Goal: Task Accomplishment & Management: Use online tool/utility

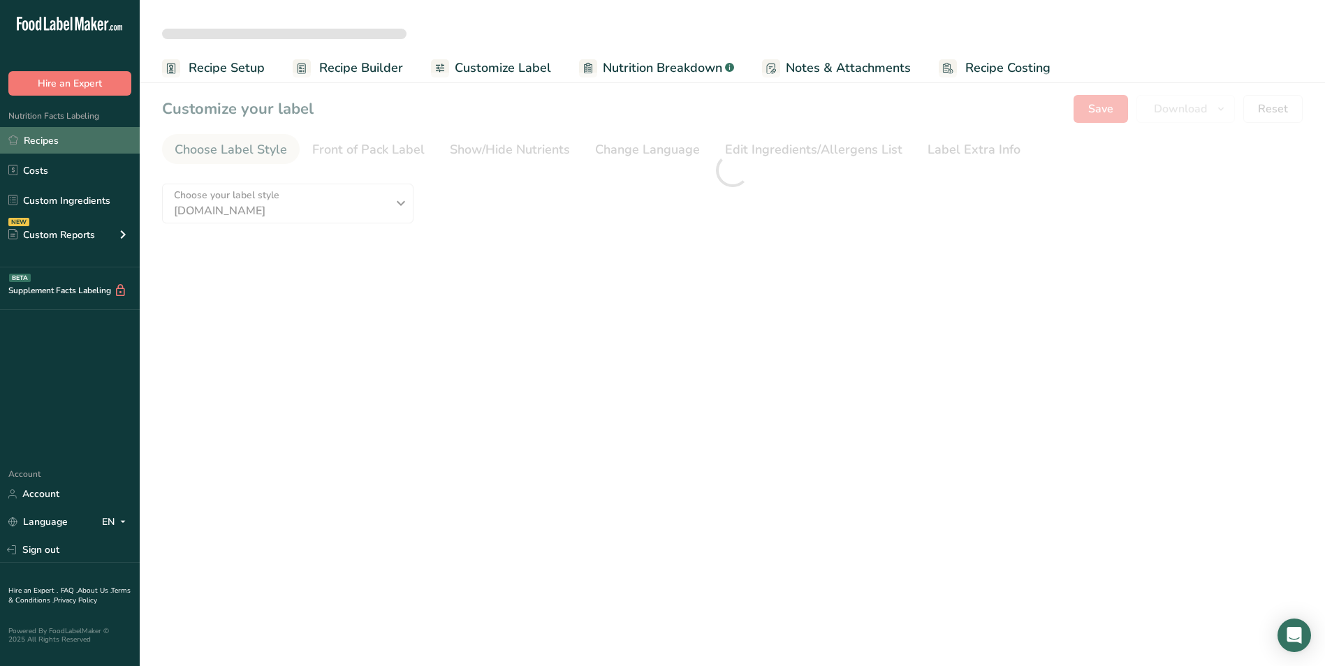
click at [61, 142] on link "Recipes" at bounding box center [70, 140] width 140 height 27
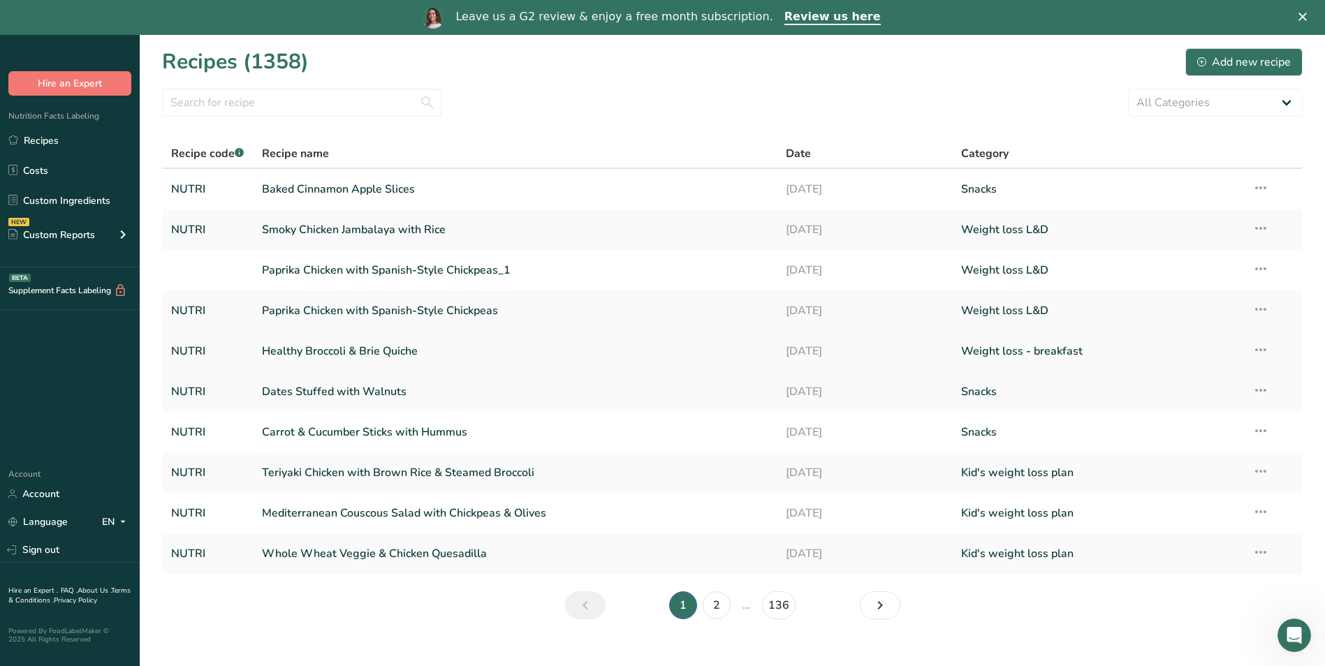
click at [371, 351] on link "Healthy Broccoli & Brie Quiche" at bounding box center [516, 351] width 508 height 29
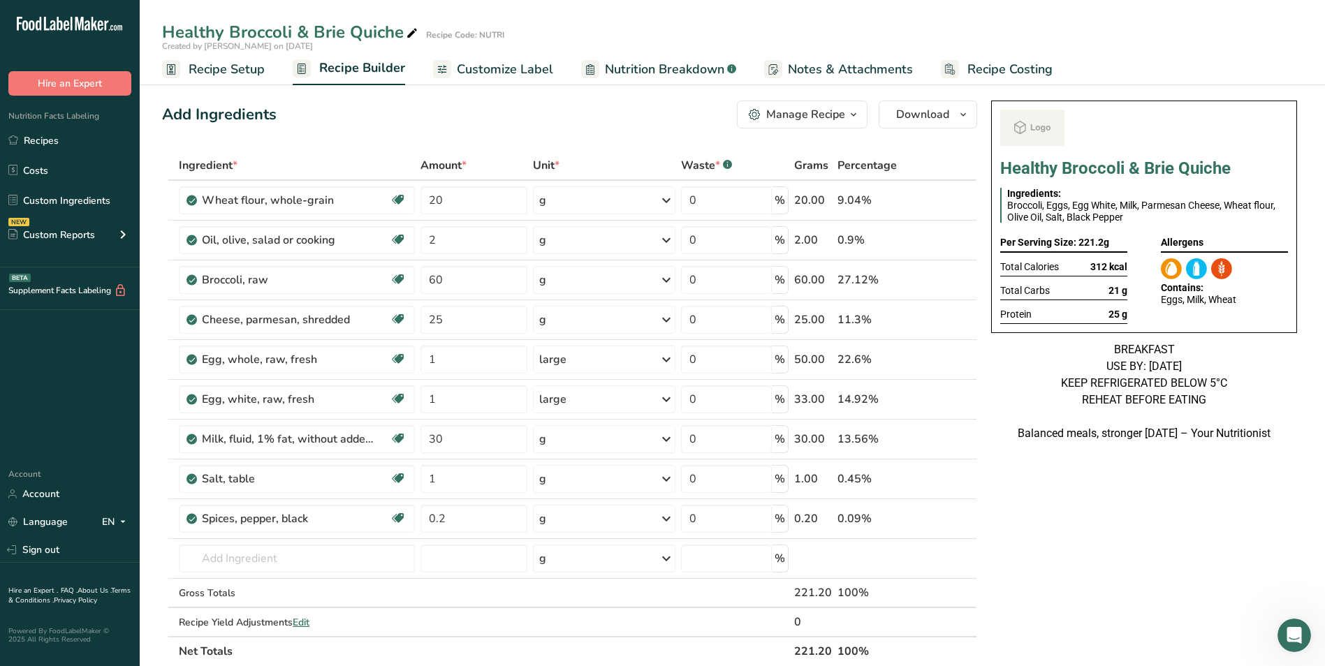
click at [482, 71] on span "Customize Label" at bounding box center [505, 69] width 96 height 19
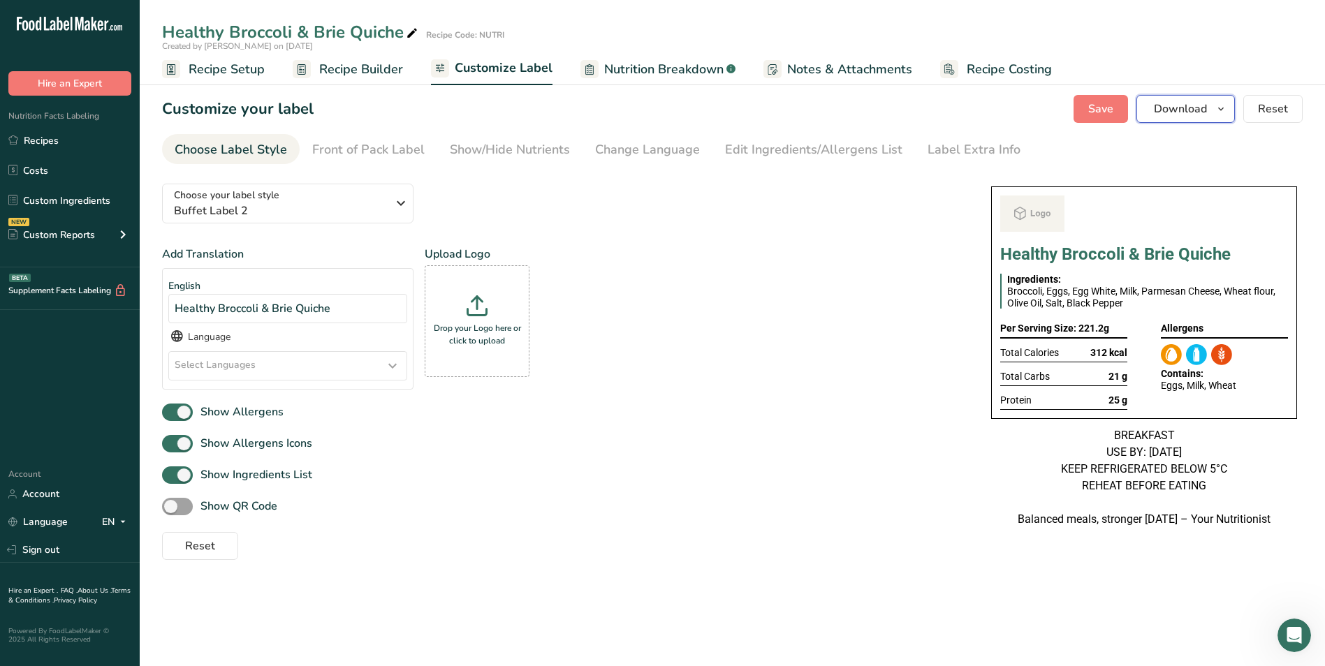
click at [1166, 110] on span "Download" at bounding box center [1179, 109] width 53 height 17
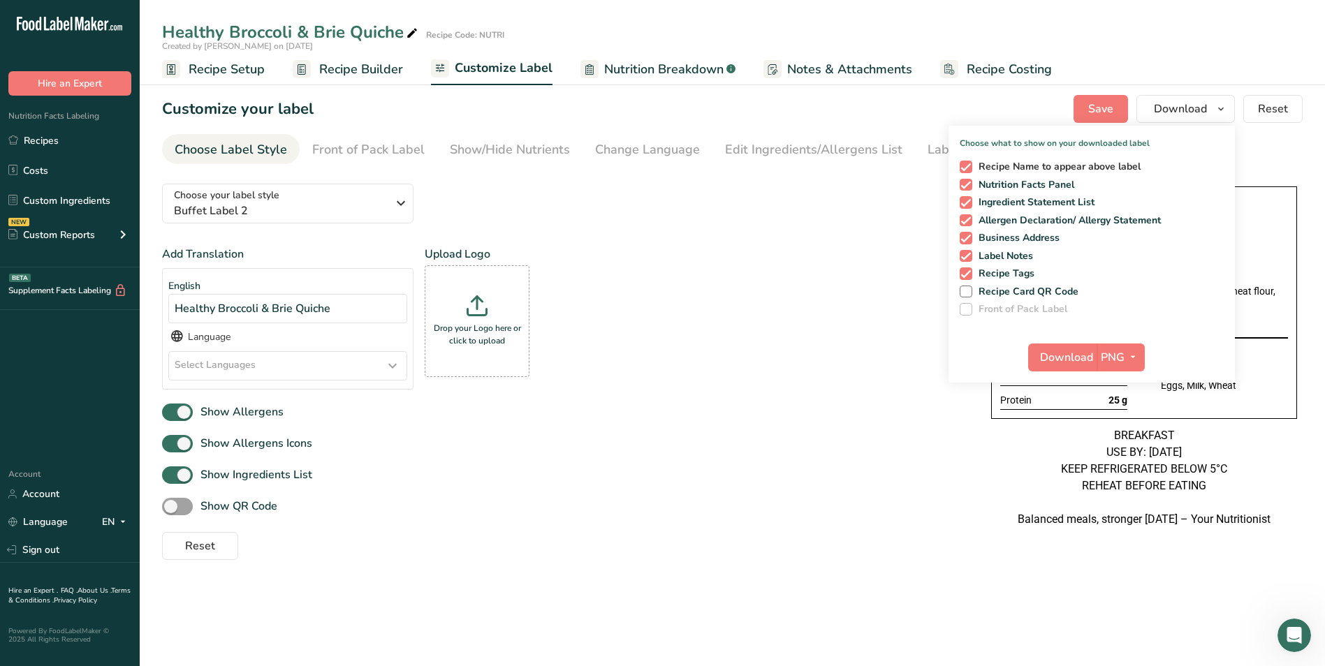
click at [968, 168] on span at bounding box center [965, 167] width 13 height 13
click at [968, 168] on input "Recipe Name to appear above label" at bounding box center [963, 166] width 9 height 9
checkbox input "false"
click at [1068, 362] on span "Download" at bounding box center [1066, 357] width 53 height 17
click at [57, 140] on link "Recipes" at bounding box center [70, 140] width 140 height 27
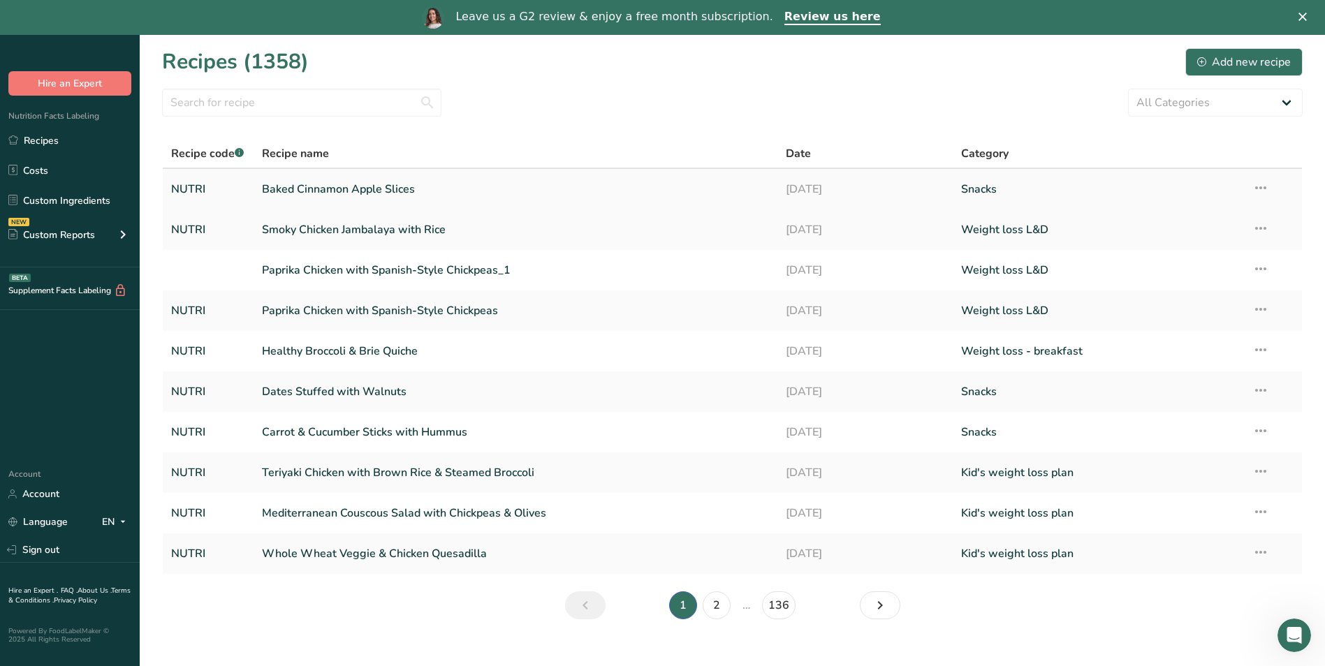
click at [374, 189] on link "Baked Cinnamon Apple Slices" at bounding box center [516, 189] width 508 height 29
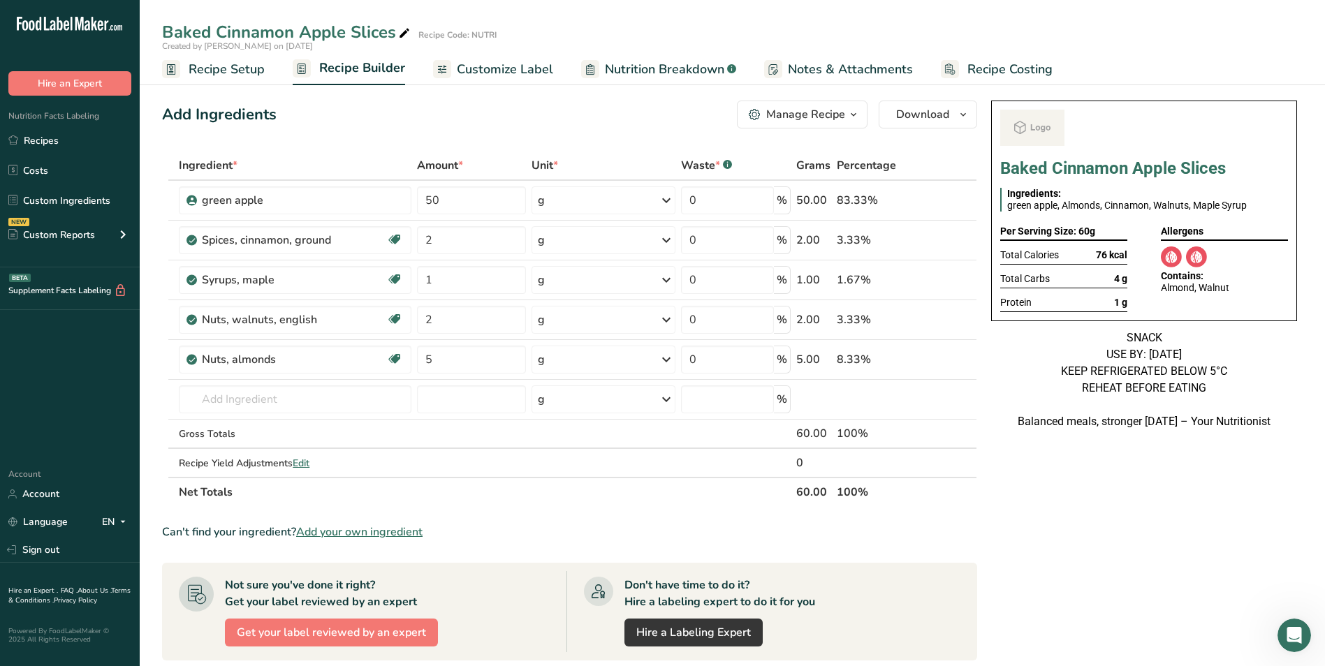
click at [523, 78] on span "Customize Label" at bounding box center [505, 69] width 96 height 19
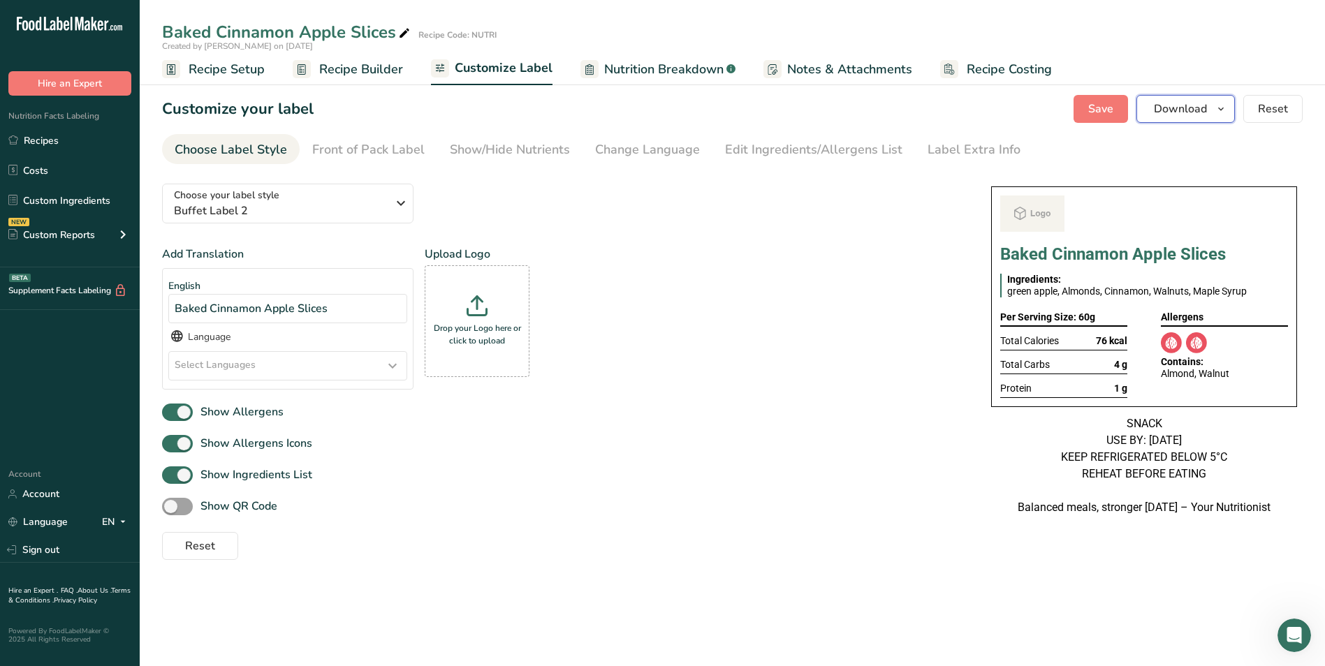
click at [1156, 110] on span "Download" at bounding box center [1179, 109] width 53 height 17
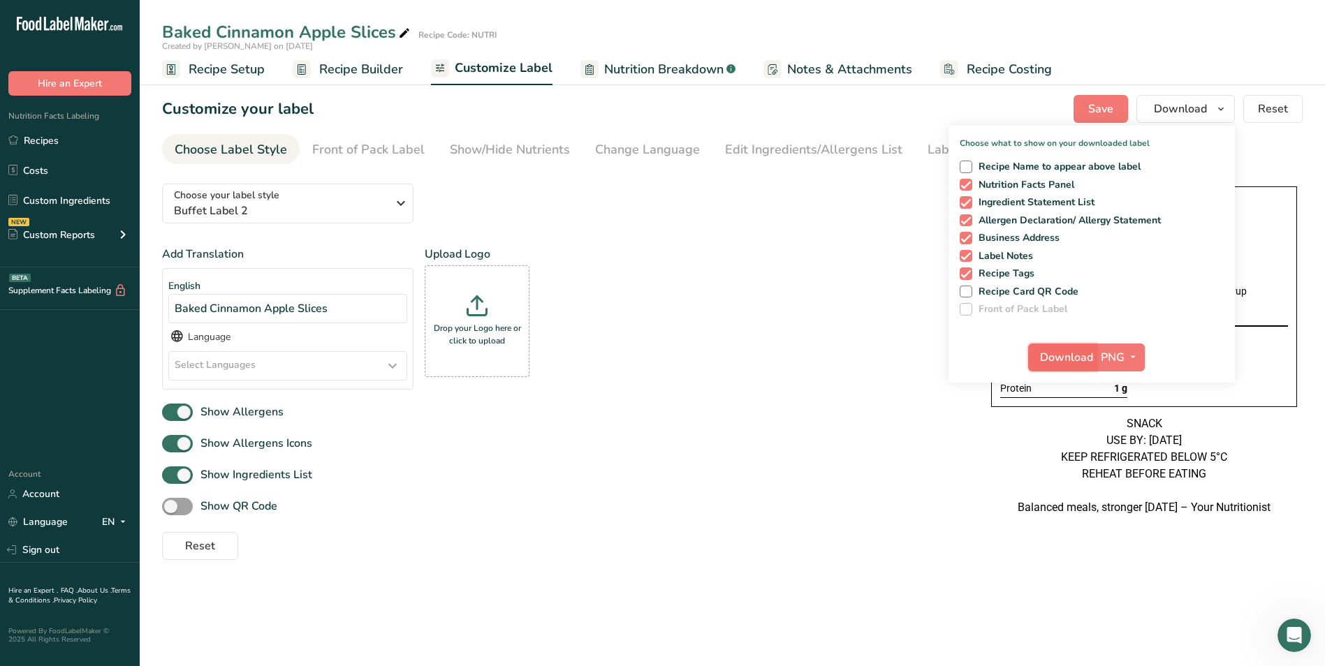
click at [1072, 353] on span "Download" at bounding box center [1066, 357] width 53 height 17
click at [54, 142] on link "Recipes" at bounding box center [70, 140] width 140 height 27
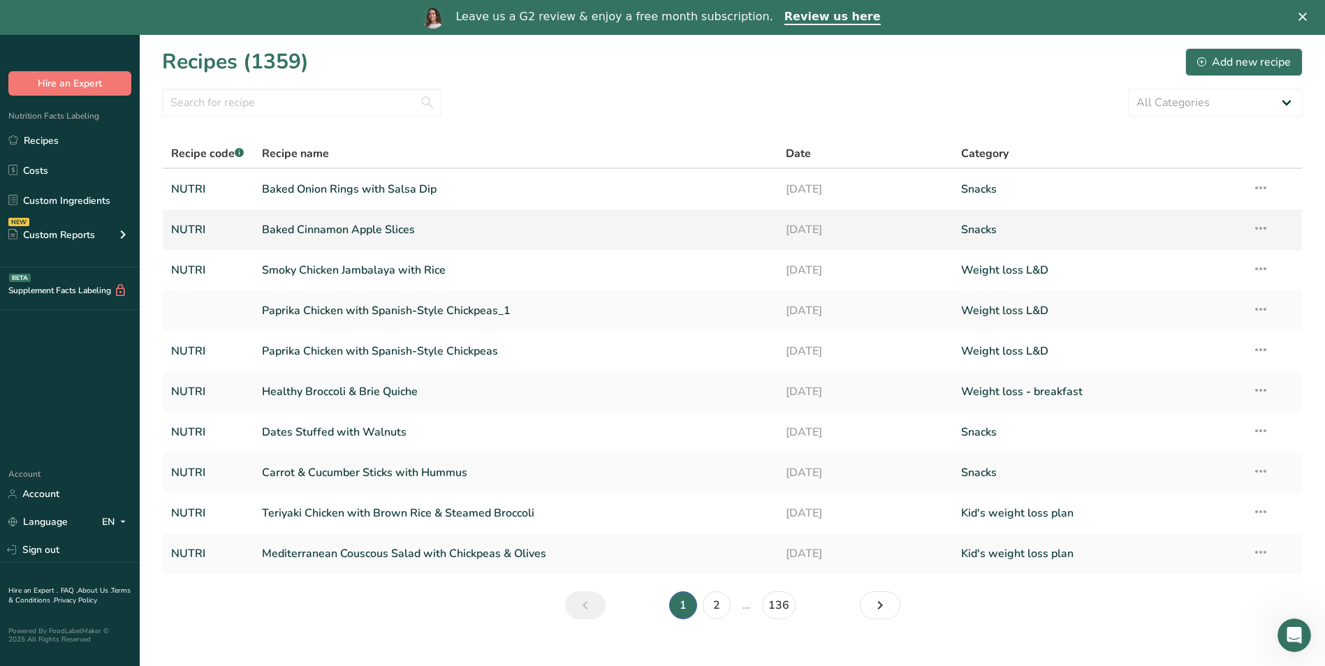
click at [272, 244] on td "Baked Cinnamon Apple Slices" at bounding box center [515, 229] width 524 height 40
click at [386, 189] on link "Baked Onion Rings with Salsa Dip" at bounding box center [516, 189] width 508 height 29
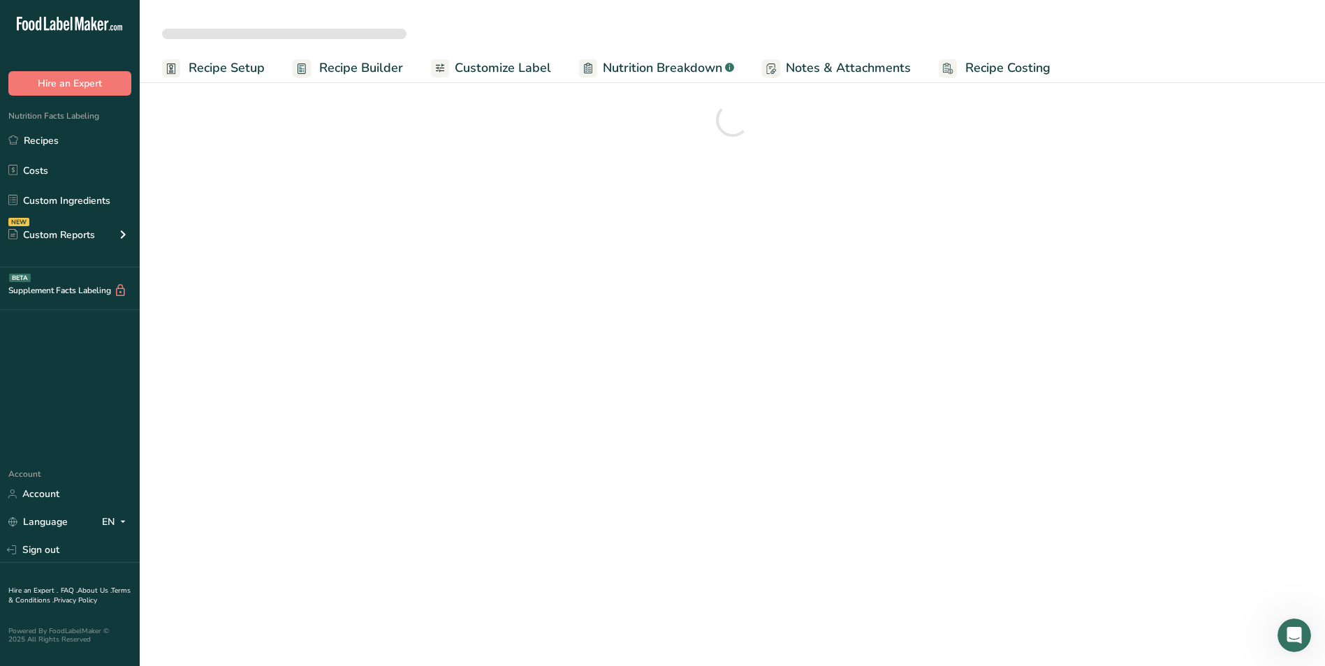
click at [527, 75] on span "Customize Label" at bounding box center [503, 68] width 96 height 19
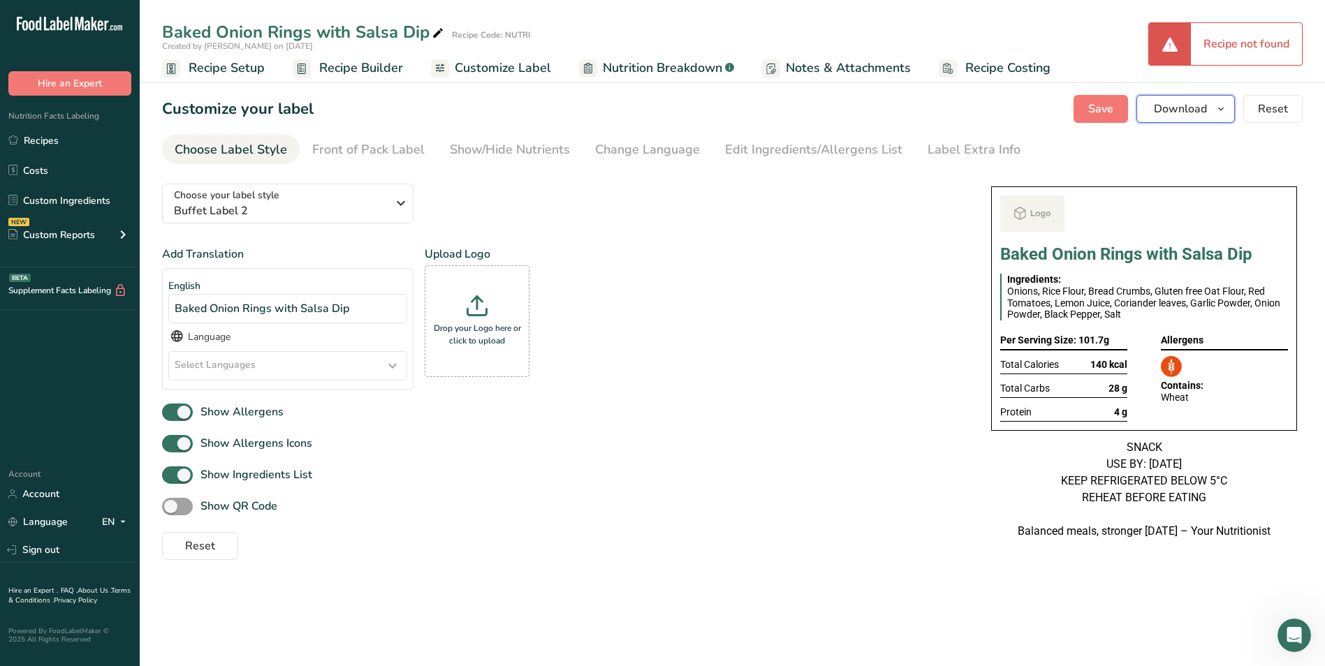
click at [1169, 105] on span "Download" at bounding box center [1179, 109] width 53 height 17
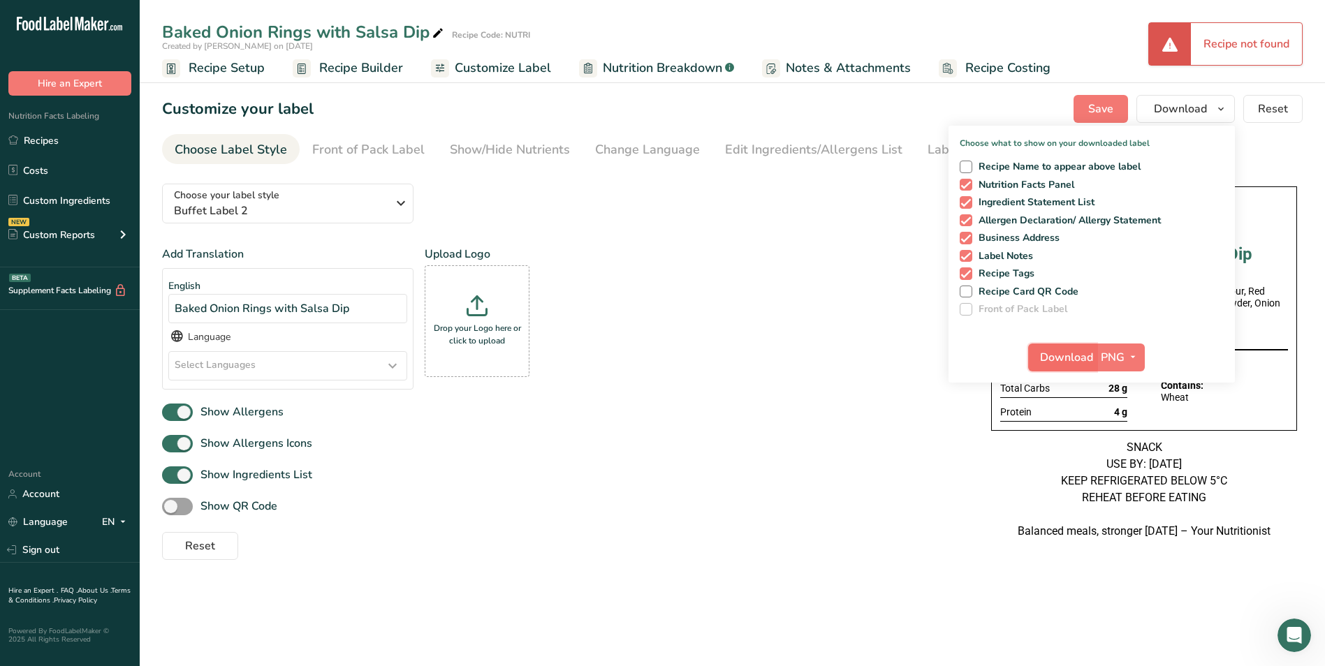
click at [1063, 358] on span "Download" at bounding box center [1066, 357] width 53 height 17
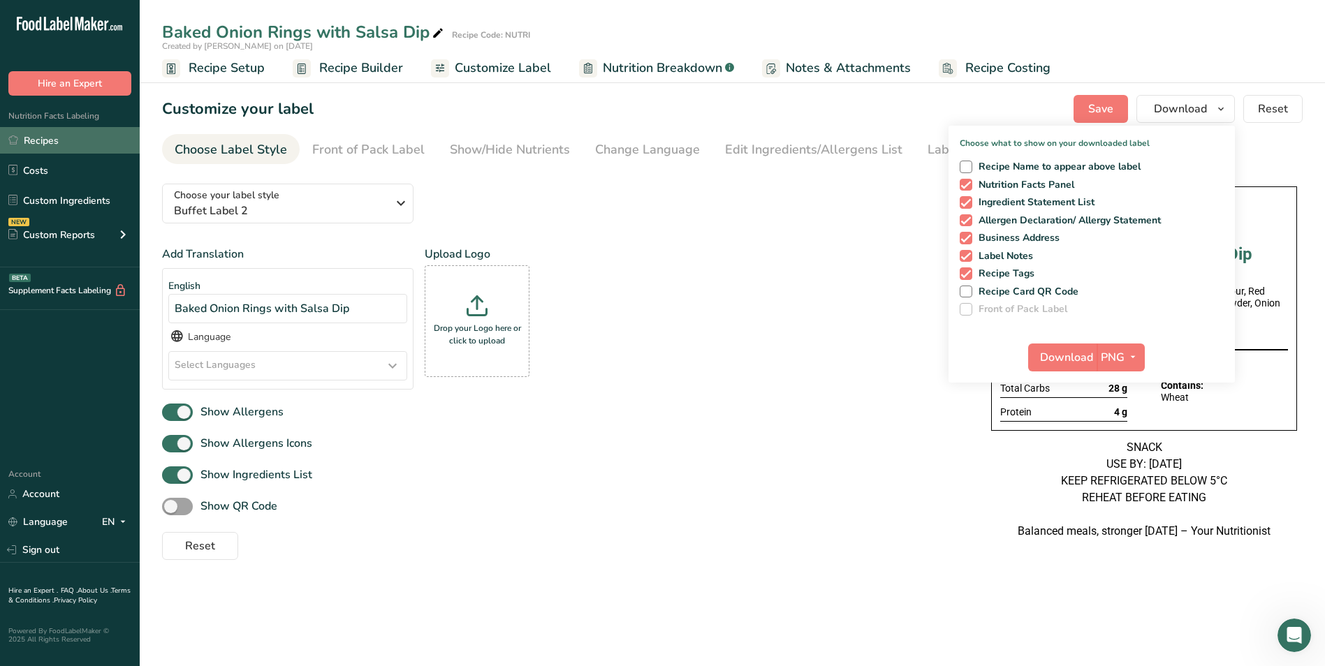
click at [75, 145] on link "Recipes" at bounding box center [70, 140] width 140 height 27
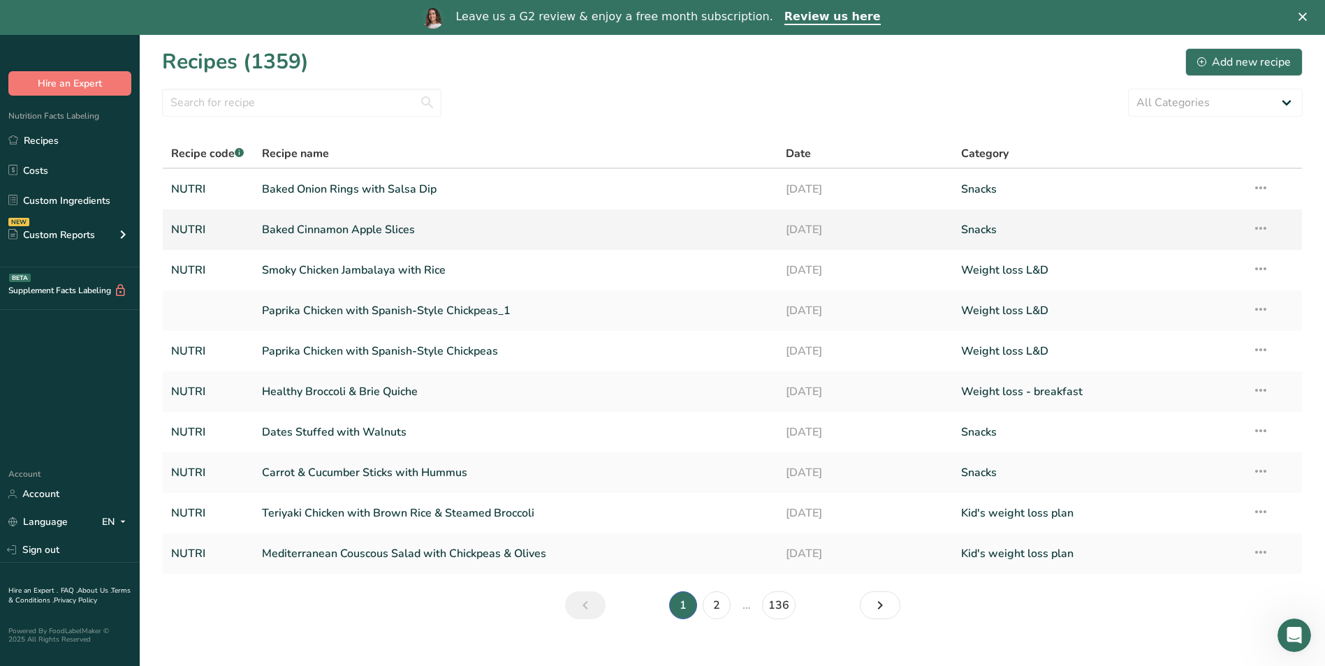
click at [356, 223] on link "Baked Cinnamon Apple Slices" at bounding box center [516, 229] width 508 height 29
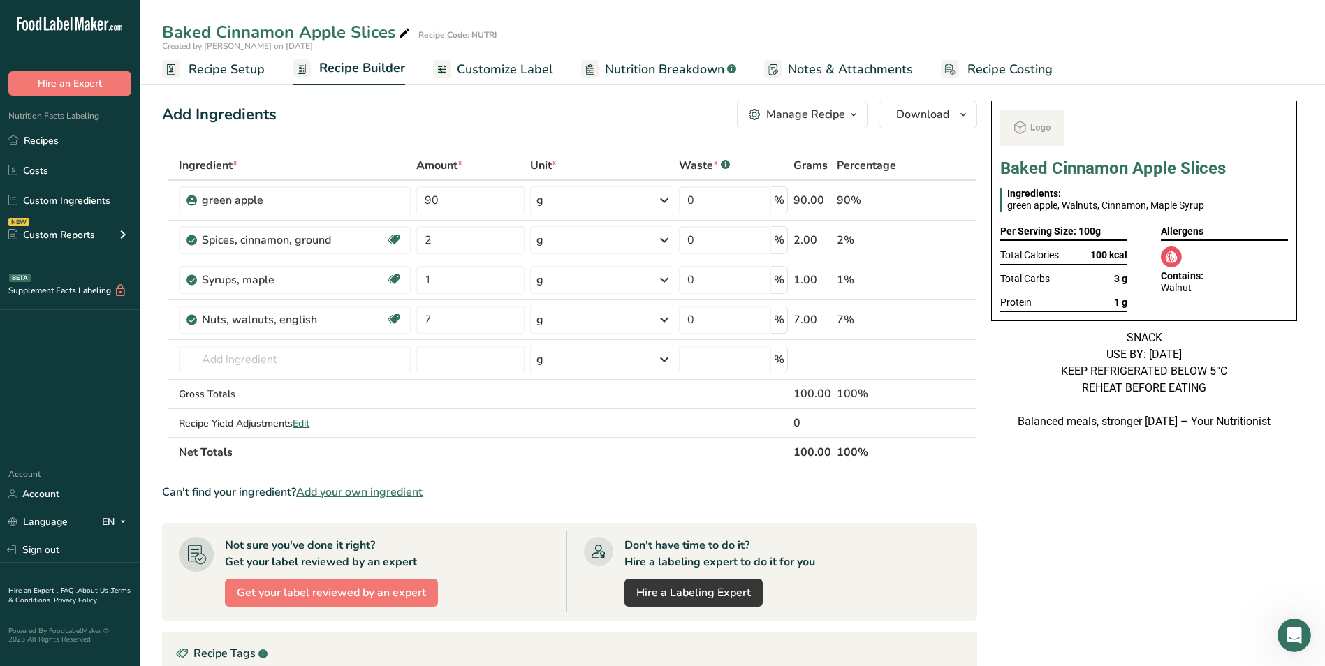
click at [524, 68] on span "Customize Label" at bounding box center [505, 69] width 96 height 19
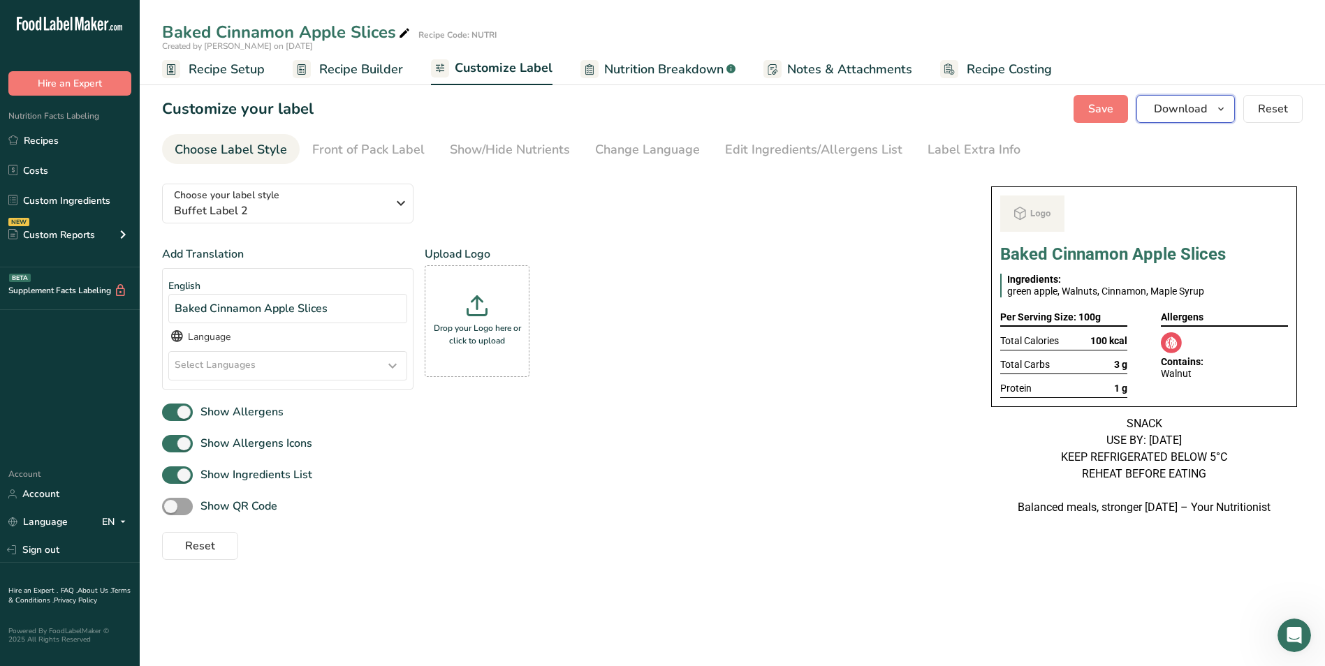
click at [1158, 105] on span "Download" at bounding box center [1179, 109] width 53 height 17
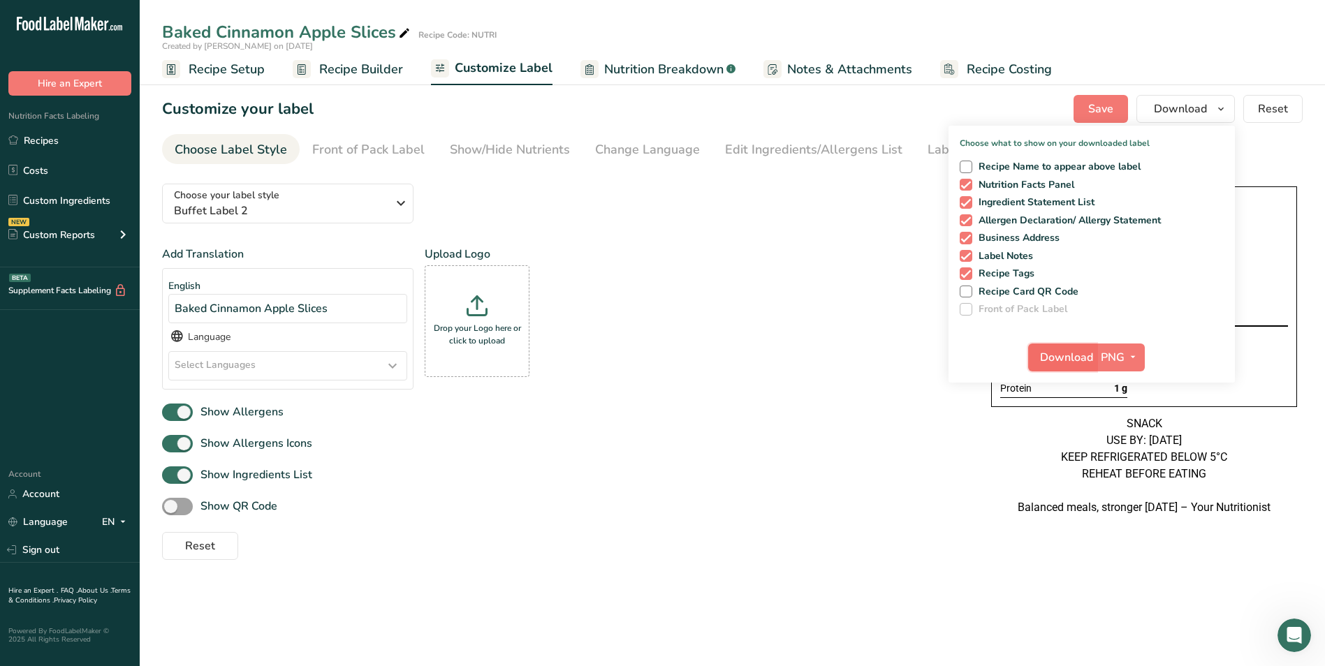
click at [1076, 352] on span "Download" at bounding box center [1066, 357] width 53 height 17
click at [27, 134] on link "Recipes" at bounding box center [70, 140] width 140 height 27
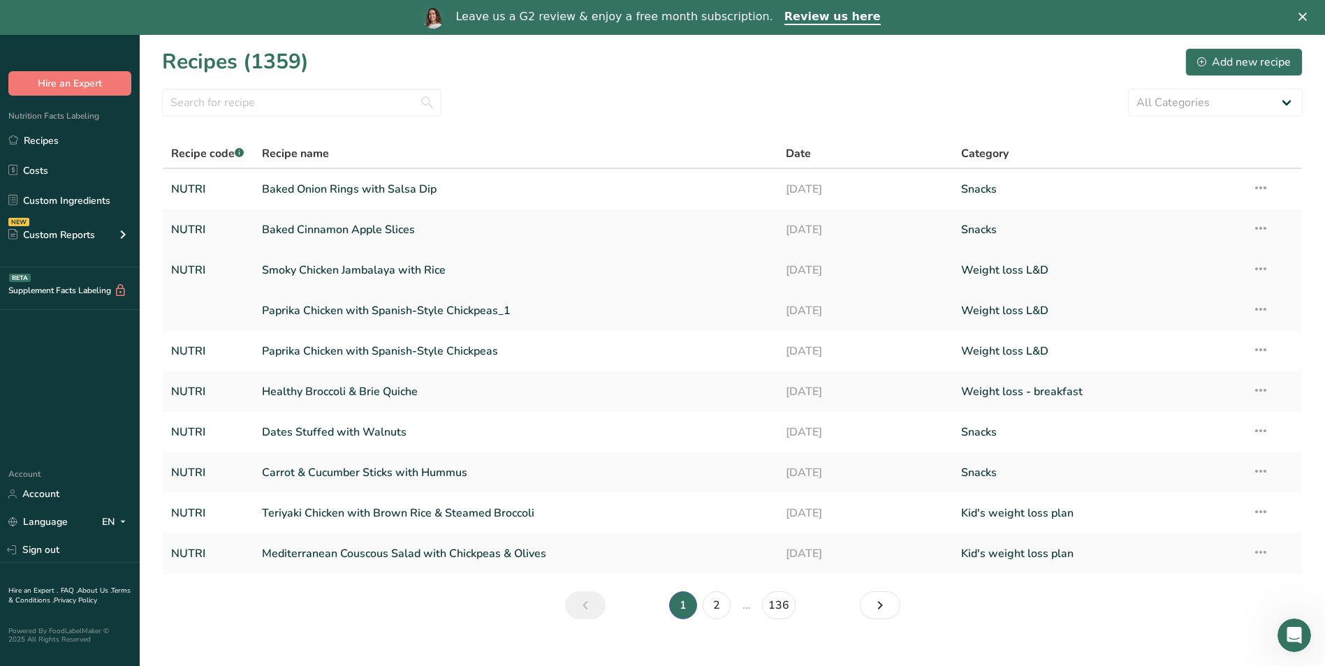
click at [408, 276] on link "Smoky Chicken Jambalaya with Rice" at bounding box center [516, 270] width 508 height 29
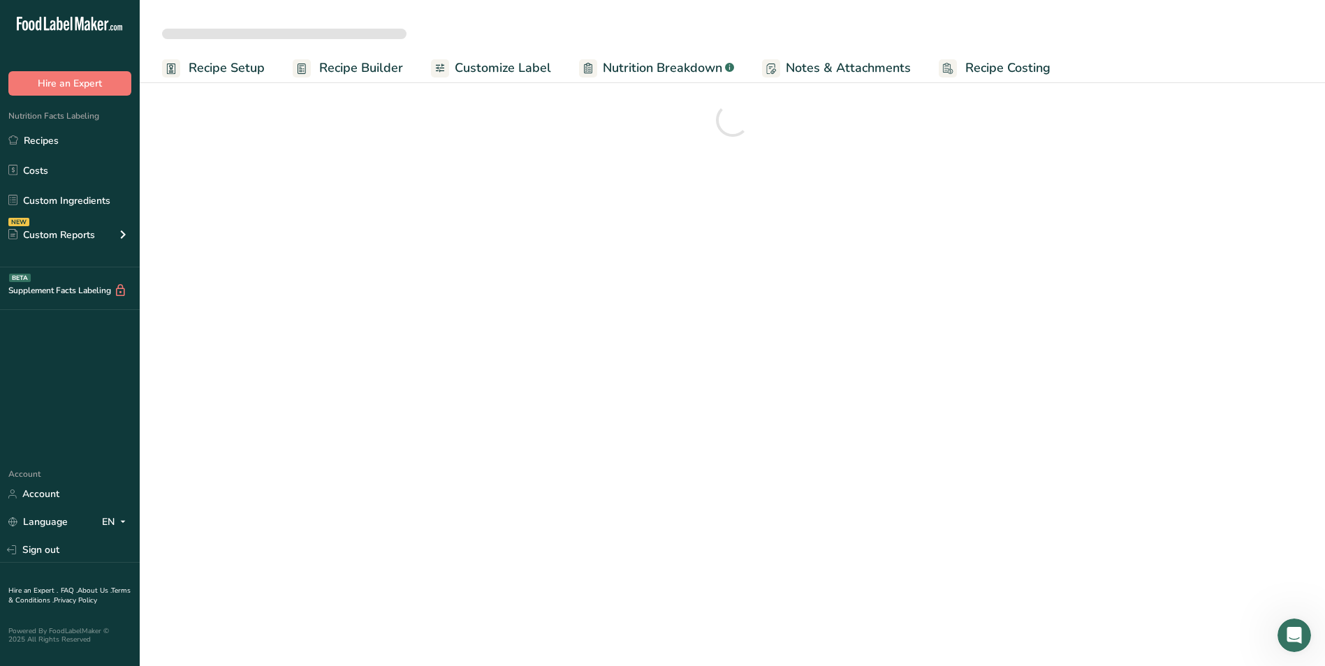
click at [488, 67] on span "Customize Label" at bounding box center [503, 68] width 96 height 19
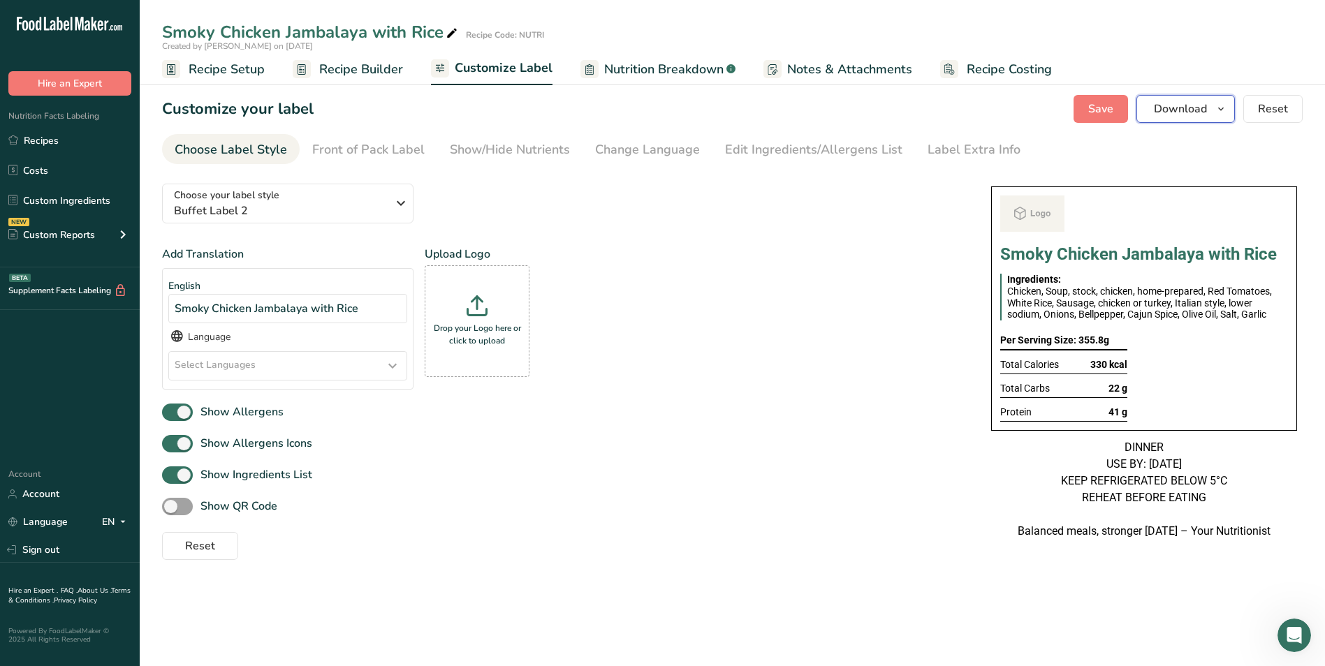
click at [1184, 118] on button "Download" at bounding box center [1185, 109] width 98 height 28
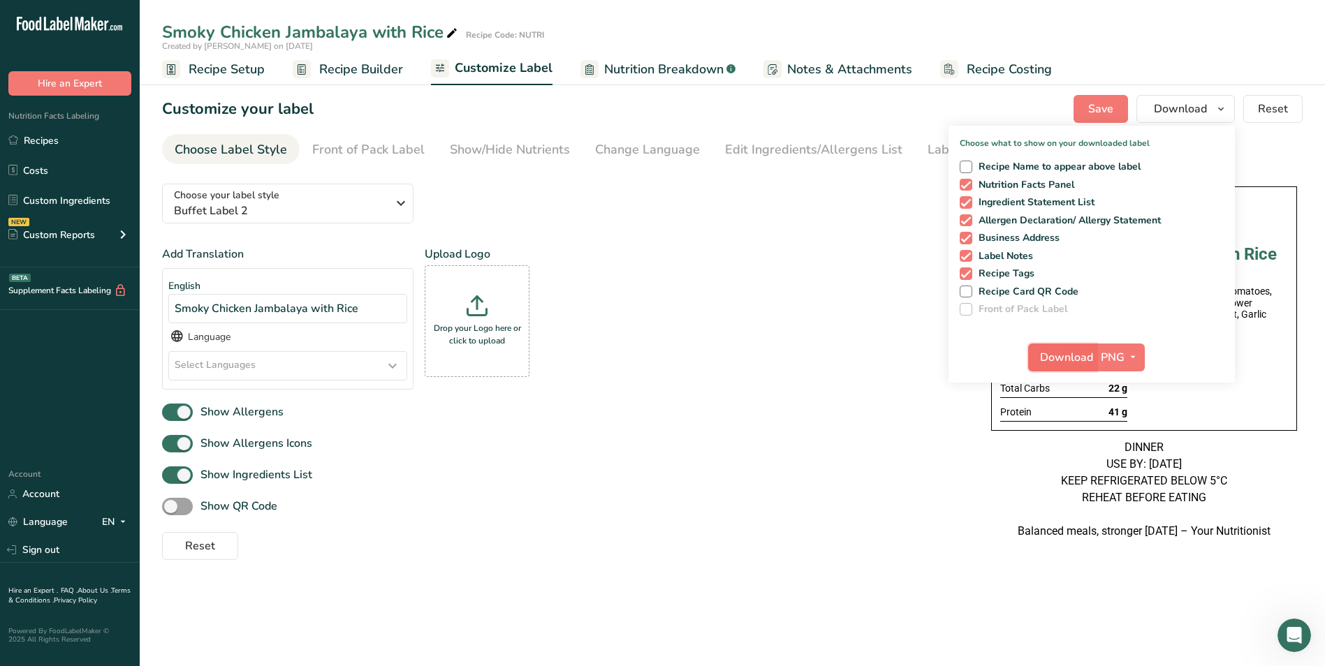
click at [1081, 360] on span "Download" at bounding box center [1066, 357] width 53 height 17
click at [71, 149] on link "Recipes" at bounding box center [70, 140] width 140 height 27
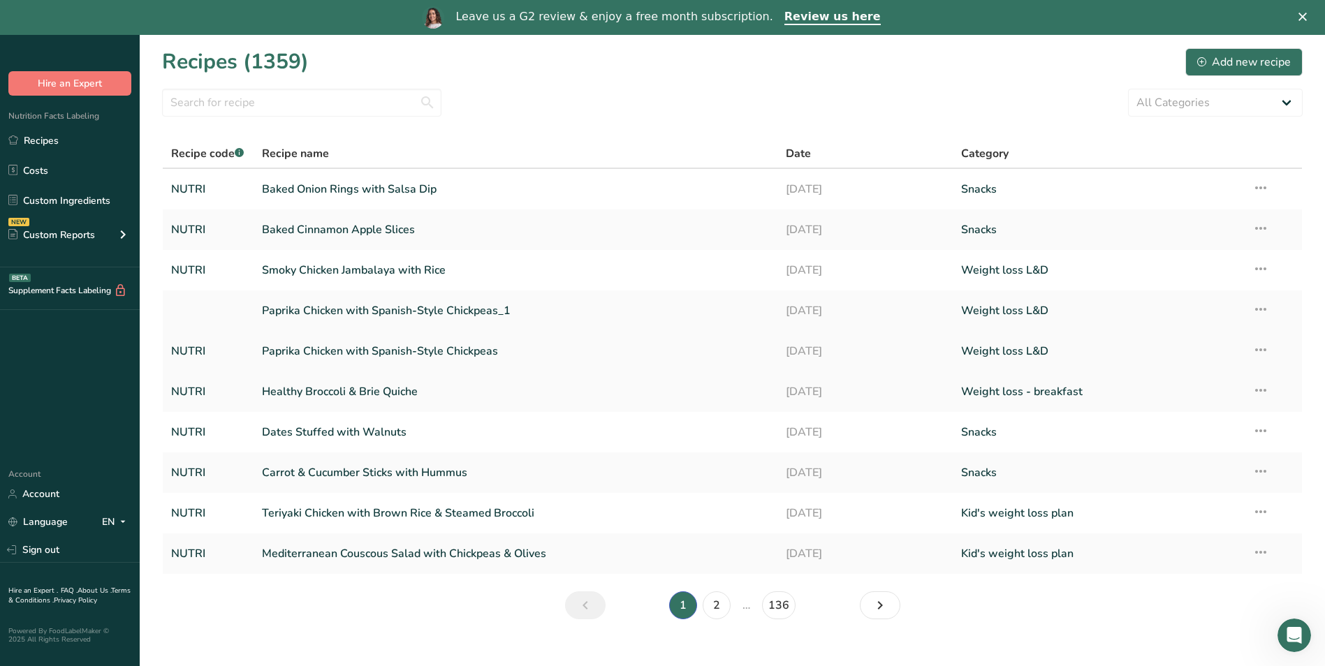
click at [379, 345] on link "Paprika Chicken with Spanish-Style Chickpeas" at bounding box center [516, 351] width 508 height 29
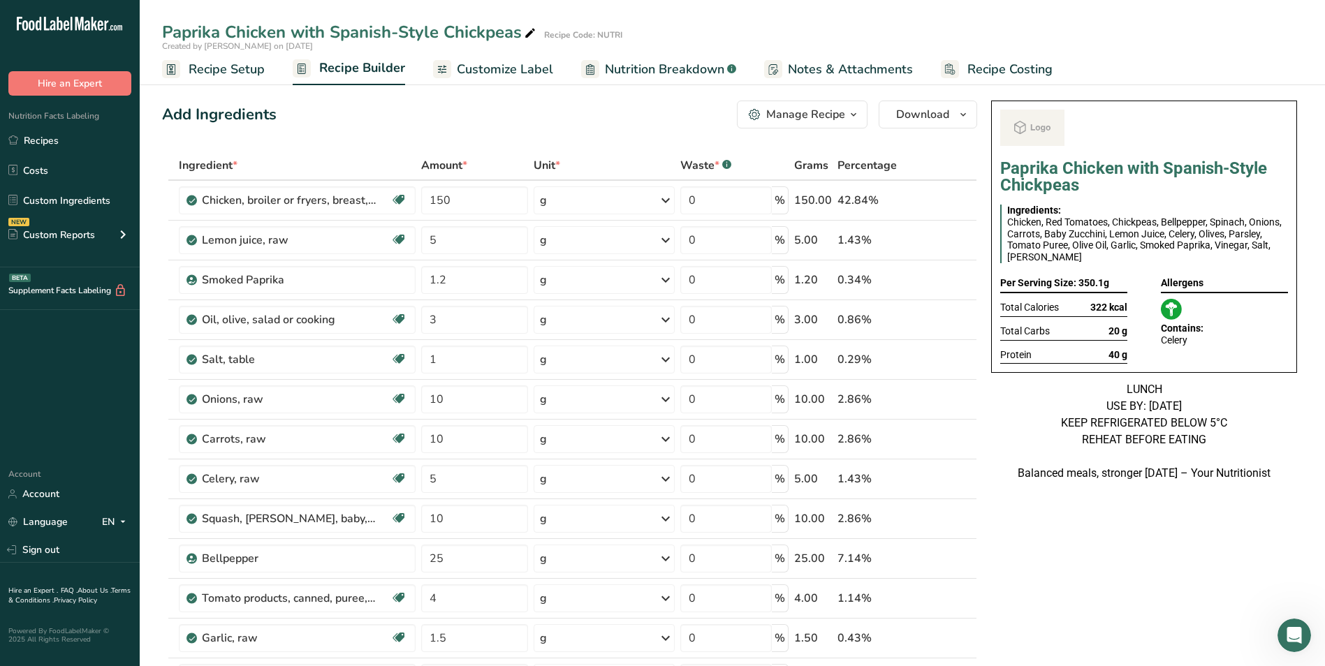
click at [510, 75] on span "Customize Label" at bounding box center [505, 69] width 96 height 19
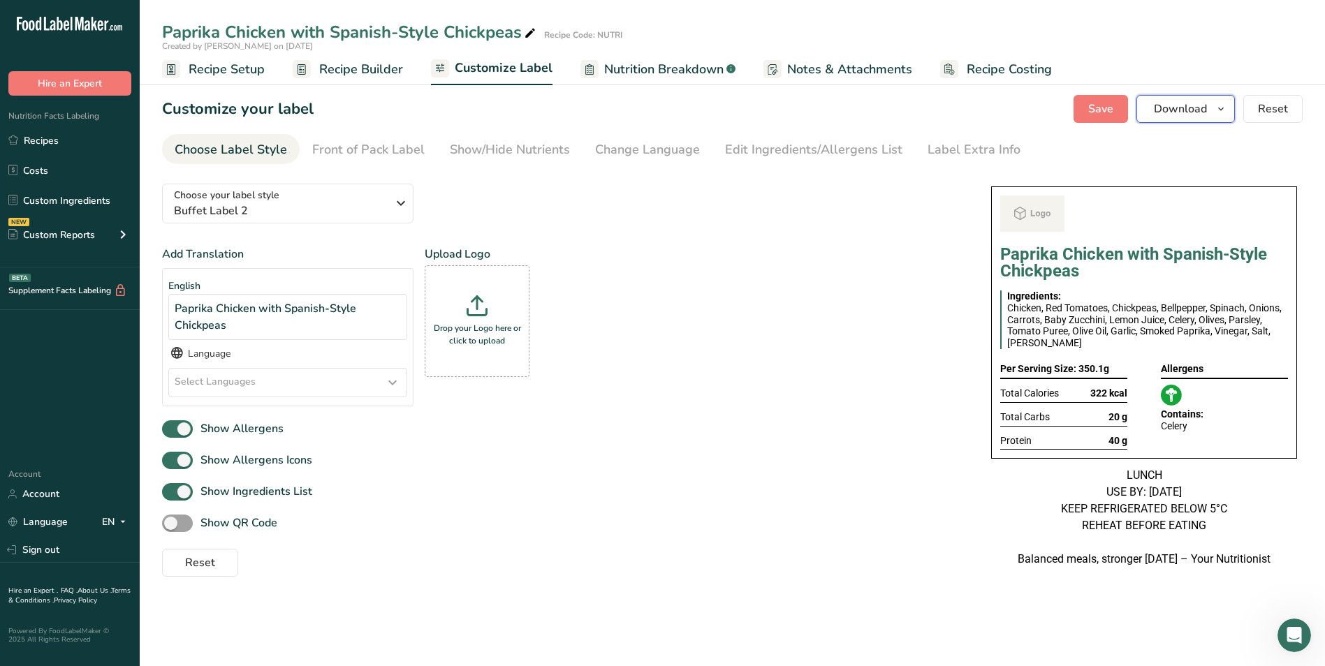
click at [1179, 109] on span "Download" at bounding box center [1179, 109] width 53 height 17
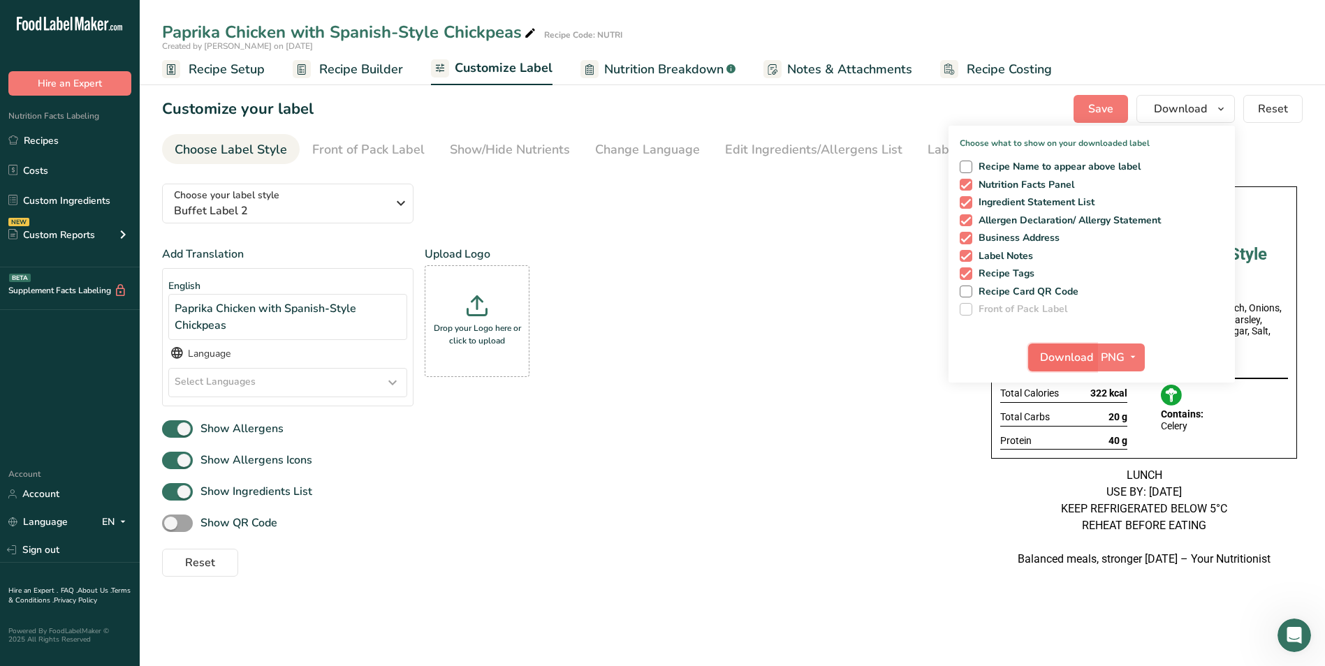
click at [1060, 357] on span "Download" at bounding box center [1066, 357] width 53 height 17
click at [249, 67] on span "Recipe Setup" at bounding box center [227, 69] width 76 height 19
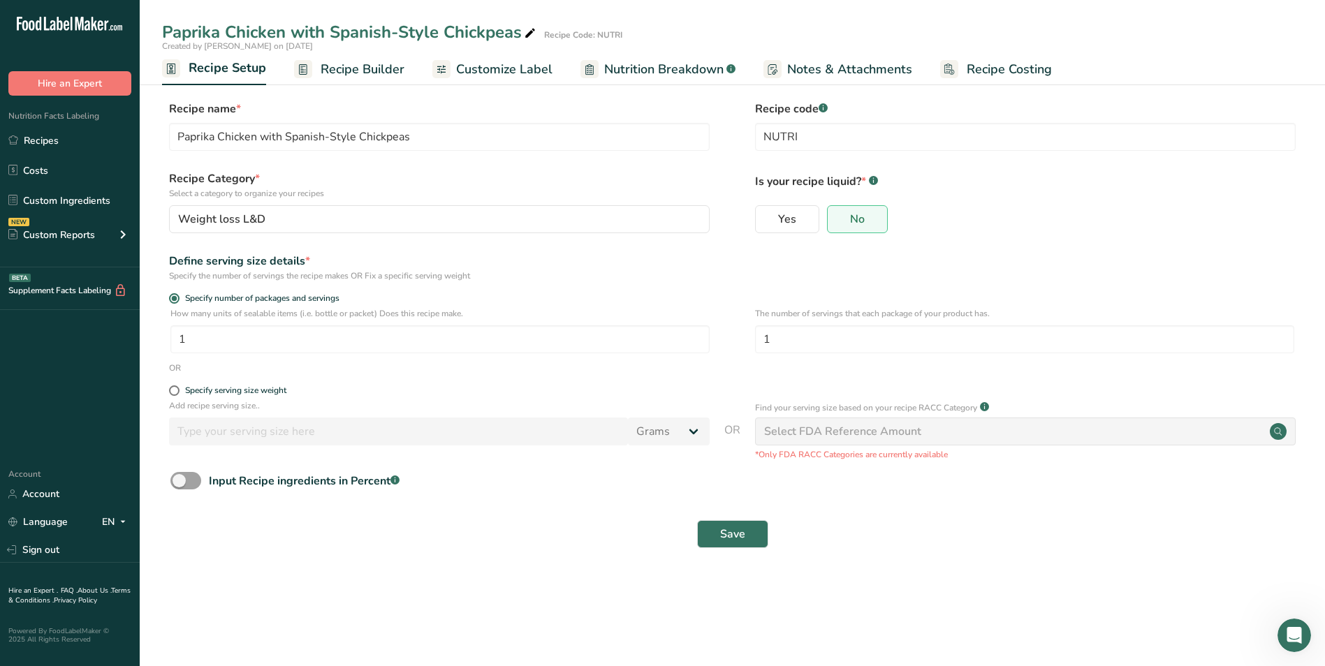
click at [370, 83] on link "Recipe Builder" at bounding box center [349, 69] width 110 height 31
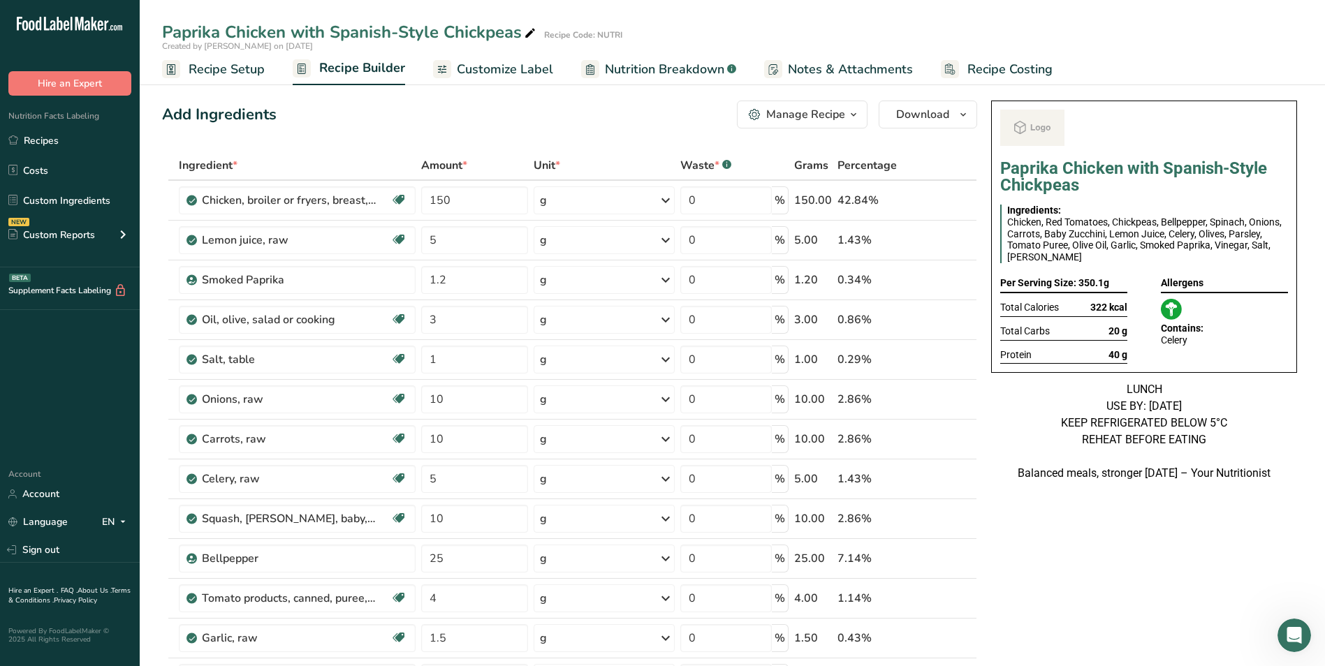
click at [828, 127] on button "Manage Recipe" at bounding box center [802, 115] width 131 height 28
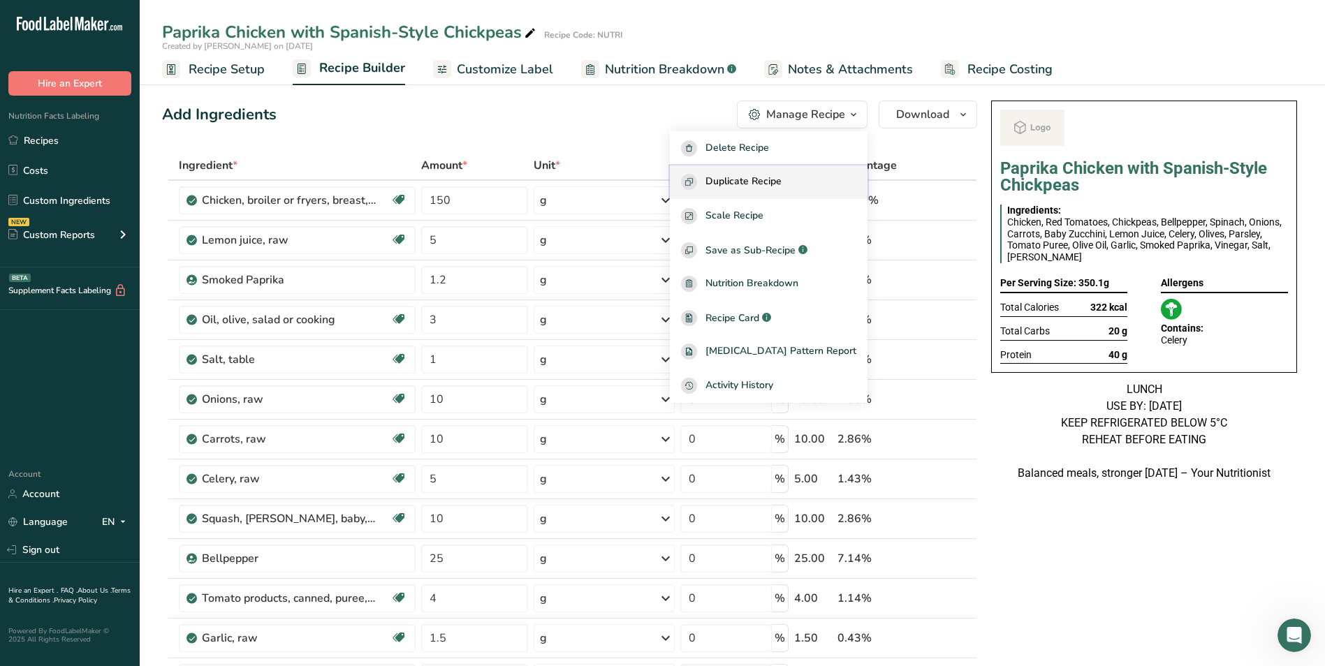
click at [781, 186] on span "Duplicate Recipe" at bounding box center [743, 182] width 76 height 16
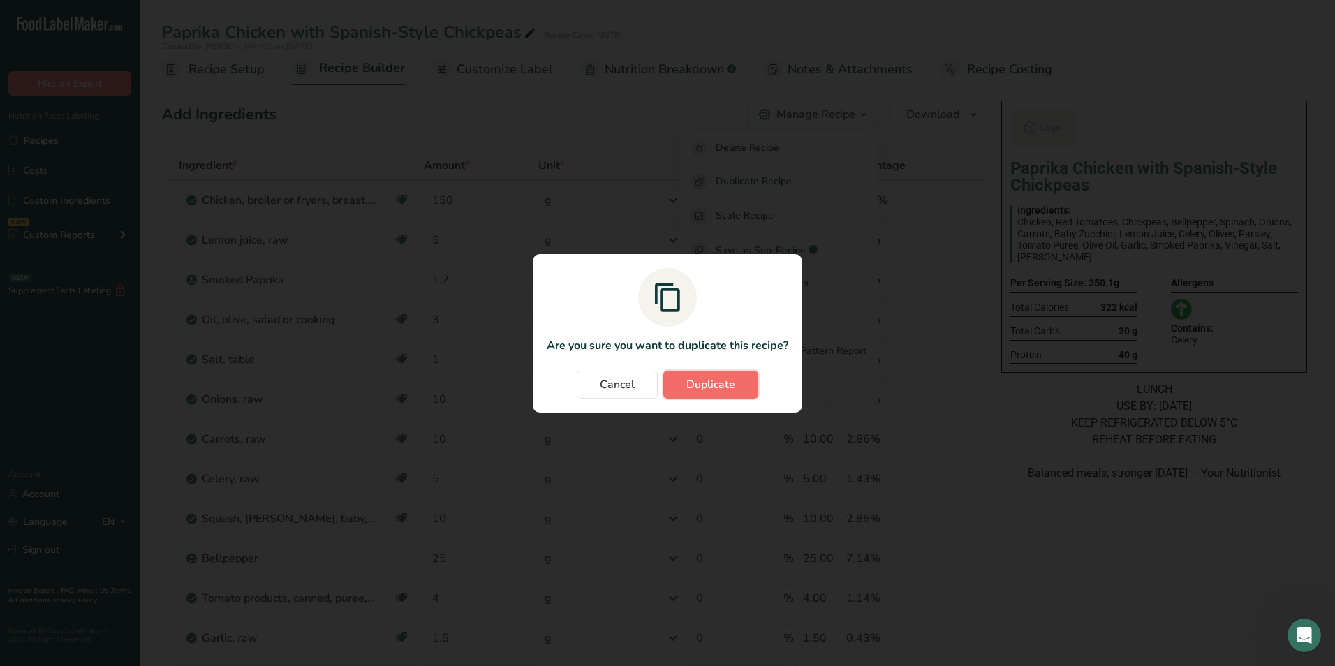
click at [727, 385] on span "Duplicate" at bounding box center [710, 384] width 49 height 17
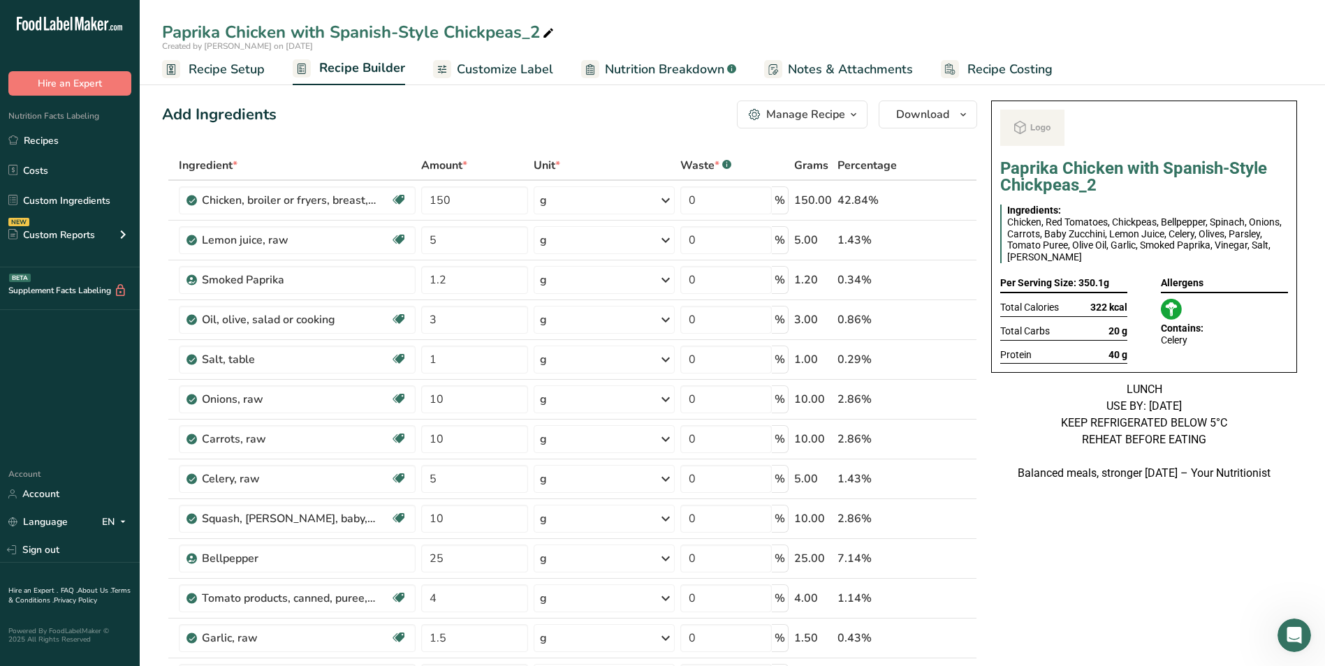
click at [552, 30] on icon at bounding box center [548, 34] width 13 height 20
type input "Paprika Chicken with Spanish-Style Chickpeas_Shafi"
click at [568, 119] on div "Add Ingredients Manage Recipe Delete Recipe Duplicate Recipe Scale Recipe Save …" at bounding box center [569, 115] width 815 height 28
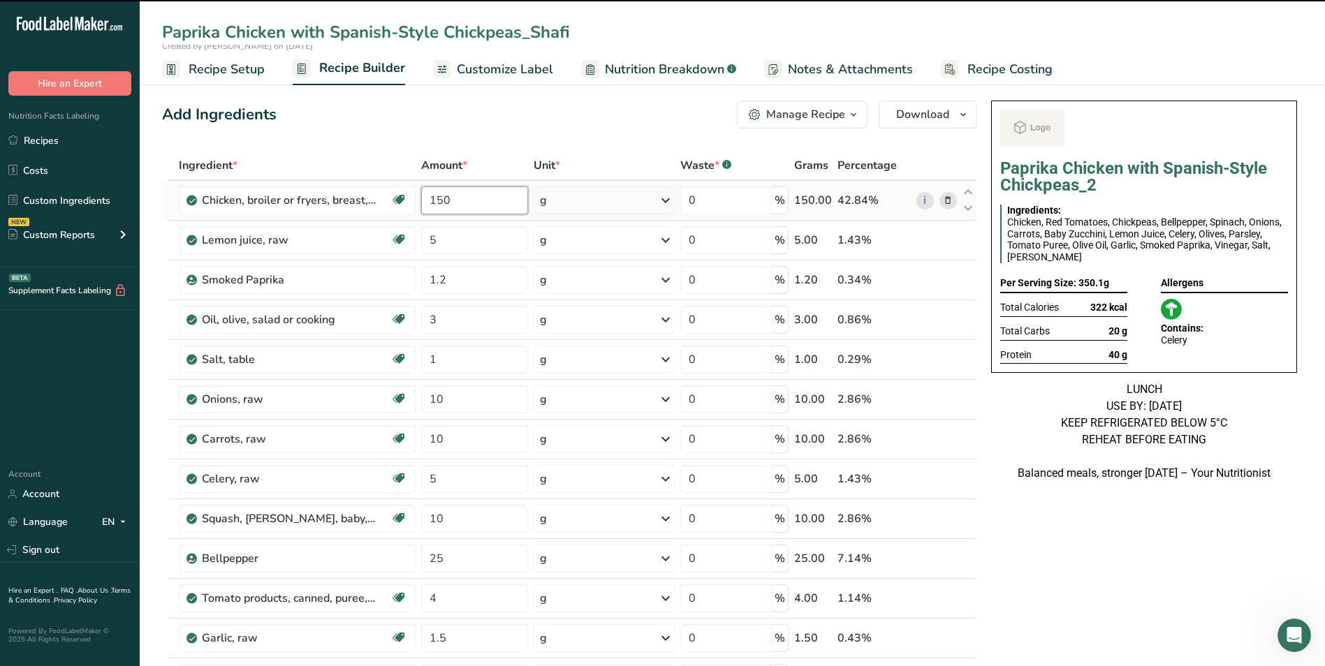
click at [436, 200] on input "150" at bounding box center [475, 200] width 108 height 28
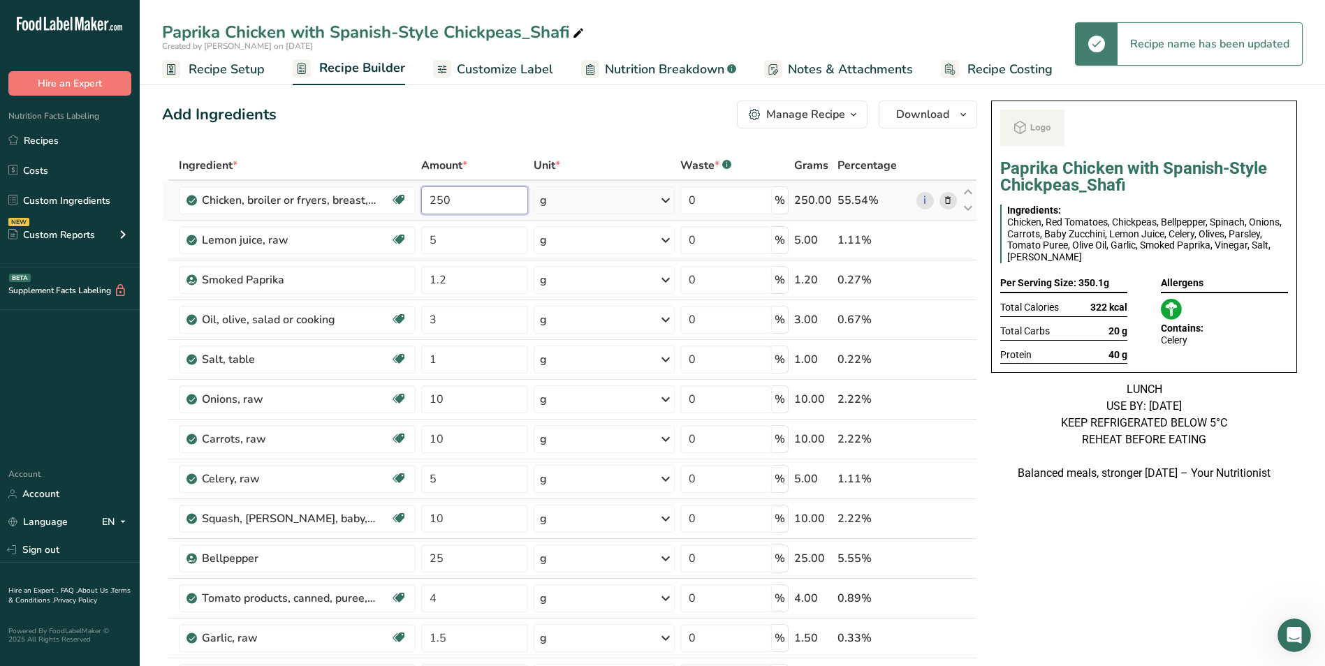
type input "250"
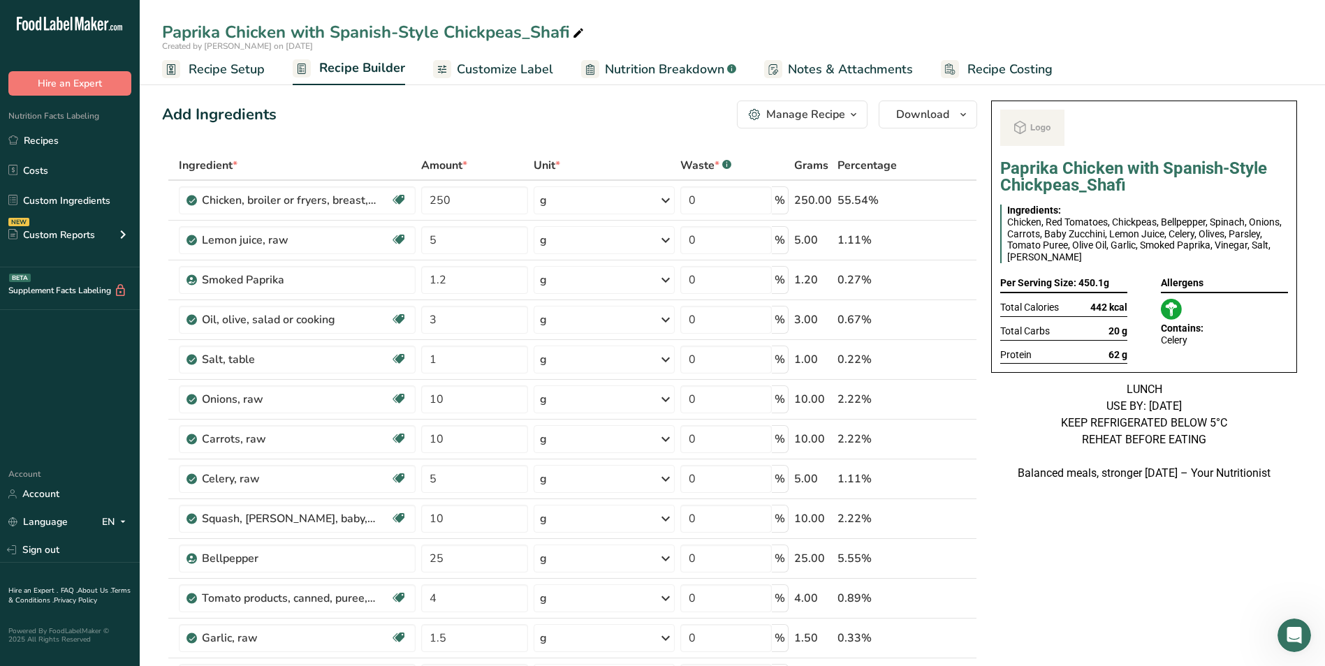
click at [854, 106] on icon "button" at bounding box center [853, 114] width 11 height 17
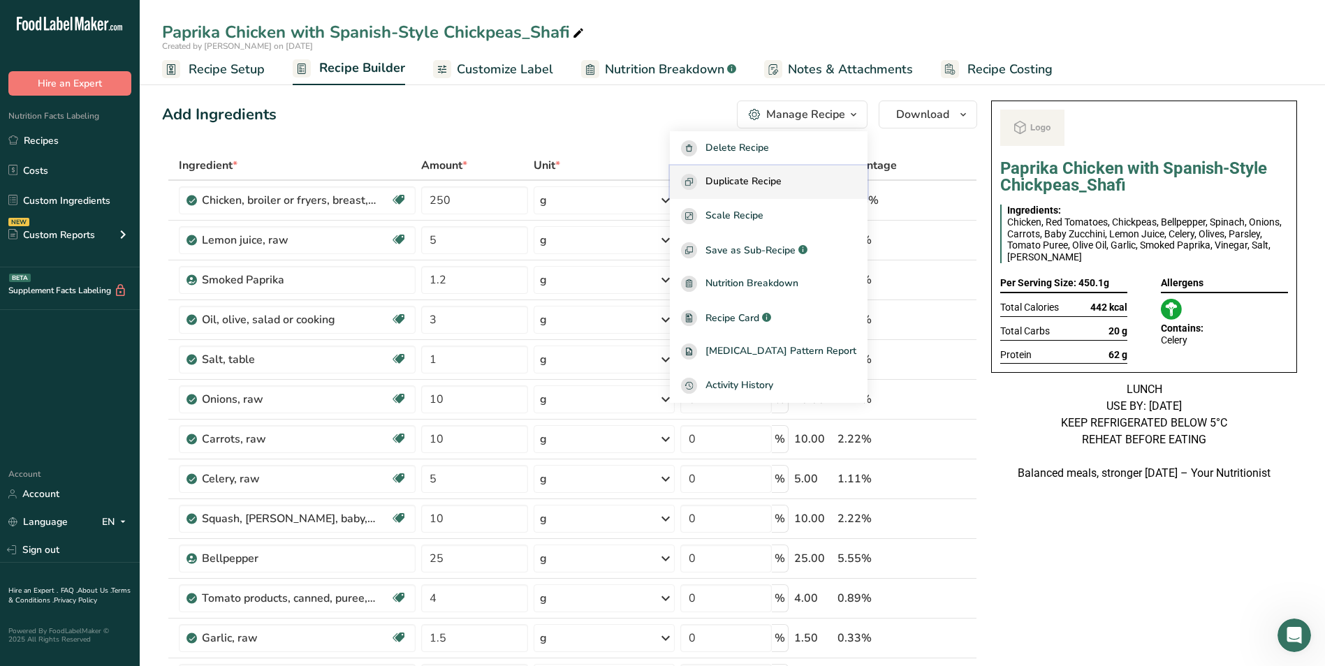
click at [781, 175] on span "Duplicate Recipe" at bounding box center [743, 182] width 76 height 16
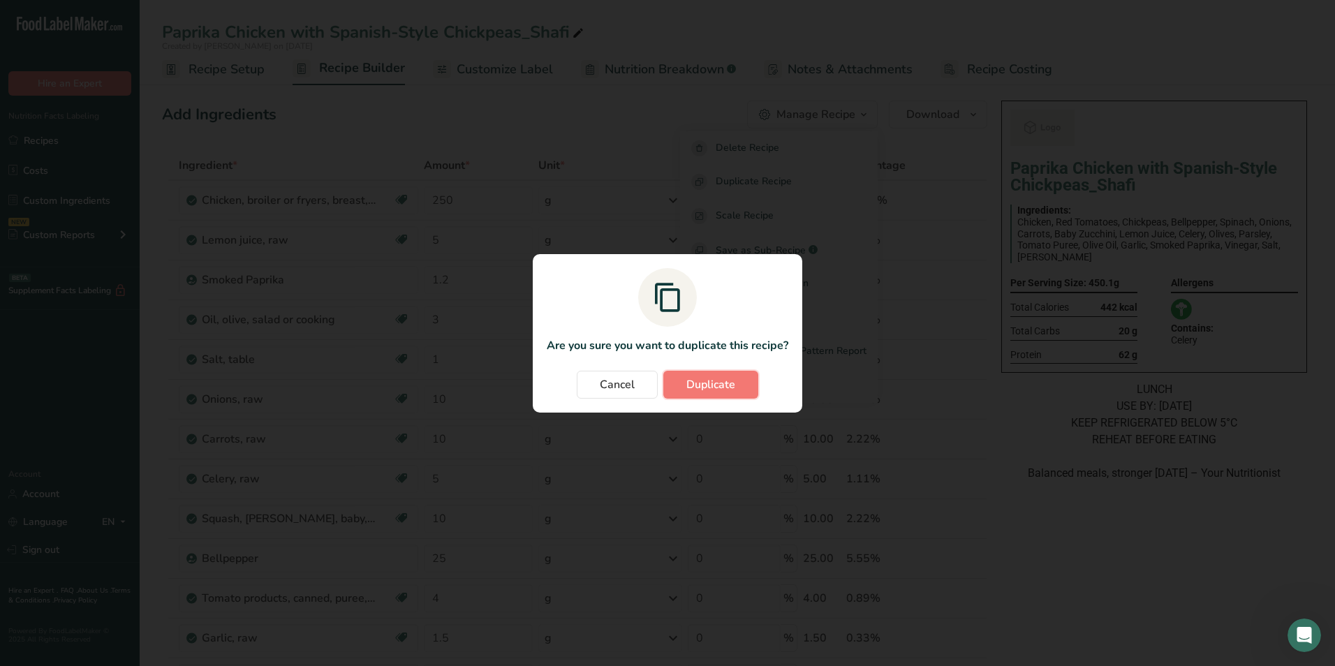
drag, startPoint x: 724, startPoint y: 383, endPoint x: 732, endPoint y: 374, distance: 12.9
click at [723, 383] on span "Duplicate" at bounding box center [710, 384] width 49 height 17
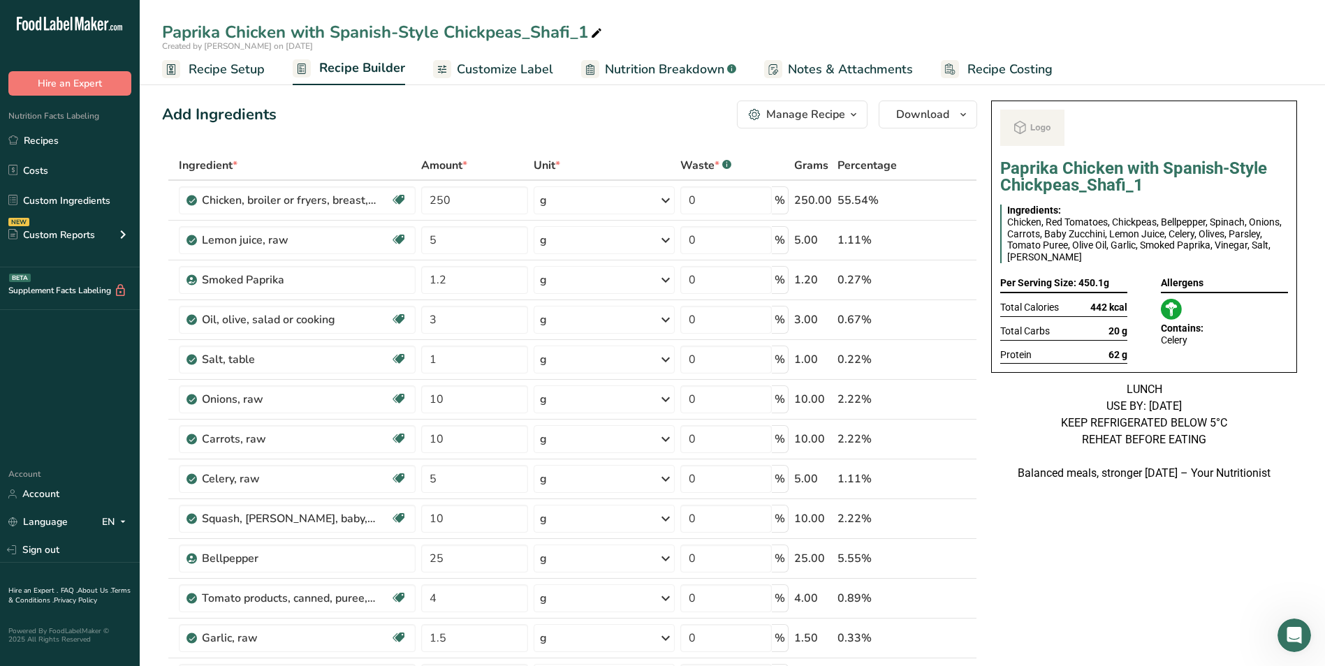
click at [592, 32] on icon at bounding box center [596, 34] width 13 height 20
type input "Paprika Chicken with Spanish-Style Chickpeas_Shujaat"
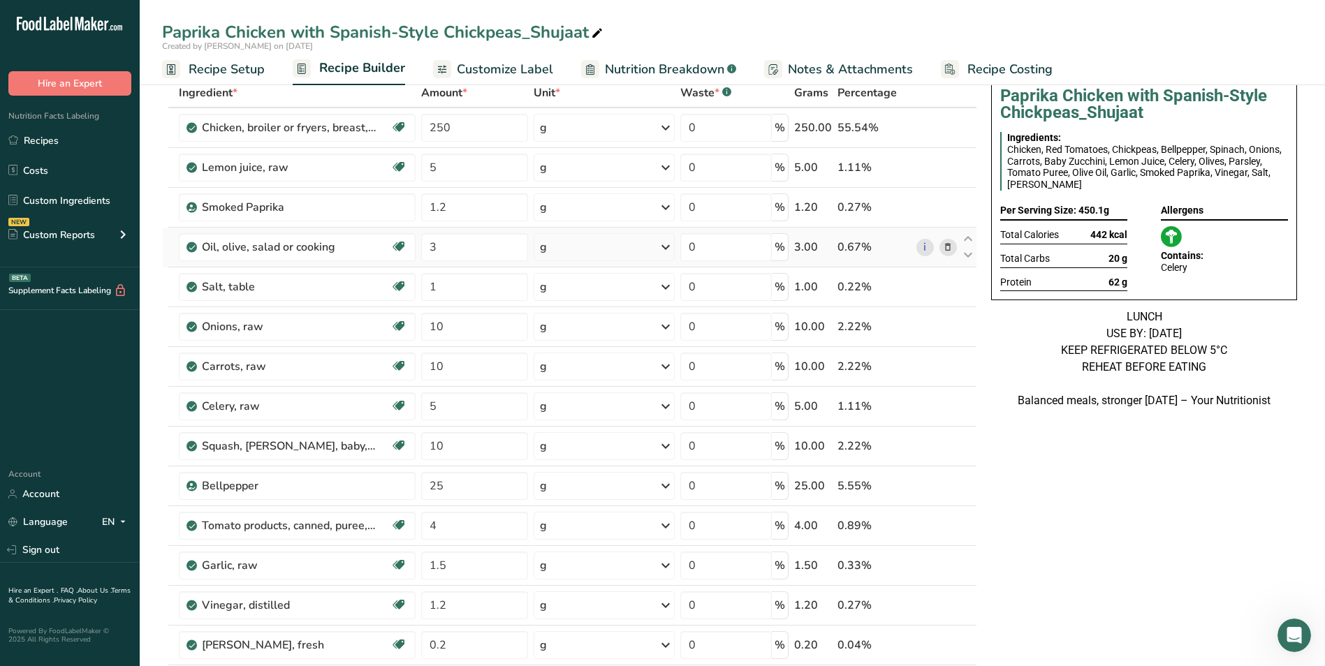
scroll to position [70, 0]
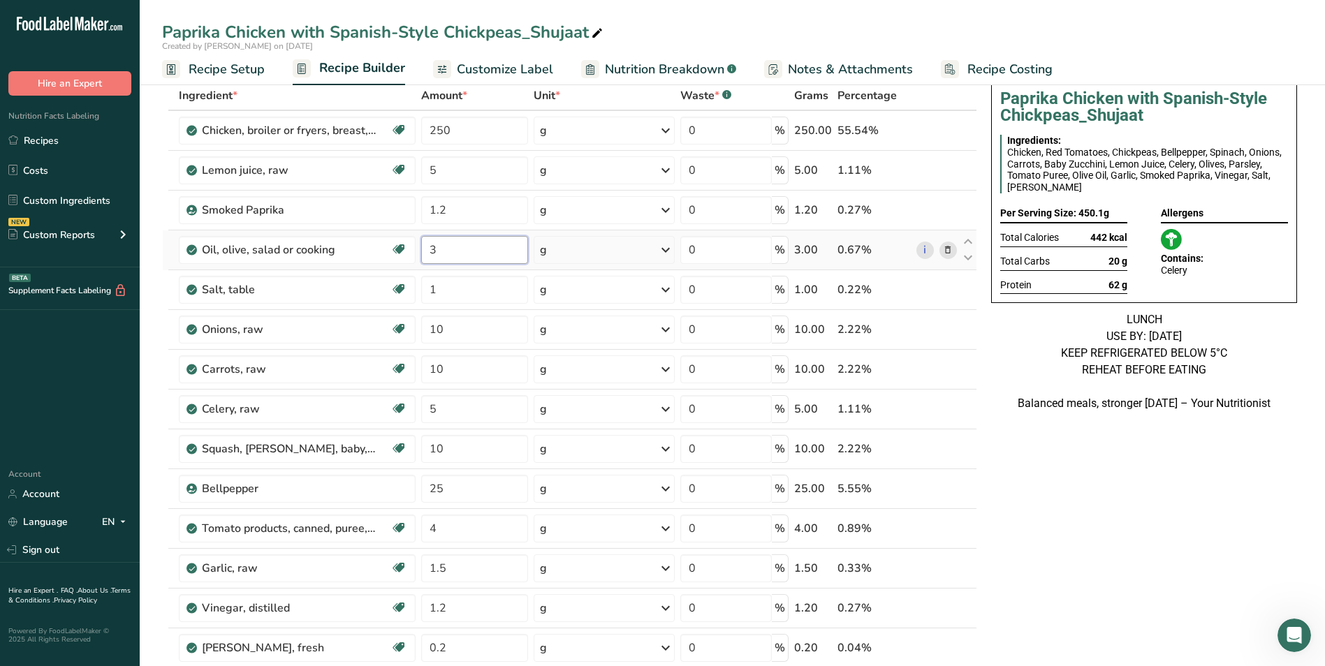
click at [425, 252] on input "3" at bounding box center [475, 250] width 108 height 28
type input "15"
click at [425, 170] on input "5" at bounding box center [475, 170] width 108 height 28
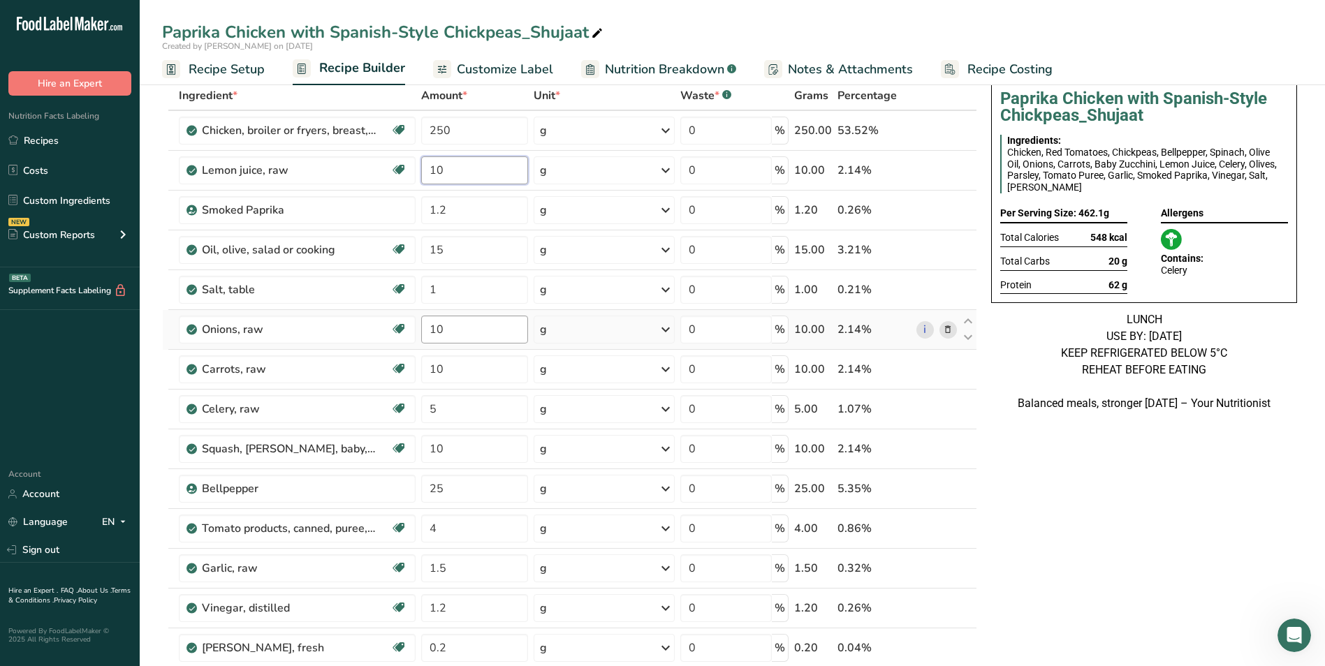
type input "10"
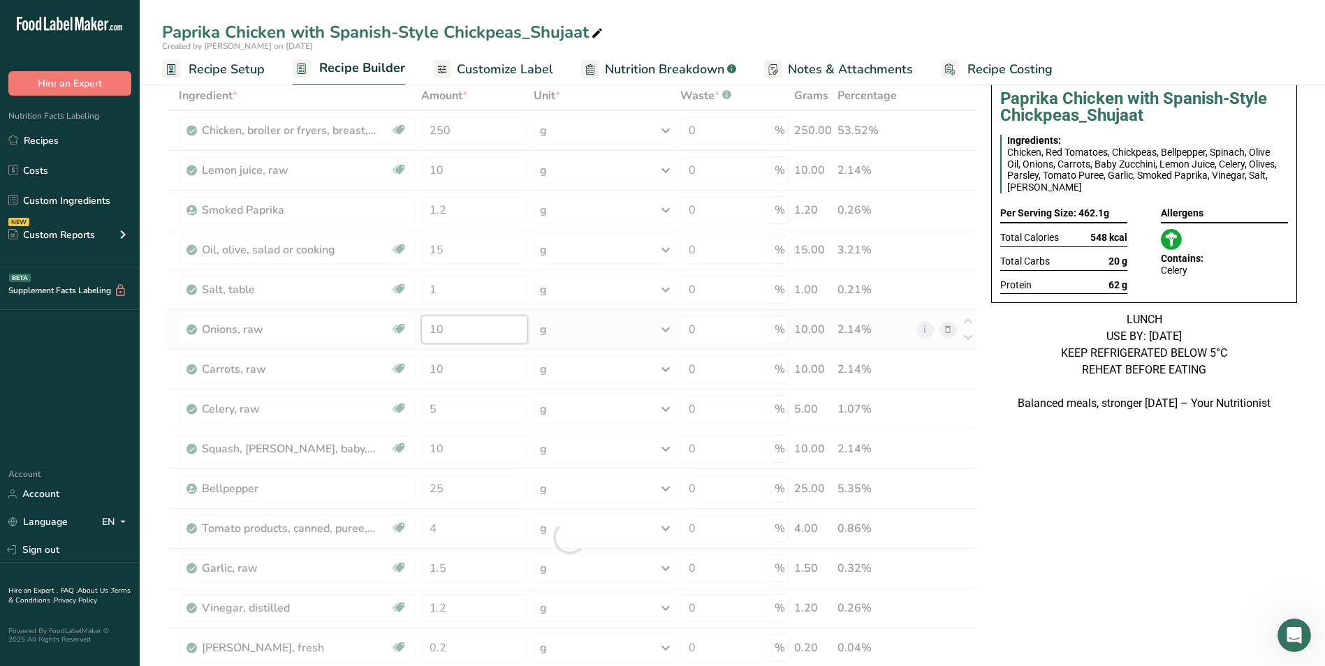
click at [424, 325] on div "Ingredient * Amount * Unit * Waste * .a-a{fill:#347362;}.b-a{fill:#fff;} Grams …" at bounding box center [569, 537] width 815 height 913
click at [424, 325] on div at bounding box center [569, 537] width 815 height 913
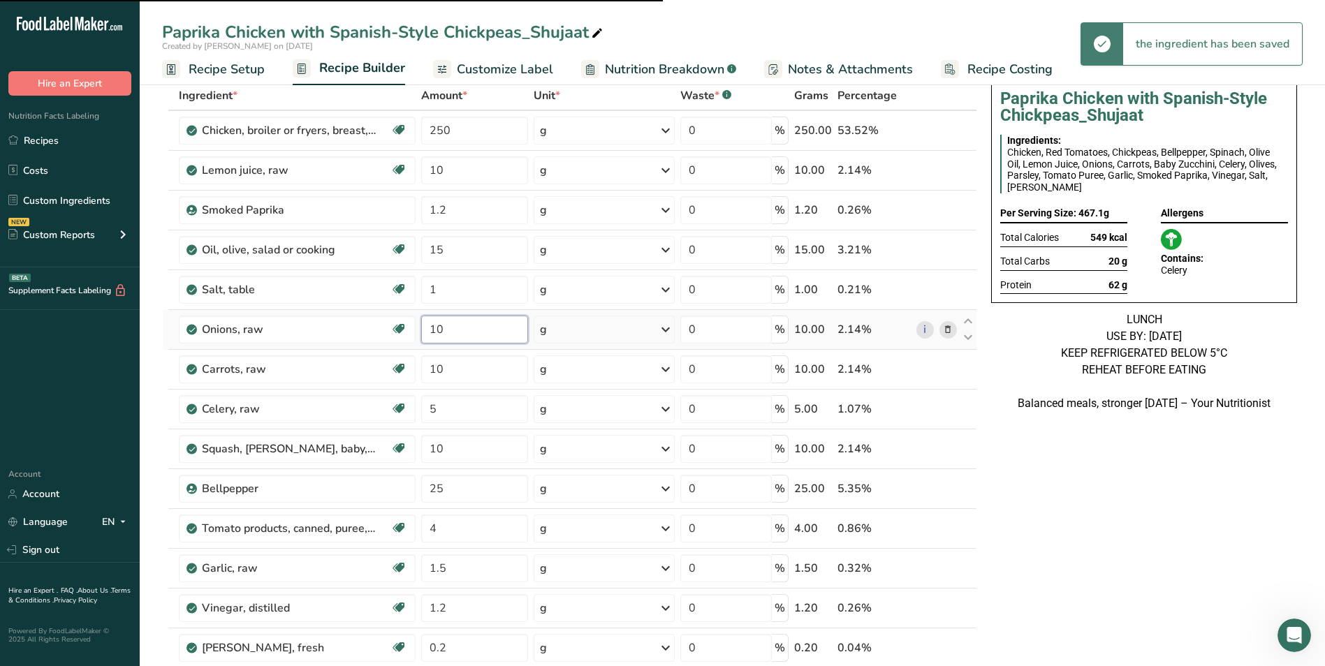
click at [436, 332] on input "10" at bounding box center [475, 330] width 108 height 28
type input "30"
type input "5"
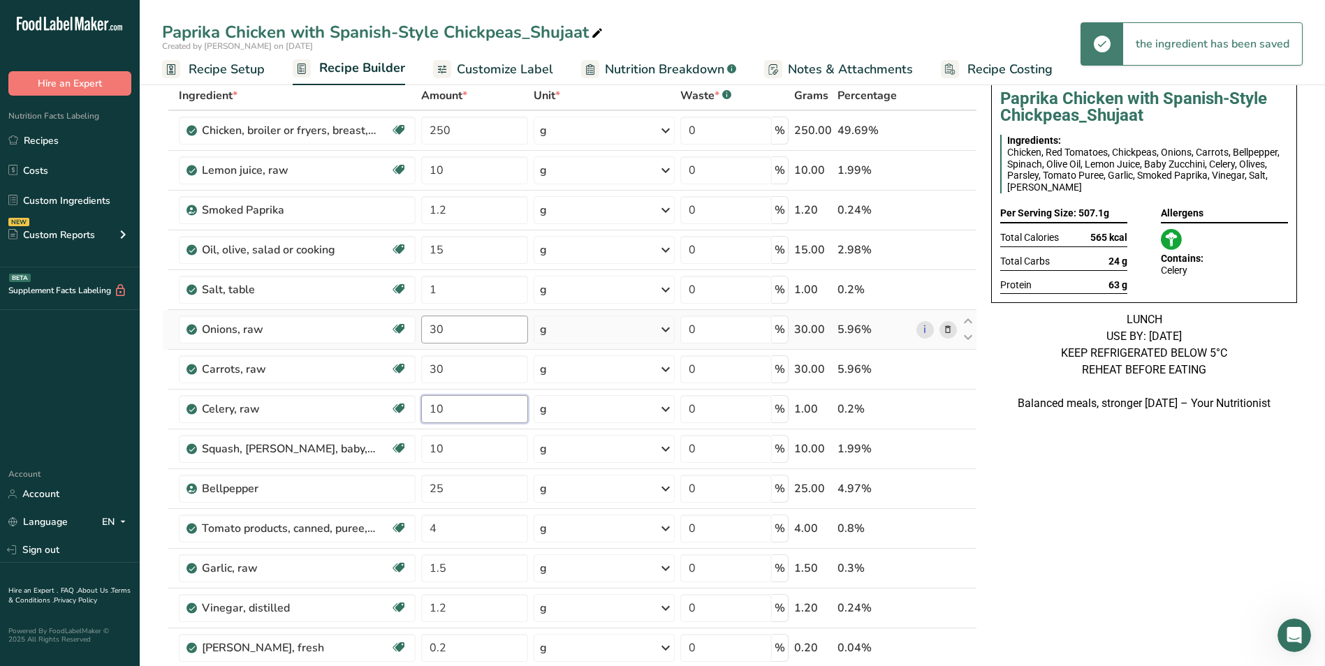
type input "10"
type input "30"
click at [438, 493] on input "25" at bounding box center [475, 489] width 108 height 28
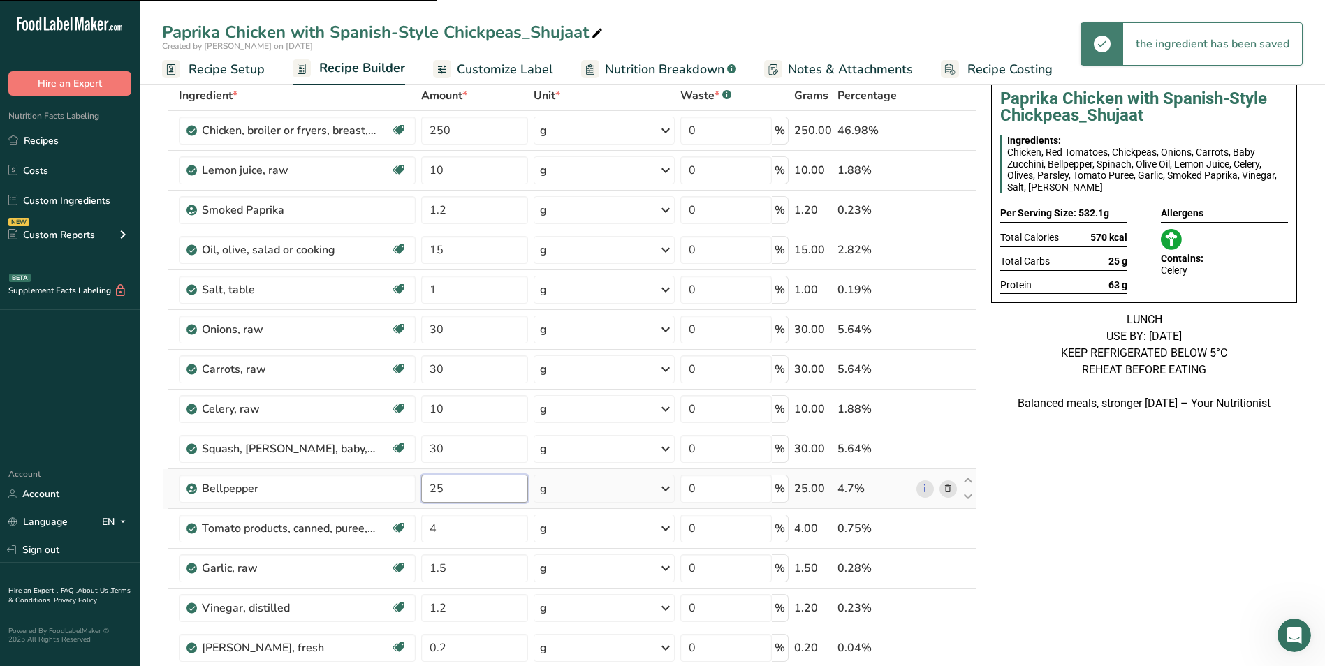
click at [433, 489] on input "25" at bounding box center [475, 489] width 108 height 28
type input "50"
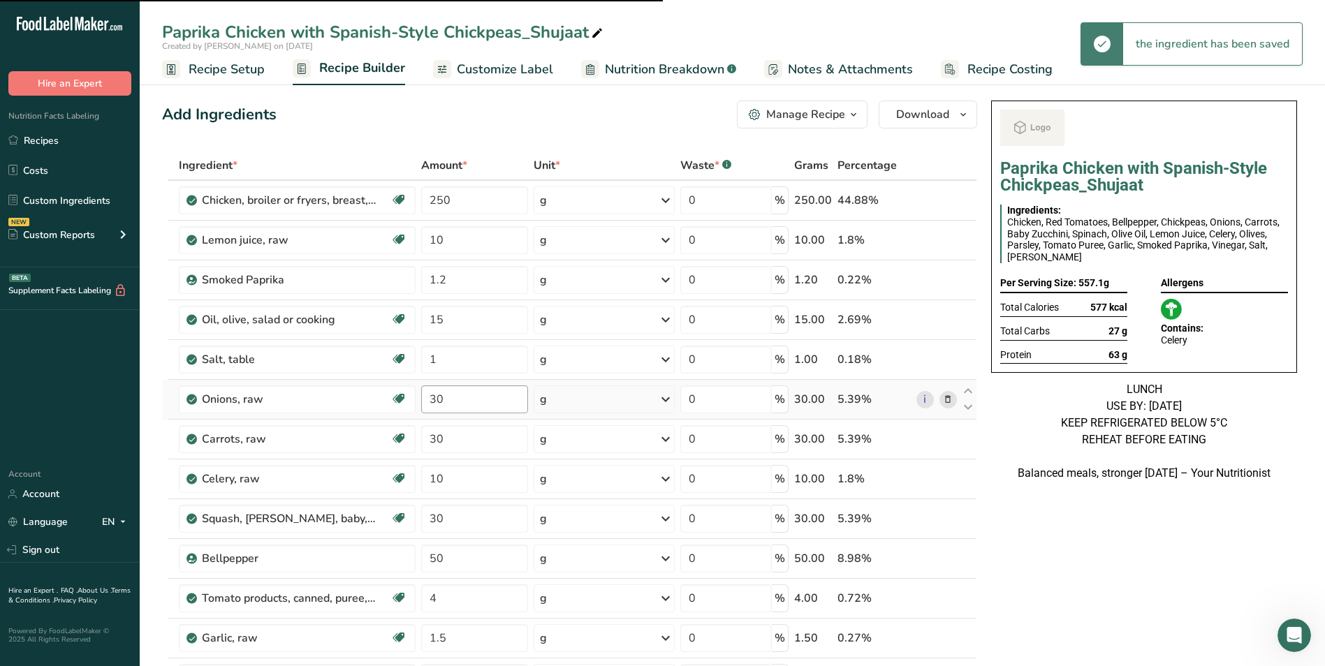
scroll to position [11, 0]
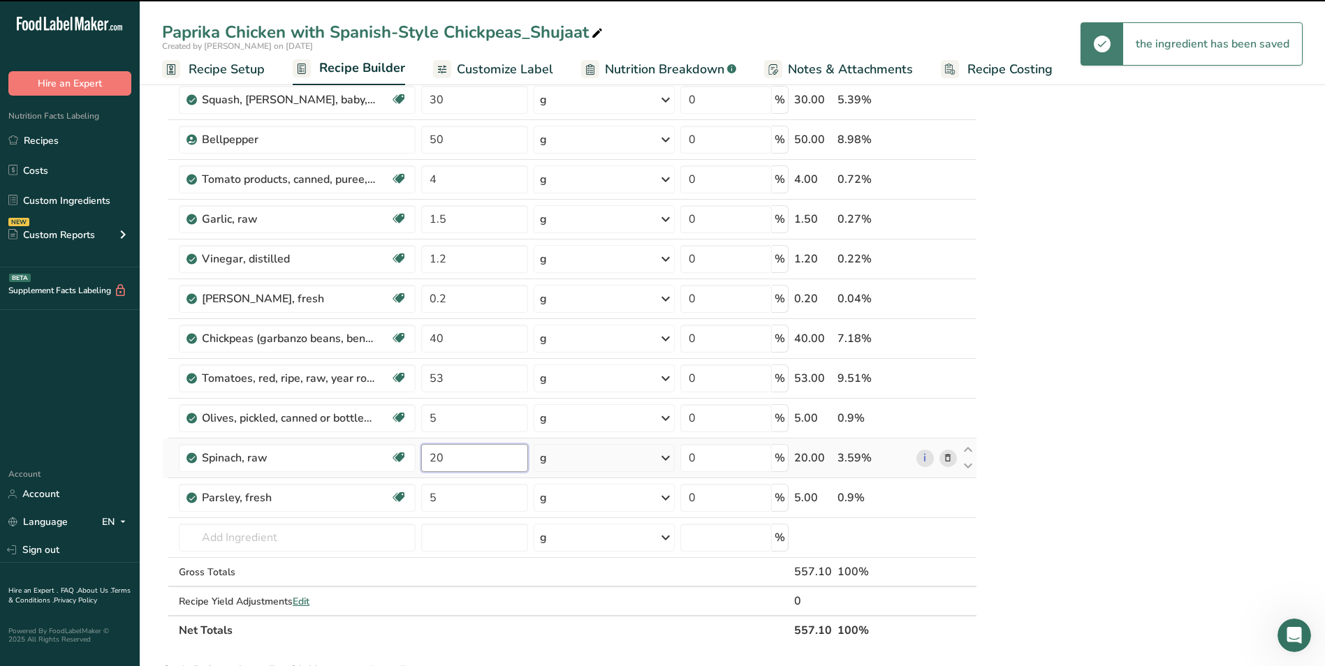
click at [435, 464] on input "20" at bounding box center [475, 458] width 108 height 28
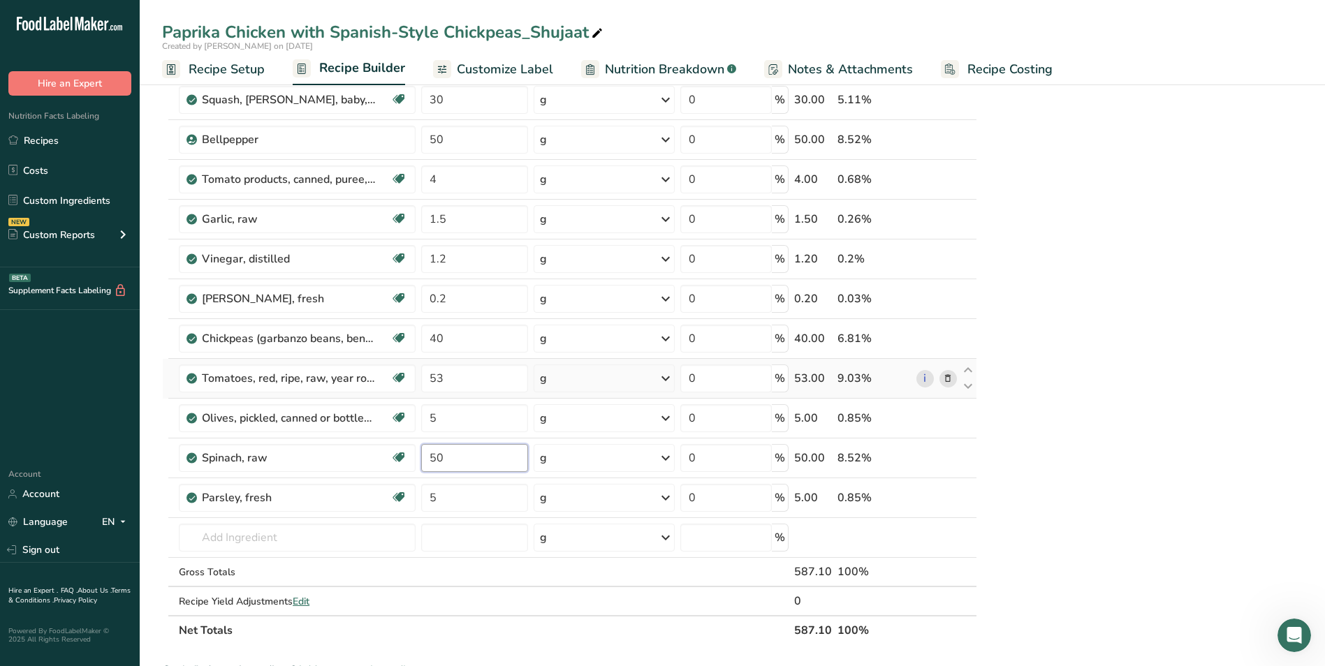
type input "50"
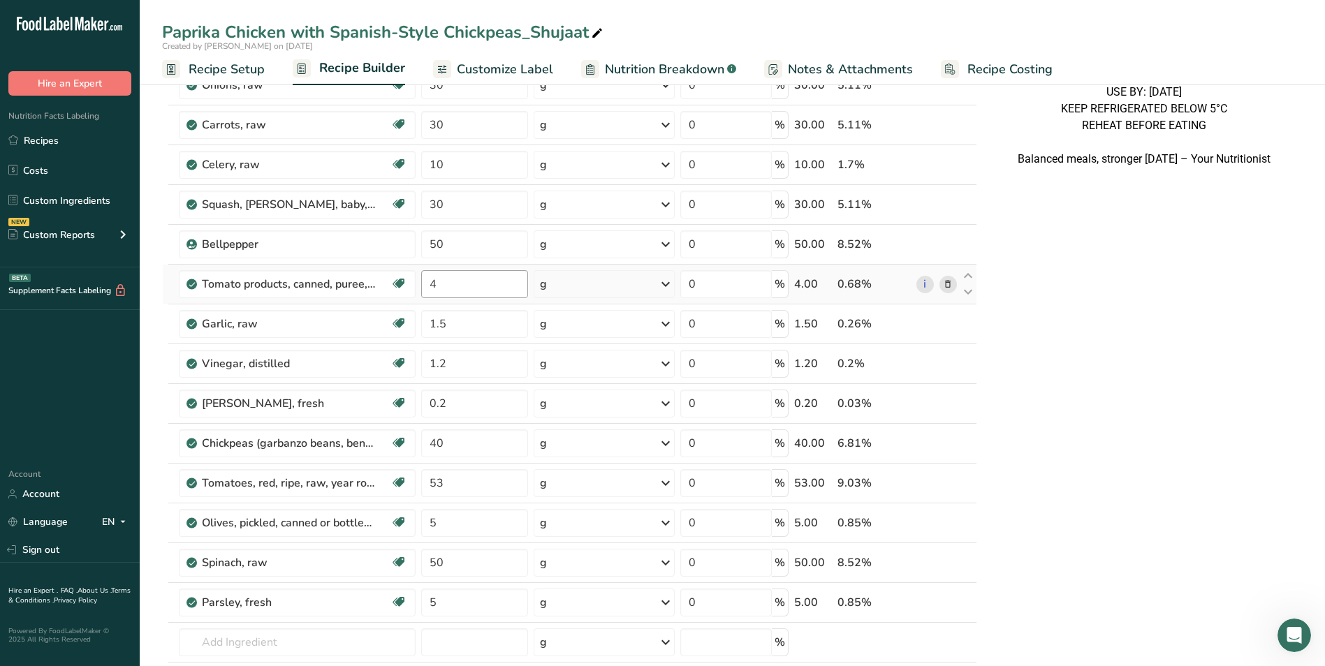
scroll to position [349, 0]
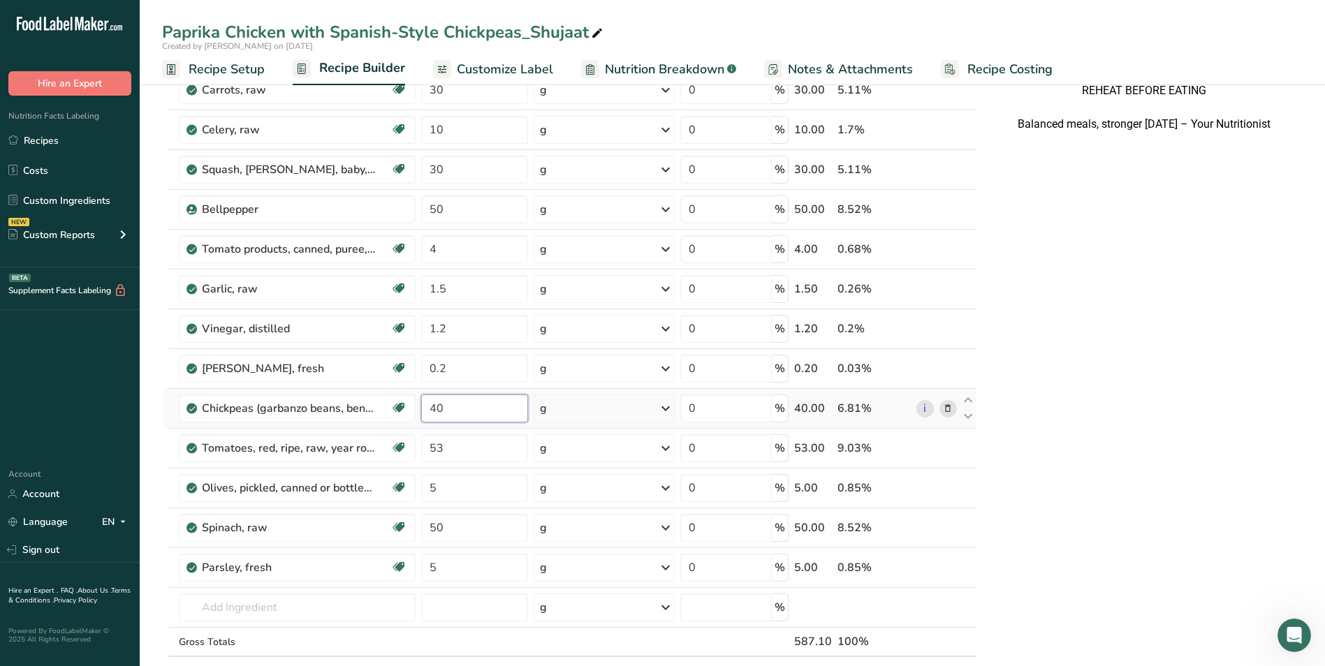
click at [434, 411] on input "40" at bounding box center [475, 408] width 108 height 28
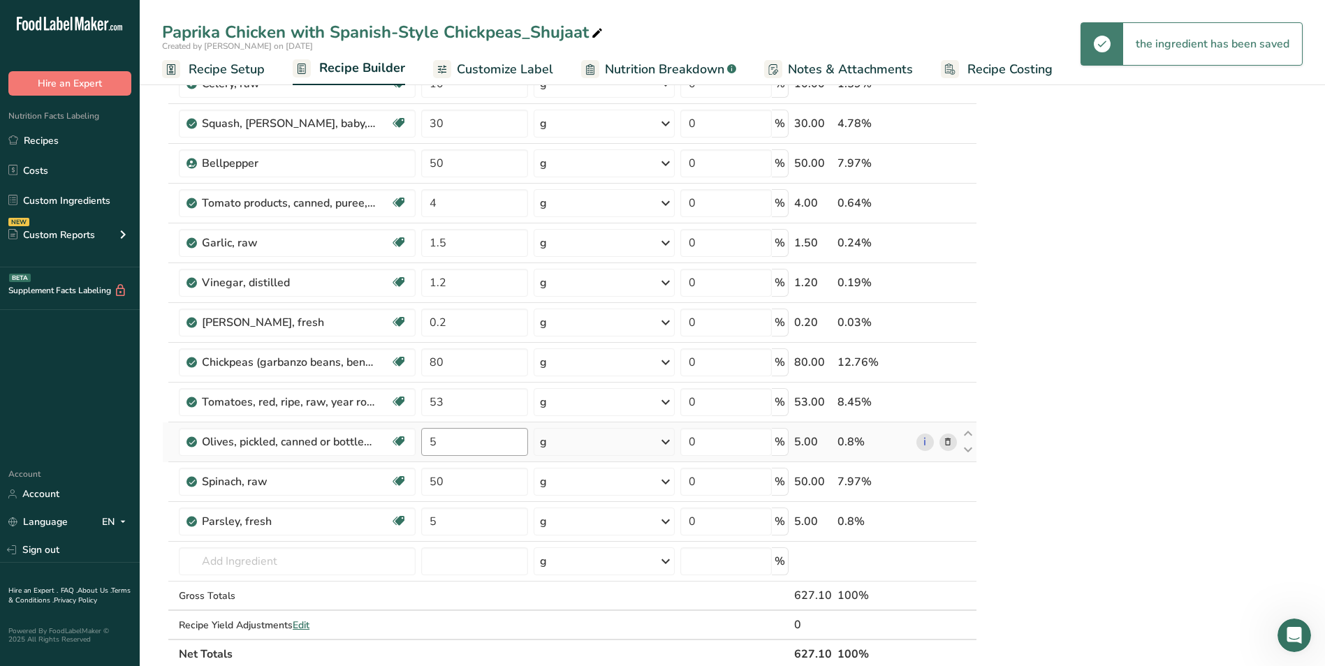
scroll to position [419, 0]
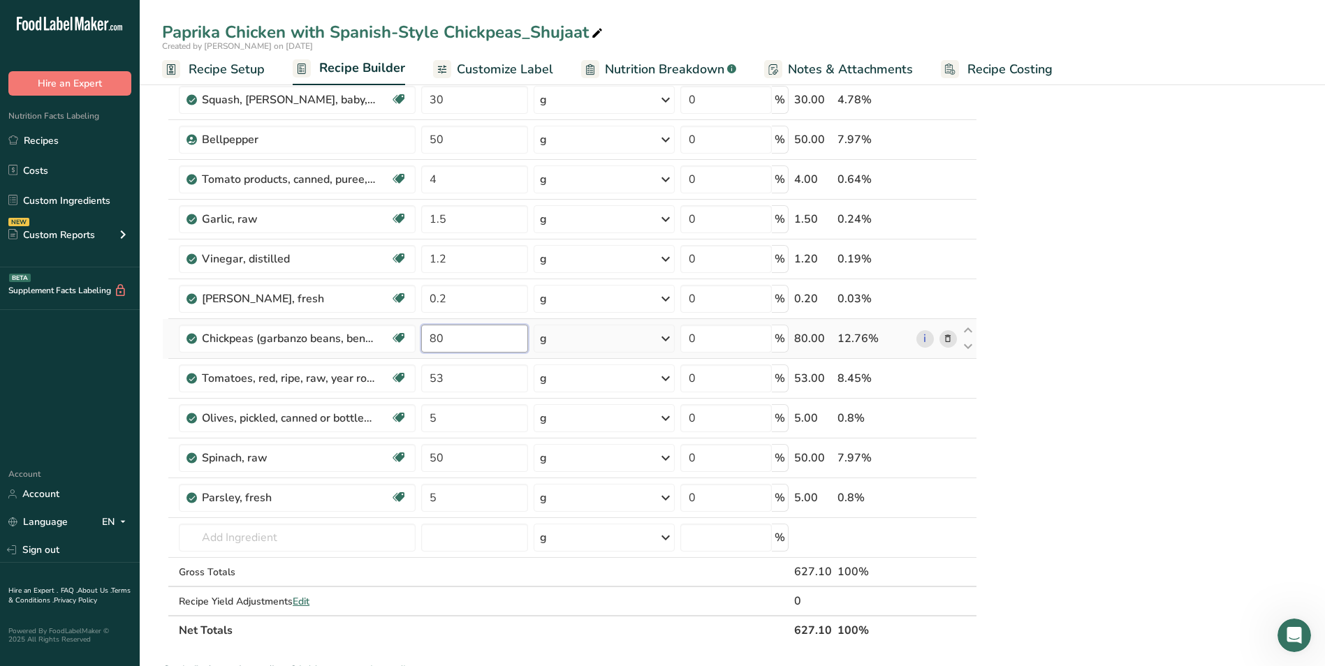
click at [434, 331] on input "80" at bounding box center [475, 339] width 108 height 28
type input "100"
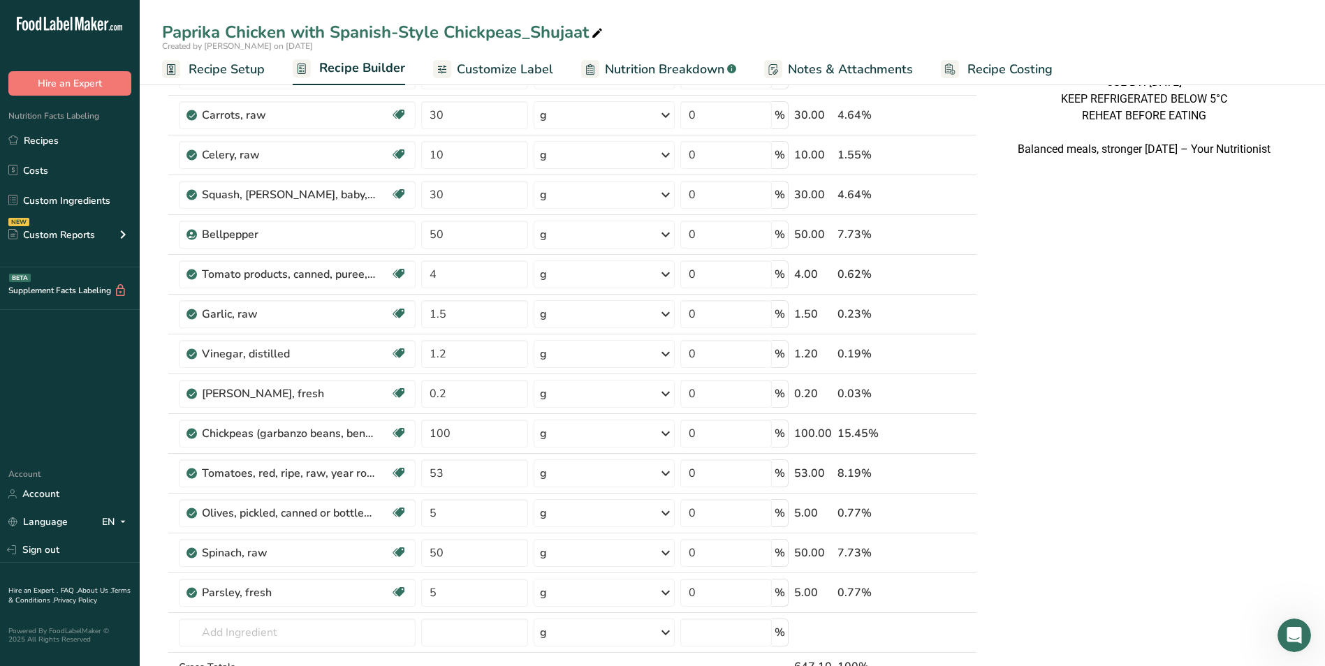
scroll to position [349, 0]
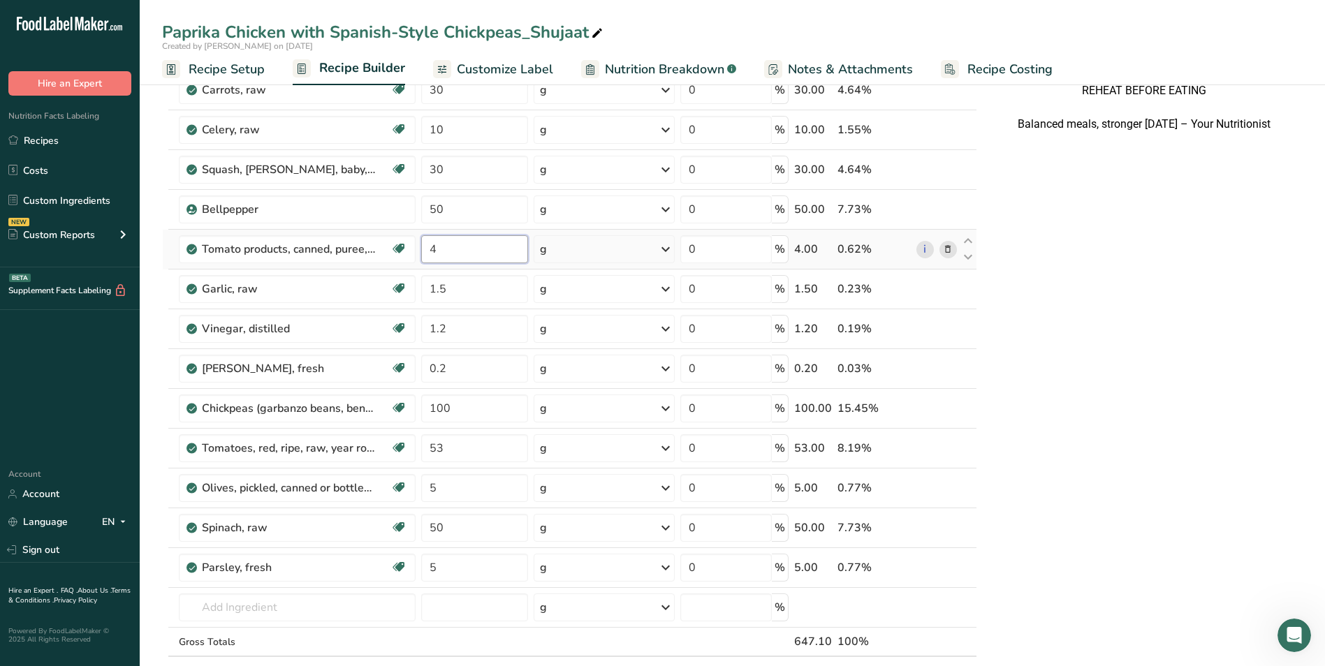
click at [433, 256] on input "4" at bounding box center [475, 249] width 108 height 28
click at [429, 251] on input "4" at bounding box center [475, 249] width 108 height 28
type input "20"
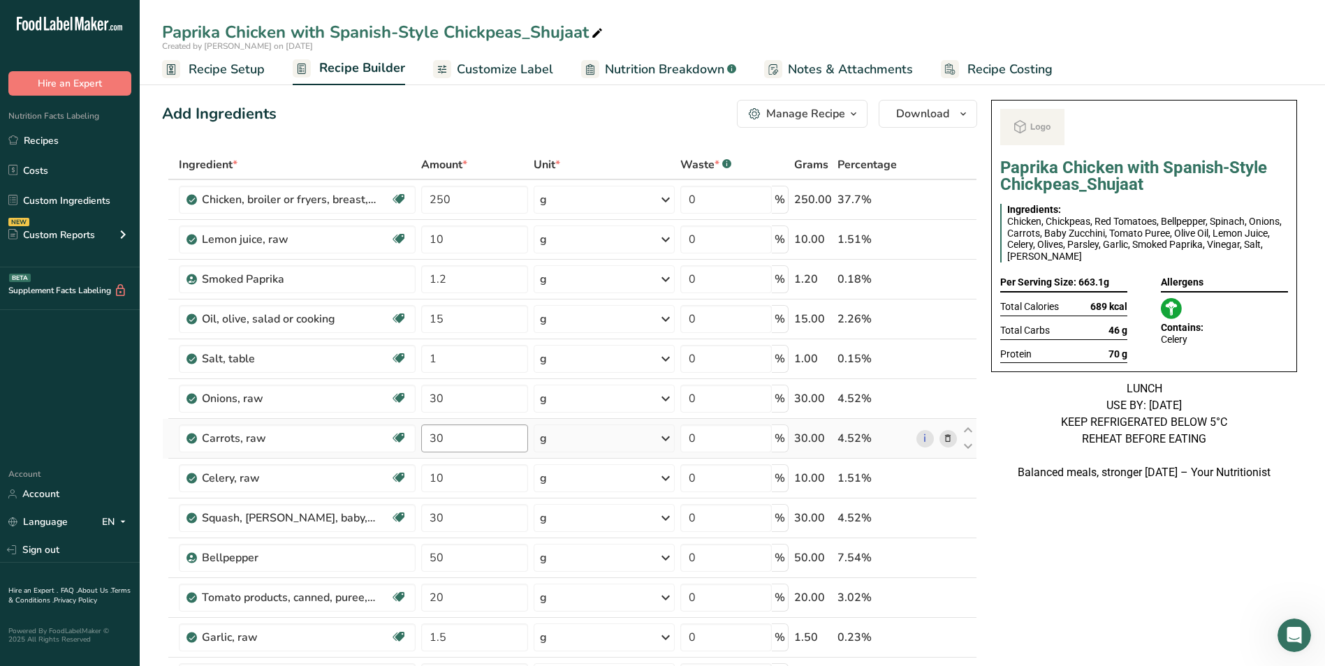
scroll to position [0, 0]
click at [530, 69] on span "Customize Label" at bounding box center [505, 69] width 96 height 19
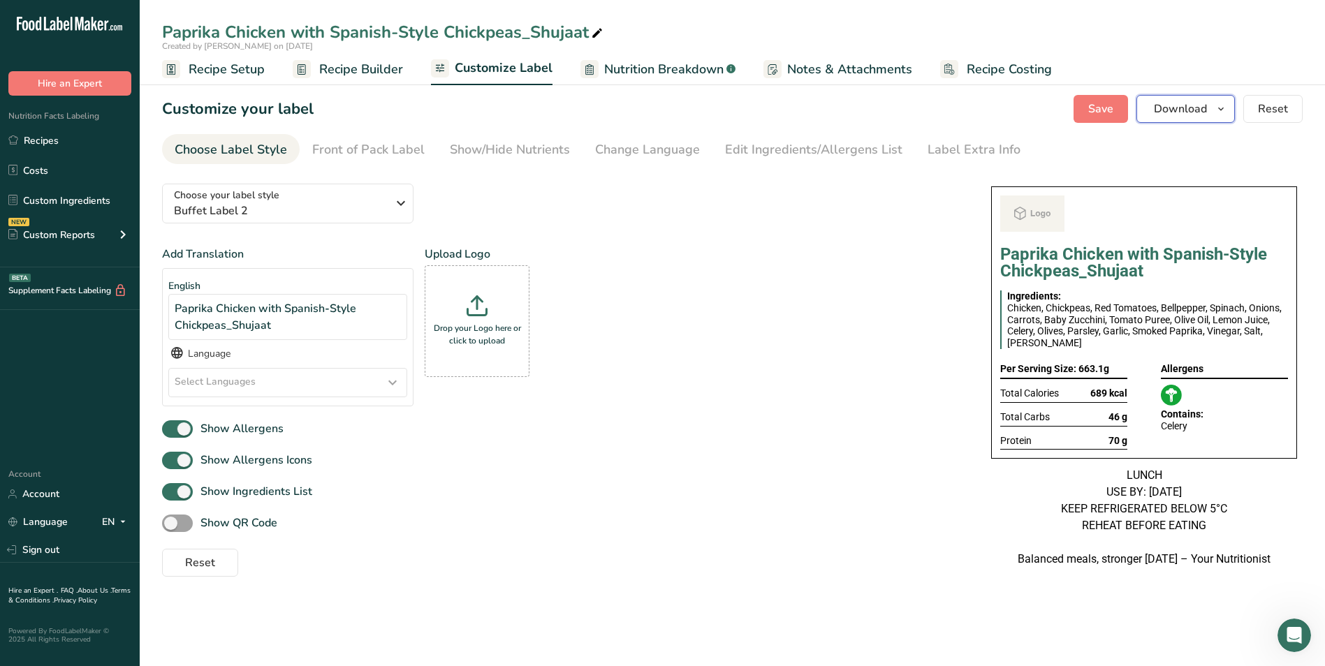
click at [1148, 120] on button "Download" at bounding box center [1185, 109] width 98 height 28
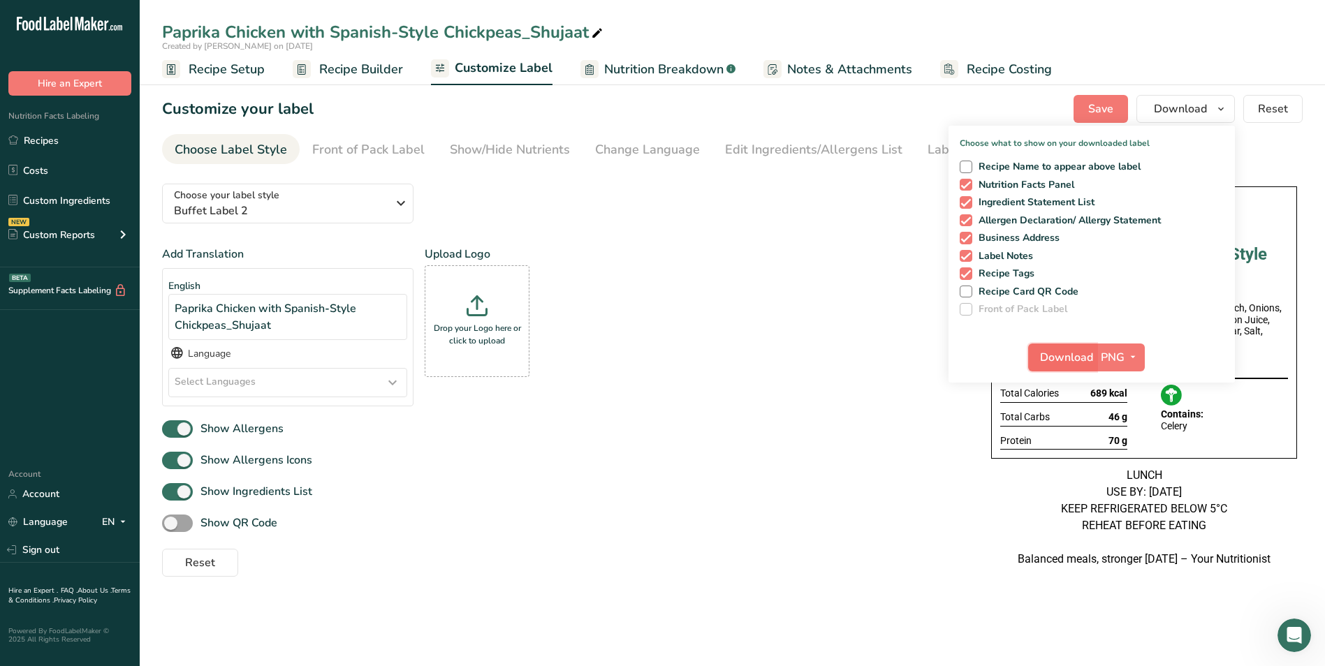
click at [1065, 364] on span "Download" at bounding box center [1066, 357] width 53 height 17
click at [38, 144] on link "Recipes" at bounding box center [70, 140] width 140 height 27
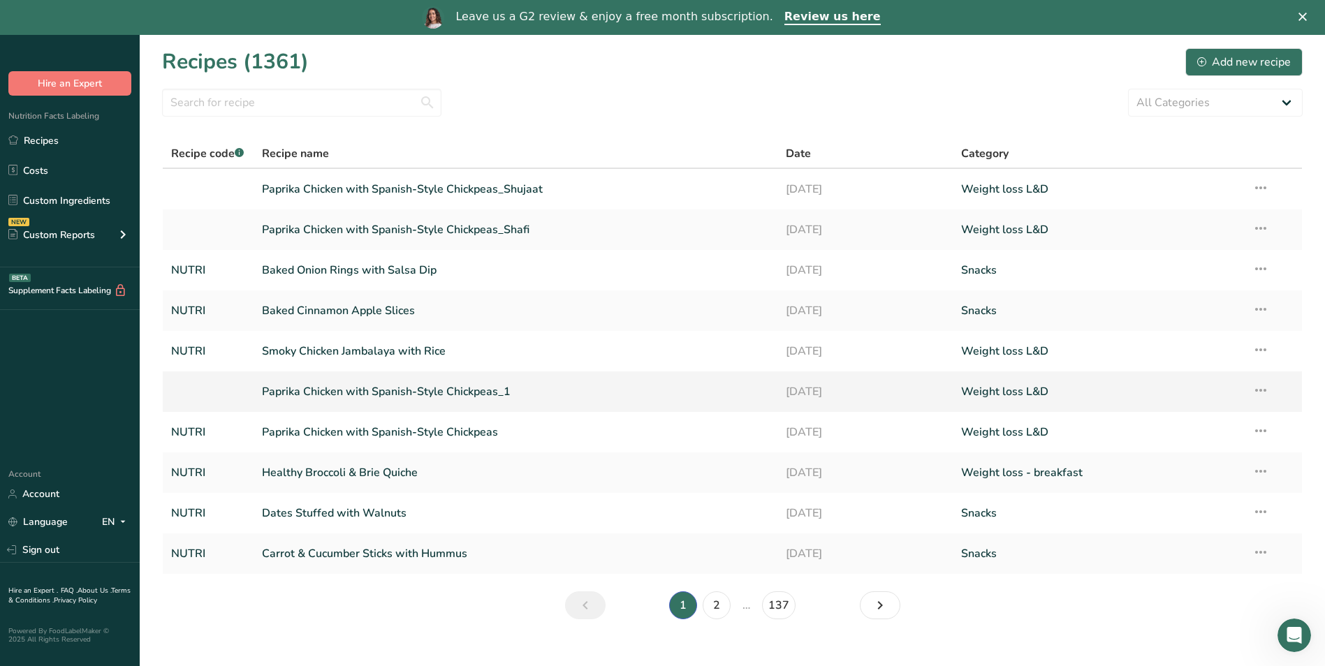
click at [1264, 390] on icon at bounding box center [1260, 390] width 17 height 25
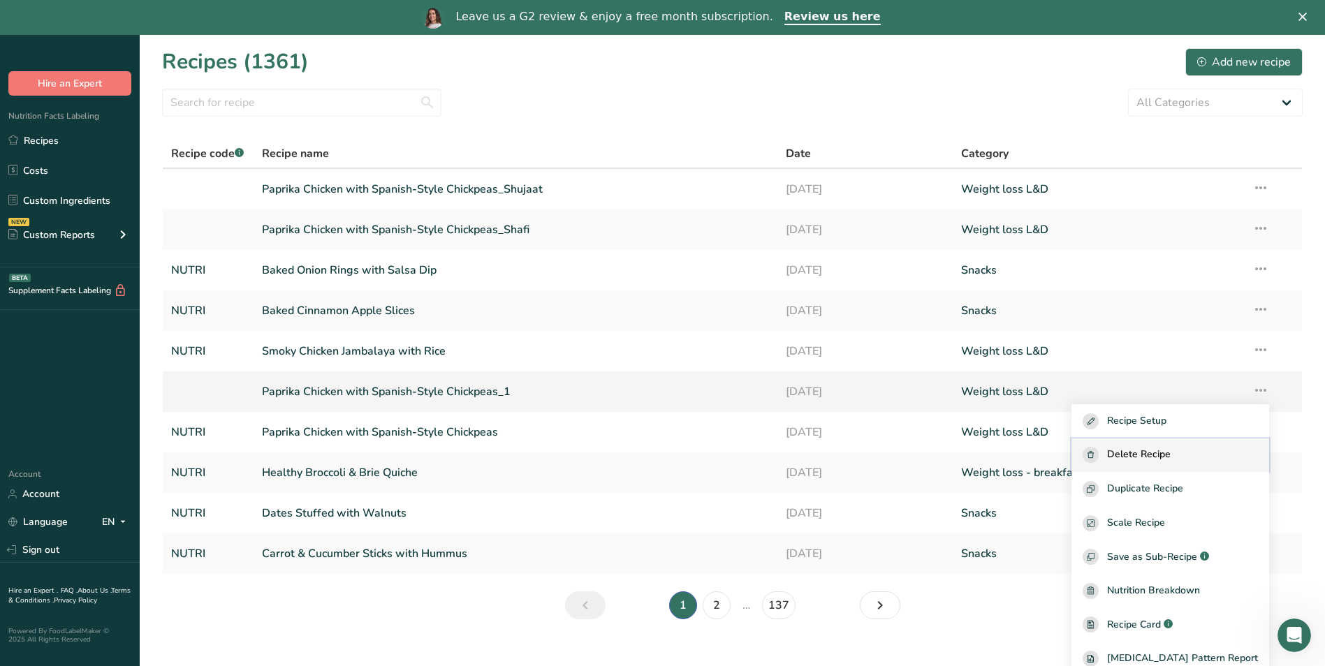
click at [1139, 462] on span "Delete Recipe" at bounding box center [1139, 455] width 64 height 16
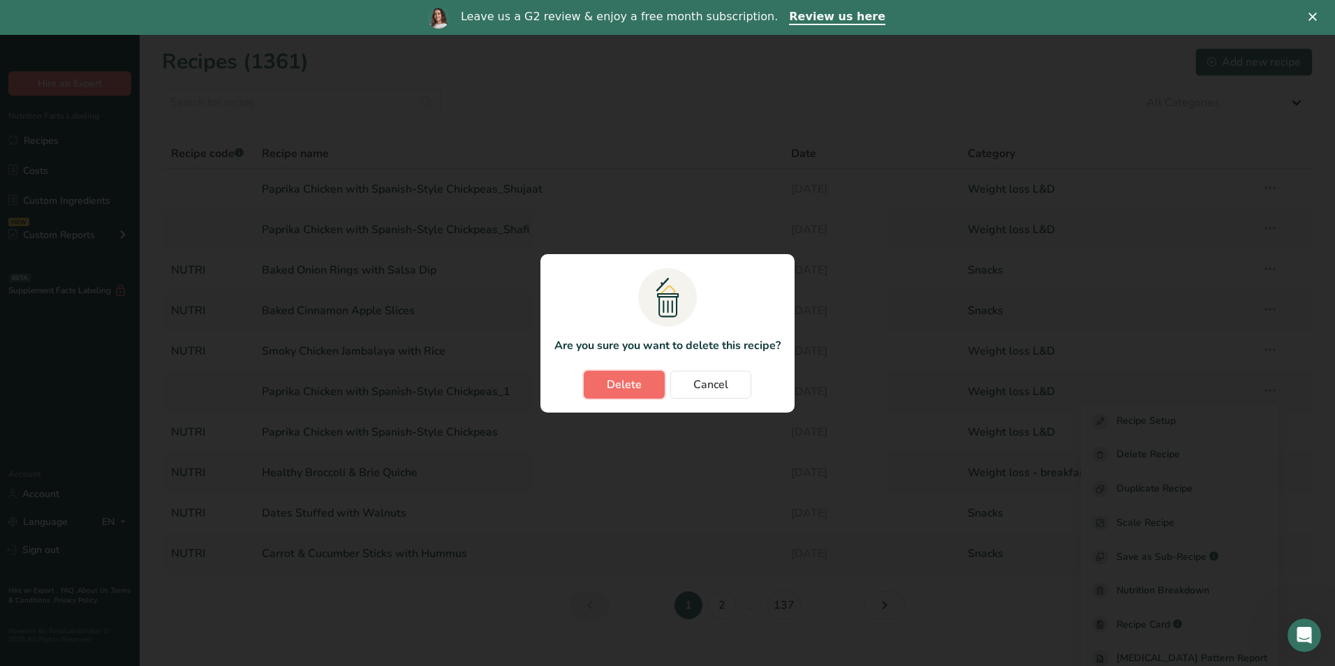
click at [635, 392] on span "Delete" at bounding box center [624, 384] width 35 height 17
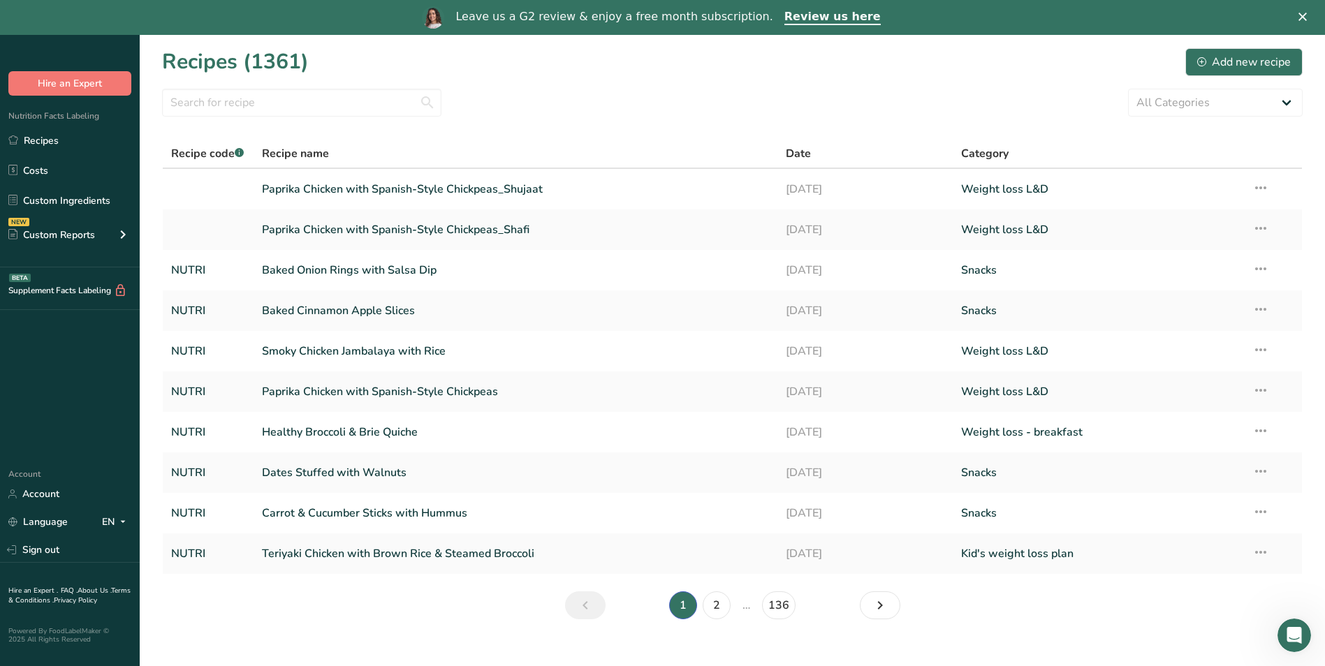
click at [383, 355] on link "Smoky Chicken Jambalaya with Rice" at bounding box center [516, 351] width 508 height 29
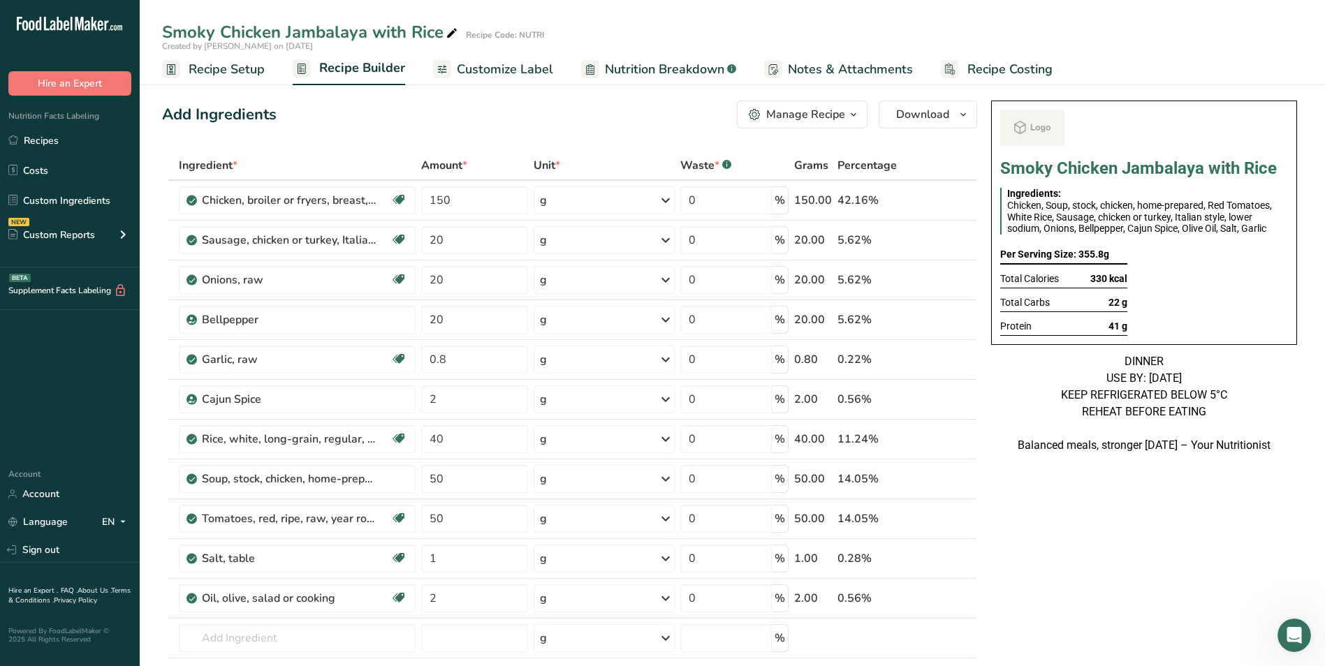
click at [795, 111] on div "Manage Recipe" at bounding box center [805, 114] width 79 height 17
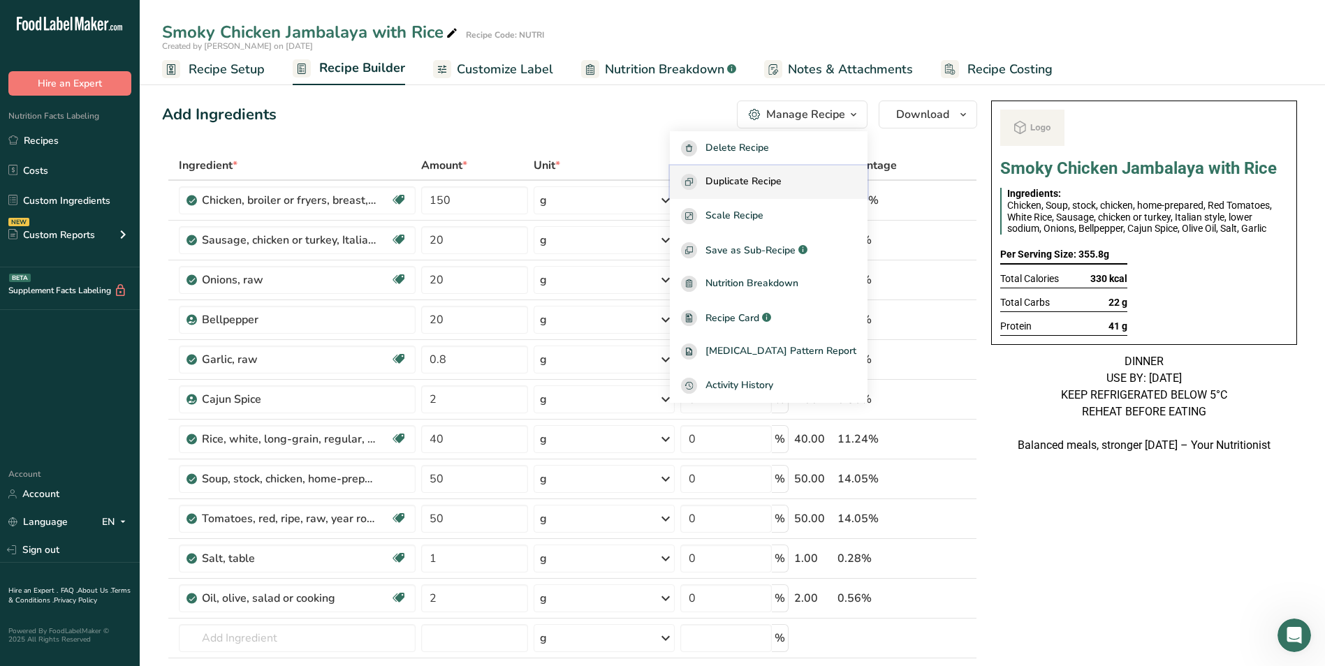
click at [769, 175] on span "Duplicate Recipe" at bounding box center [743, 182] width 76 height 16
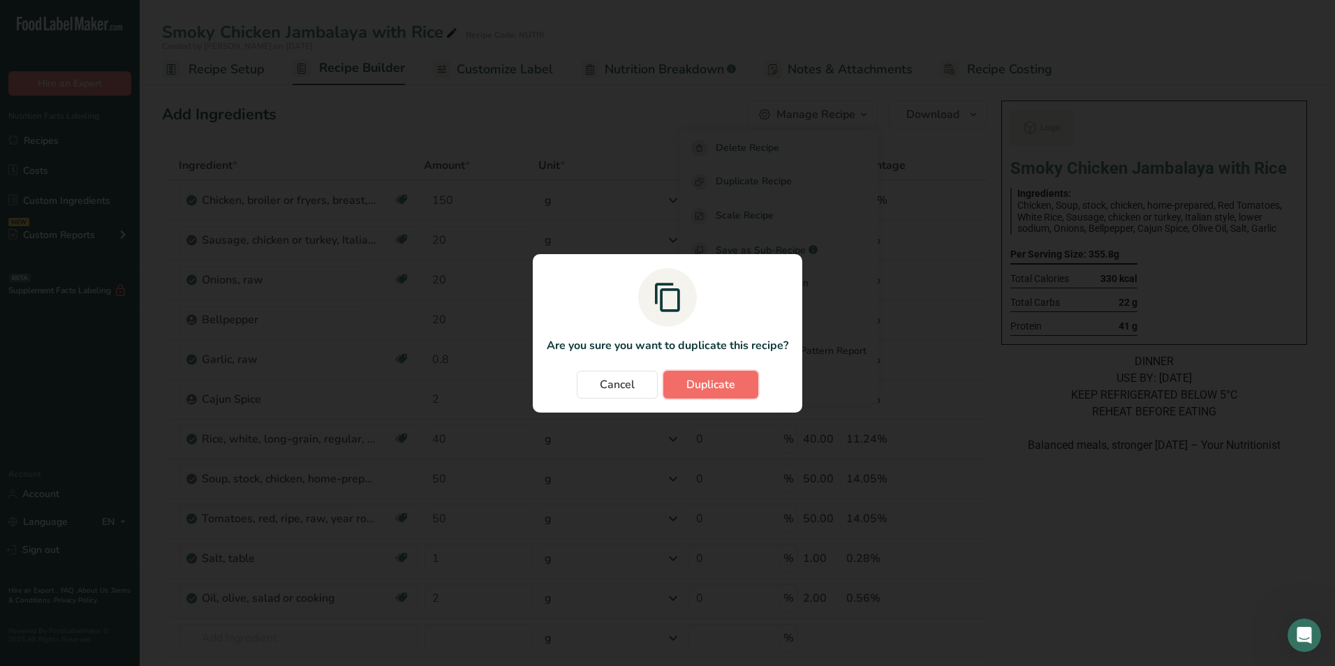
click at [706, 378] on span "Duplicate" at bounding box center [710, 384] width 49 height 17
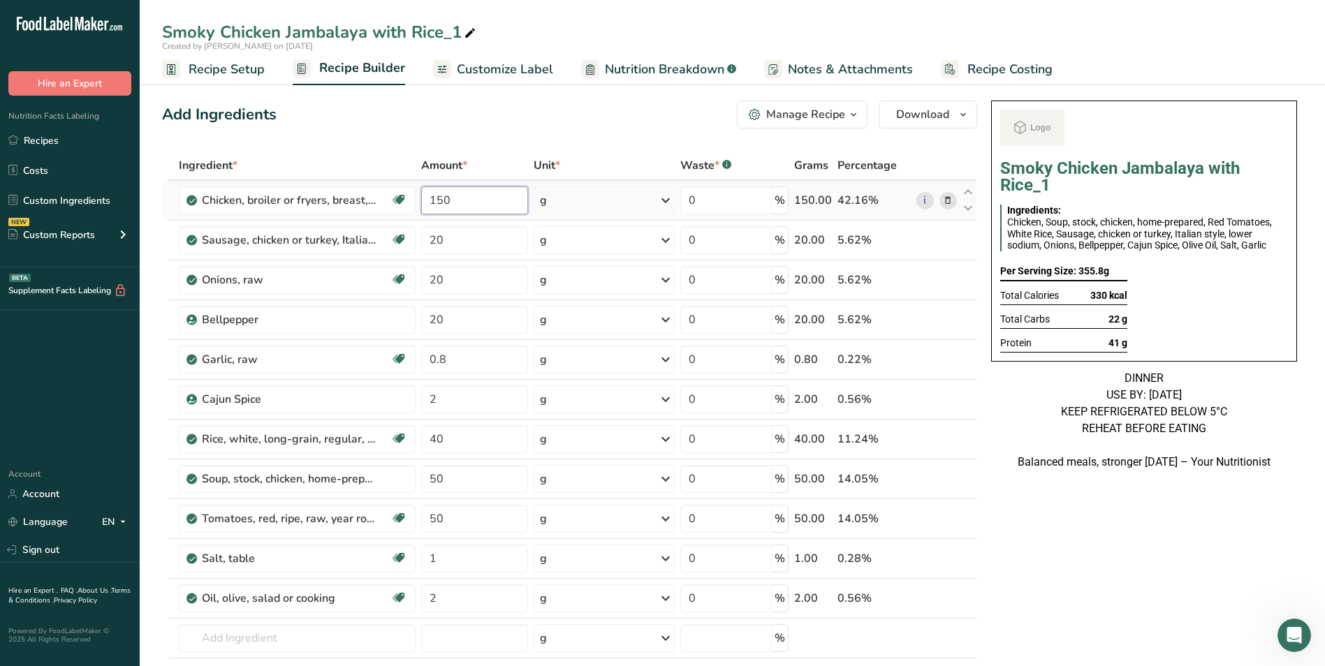
click at [445, 203] on input "150" at bounding box center [475, 200] width 108 height 28
type input "80"
click at [434, 435] on input "40" at bounding box center [475, 439] width 108 height 28
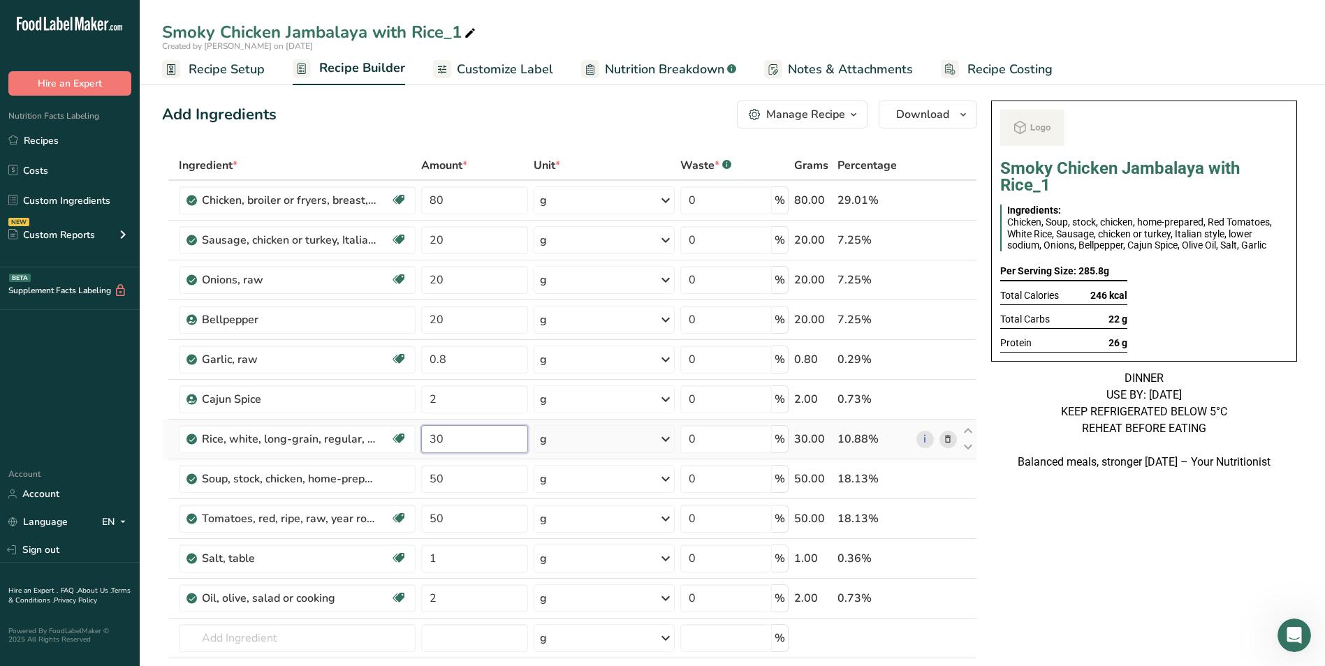
type input "30"
click at [459, 32] on div "Smoky Chicken Jambalaya with Rice_1" at bounding box center [320, 32] width 316 height 25
type input "Smoky Chicken Jambalaya with Rice_Insia"
click at [492, 69] on span "Customize Label" at bounding box center [505, 69] width 96 height 19
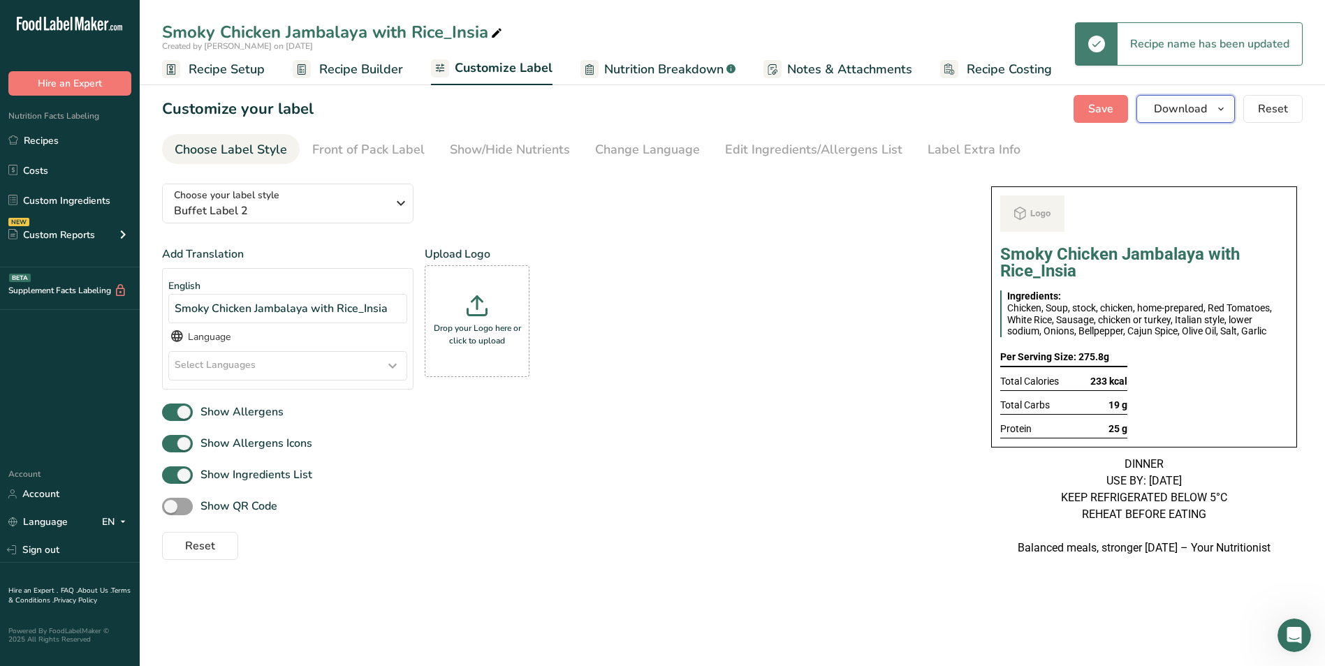
click at [1223, 114] on icon "button" at bounding box center [1220, 109] width 11 height 17
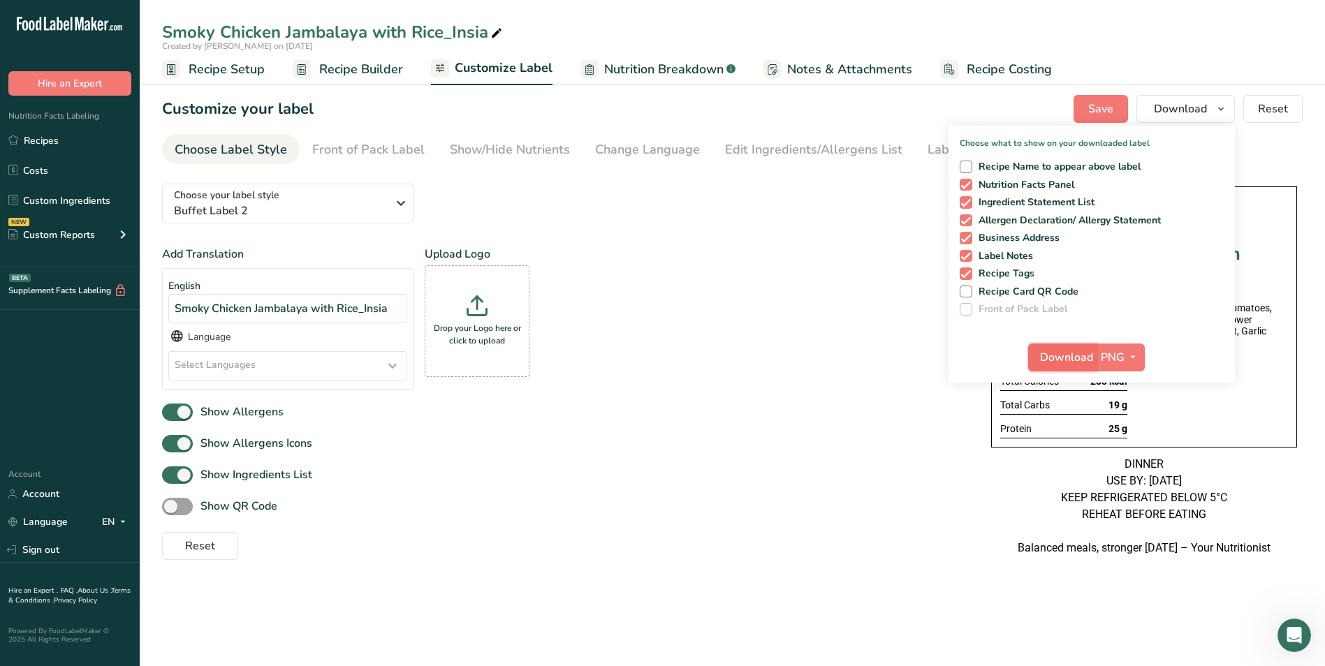
click at [1075, 353] on span "Download" at bounding box center [1066, 357] width 53 height 17
drag, startPoint x: 348, startPoint y: 74, endPoint x: 541, endPoint y: 27, distance: 199.1
click at [348, 74] on span "Recipe Builder" at bounding box center [361, 69] width 84 height 19
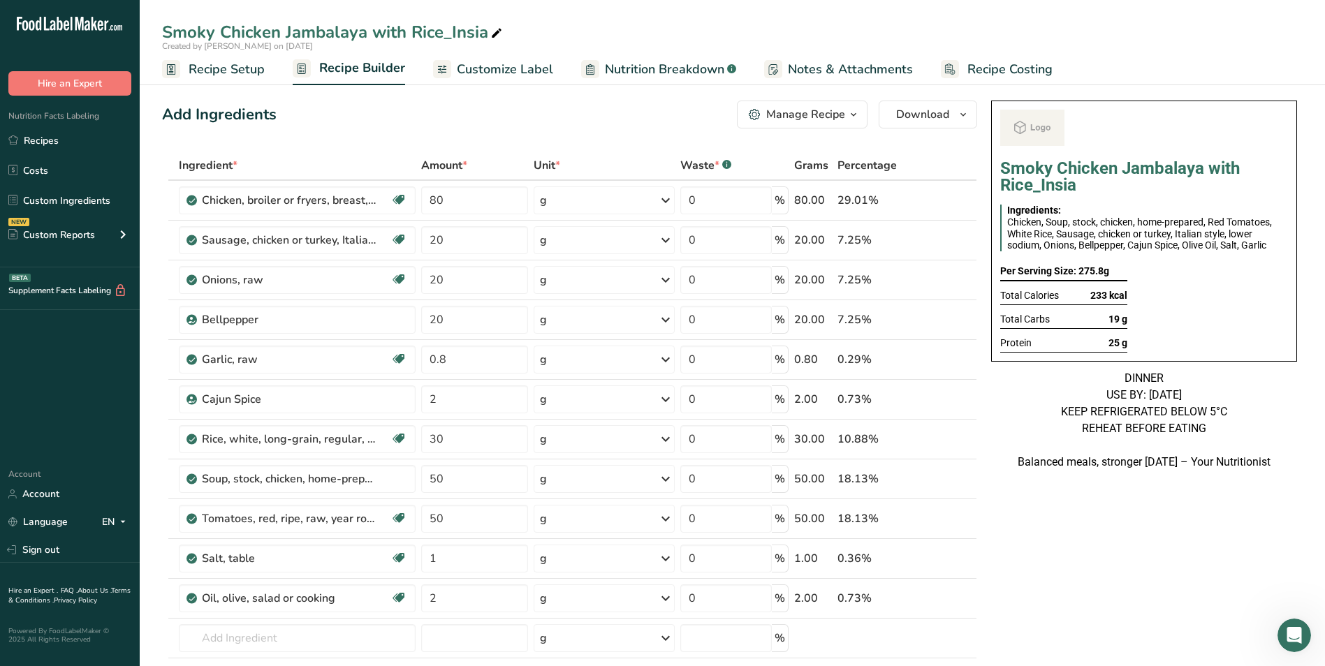
click at [494, 32] on icon at bounding box center [496, 34] width 13 height 20
click at [472, 36] on input "Smoky Chicken Jambalaya with Rice_Insia" at bounding box center [732, 32] width 1140 height 25
type input "Smoky Chicken Jambalaya with Rice_Shafi"
click at [526, 133] on div "Add Ingredients Manage Recipe Delete Recipe Duplicate Recipe Scale Recipe Save …" at bounding box center [573, 667] width 823 height 1145
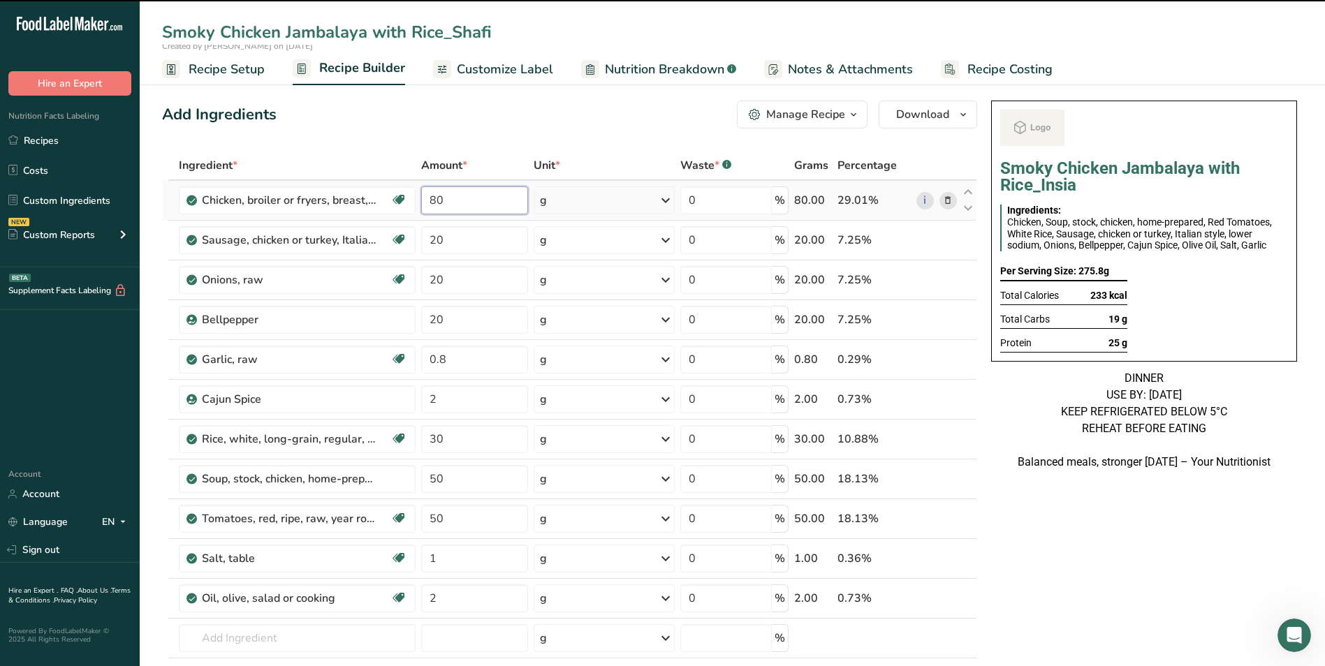
click at [436, 191] on input "80" at bounding box center [475, 200] width 108 height 28
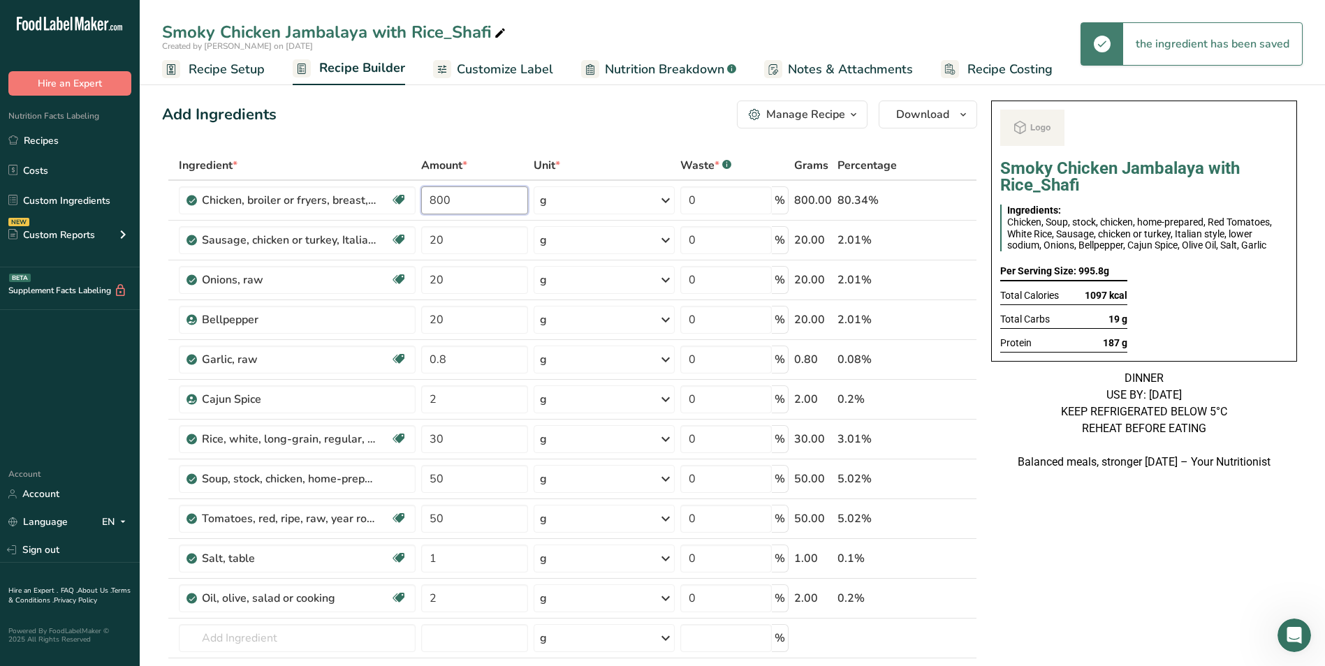
click at [441, 196] on input "800" at bounding box center [475, 200] width 108 height 28
type input "250"
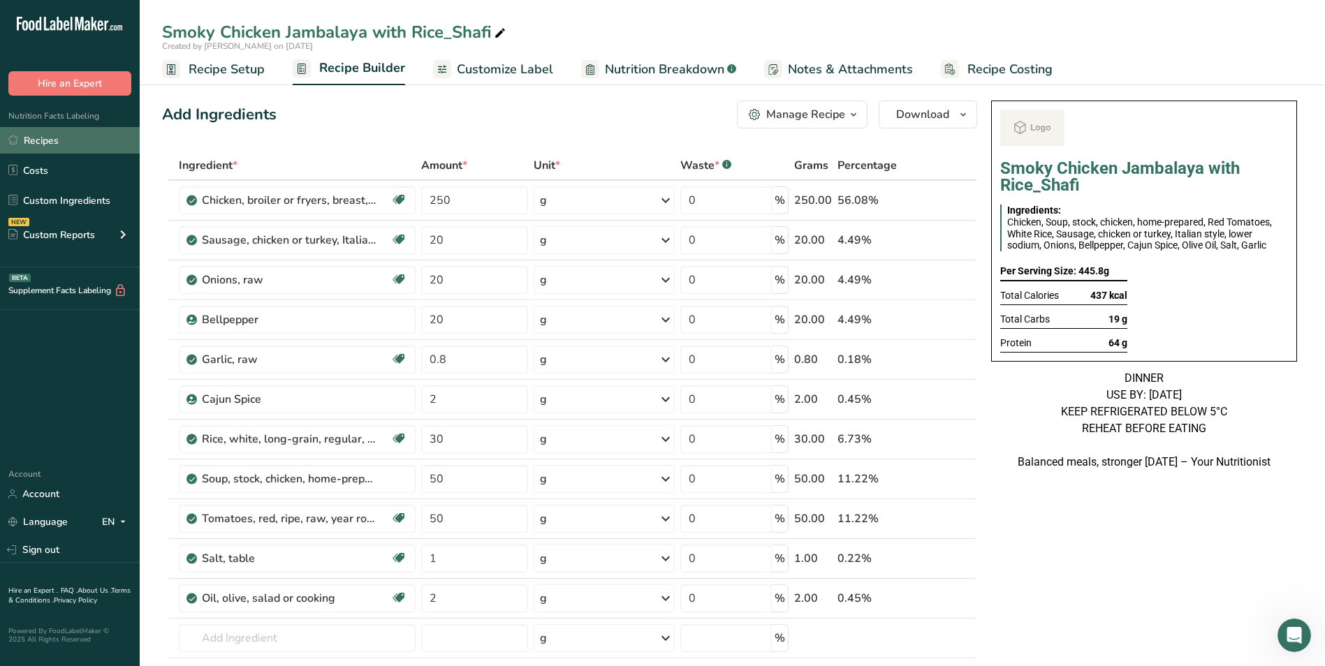
click at [82, 149] on link "Recipes" at bounding box center [70, 140] width 140 height 27
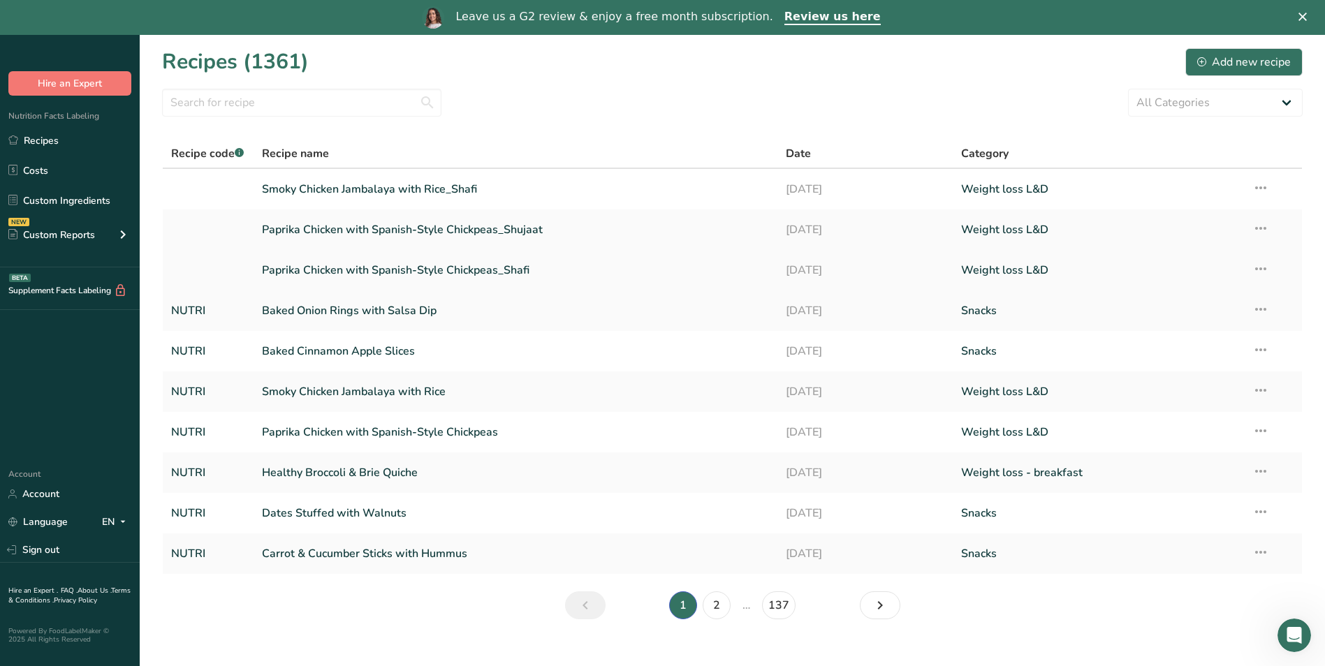
click at [359, 270] on link "Paprika Chicken with Spanish-Style Chickpeas_Shafi" at bounding box center [516, 270] width 508 height 29
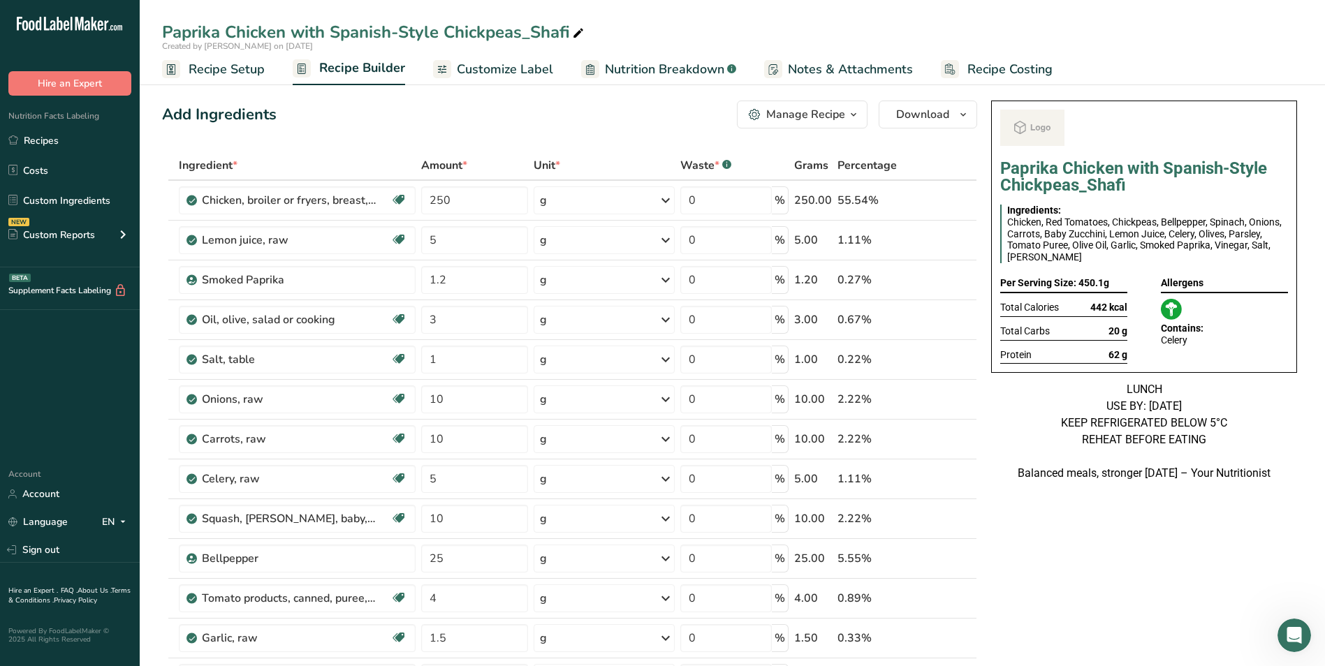
click at [462, 76] on span "Customize Label" at bounding box center [505, 69] width 96 height 19
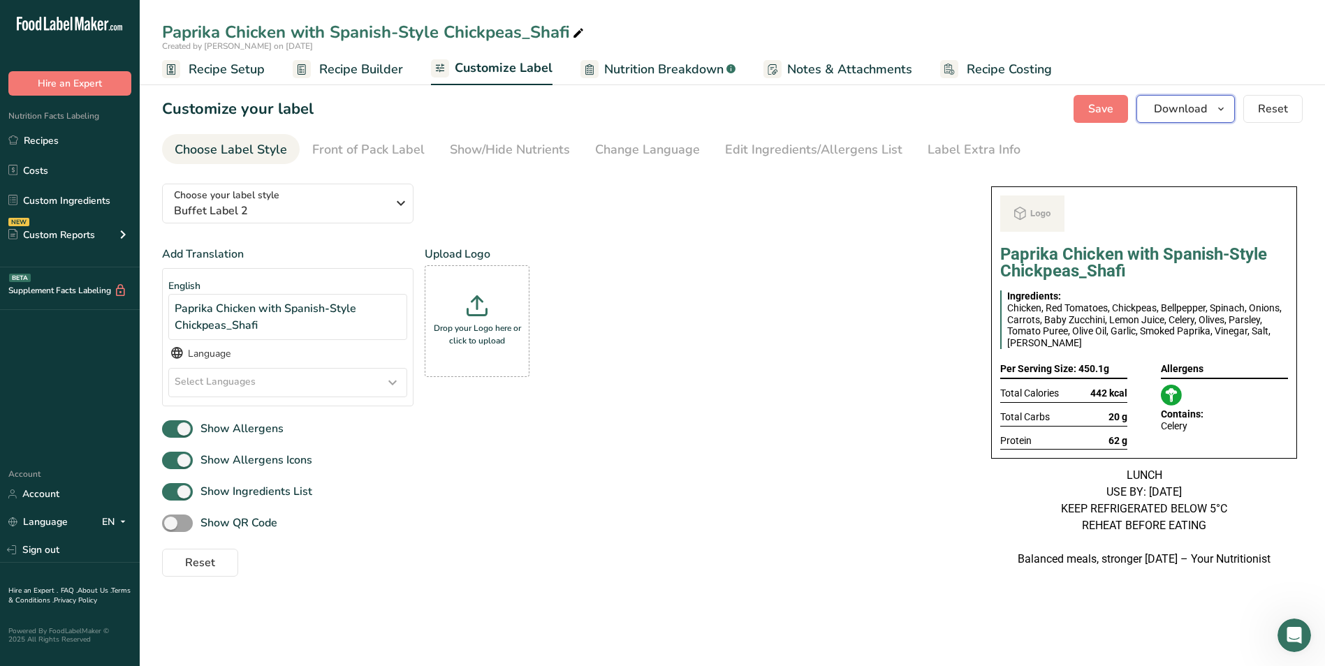
click at [1157, 105] on span "Download" at bounding box center [1179, 109] width 53 height 17
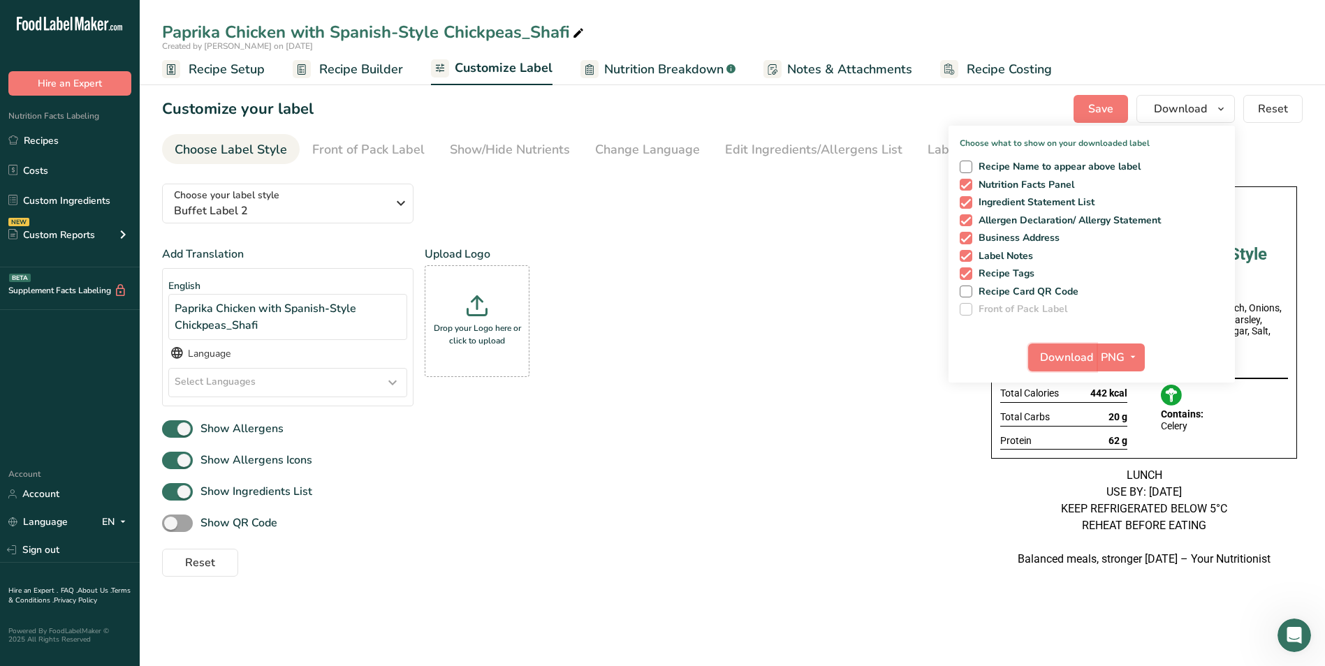
click at [1062, 354] on span "Download" at bounding box center [1066, 357] width 53 height 17
drag, startPoint x: 0, startPoint y: 0, endPoint x: 56, endPoint y: 142, distance: 153.0
click at [56, 142] on link "Recipes" at bounding box center [70, 140] width 140 height 27
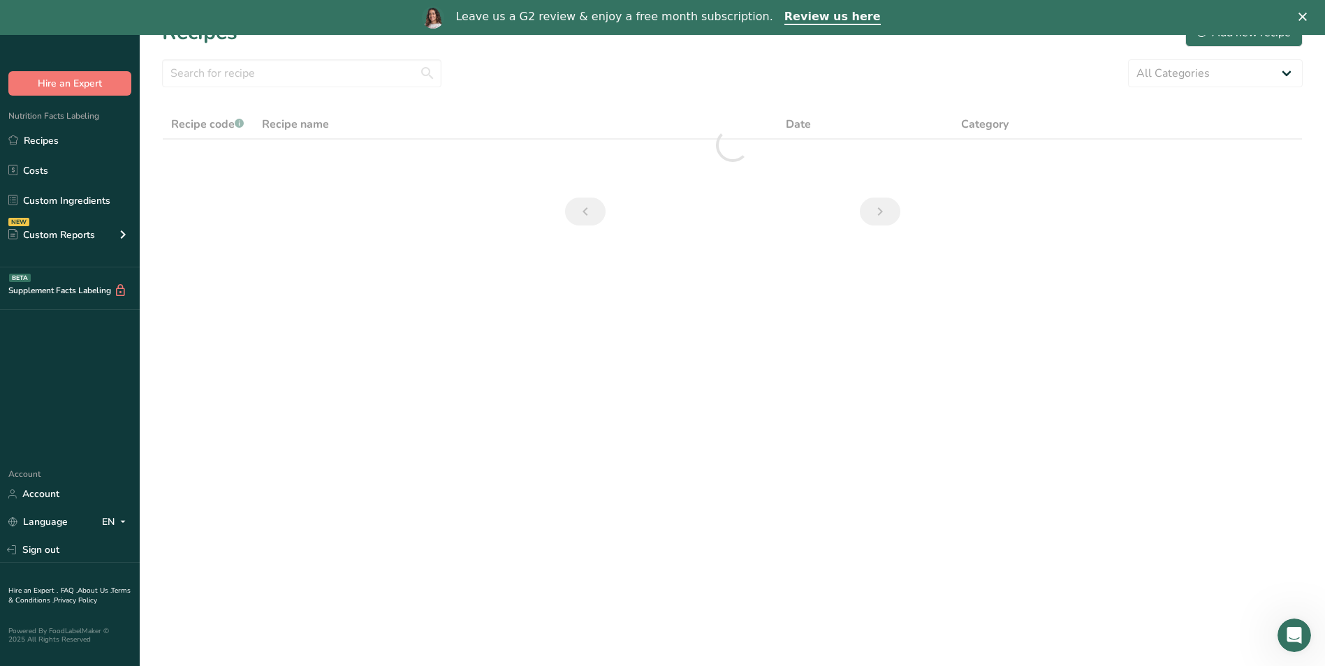
scroll to position [35, 0]
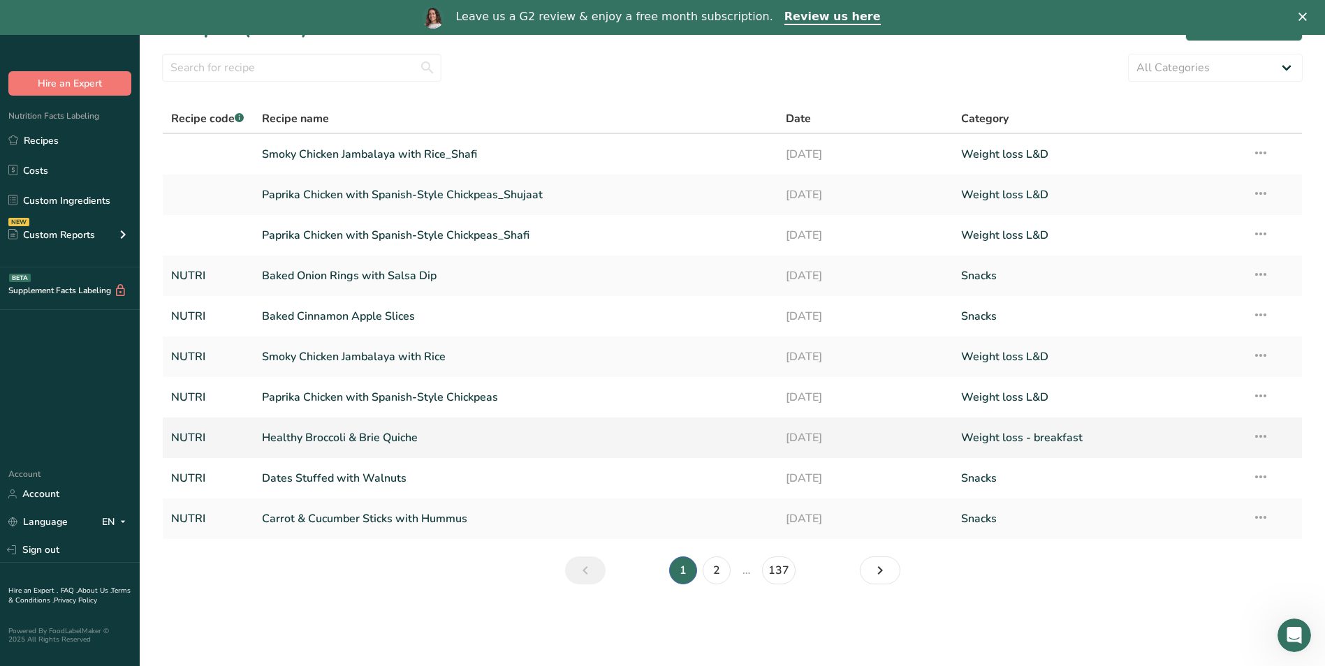
click at [354, 429] on link "Healthy Broccoli & Brie Quiche" at bounding box center [516, 437] width 508 height 29
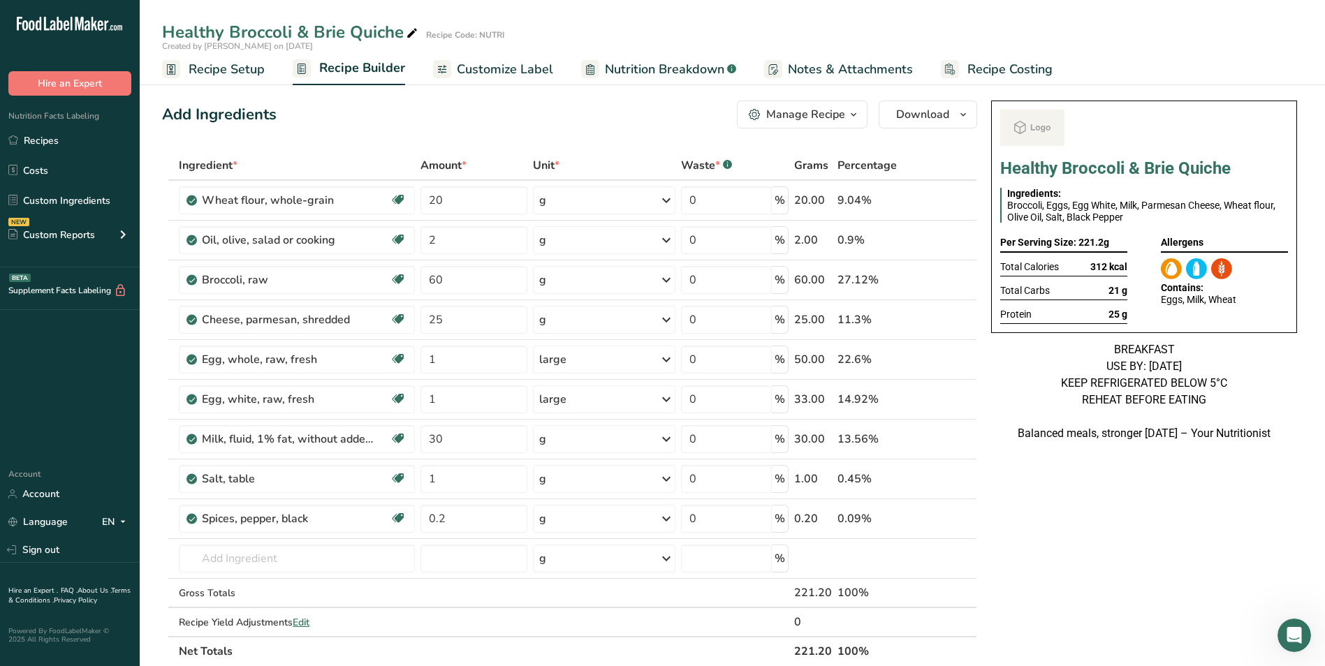
click at [526, 69] on span "Customize Label" at bounding box center [505, 69] width 96 height 19
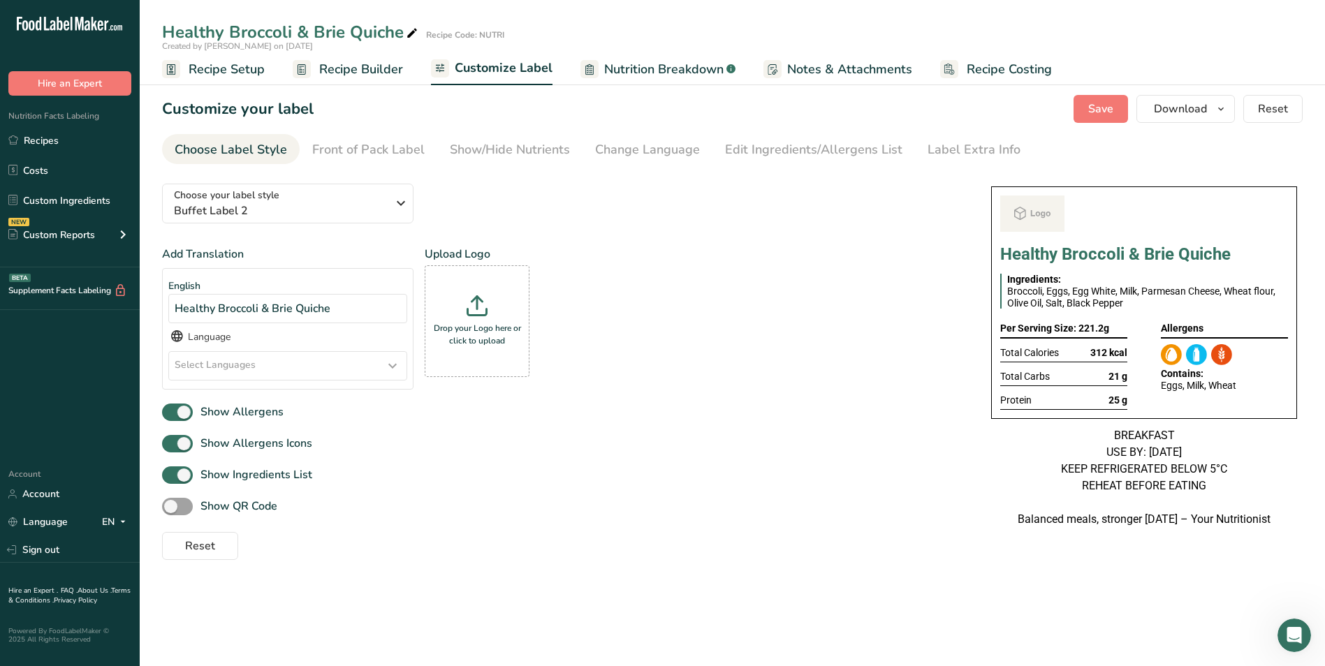
click at [389, 67] on span "Recipe Builder" at bounding box center [361, 69] width 84 height 19
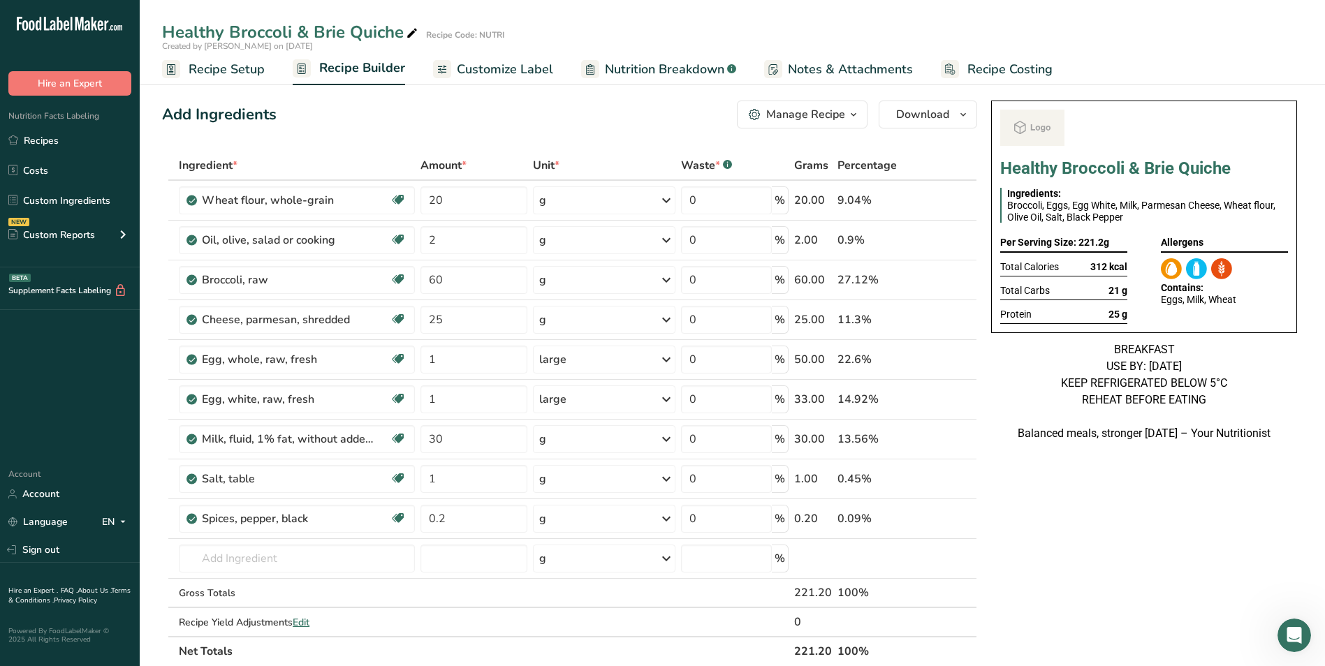
click at [799, 110] on div "Manage Recipe" at bounding box center [805, 114] width 79 height 17
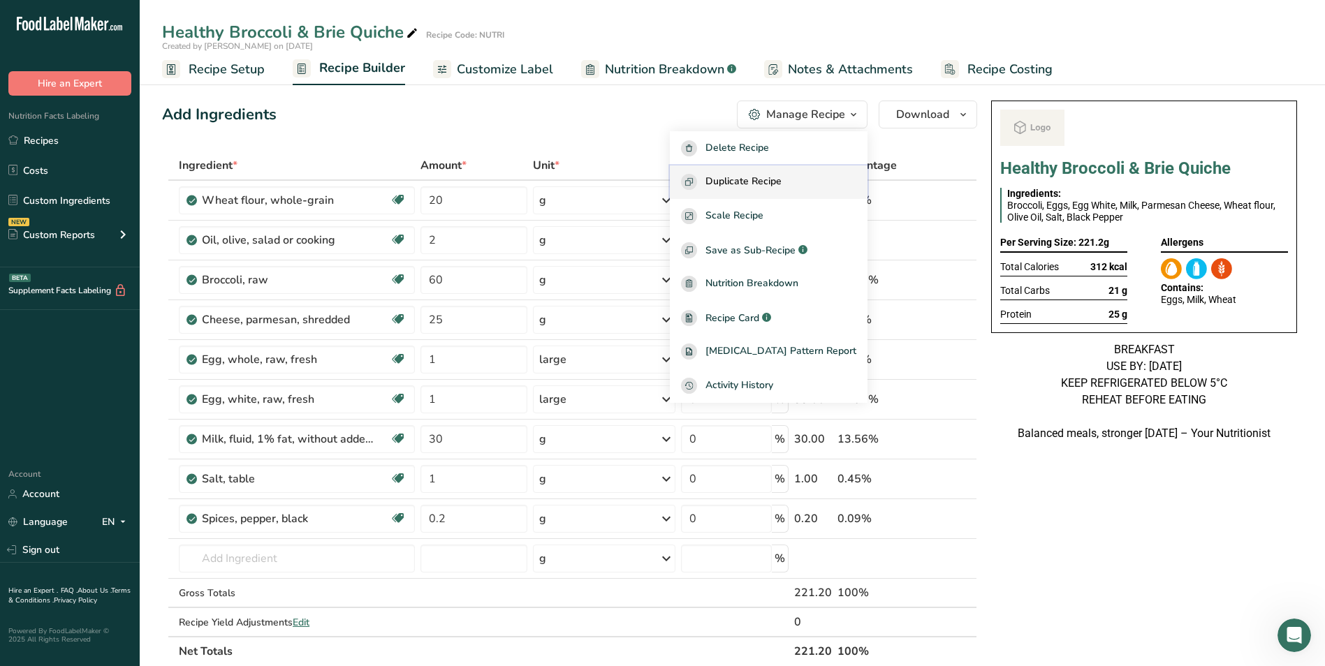
click at [799, 170] on button "Duplicate Recipe" at bounding box center [769, 182] width 198 height 34
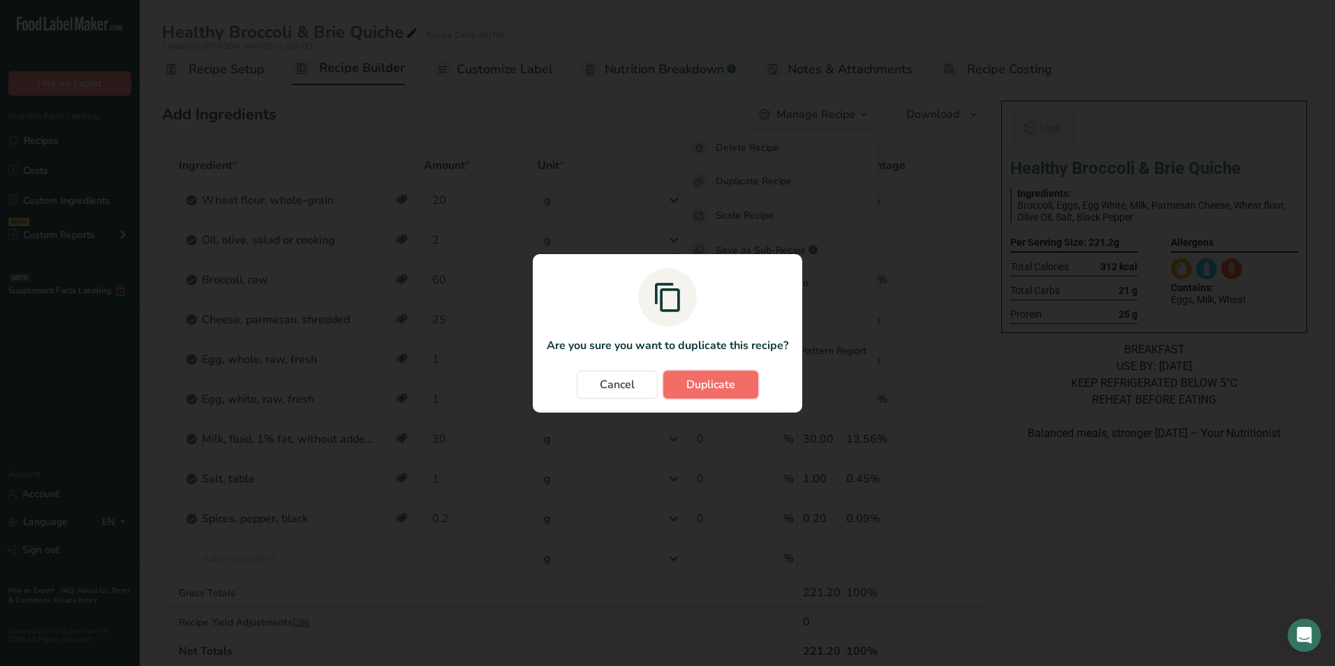
click at [718, 388] on span "Duplicate" at bounding box center [710, 384] width 49 height 17
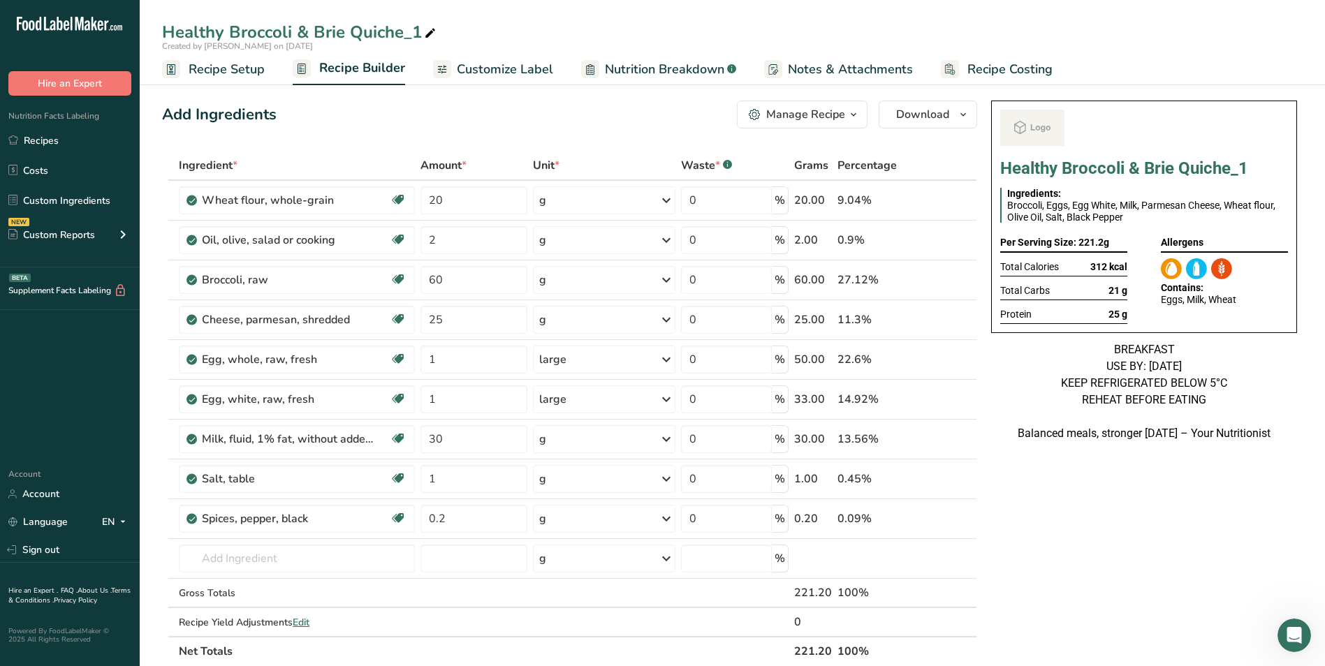
click at [429, 40] on icon at bounding box center [430, 34] width 13 height 20
type input "Healthy Broccoli & Brie Quiche_Shafi"
click at [428, 362] on input "1" at bounding box center [473, 360] width 107 height 28
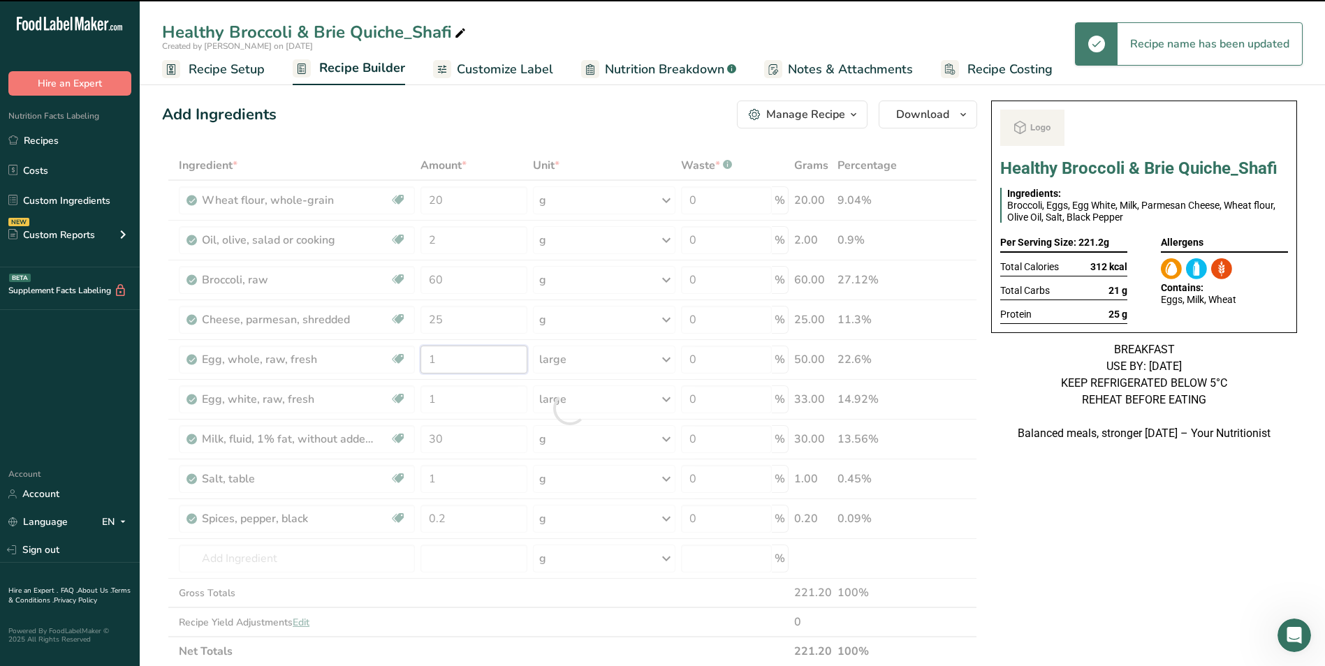
click at [435, 357] on input "1" at bounding box center [473, 360] width 107 height 28
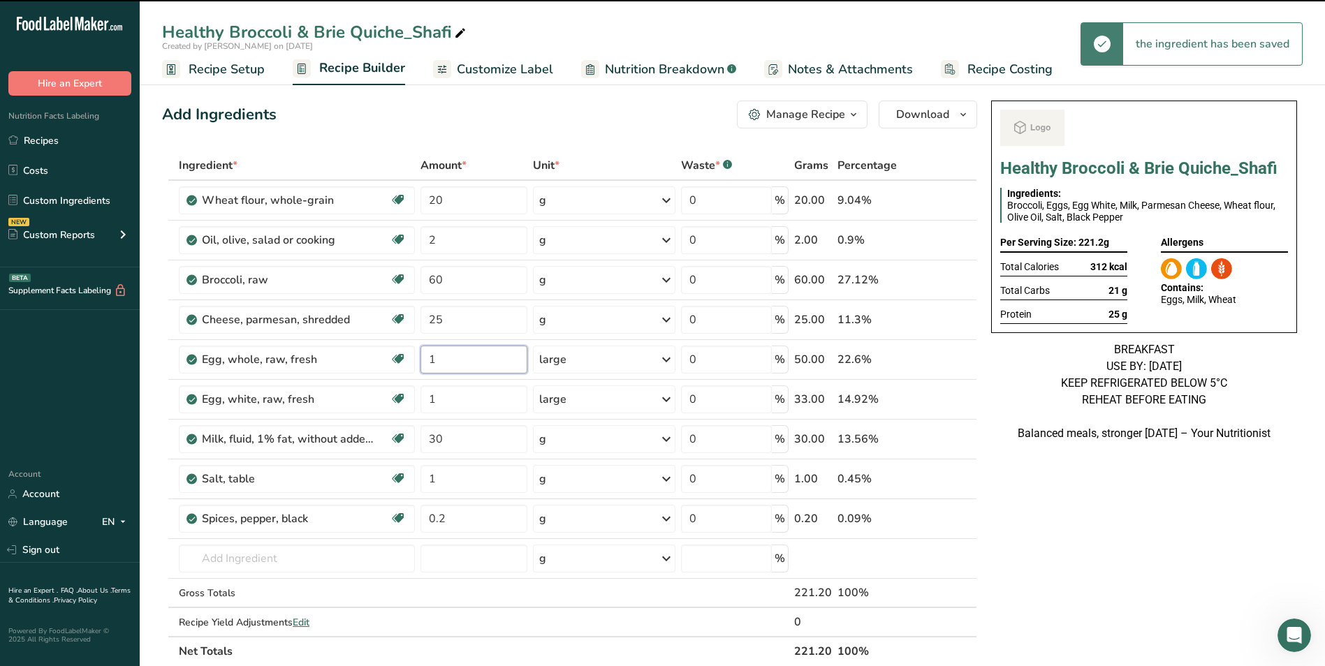
click at [435, 357] on input "1" at bounding box center [473, 360] width 107 height 28
type input "2"
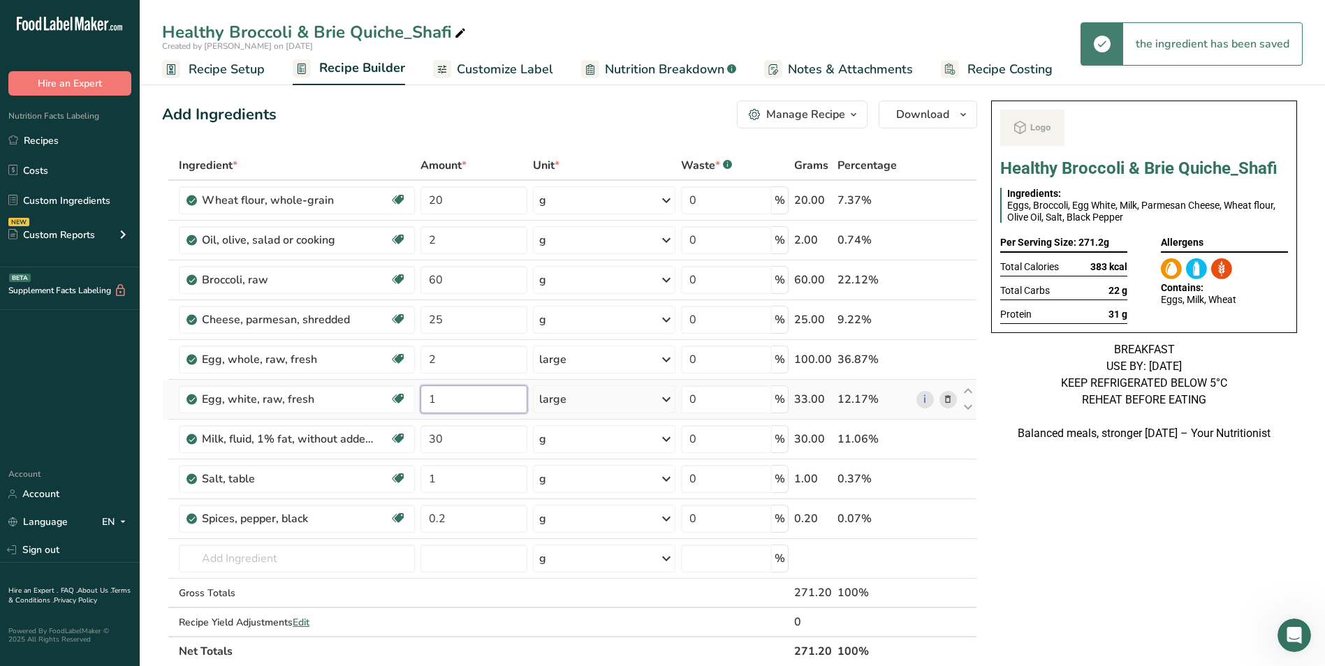
click at [434, 400] on input "1" at bounding box center [473, 399] width 107 height 28
click at [431, 398] on input "1" at bounding box center [473, 399] width 107 height 28
type input "3"
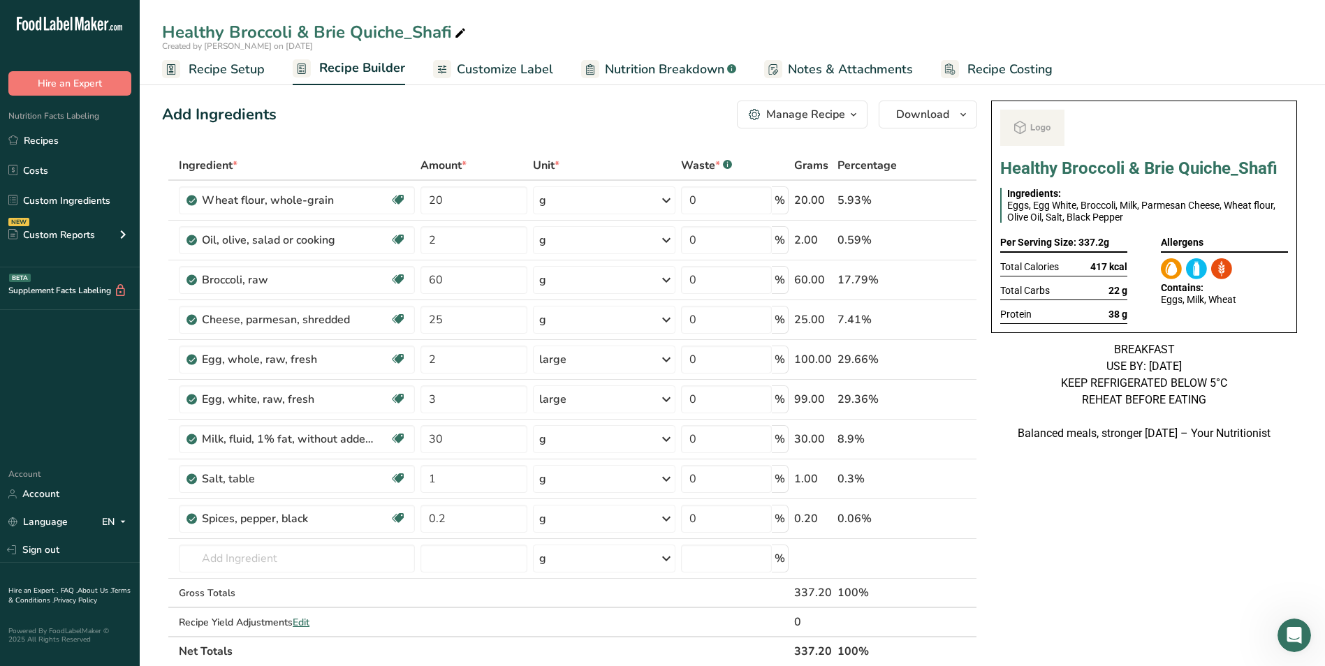
click at [509, 75] on span "Customize Label" at bounding box center [505, 69] width 96 height 19
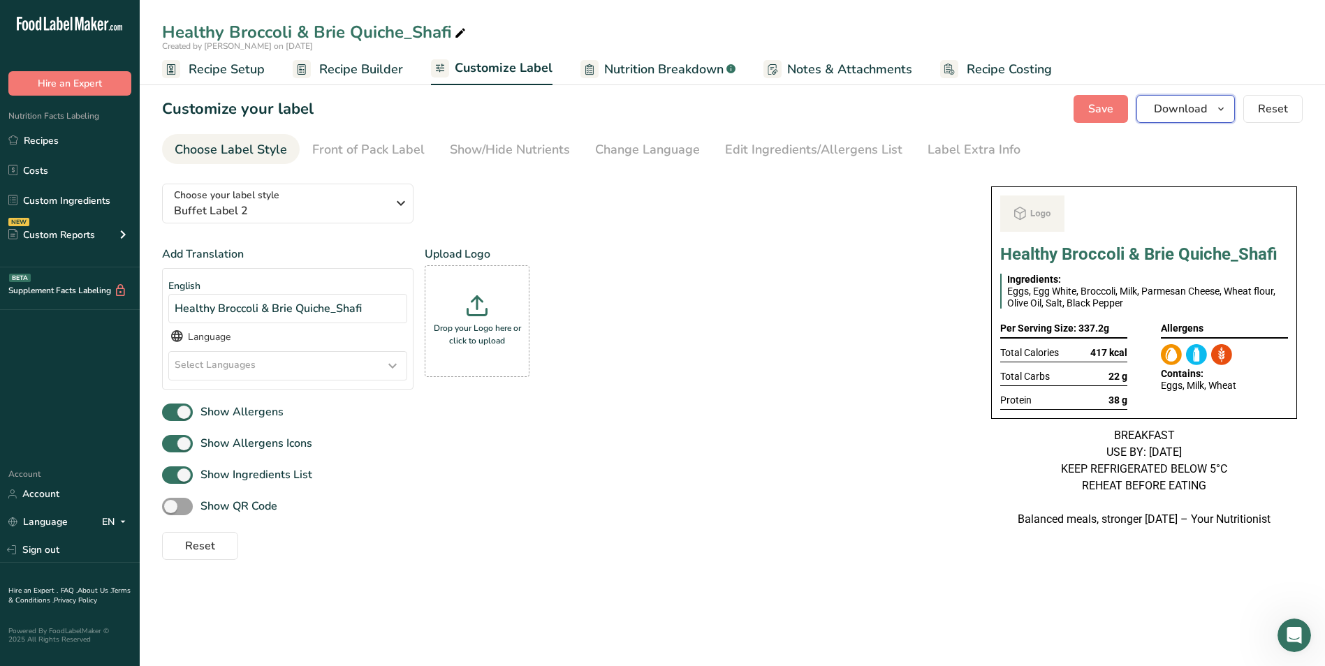
click at [1181, 117] on span "Download" at bounding box center [1179, 109] width 53 height 17
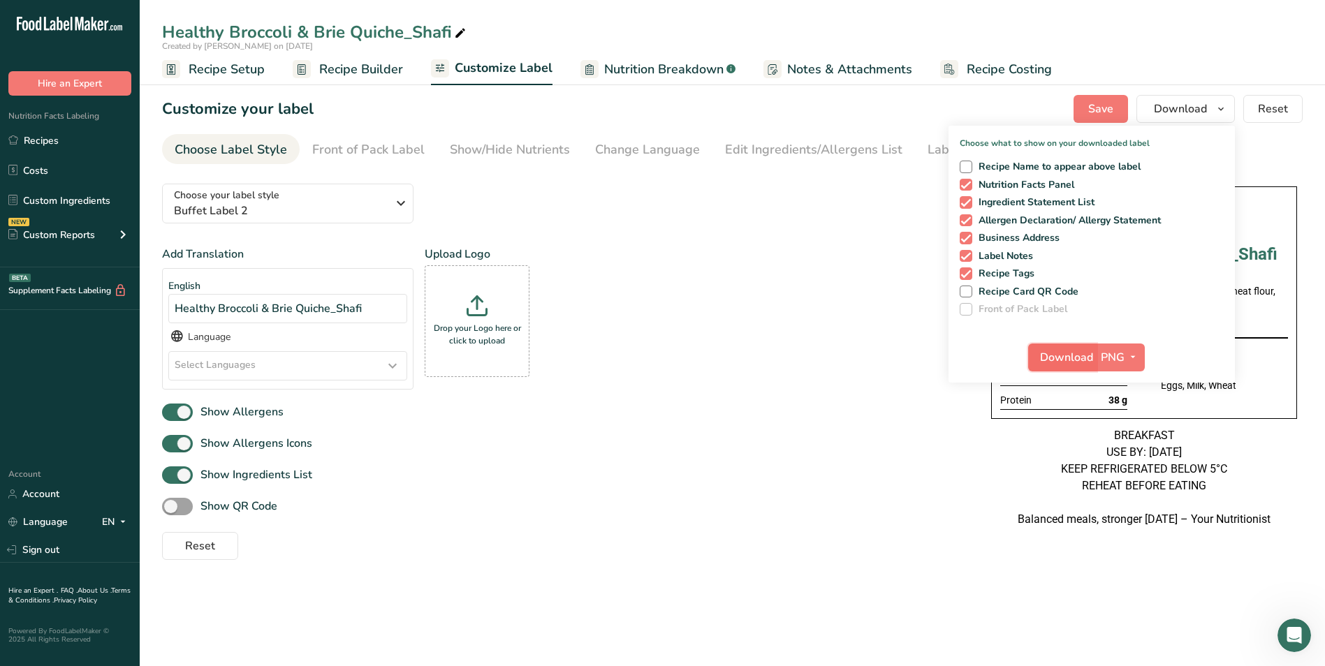
click at [1073, 347] on button "Download" at bounding box center [1062, 358] width 68 height 28
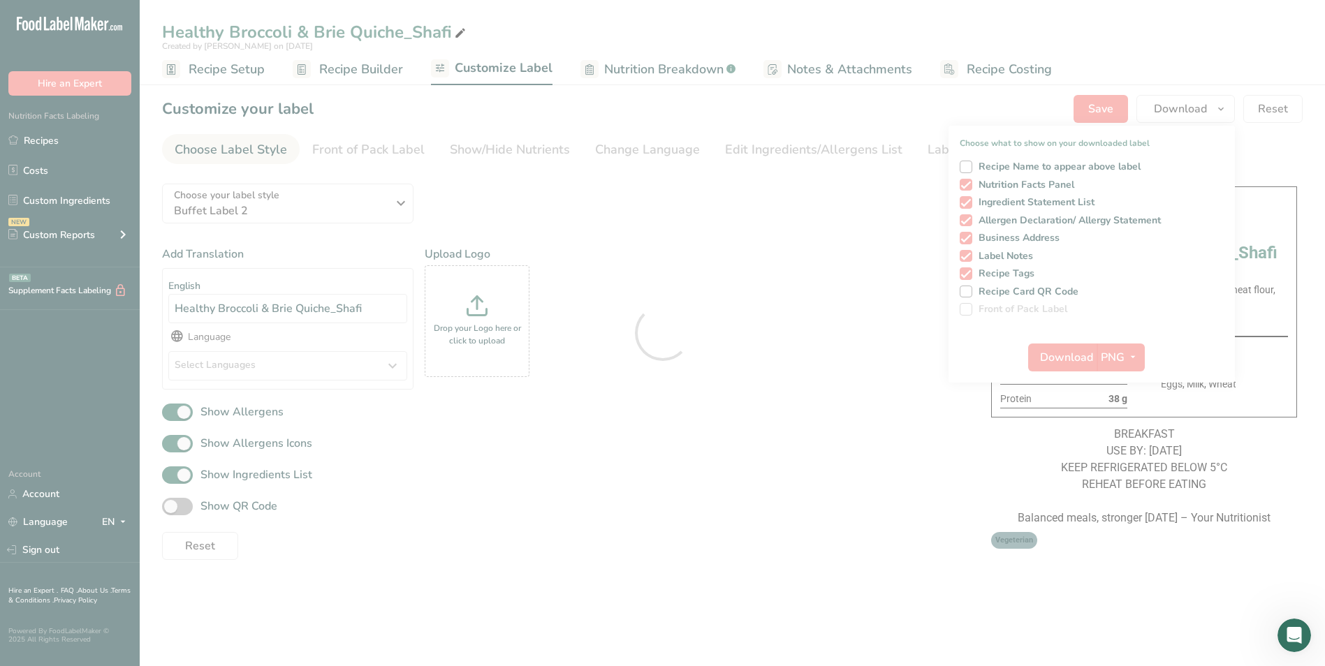
click at [33, 145] on div at bounding box center [662, 333] width 1325 height 666
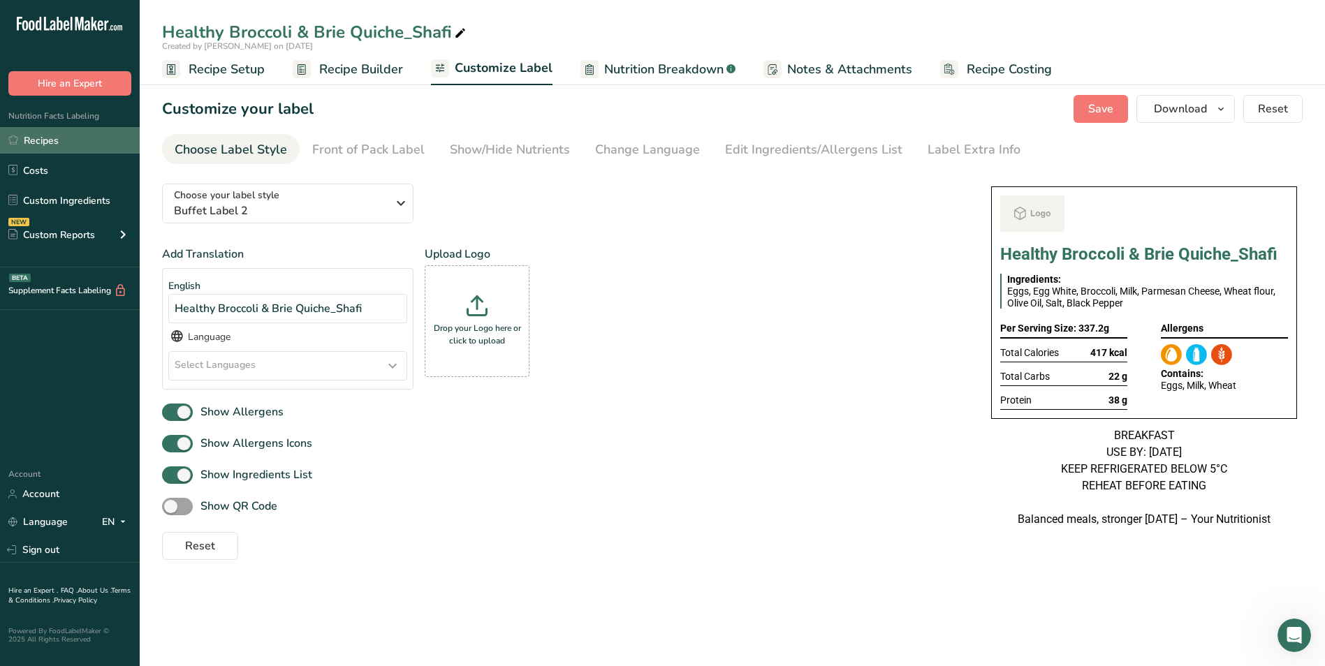
click at [51, 136] on link "Recipes" at bounding box center [70, 140] width 140 height 27
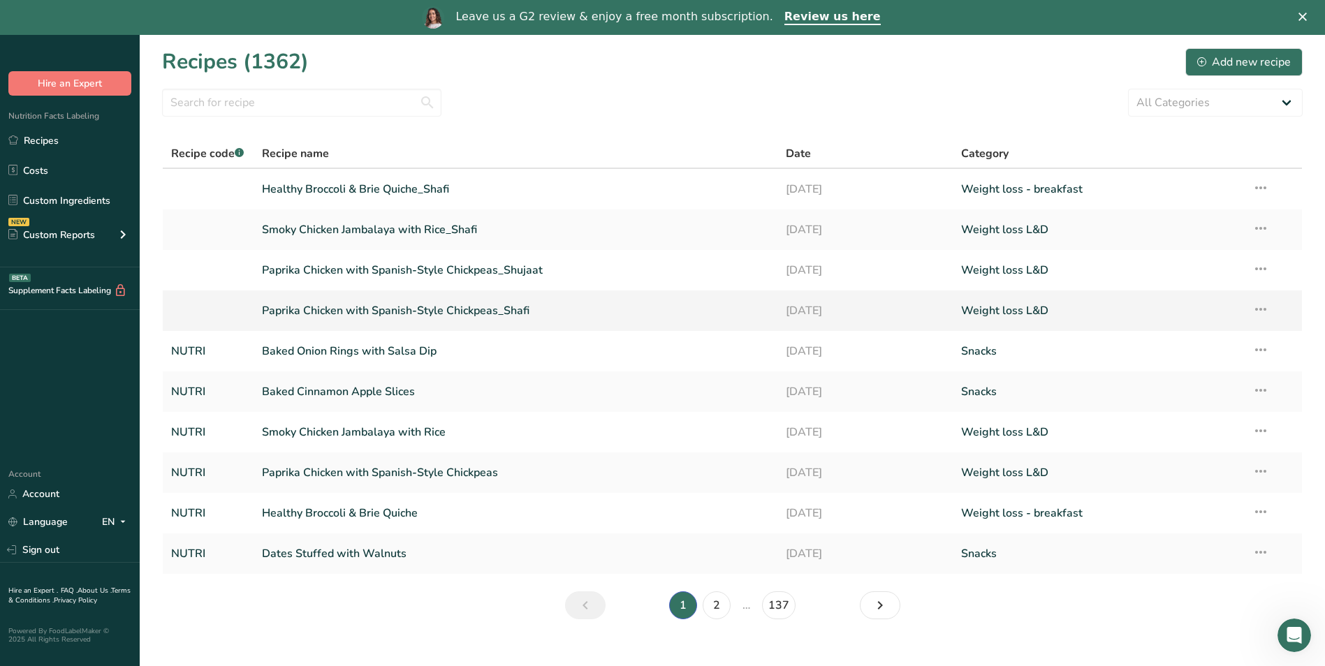
click at [392, 302] on link "Paprika Chicken with Spanish-Style Chickpeas_Shafi" at bounding box center [516, 310] width 508 height 29
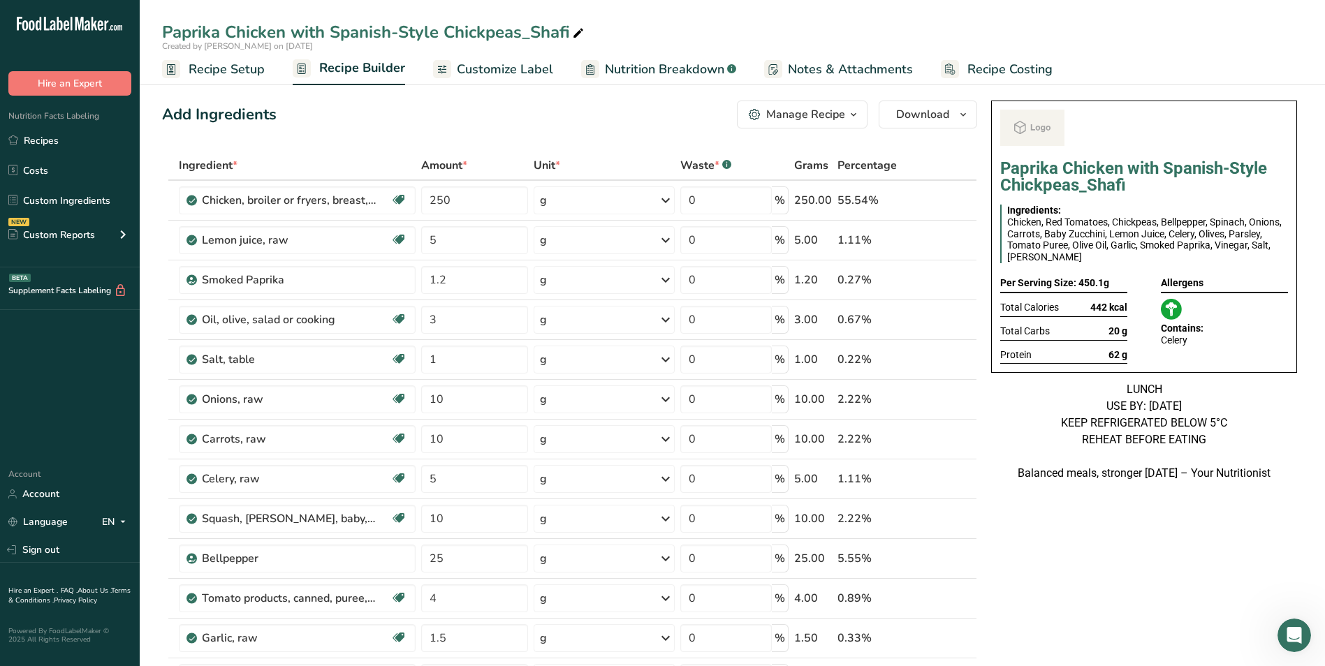
click at [514, 65] on span "Customize Label" at bounding box center [505, 69] width 96 height 19
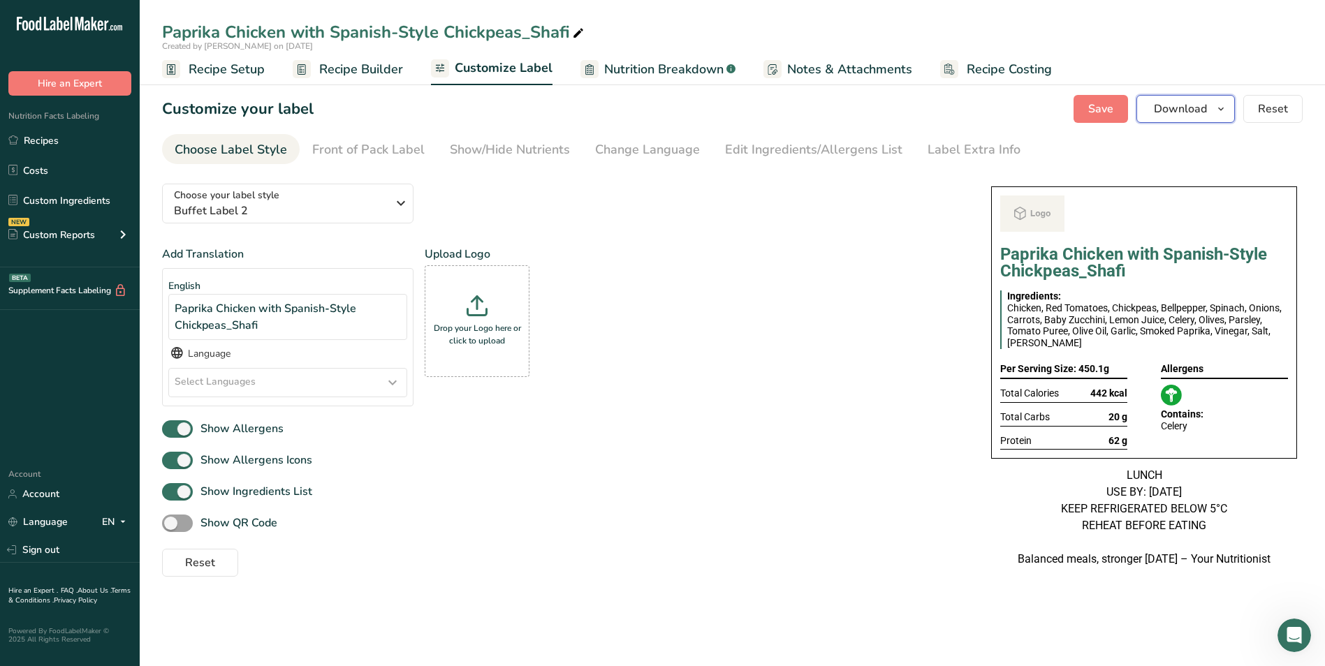
click at [1198, 117] on span "Download" at bounding box center [1179, 109] width 53 height 17
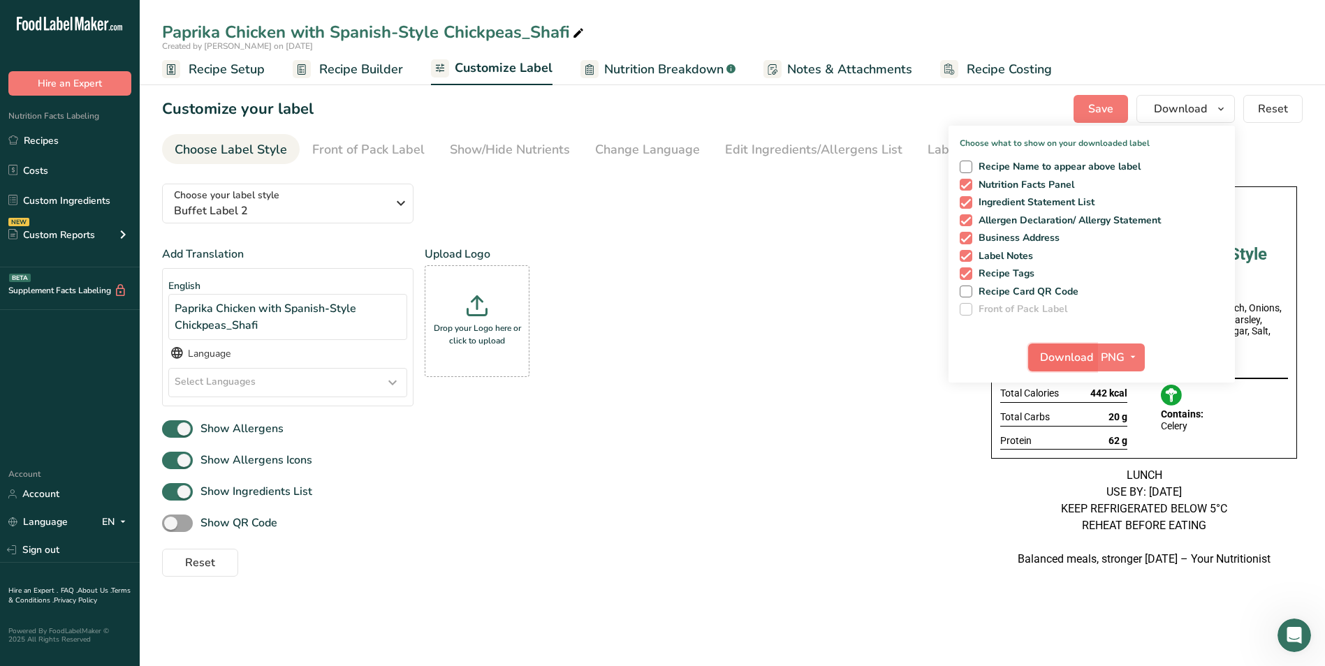
click at [1080, 352] on span "Download" at bounding box center [1066, 357] width 53 height 17
click at [750, 359] on div "Add Translation English Paprika Chicken with Spanish-Style Chickpeas_Shafi Lang…" at bounding box center [562, 332] width 801 height 172
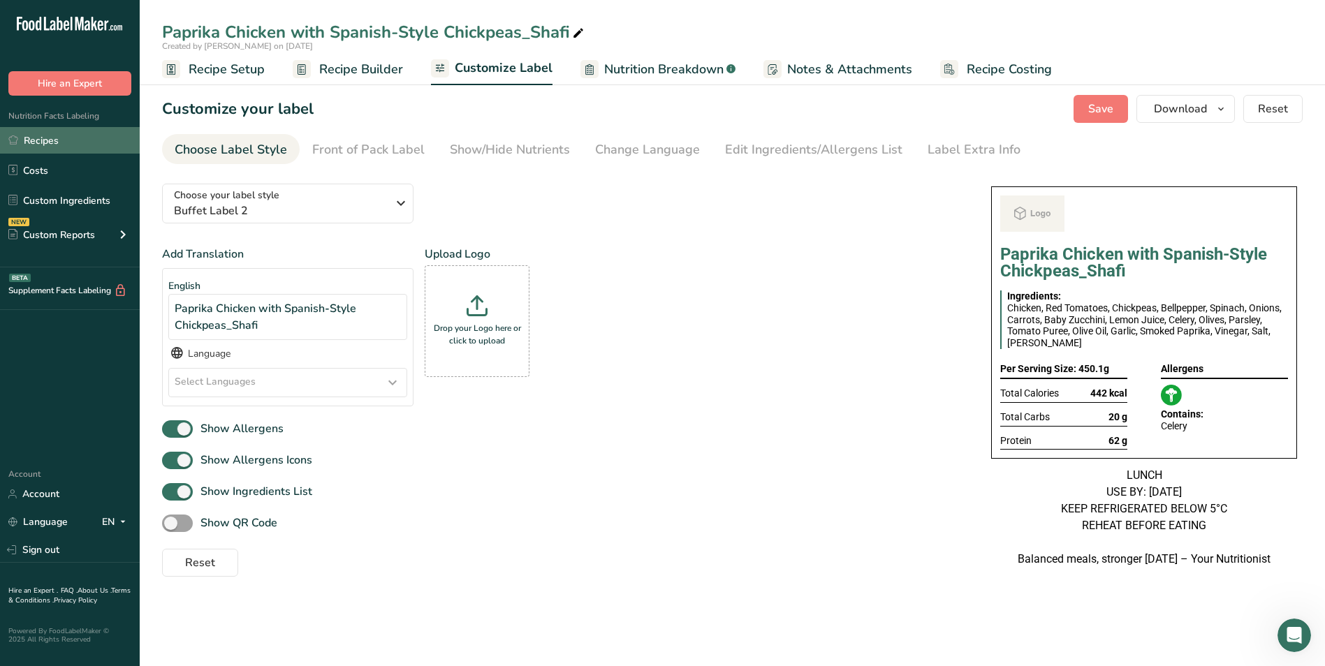
click at [49, 149] on link "Recipes" at bounding box center [70, 140] width 140 height 27
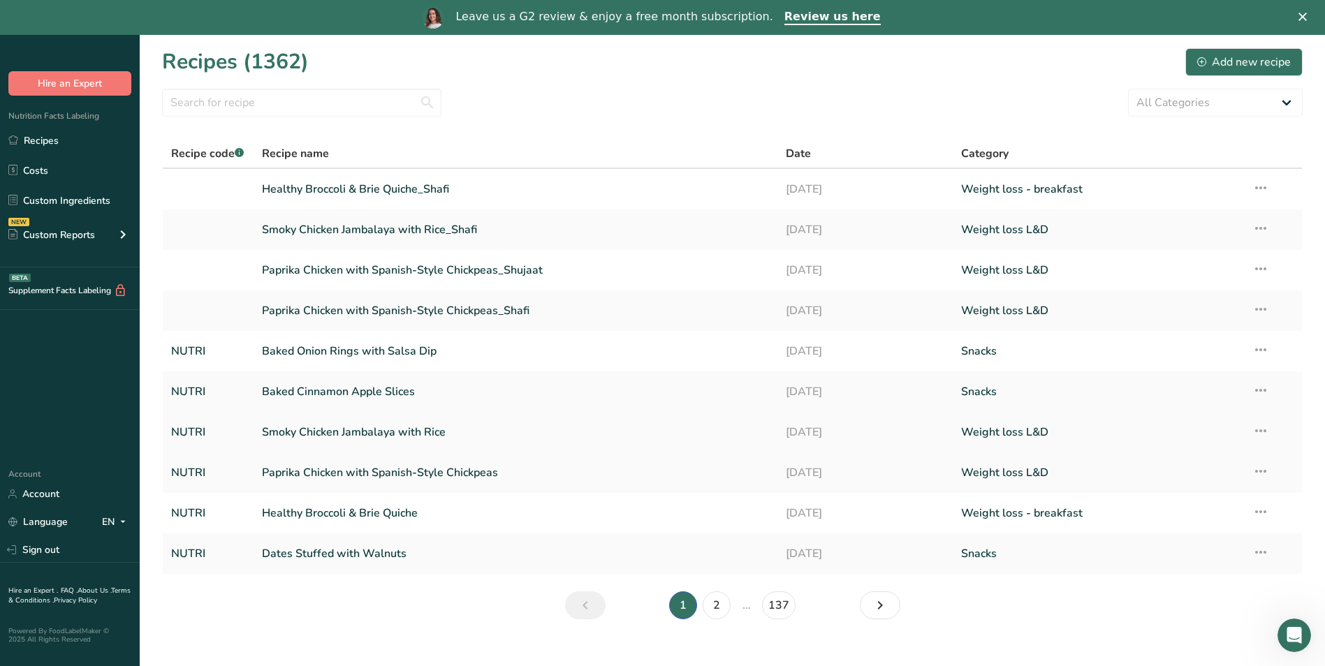
click at [401, 436] on link "Smoky Chicken Jambalaya with Rice" at bounding box center [516, 432] width 508 height 29
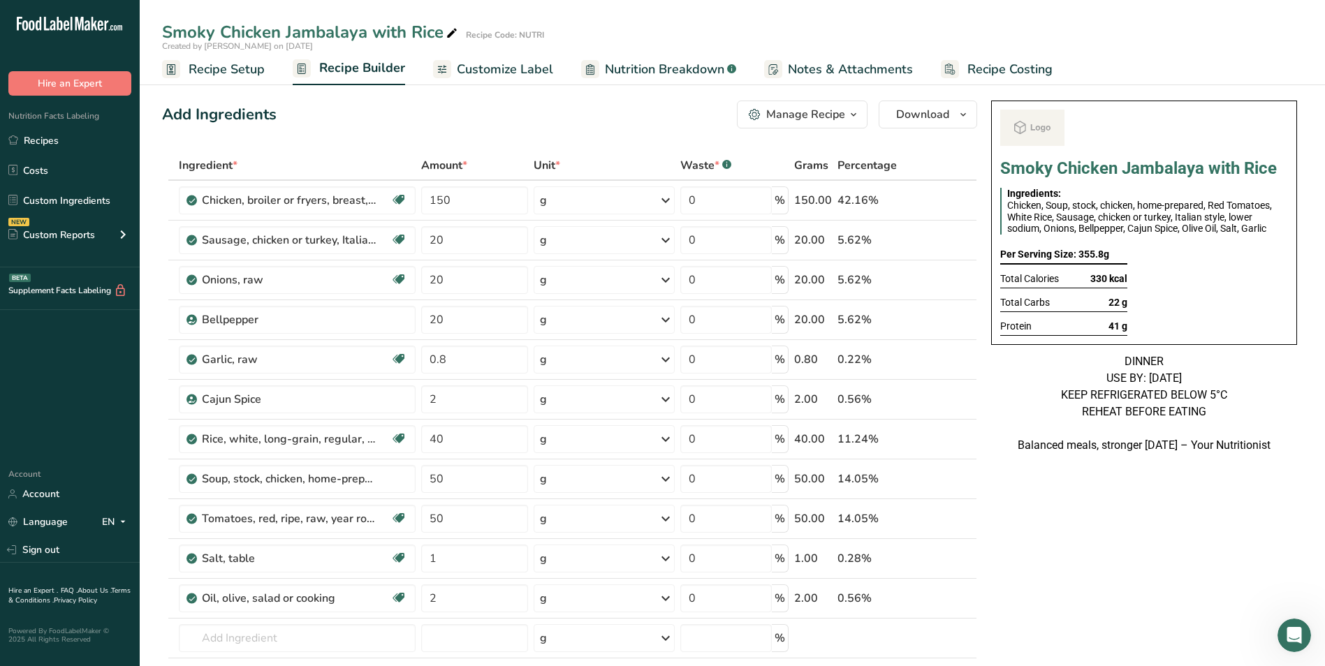
click at [837, 114] on div "Manage Recipe" at bounding box center [805, 114] width 79 height 17
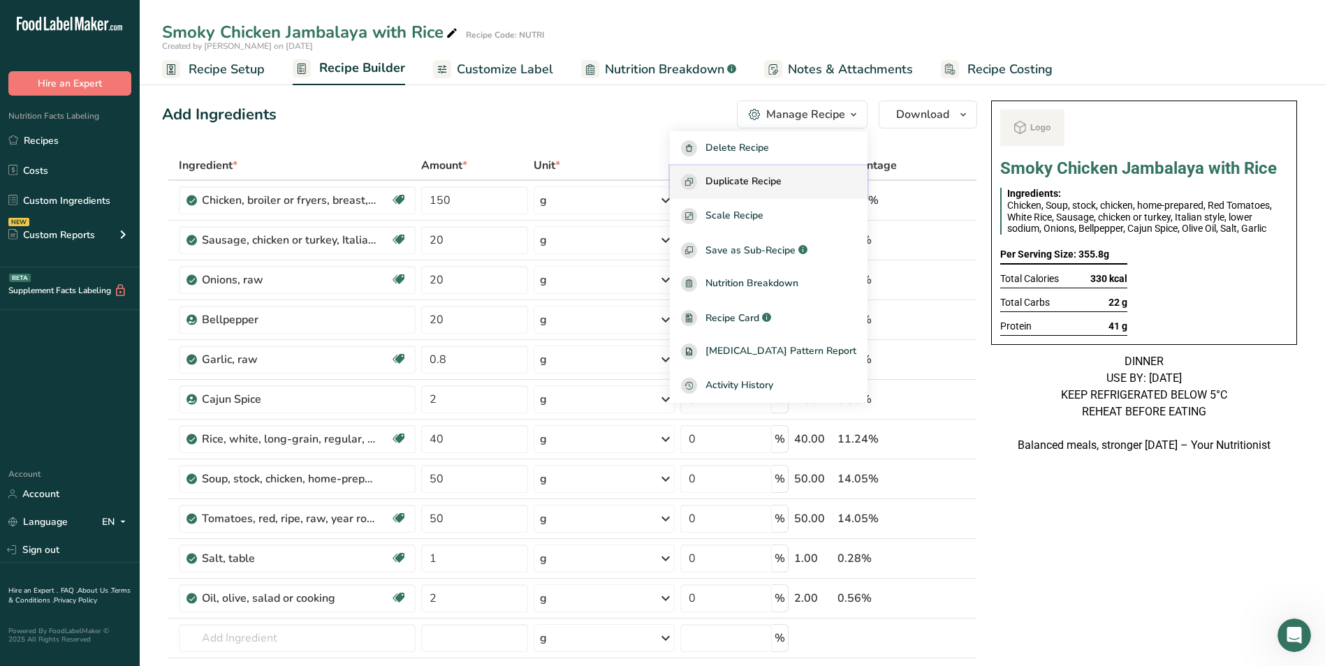
click at [772, 177] on span "Duplicate Recipe" at bounding box center [743, 182] width 76 height 16
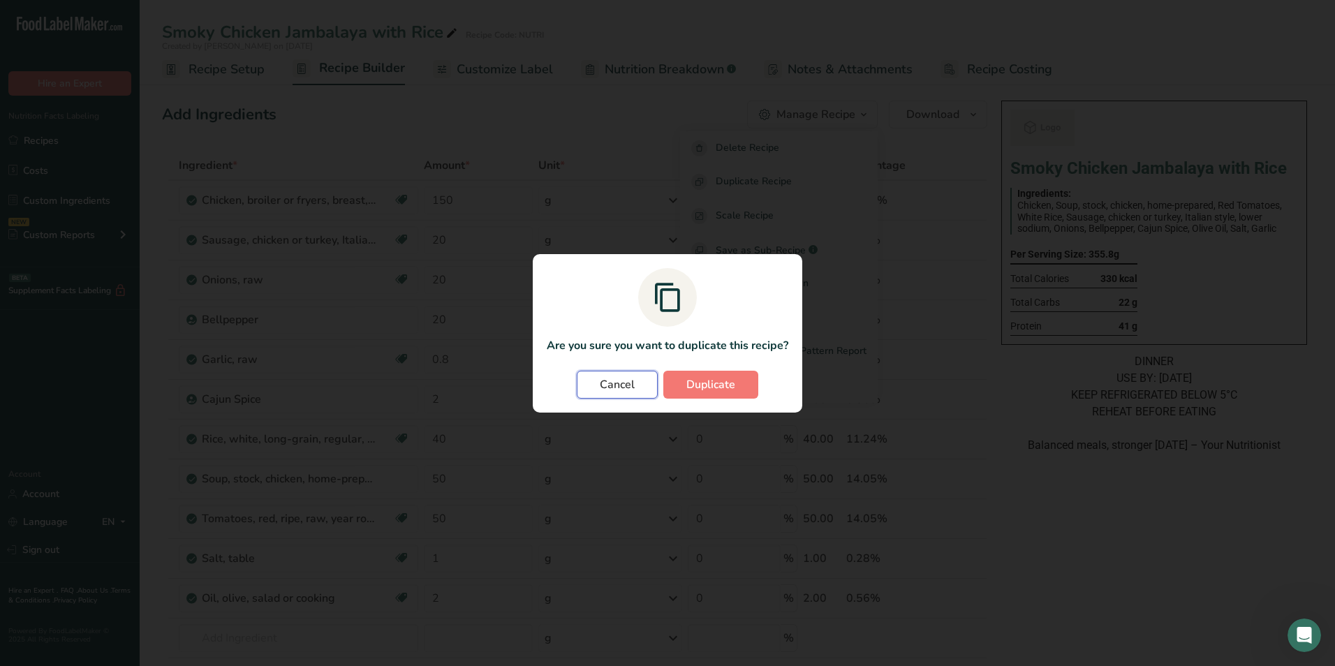
click at [622, 376] on span "Cancel" at bounding box center [617, 384] width 35 height 17
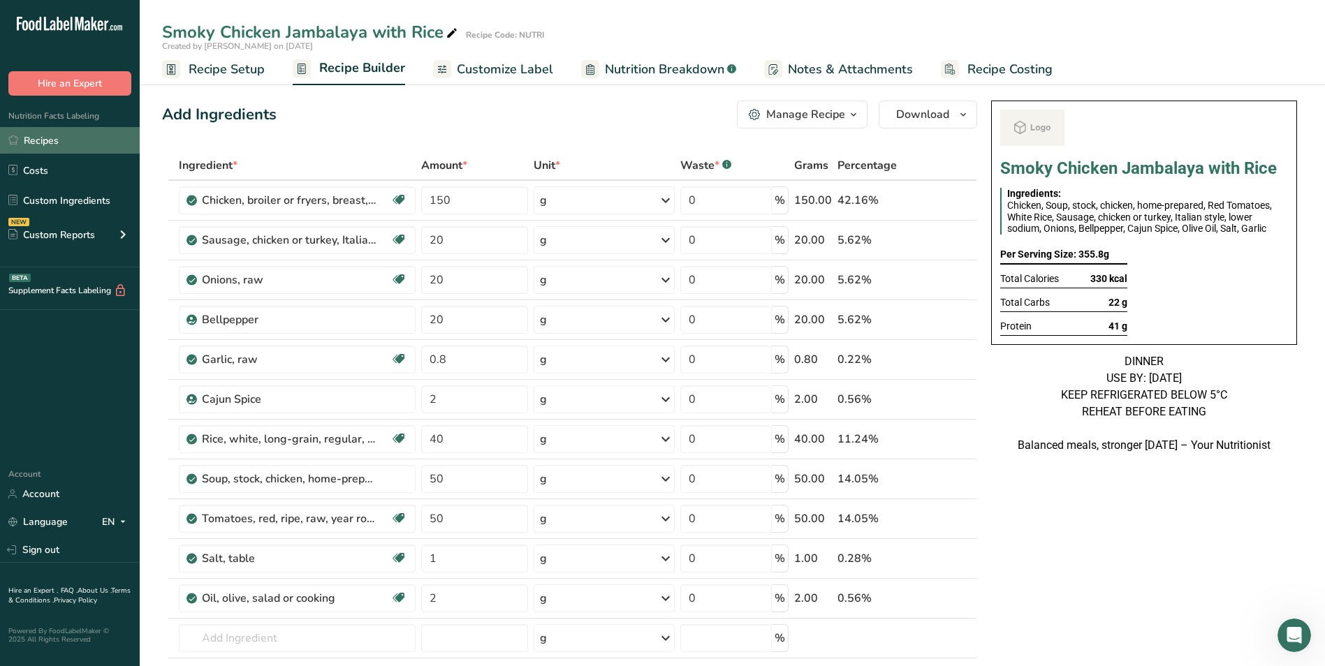
click at [43, 135] on link "Recipes" at bounding box center [70, 140] width 140 height 27
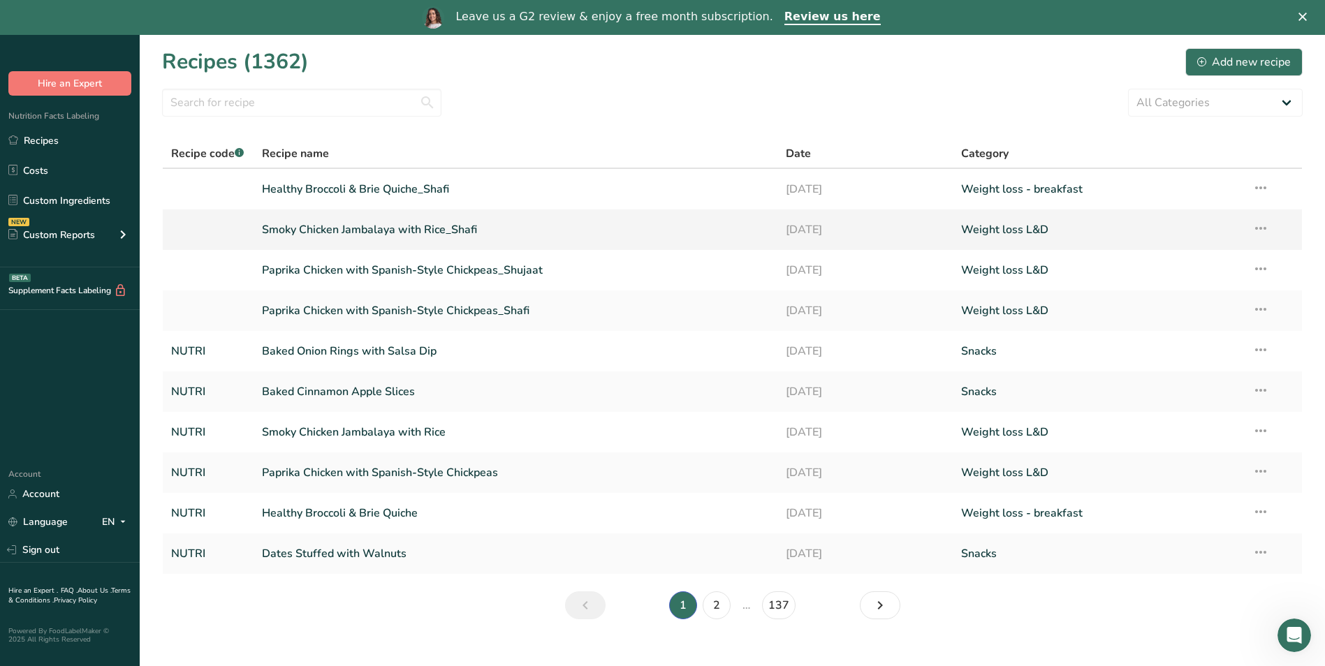
click at [371, 234] on link "Smoky Chicken Jambalaya with Rice_Shafi" at bounding box center [516, 229] width 508 height 29
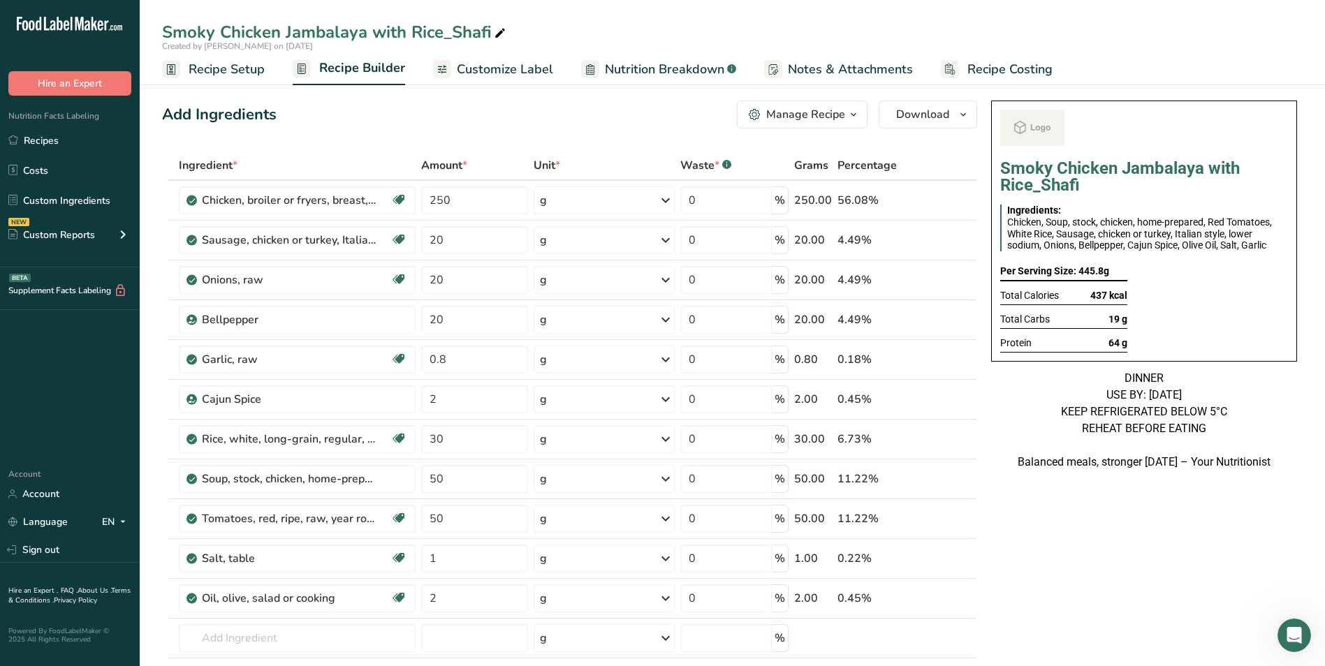
click at [826, 112] on div "Manage Recipe" at bounding box center [805, 114] width 79 height 17
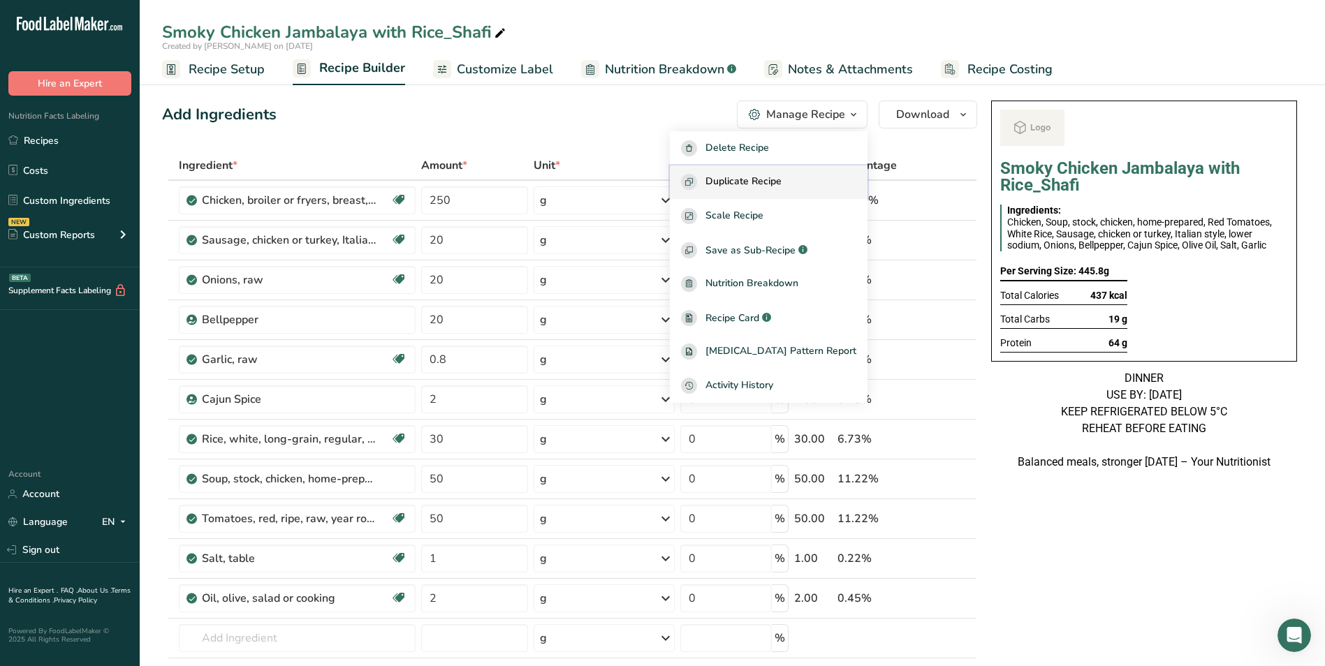
click at [781, 178] on span "Duplicate Recipe" at bounding box center [743, 182] width 76 height 16
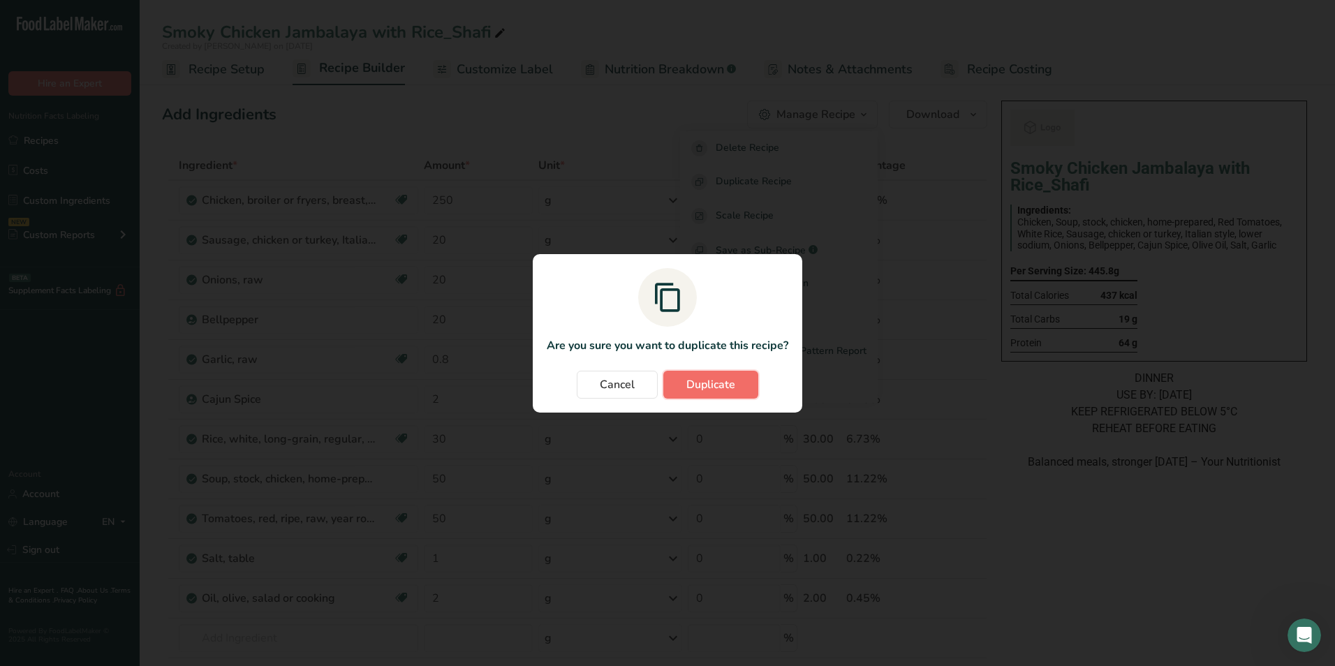
click at [704, 392] on span "Duplicate" at bounding box center [710, 384] width 49 height 17
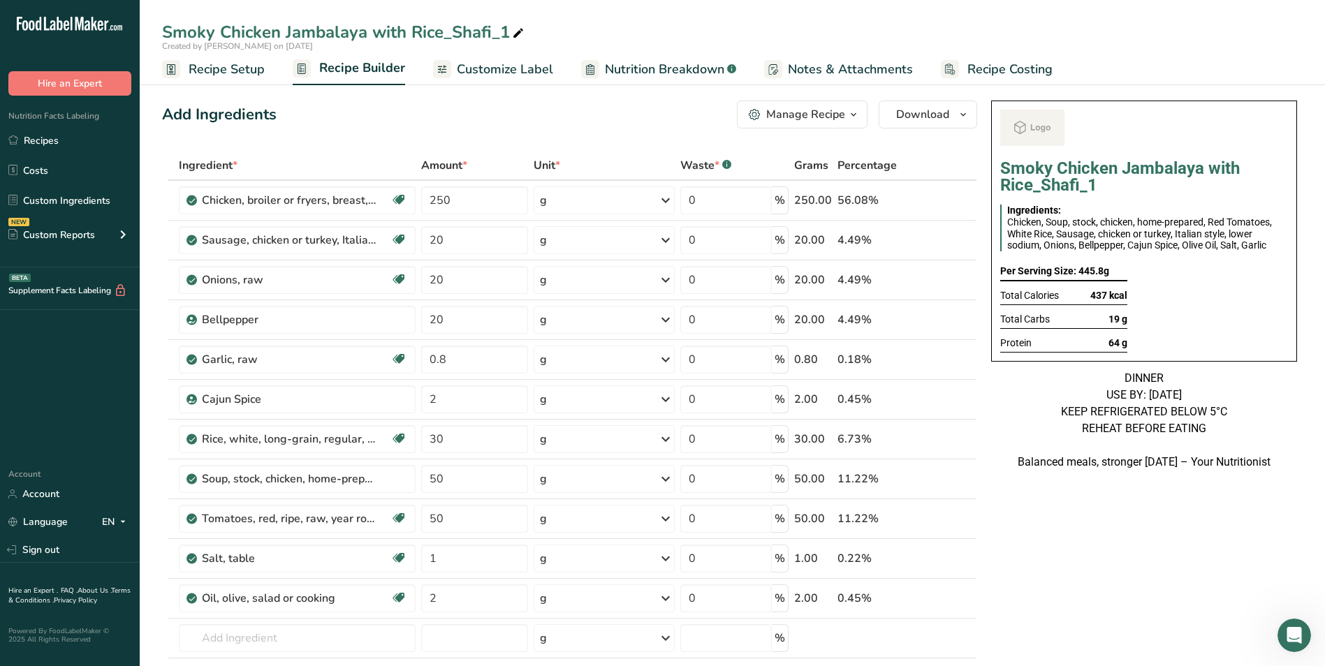
click at [520, 34] on icon at bounding box center [518, 34] width 13 height 20
type input "Smoky Chicken Jambalaya with Rice_Shujaat"
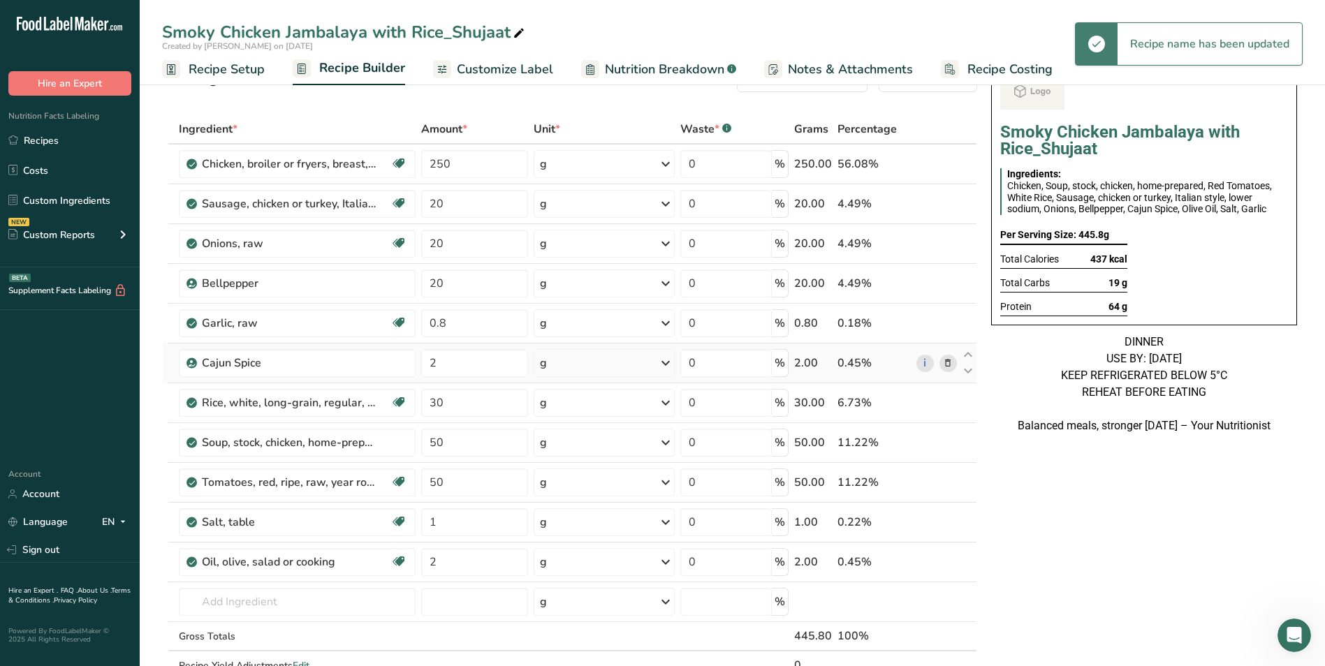
scroll to position [70, 0]
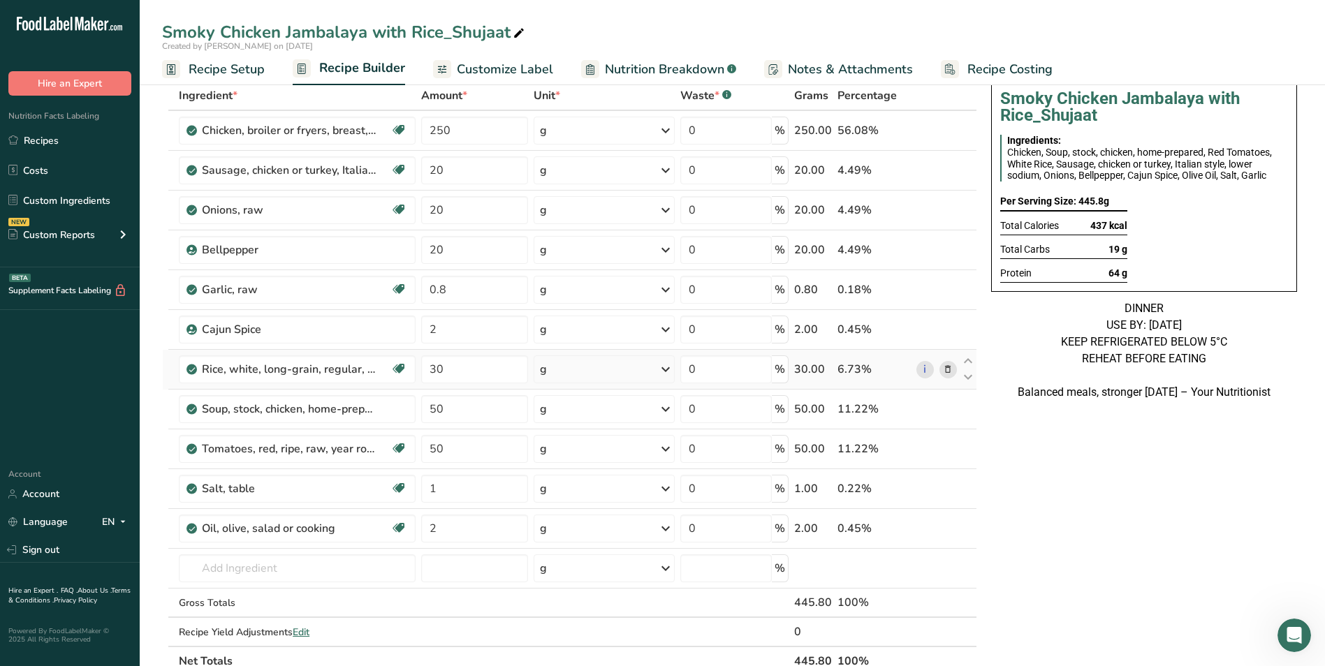
click at [947, 364] on icon at bounding box center [948, 369] width 10 height 15
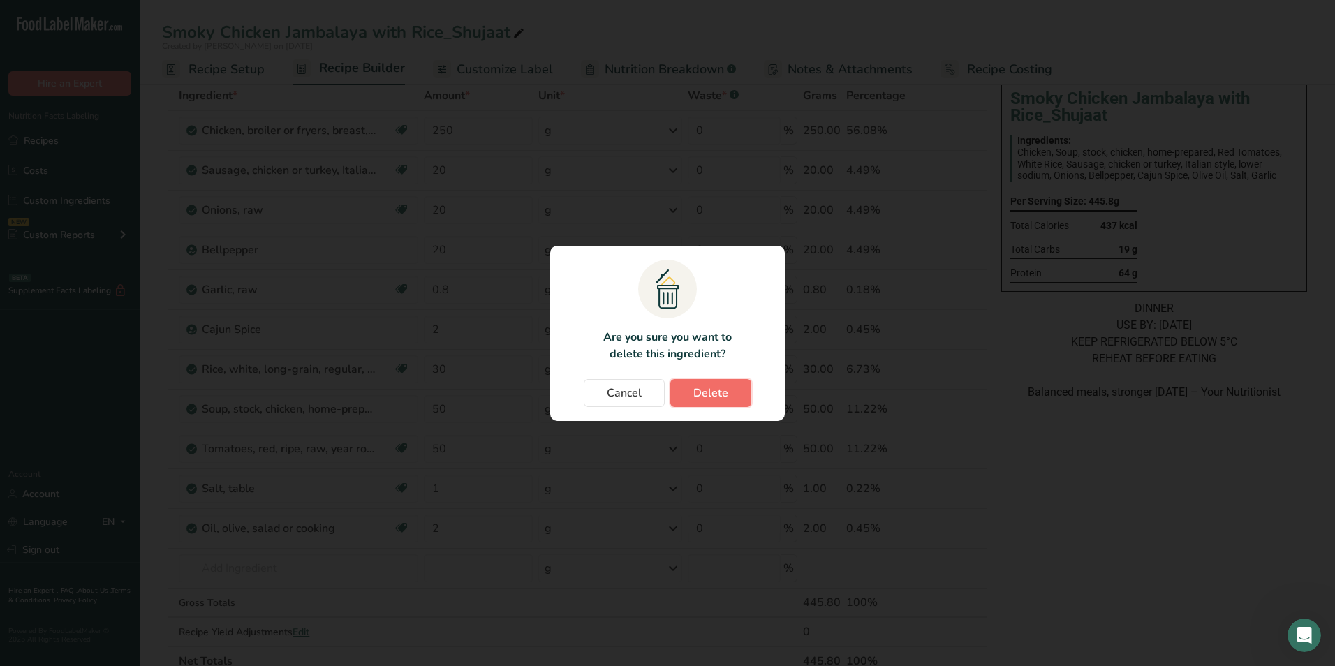
click at [721, 394] on span "Delete" at bounding box center [710, 393] width 35 height 17
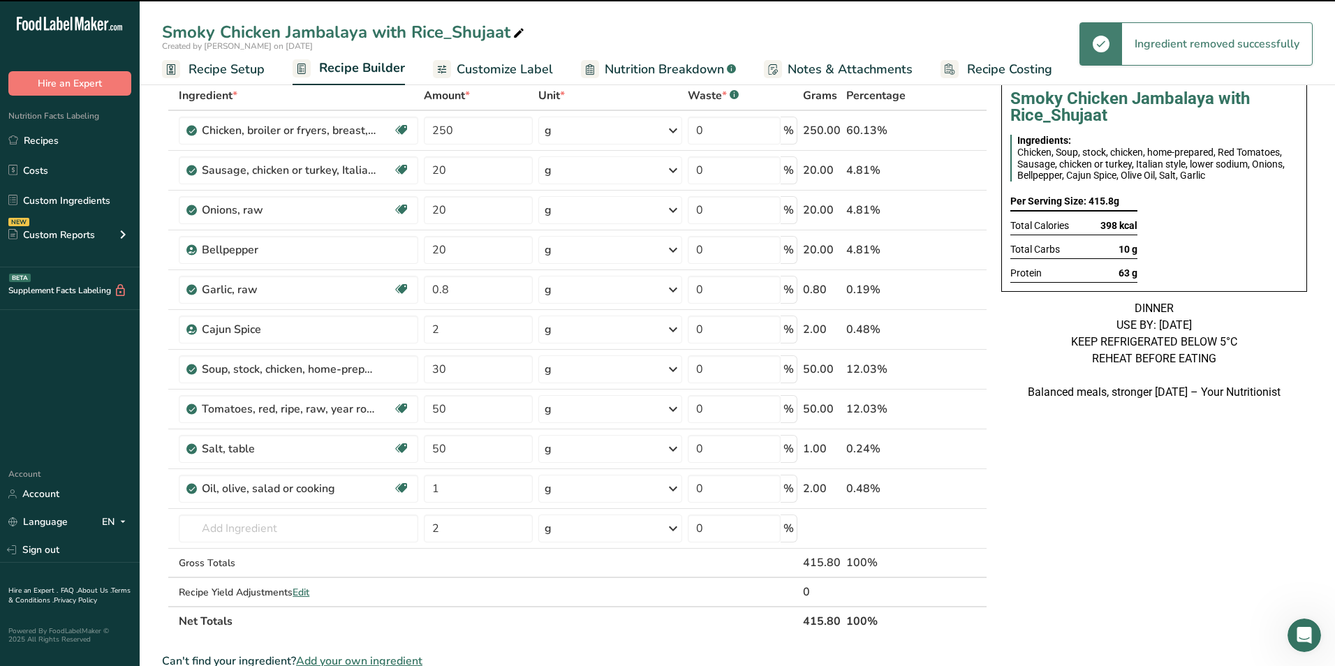
type input "50"
type input "1"
type input "2"
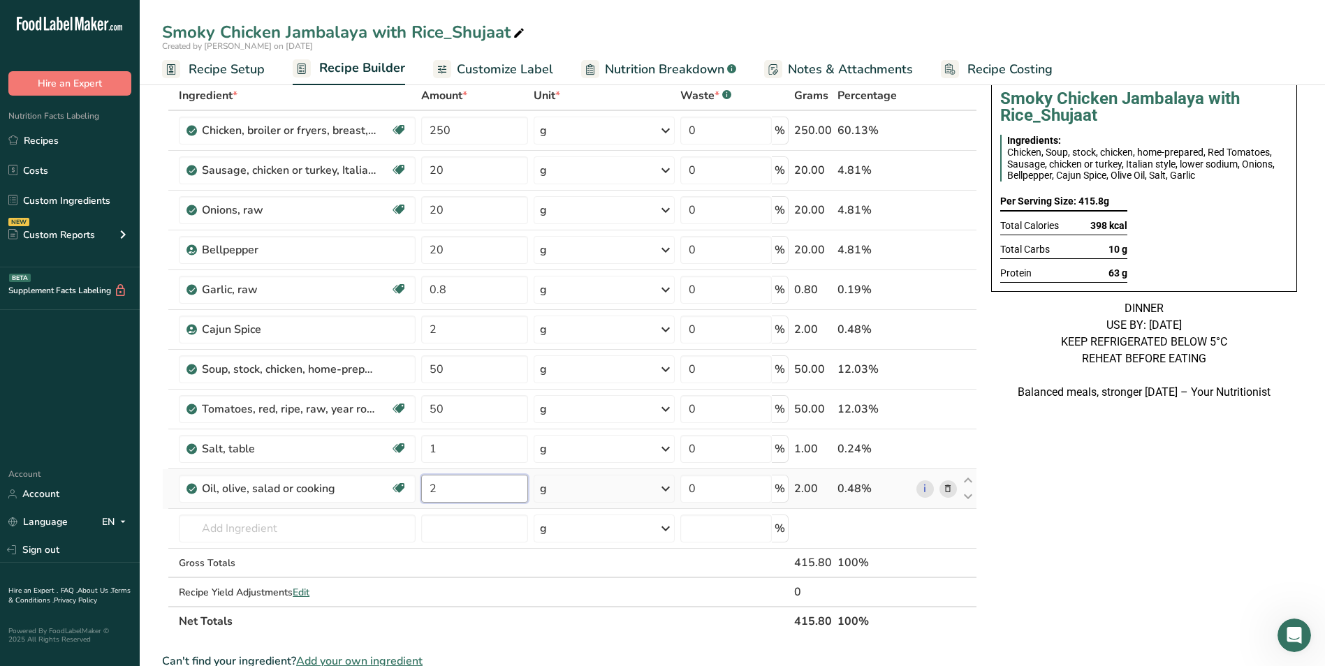
click at [435, 496] on input "2" at bounding box center [475, 489] width 108 height 28
click at [420, 37] on div "Smoky Chicken Jambalaya with Rice_Shujaat" at bounding box center [344, 32] width 365 height 25
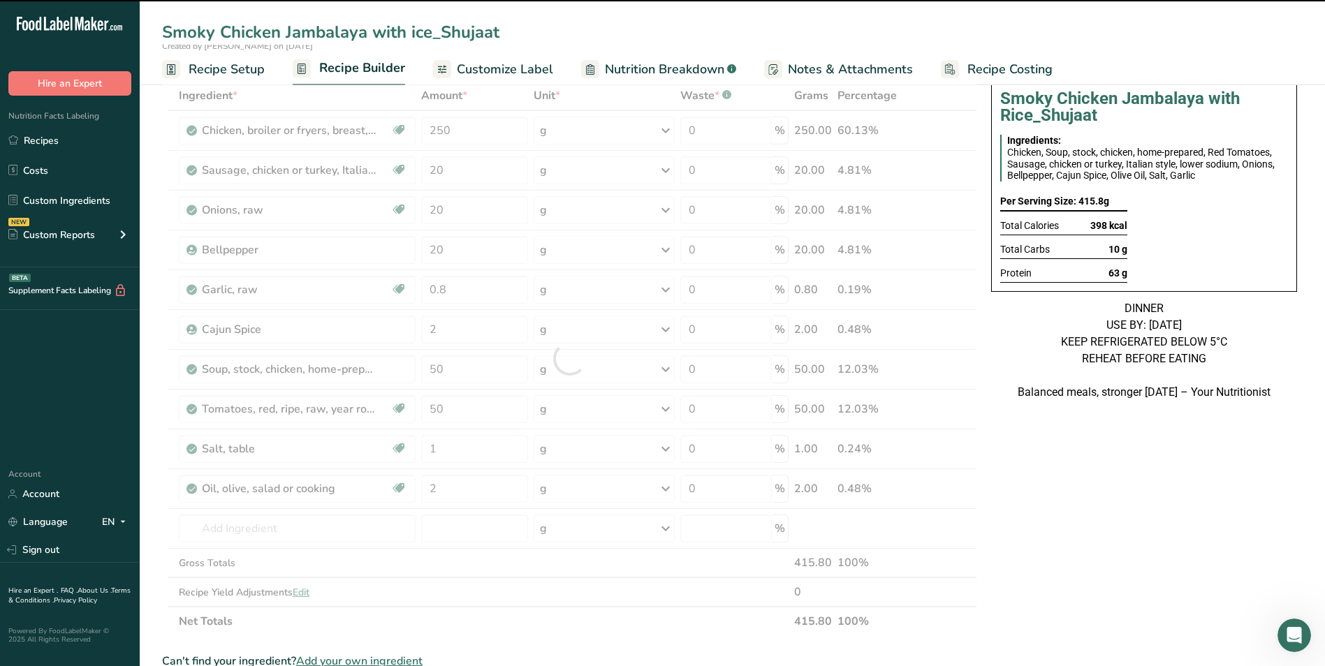
type input "Smoky Chicken Jambalaya with Rice_Shujaat"
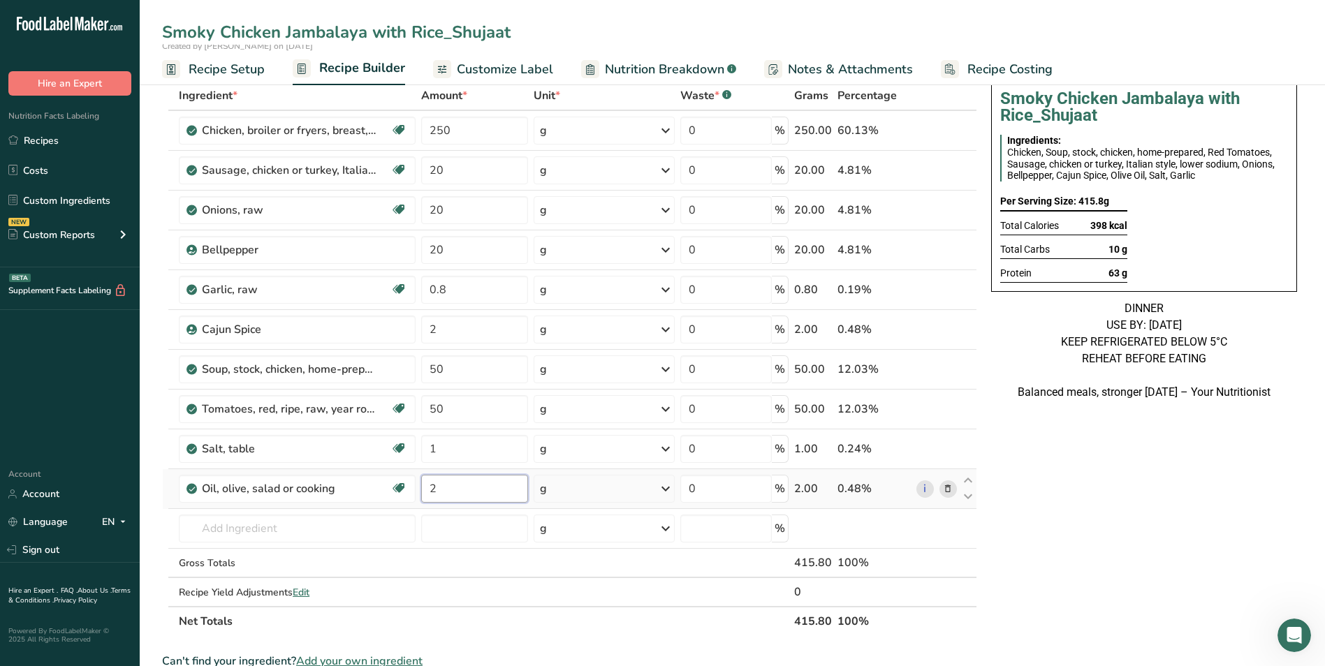
click at [427, 492] on input "2" at bounding box center [475, 489] width 108 height 28
click at [428, 492] on input "2" at bounding box center [475, 489] width 108 height 28
type input "20"
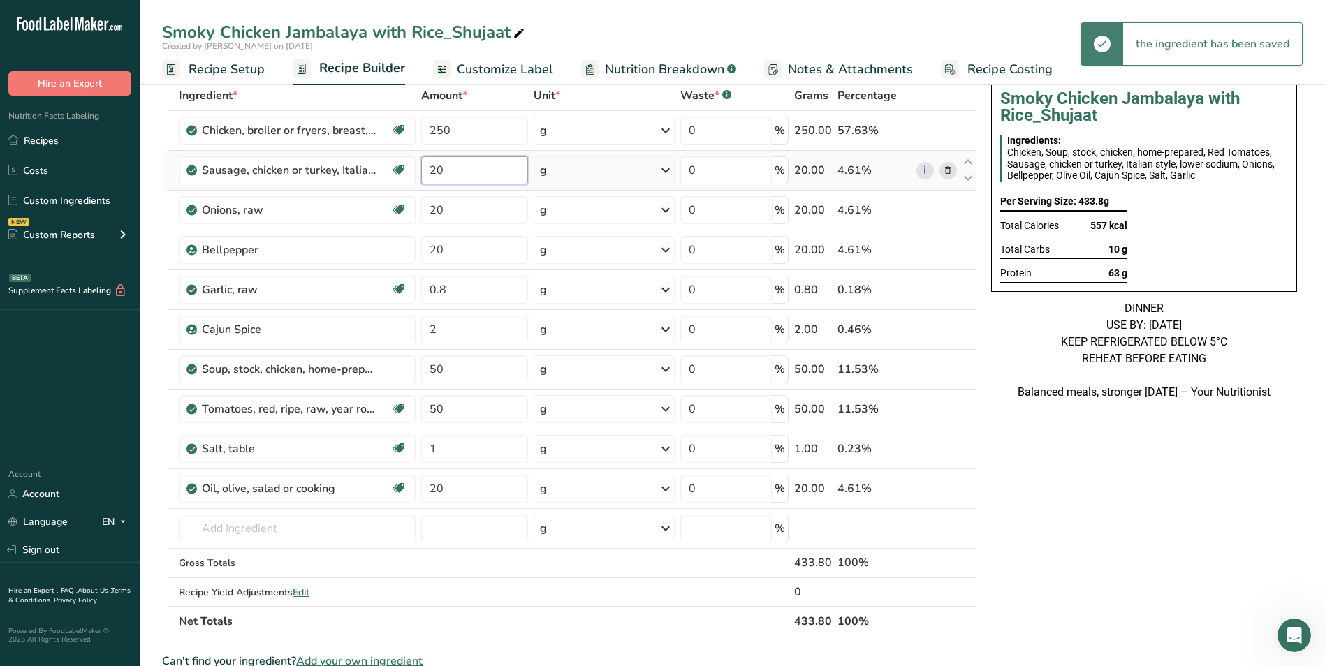
click at [433, 176] on input "20" at bounding box center [475, 170] width 108 height 28
type input "50"
click at [436, 371] on input "50" at bounding box center [475, 369] width 108 height 28
click at [434, 371] on input "50" at bounding box center [475, 369] width 108 height 28
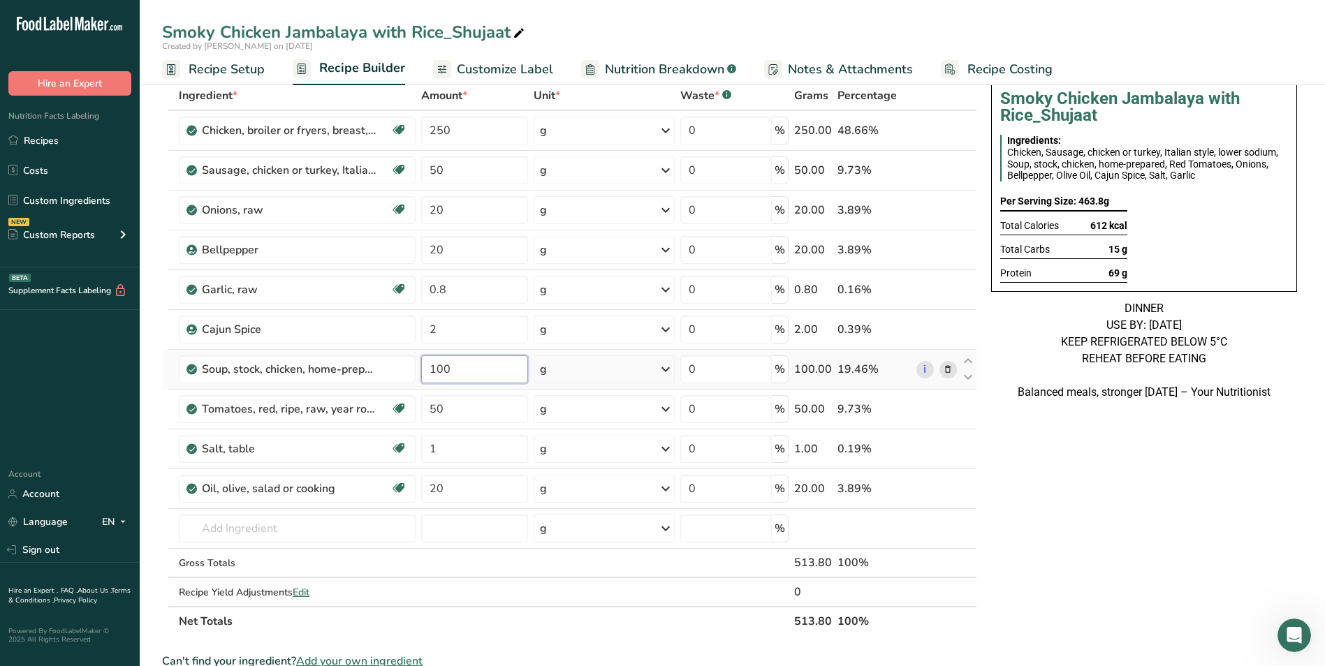
type input "100"
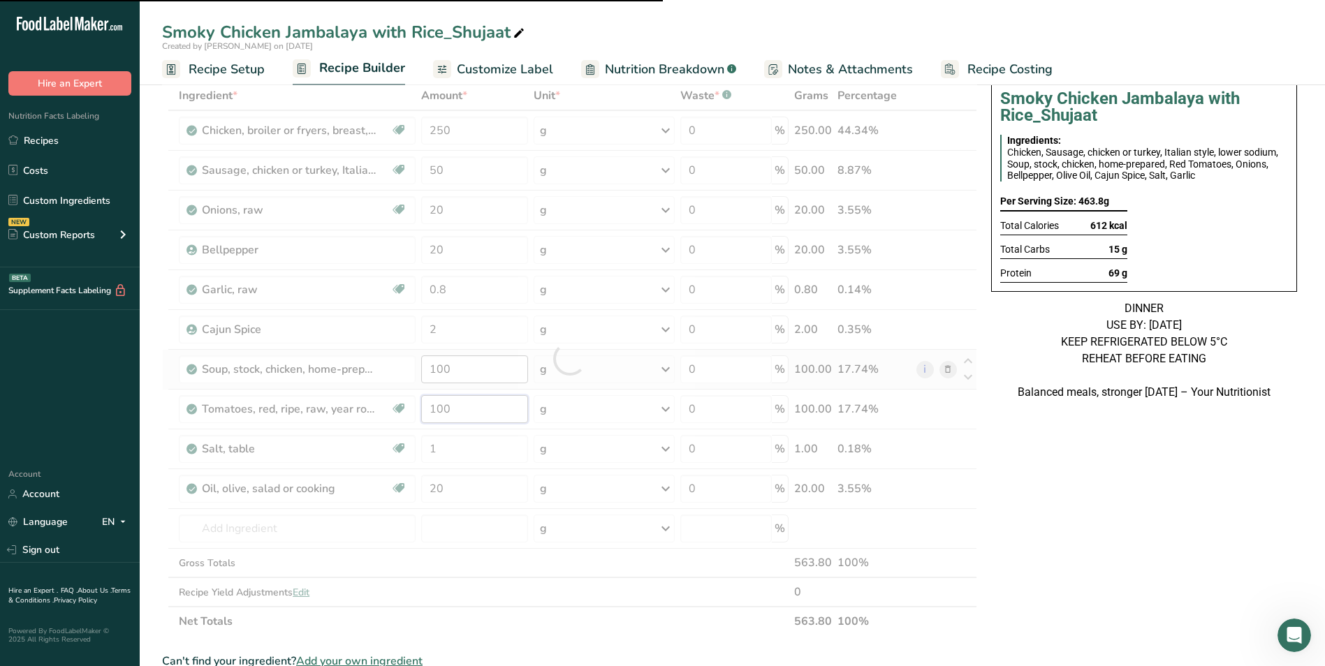
type input "50"
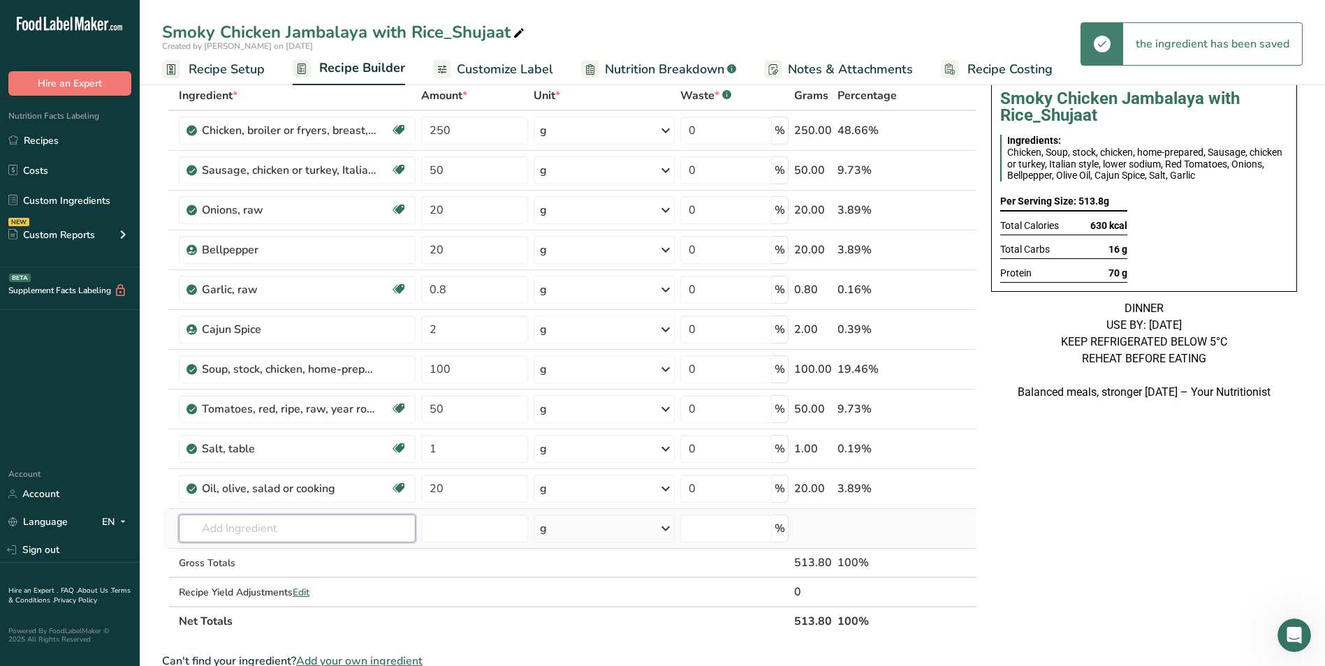
click at [330, 524] on div "Ingredient * Amount * Unit * Waste * .a-a{fill:#347362;}.b-a{fill:#fff;} Grams …" at bounding box center [569, 358] width 815 height 555
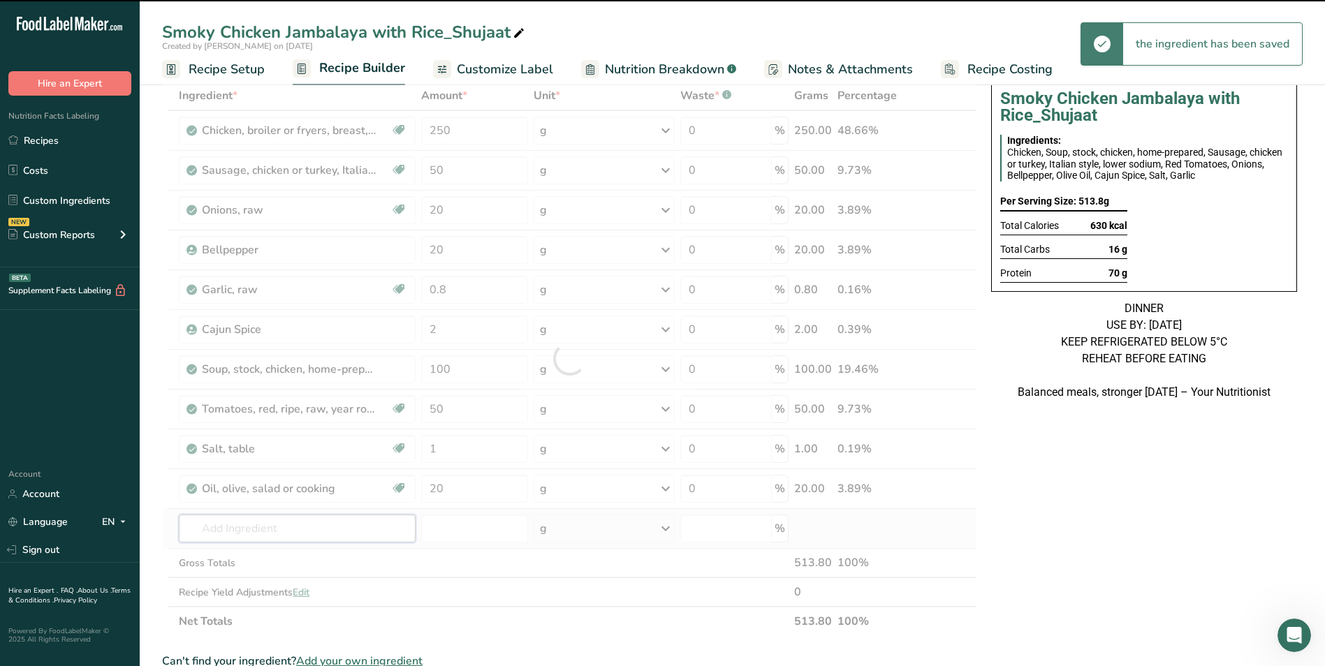
type input "b"
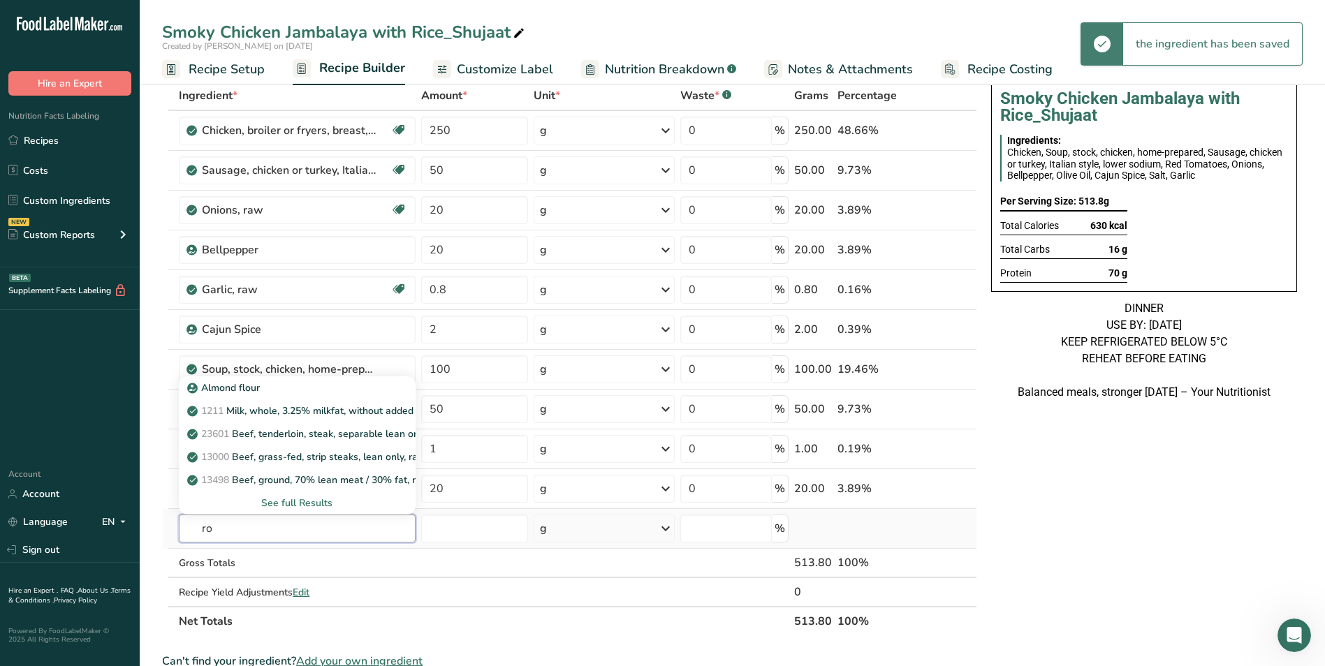
type input "r"
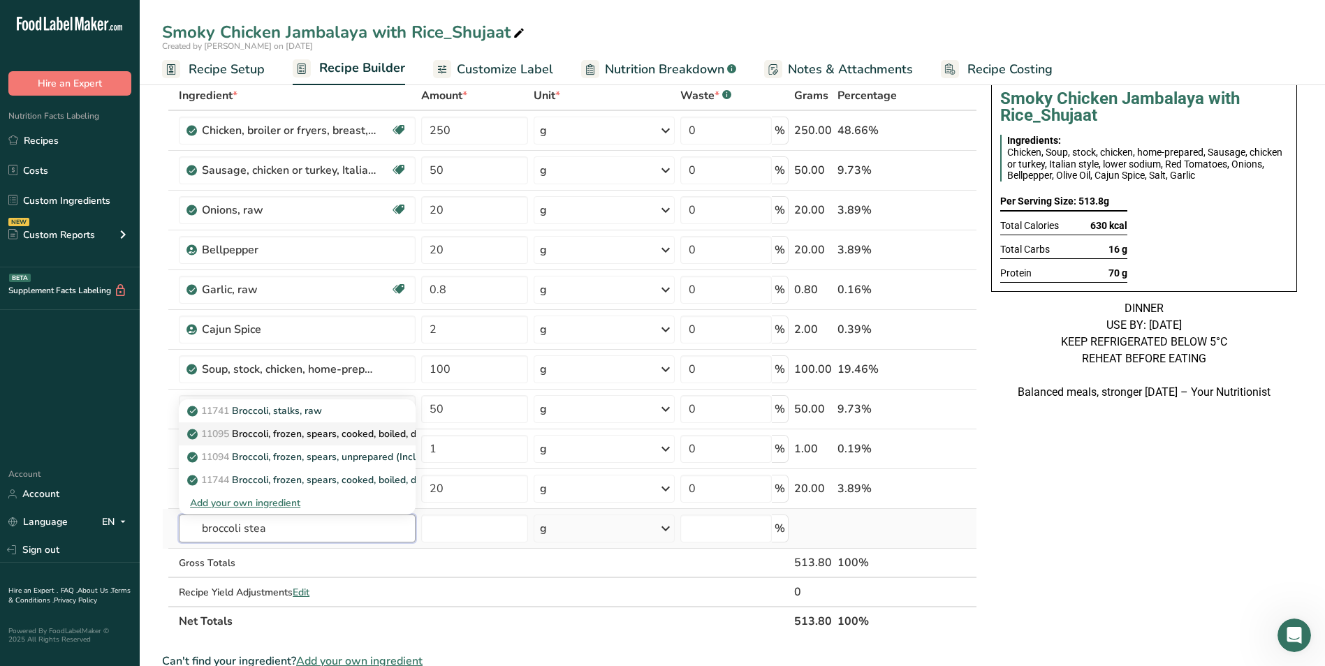
type input "broccoli stea"
click at [382, 442] on link "11095 Broccoli, frozen, spears, cooked, boiled, drained, without salt" at bounding box center [297, 433] width 237 height 23
type input "Broccoli, frozen, spears, cooked, boiled, drained, without salt"
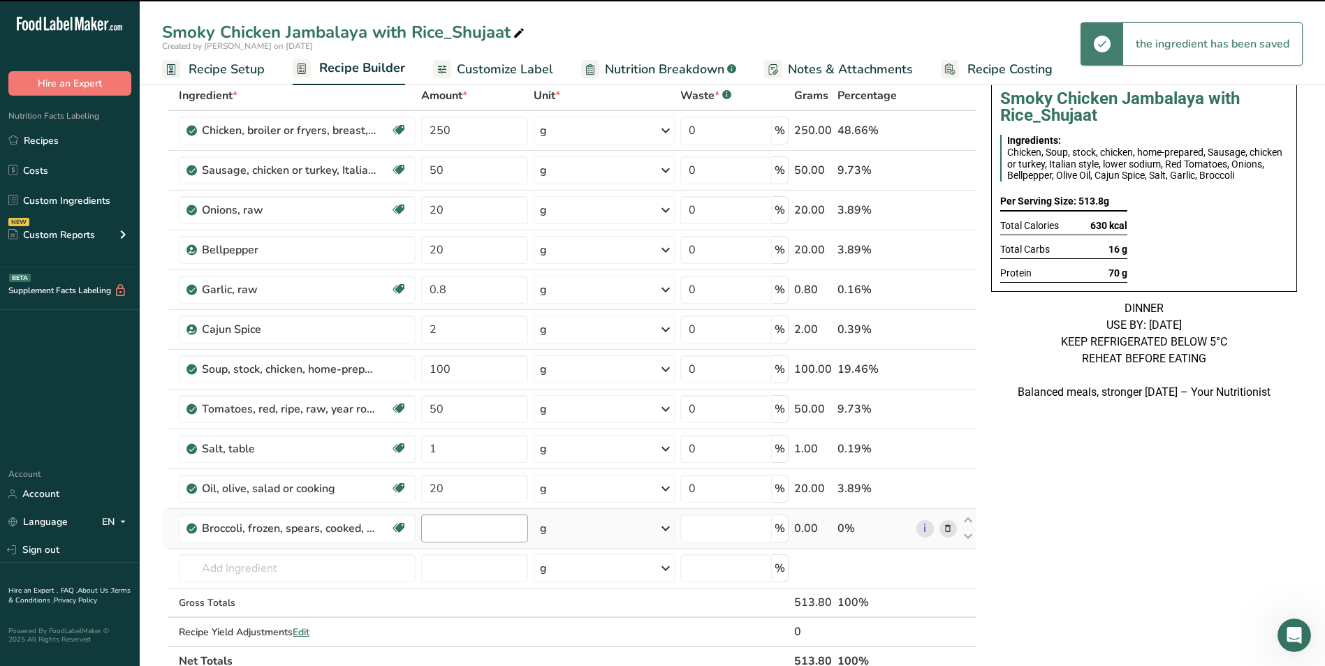
type input "0"
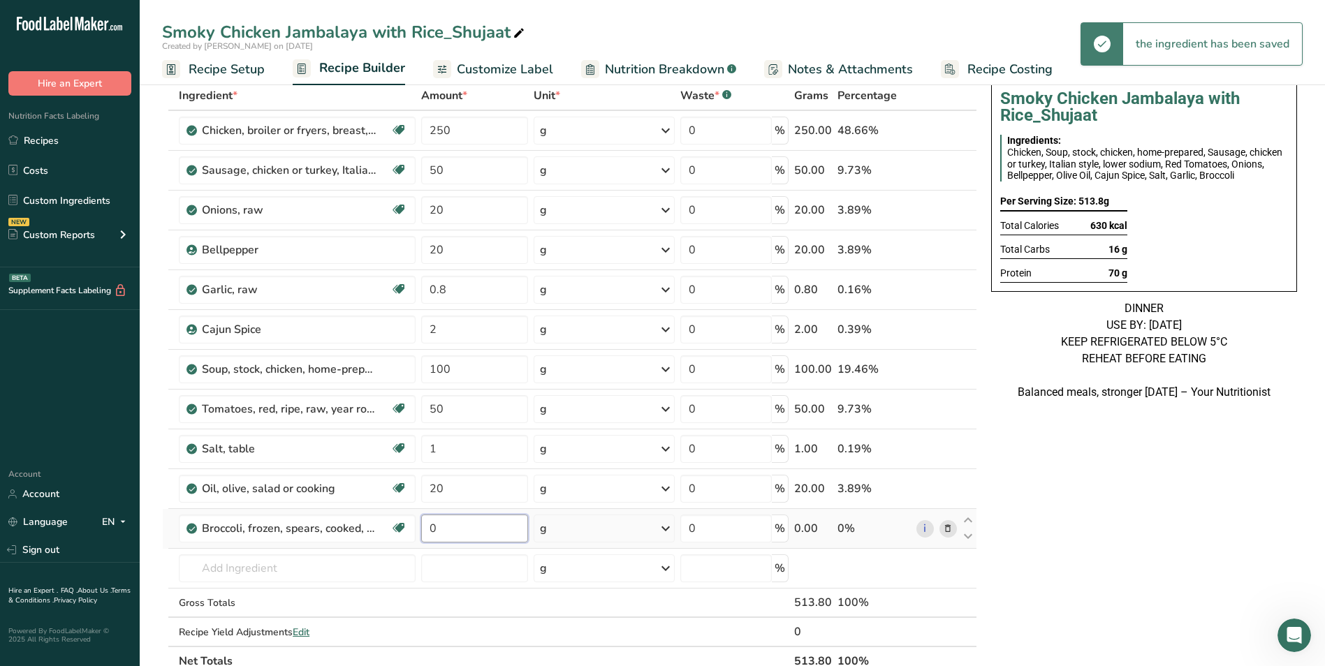
click at [455, 530] on input "0" at bounding box center [475, 529] width 108 height 28
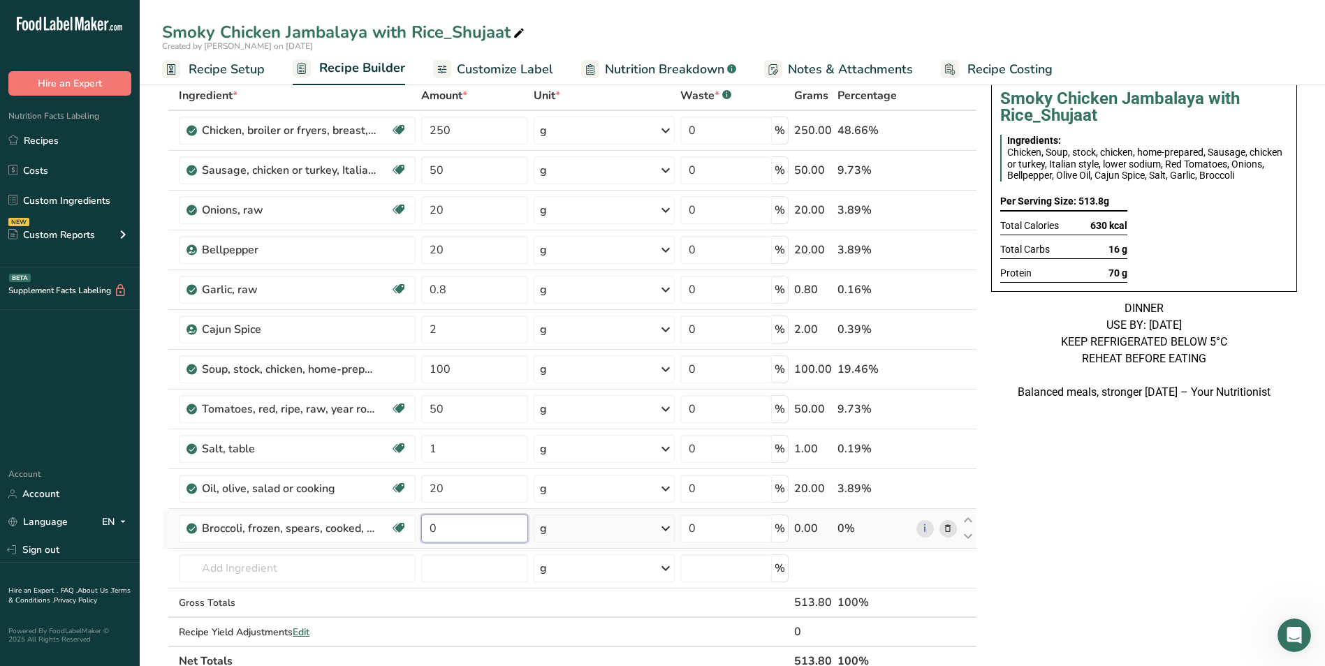
click at [455, 530] on input "0" at bounding box center [475, 529] width 108 height 28
drag, startPoint x: 431, startPoint y: 531, endPoint x: 439, endPoint y: 530, distance: 8.4
click at [439, 530] on input "0" at bounding box center [475, 529] width 108 height 28
type input "50"
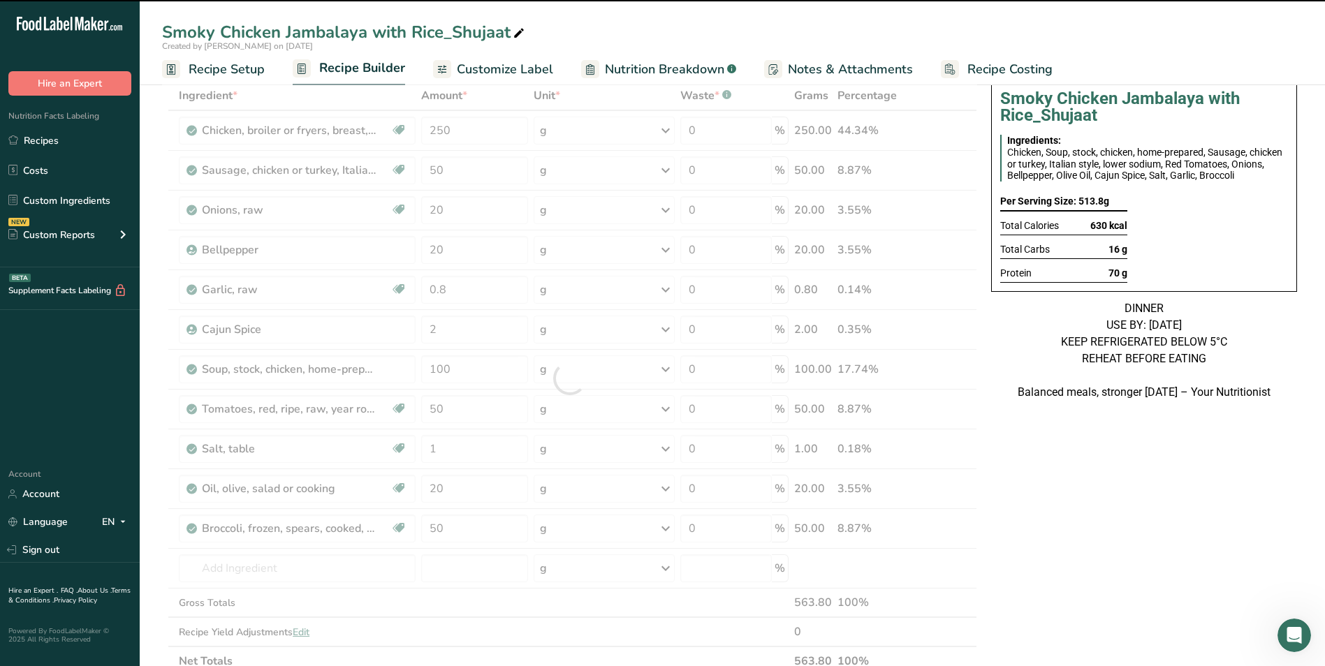
click at [263, 567] on div at bounding box center [569, 378] width 815 height 595
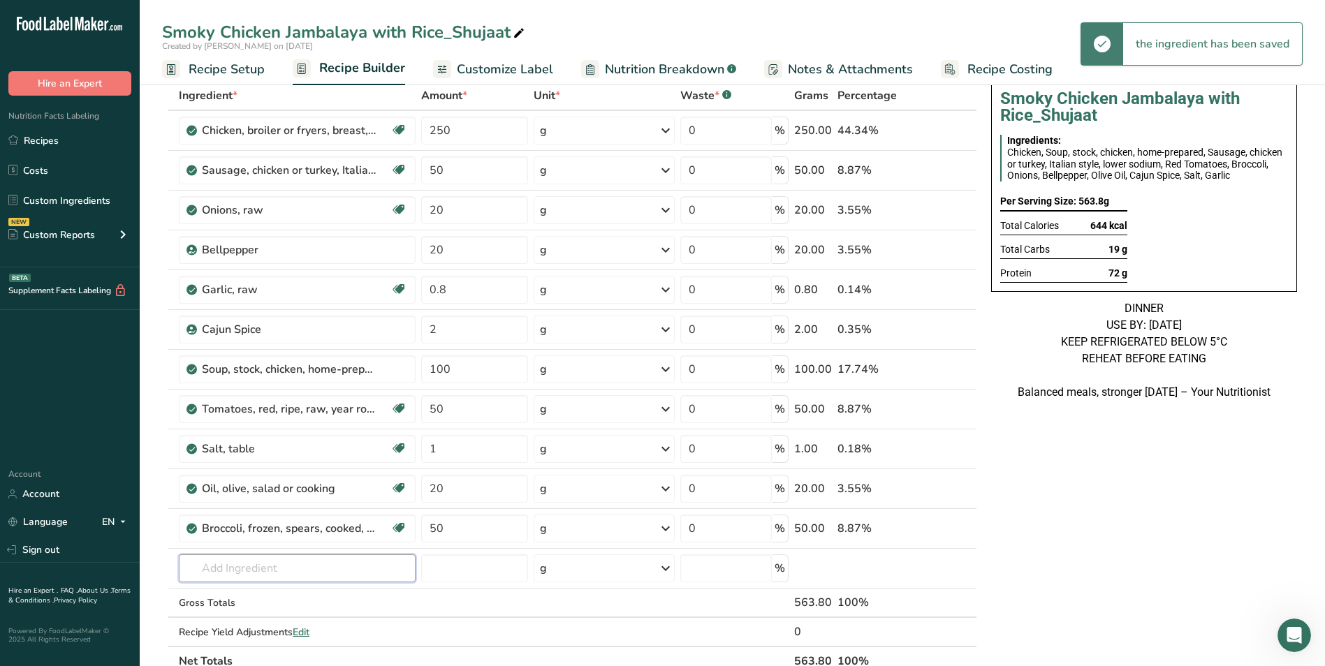
click at [263, 567] on input "text" at bounding box center [297, 568] width 237 height 28
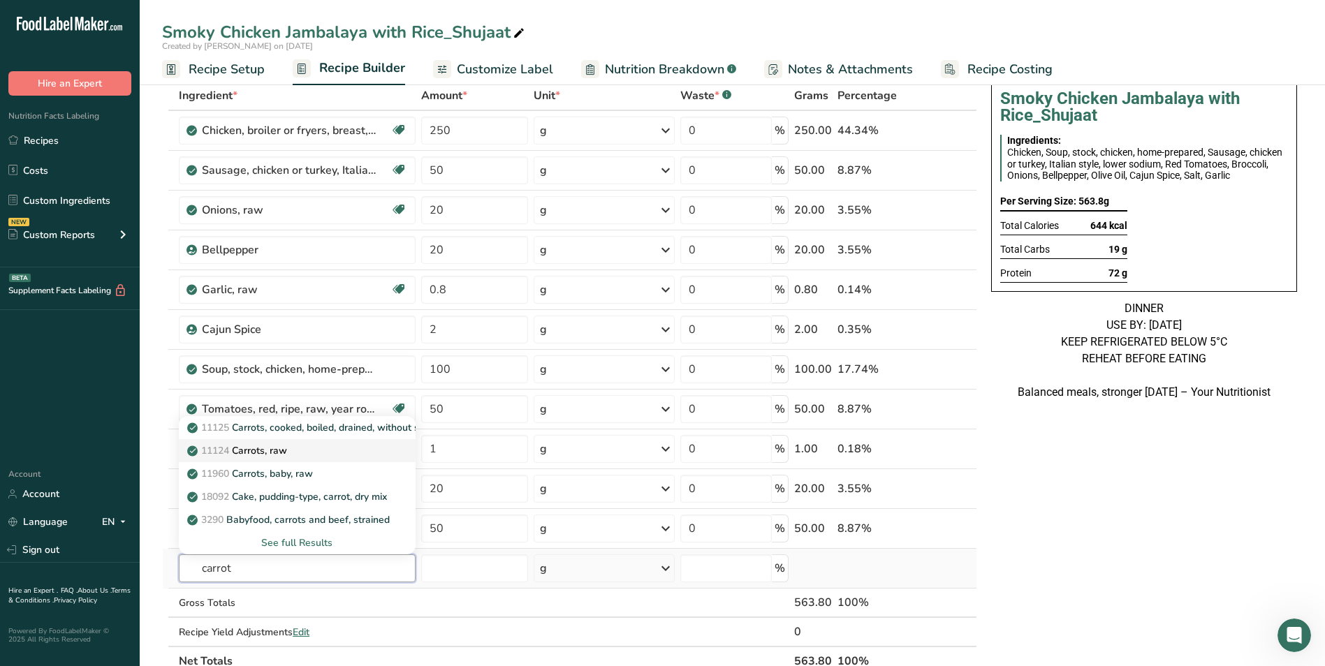
type input "carrot"
click at [296, 442] on link "11124 Carrots, raw" at bounding box center [297, 450] width 237 height 23
type input "Carrots, raw"
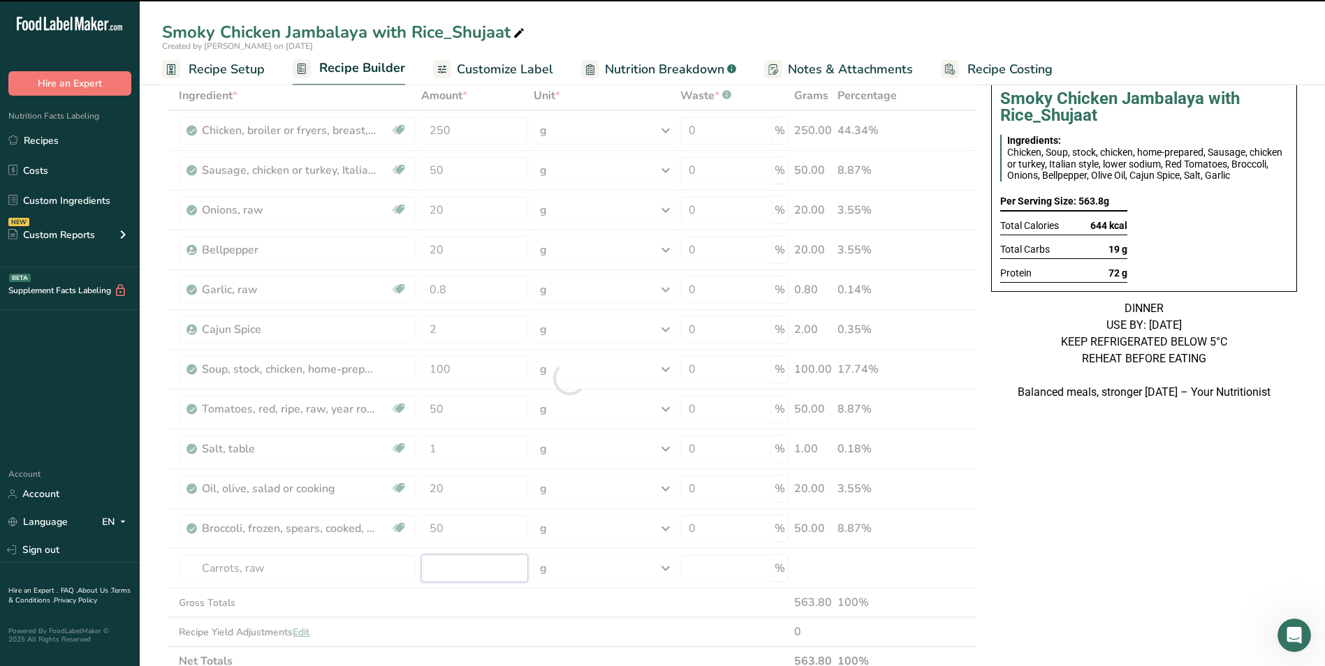
click at [436, 563] on input "number" at bounding box center [475, 568] width 108 height 28
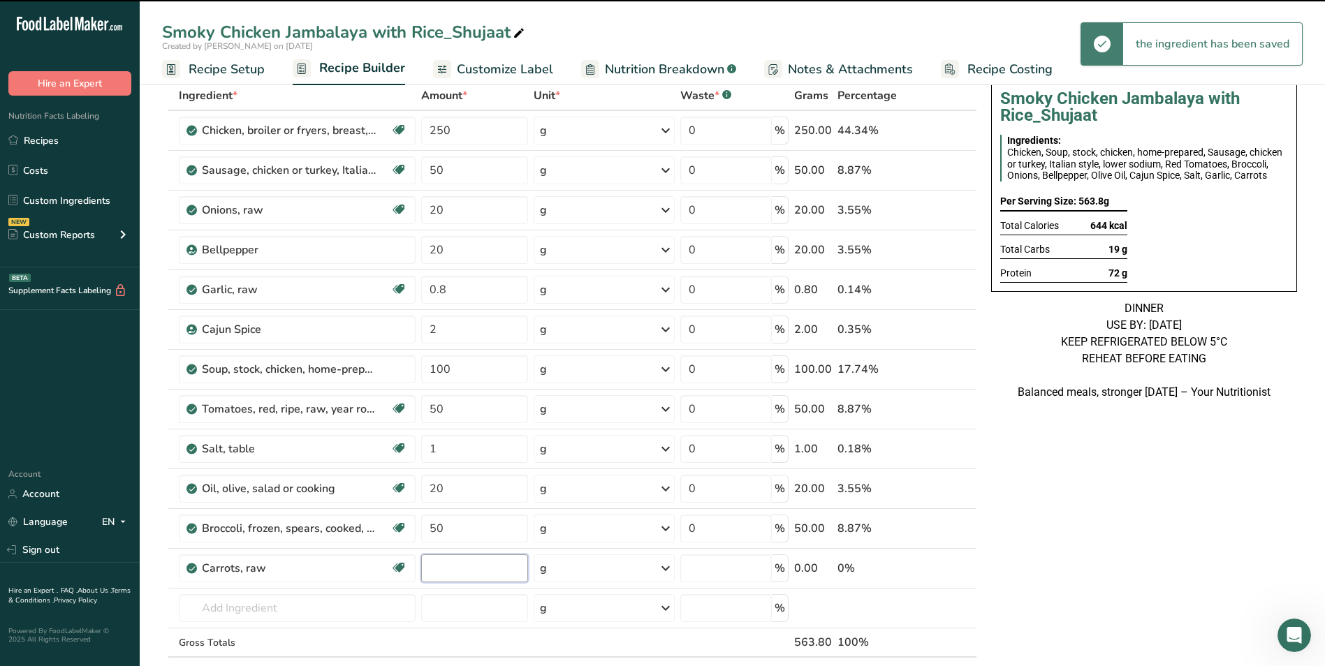
type input "0"
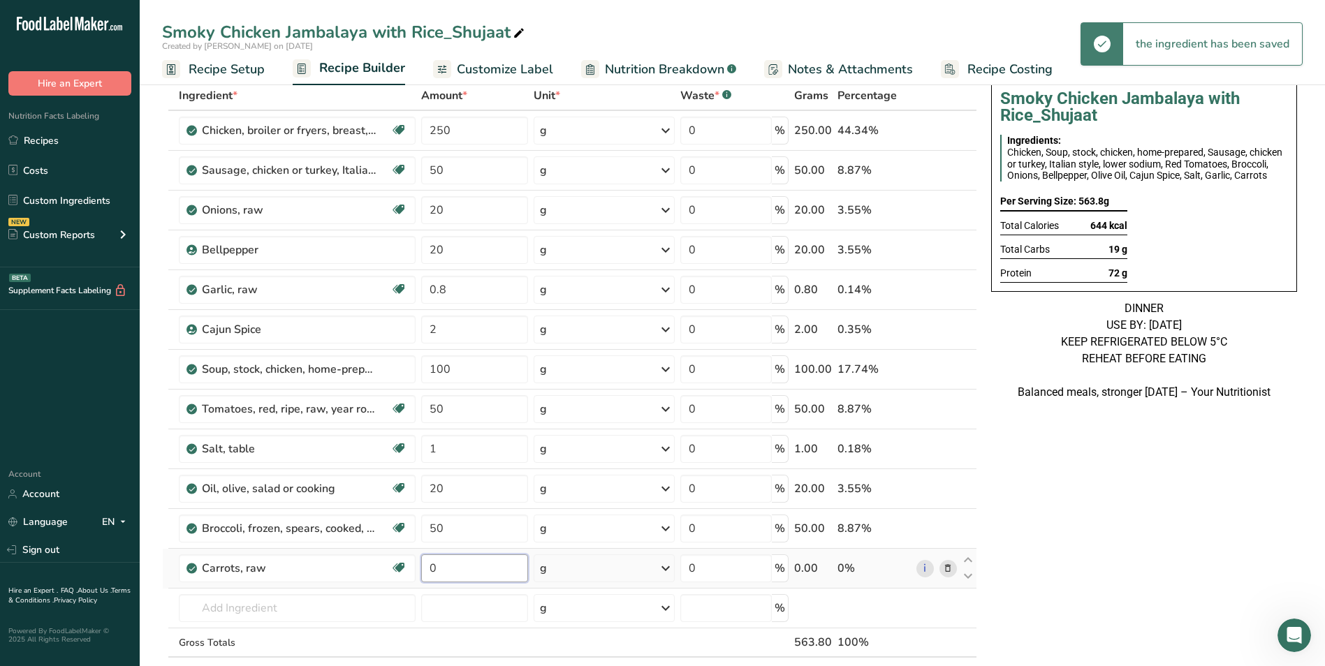
click at [438, 570] on input "0" at bounding box center [475, 568] width 108 height 28
type input "50"
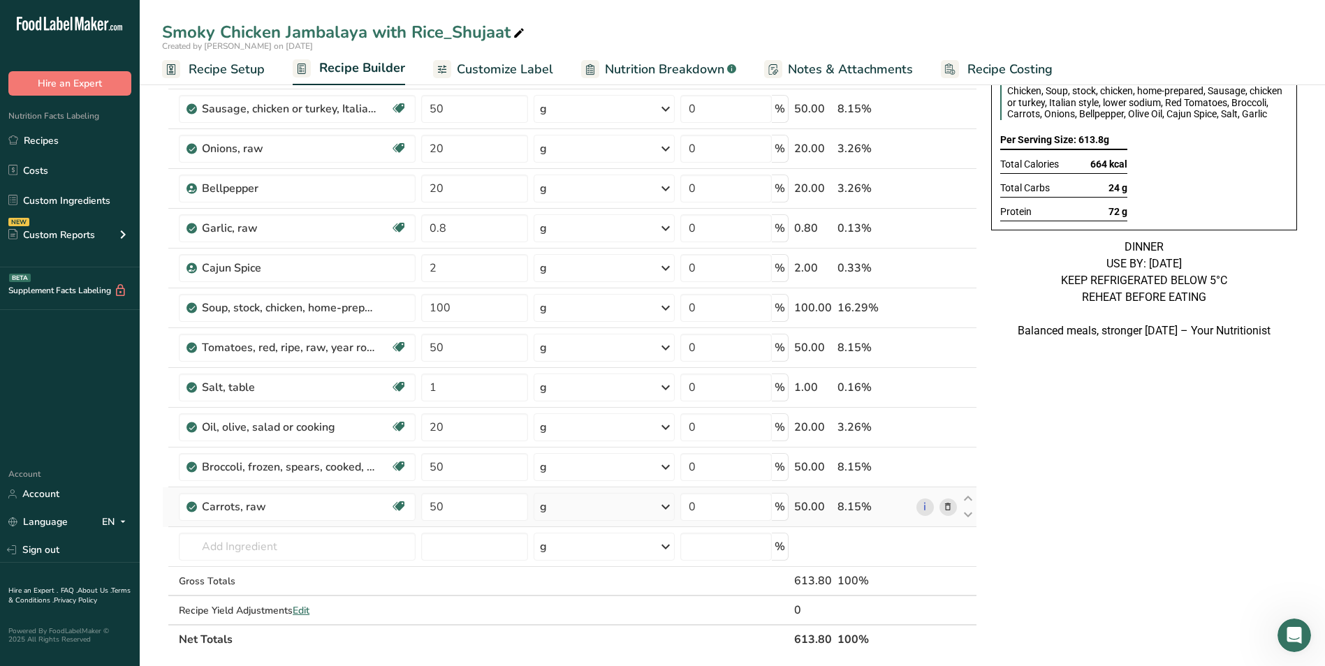
scroll to position [140, 0]
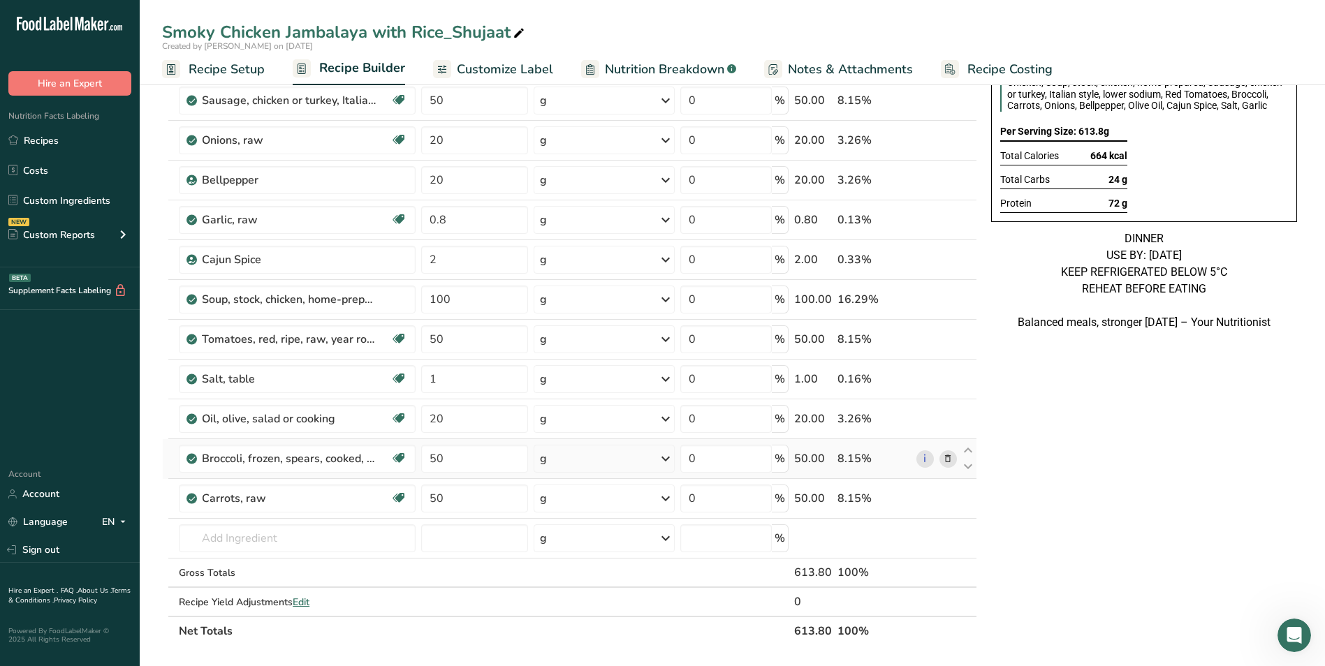
click at [942, 452] on span at bounding box center [947, 458] width 17 height 17
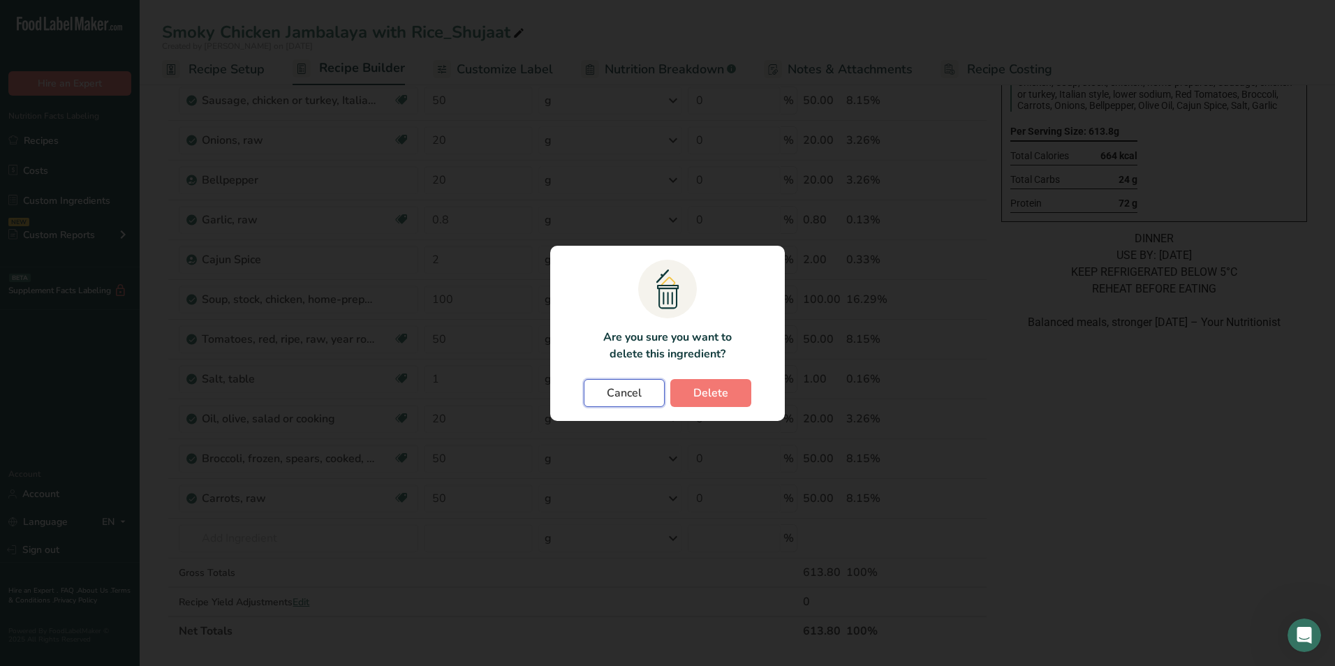
click at [624, 390] on span "Cancel" at bounding box center [624, 393] width 35 height 17
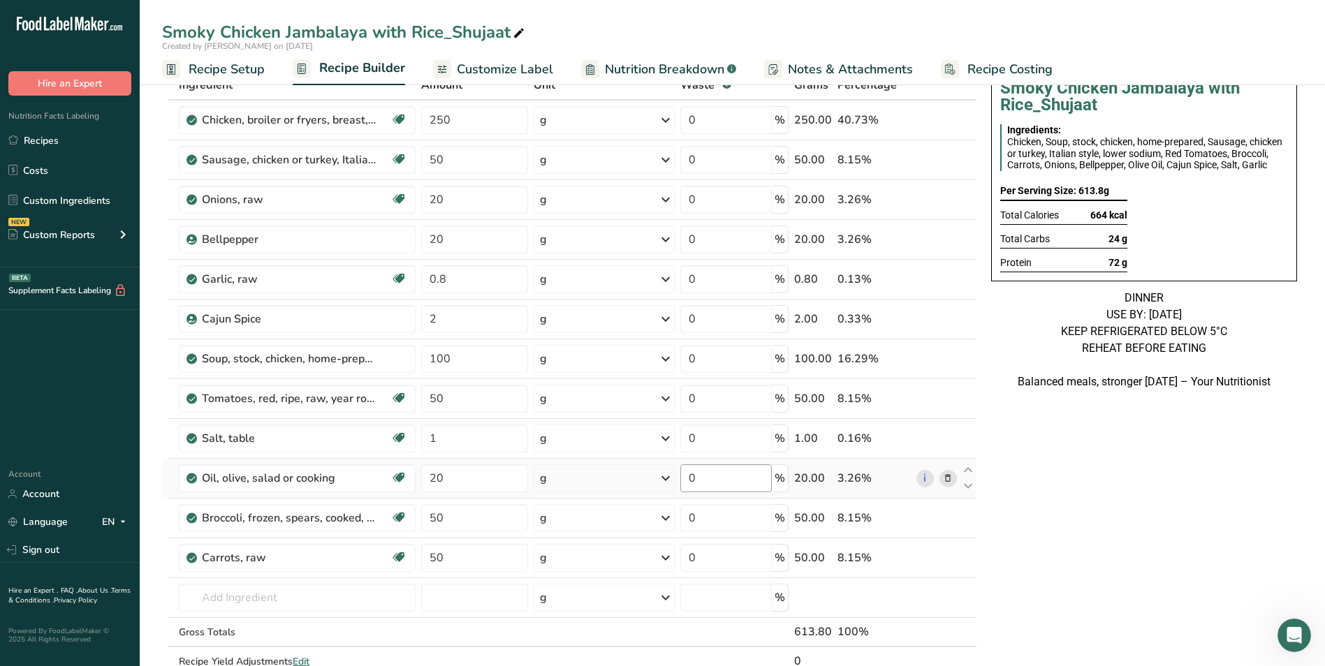
scroll to position [0, 0]
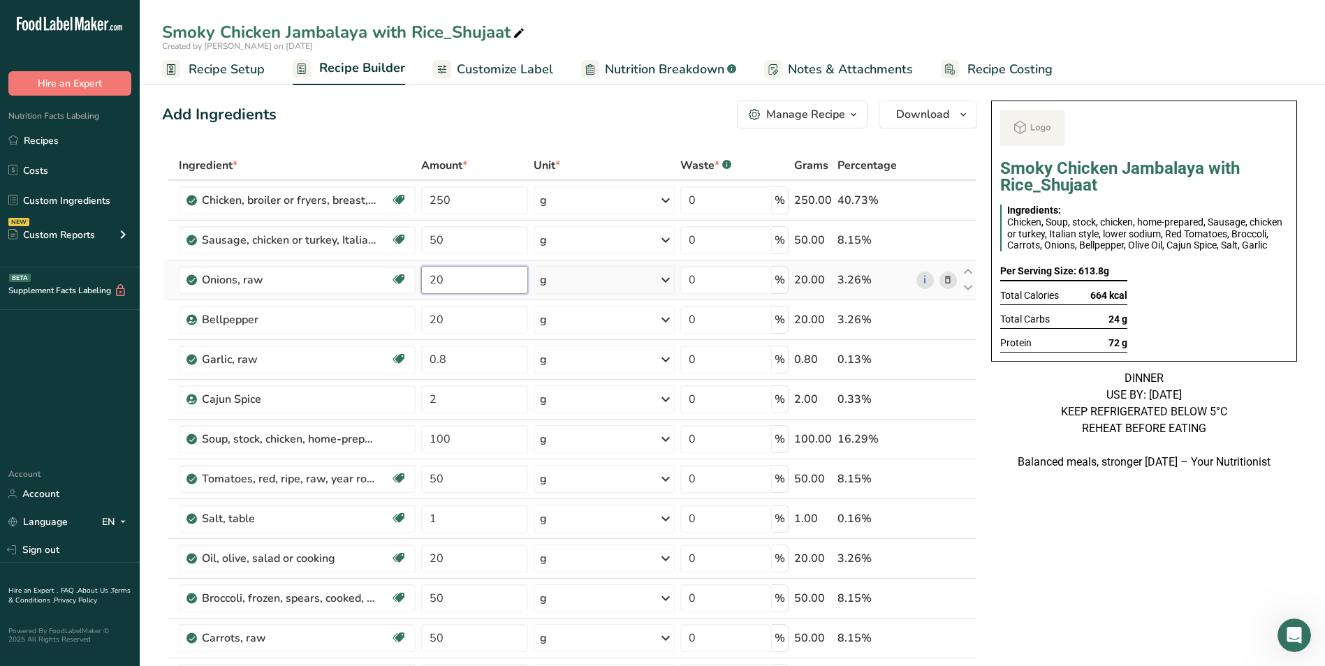
click at [433, 280] on input "20" at bounding box center [475, 280] width 108 height 28
click at [434, 280] on input "20" at bounding box center [475, 280] width 108 height 28
type input "50"
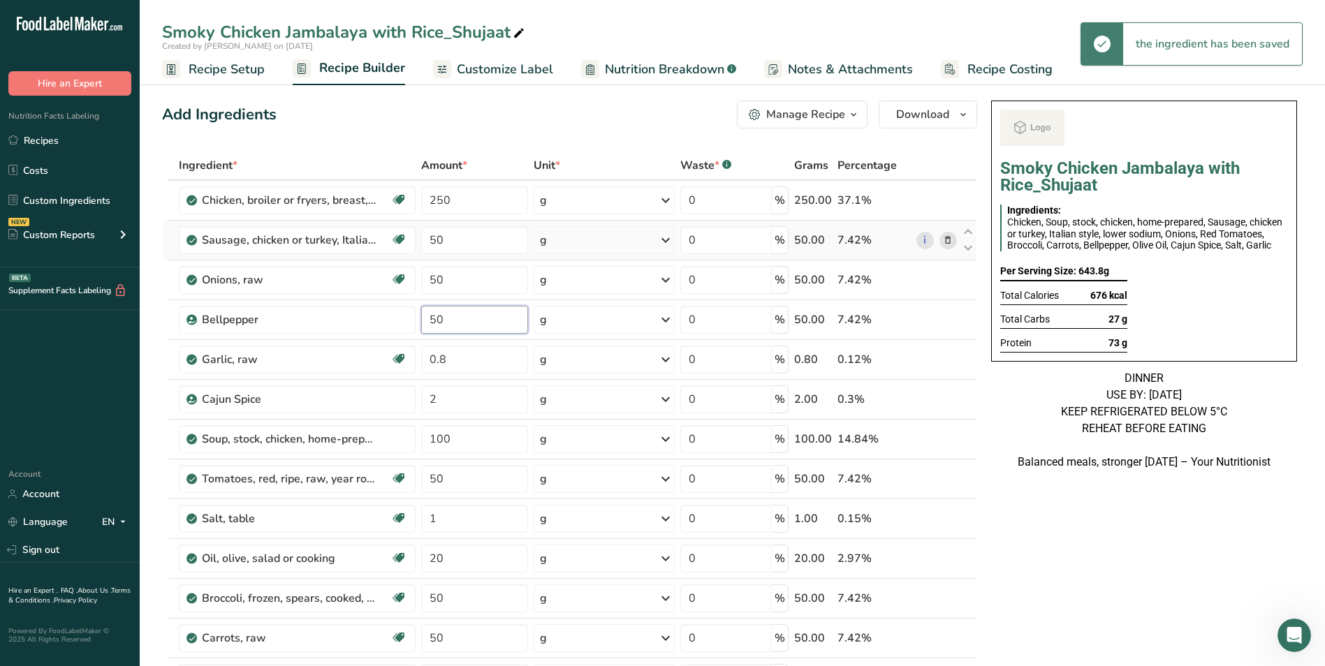
type input "50"
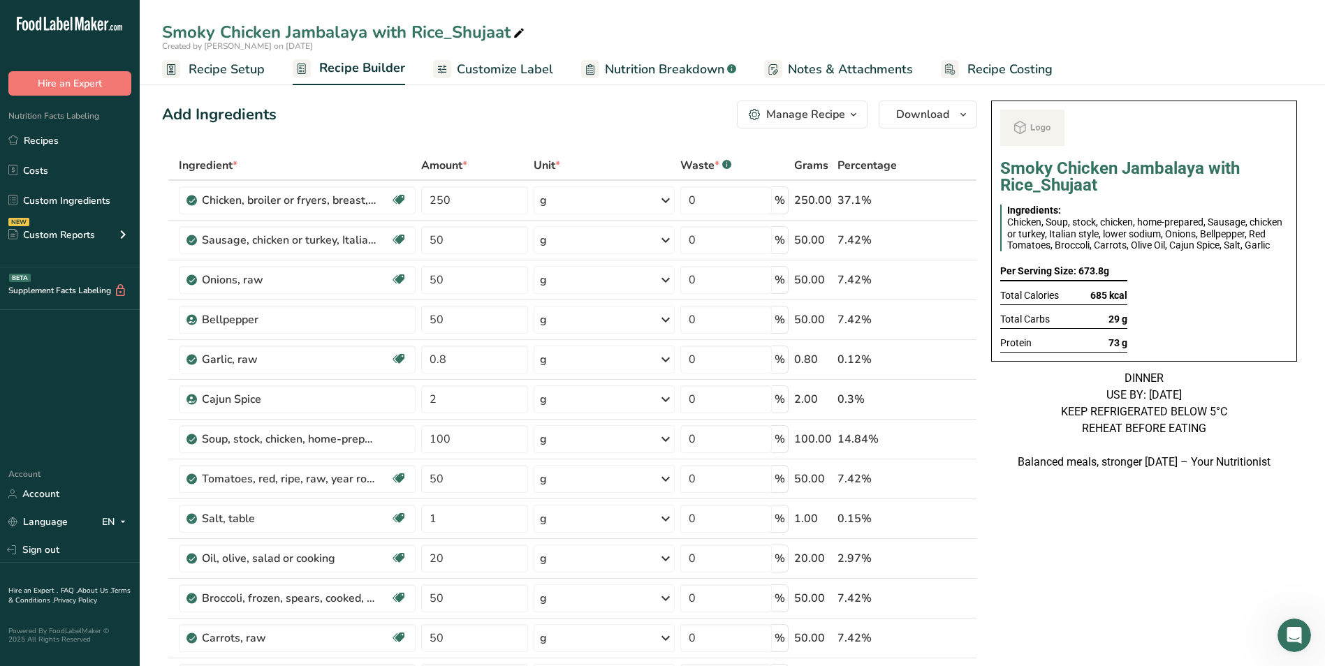
click at [517, 71] on span "Customize Label" at bounding box center [505, 69] width 96 height 19
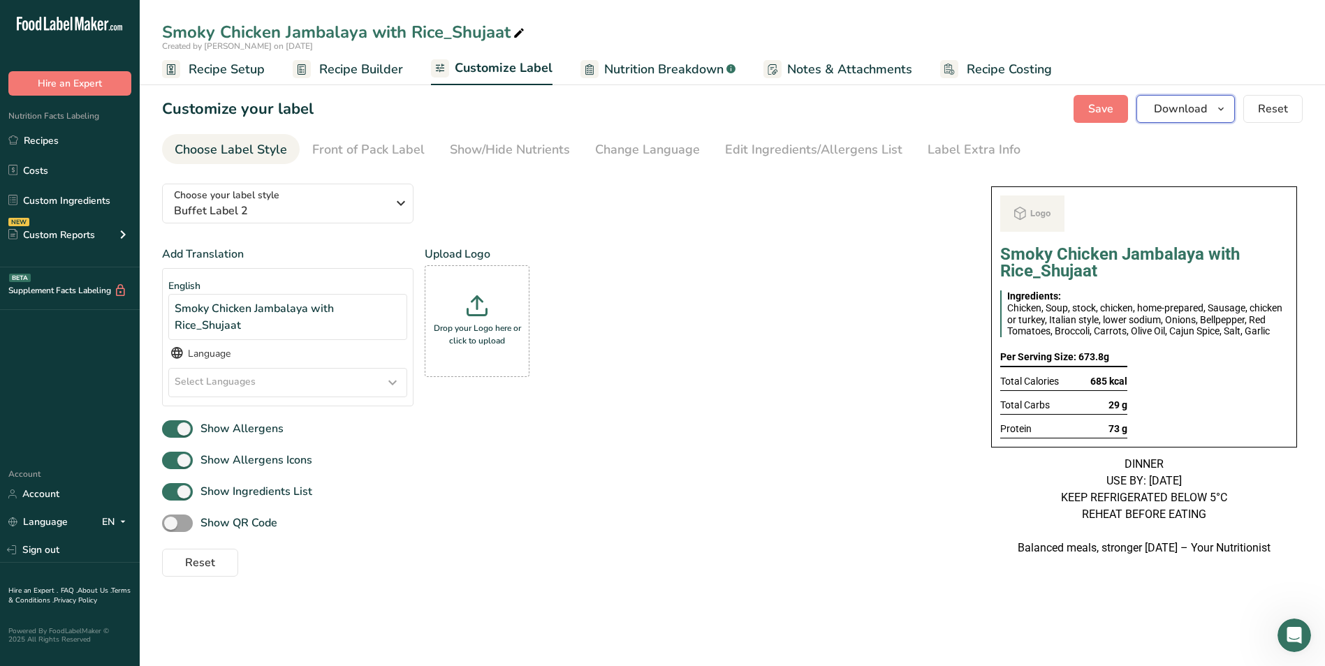
click at [1218, 103] on icon "button" at bounding box center [1220, 109] width 11 height 17
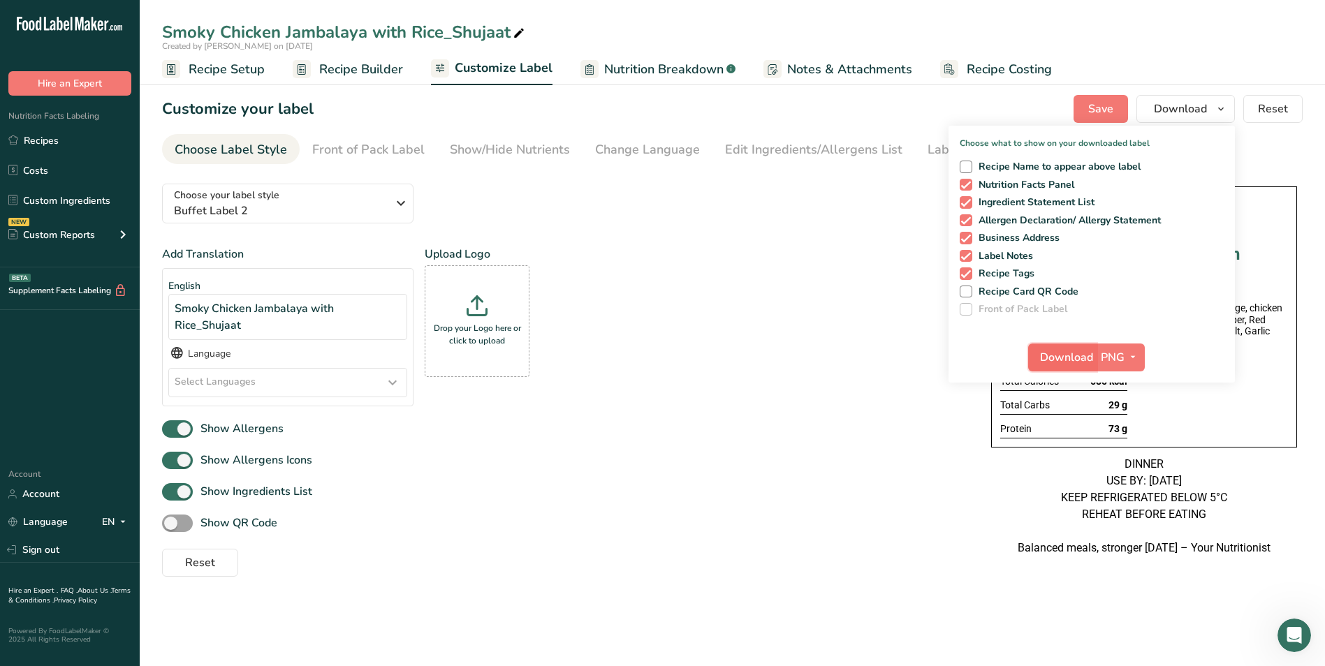
click at [1075, 344] on button "Download" at bounding box center [1062, 358] width 68 height 28
click at [50, 138] on link "Recipes" at bounding box center [70, 140] width 140 height 27
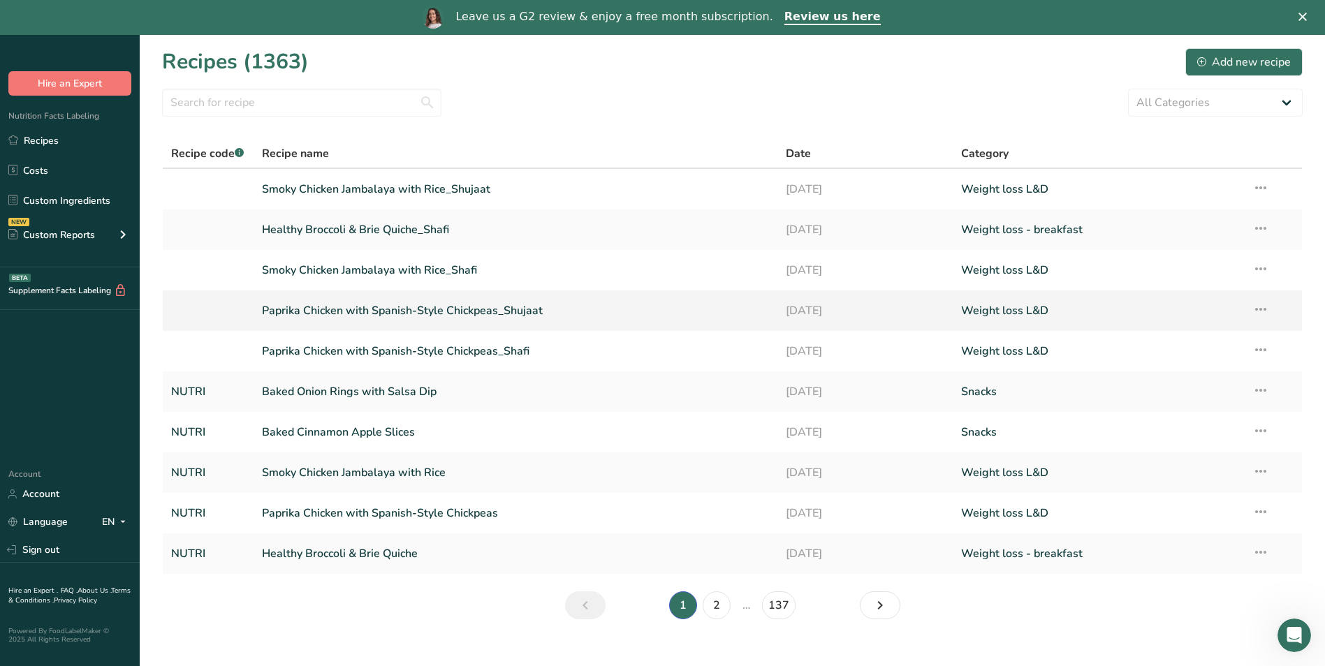
click at [471, 306] on link "Paprika Chicken with Spanish-Style Chickpeas_Shujaat" at bounding box center [516, 310] width 508 height 29
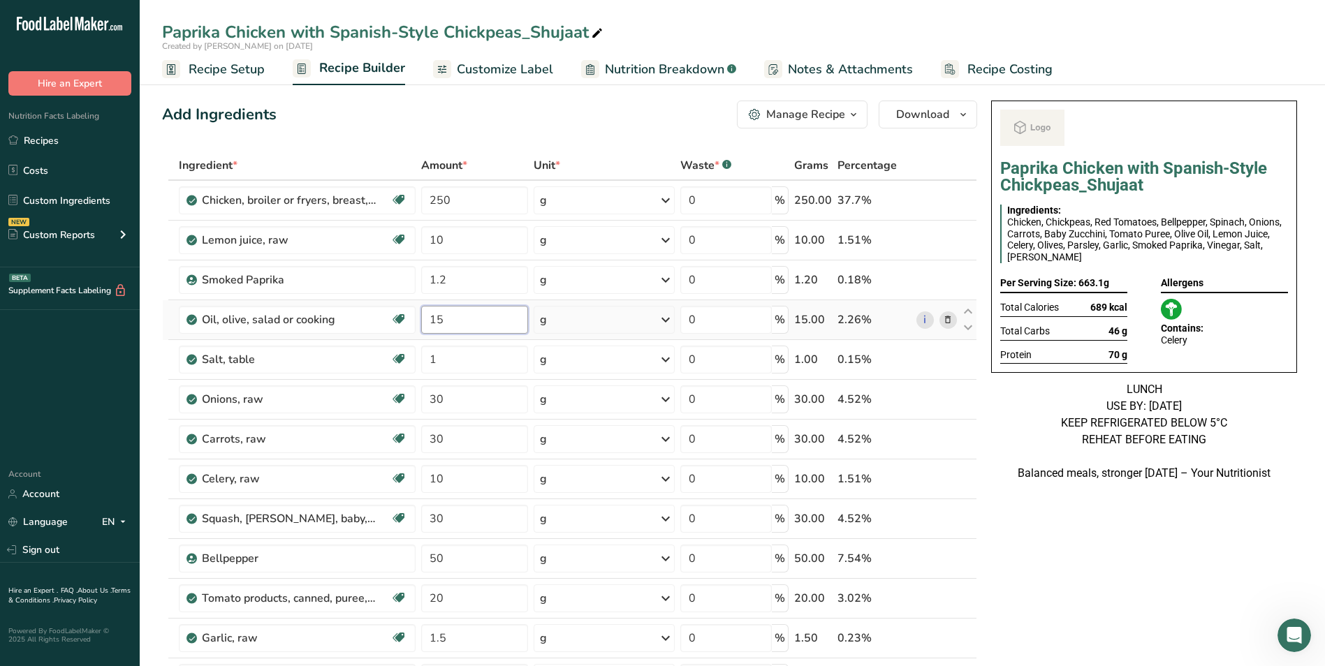
click at [434, 316] on input "15" at bounding box center [475, 320] width 108 height 28
type input "20"
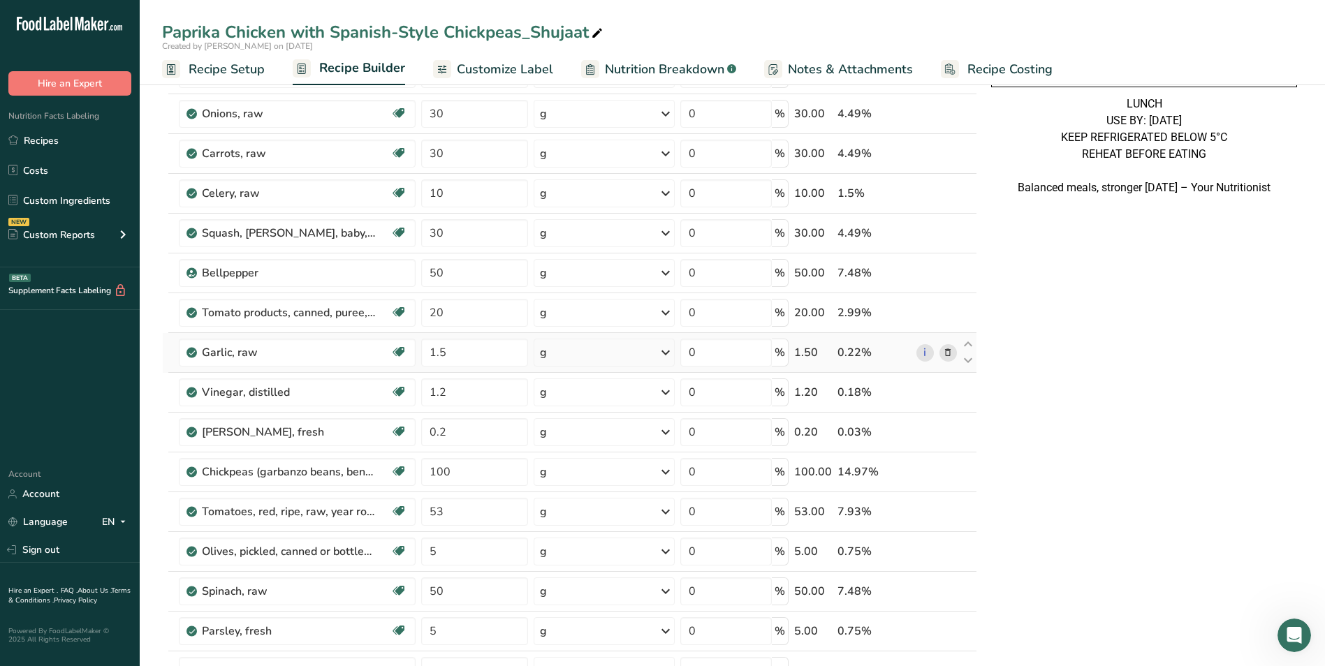
scroll to position [419, 0]
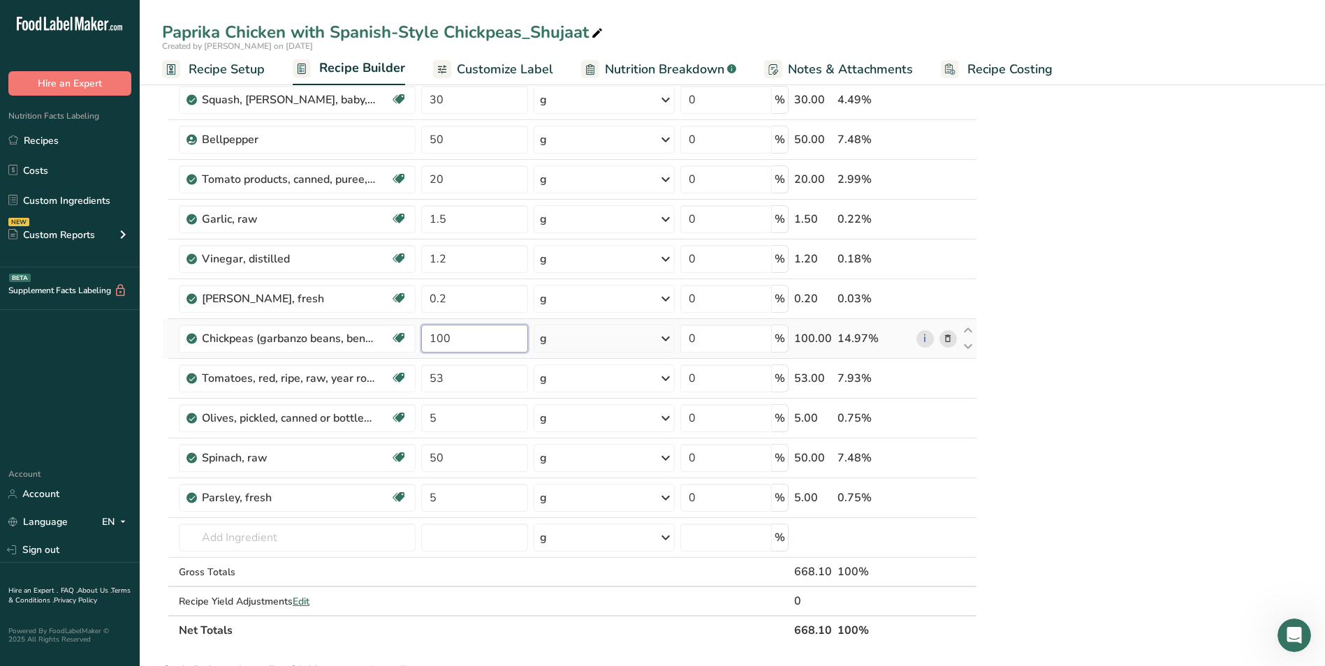
click at [445, 334] on input "100" at bounding box center [475, 339] width 108 height 28
type input "150"
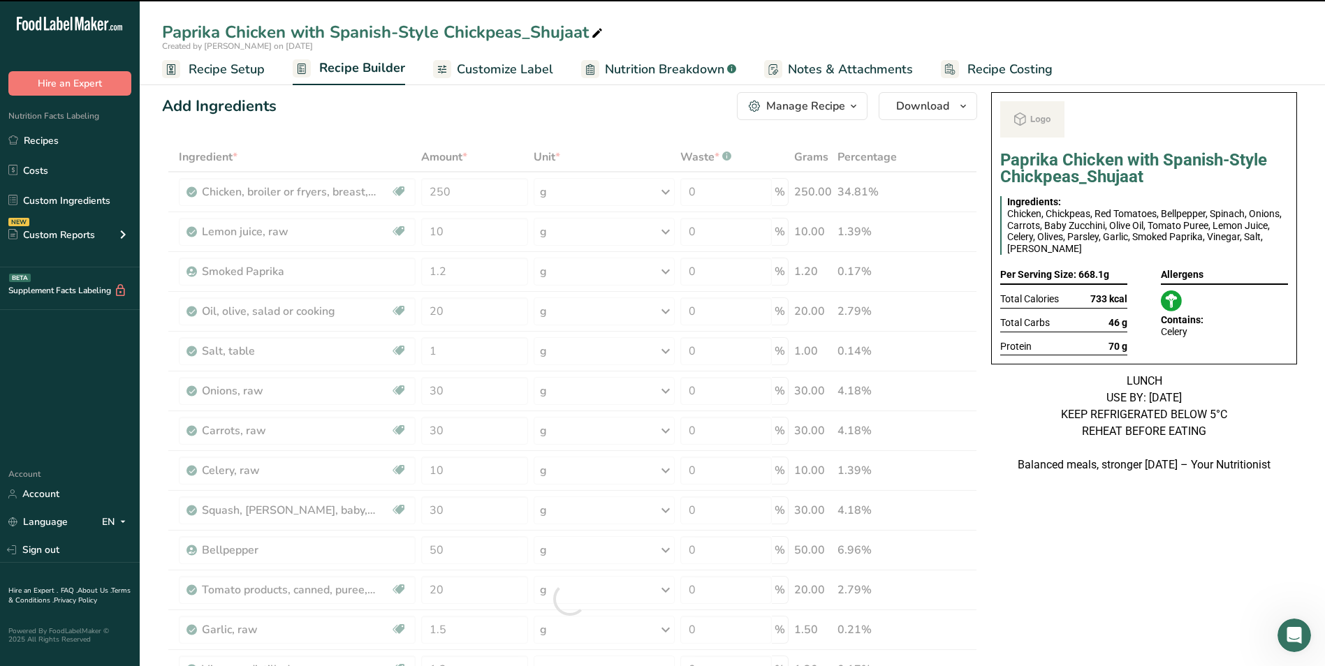
scroll to position [0, 0]
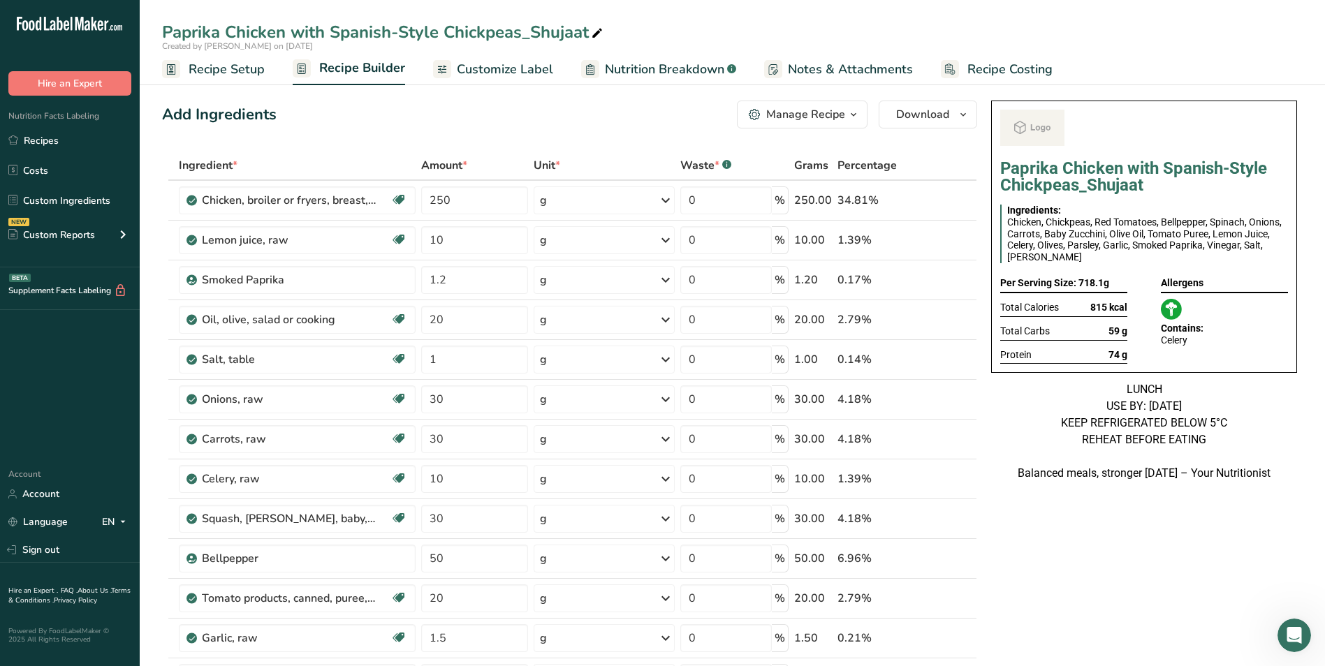
click at [503, 69] on span "Customize Label" at bounding box center [505, 69] width 96 height 19
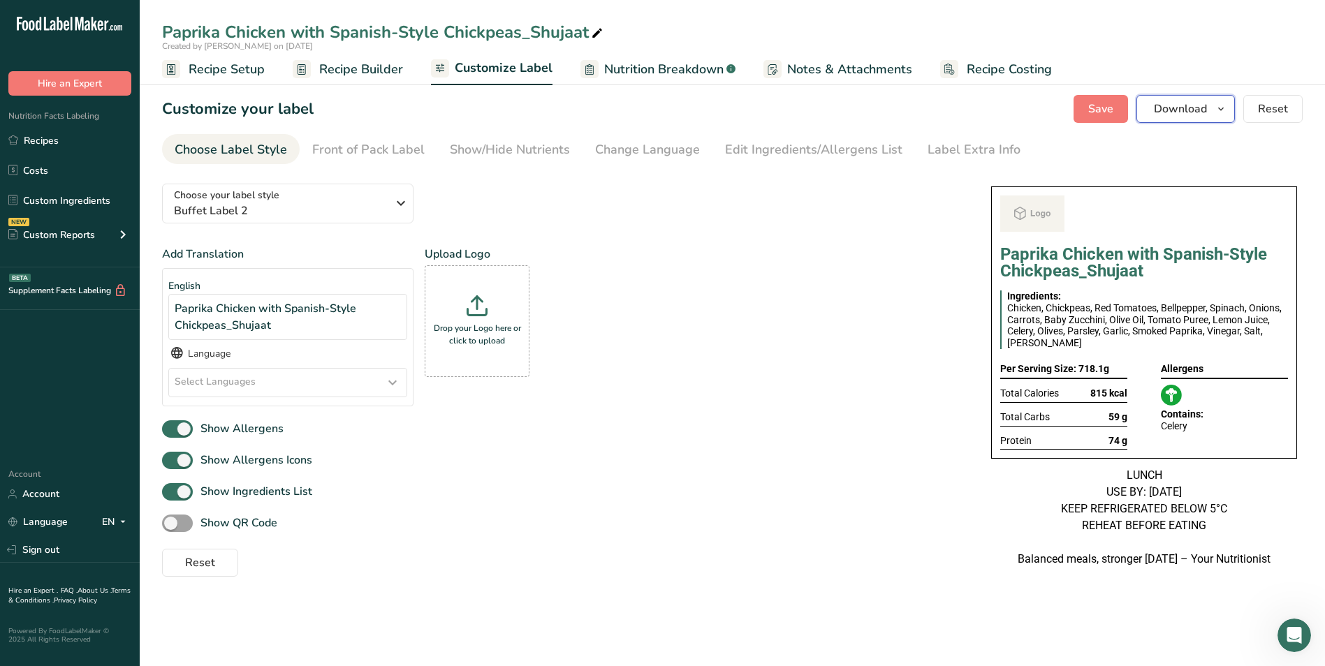
click at [1142, 104] on button "Download" at bounding box center [1185, 109] width 98 height 28
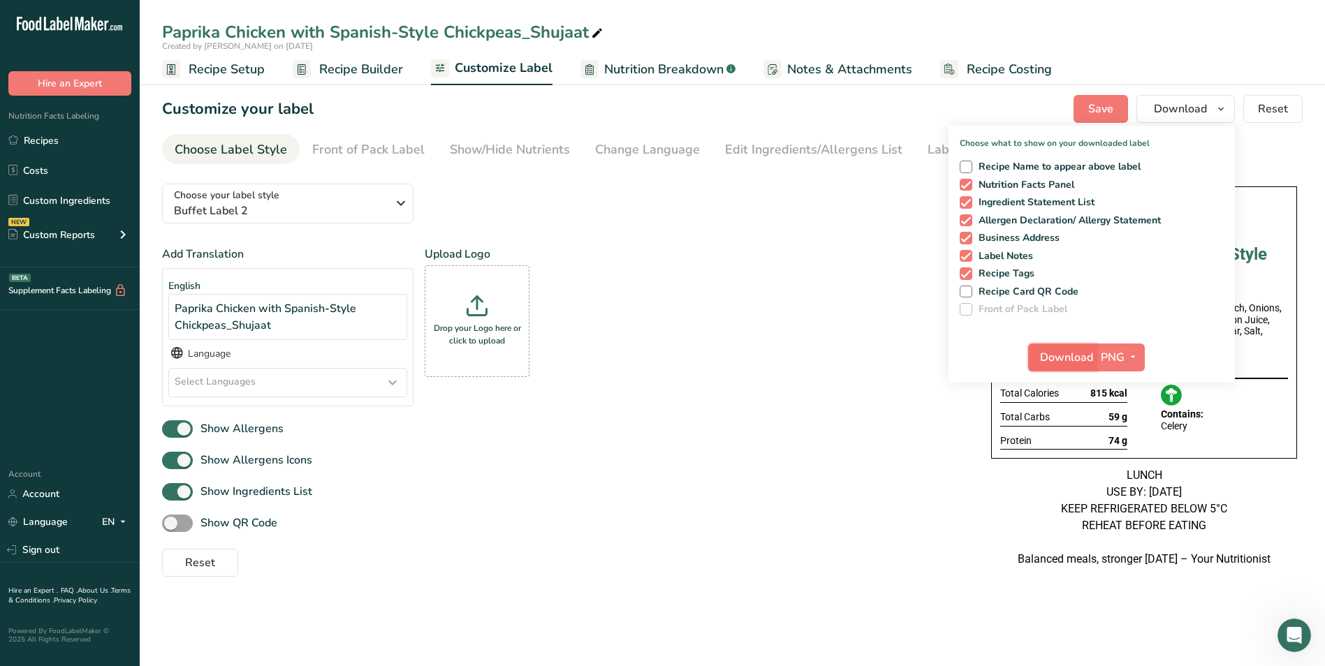
click at [1072, 361] on span "Download" at bounding box center [1066, 357] width 53 height 17
click at [52, 142] on link "Recipes" at bounding box center [70, 140] width 140 height 27
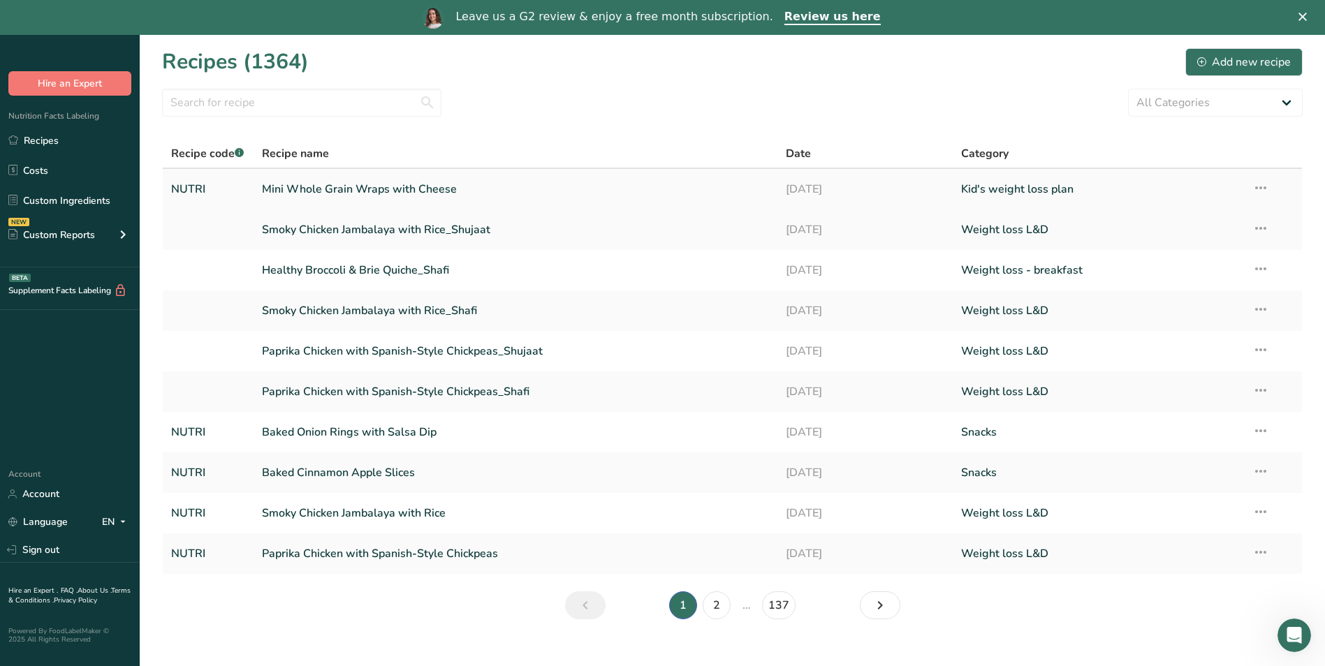
click at [325, 177] on link "Mini Whole Grain Wraps with Cheese" at bounding box center [516, 189] width 508 height 29
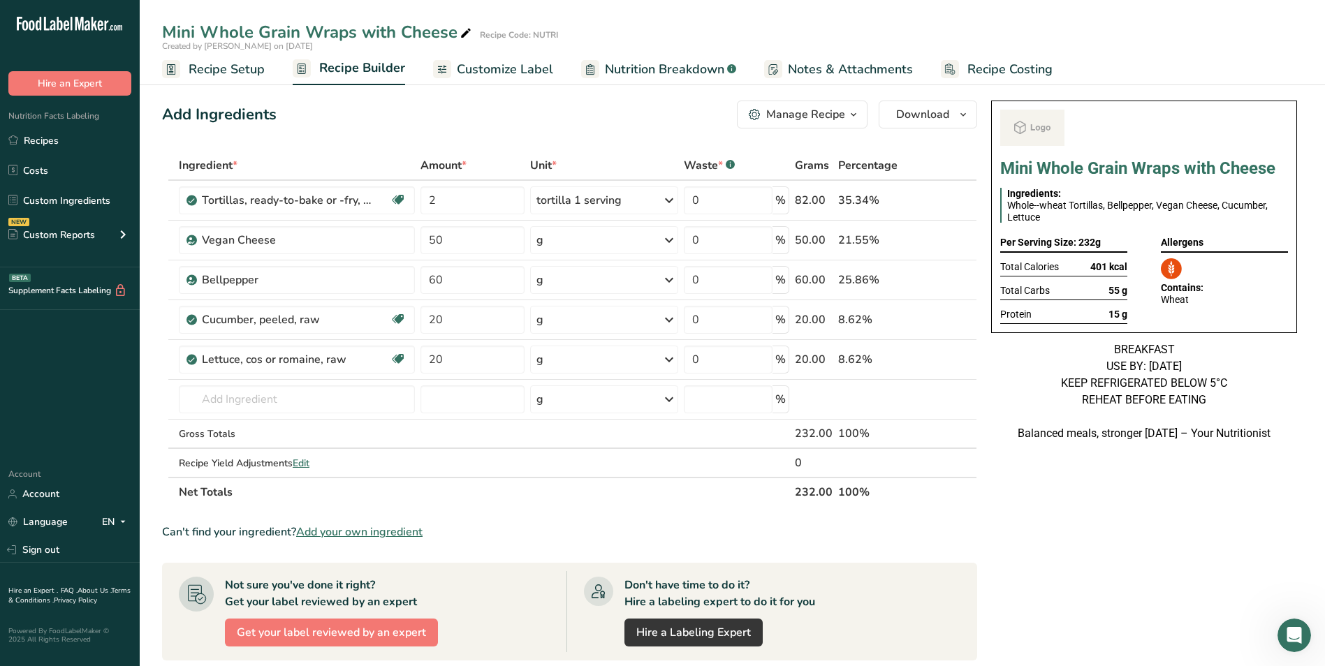
click at [508, 67] on span "Customize Label" at bounding box center [505, 69] width 96 height 19
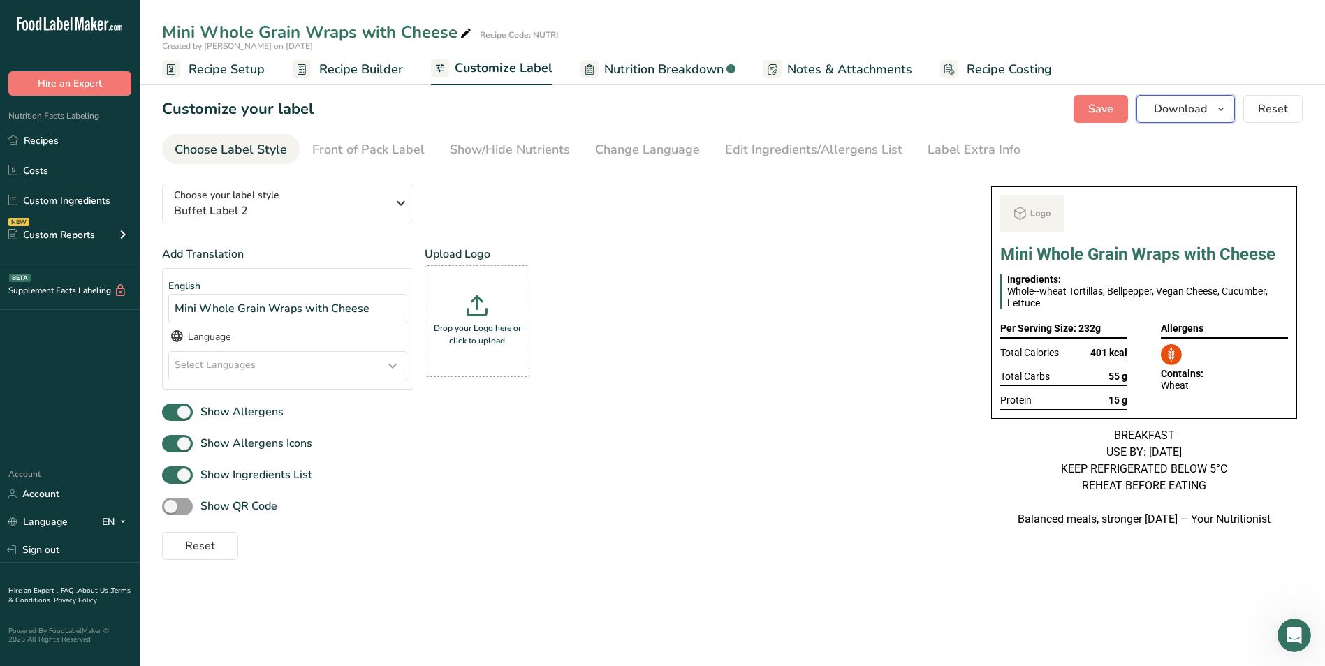
click at [1174, 112] on span "Download" at bounding box center [1179, 109] width 53 height 17
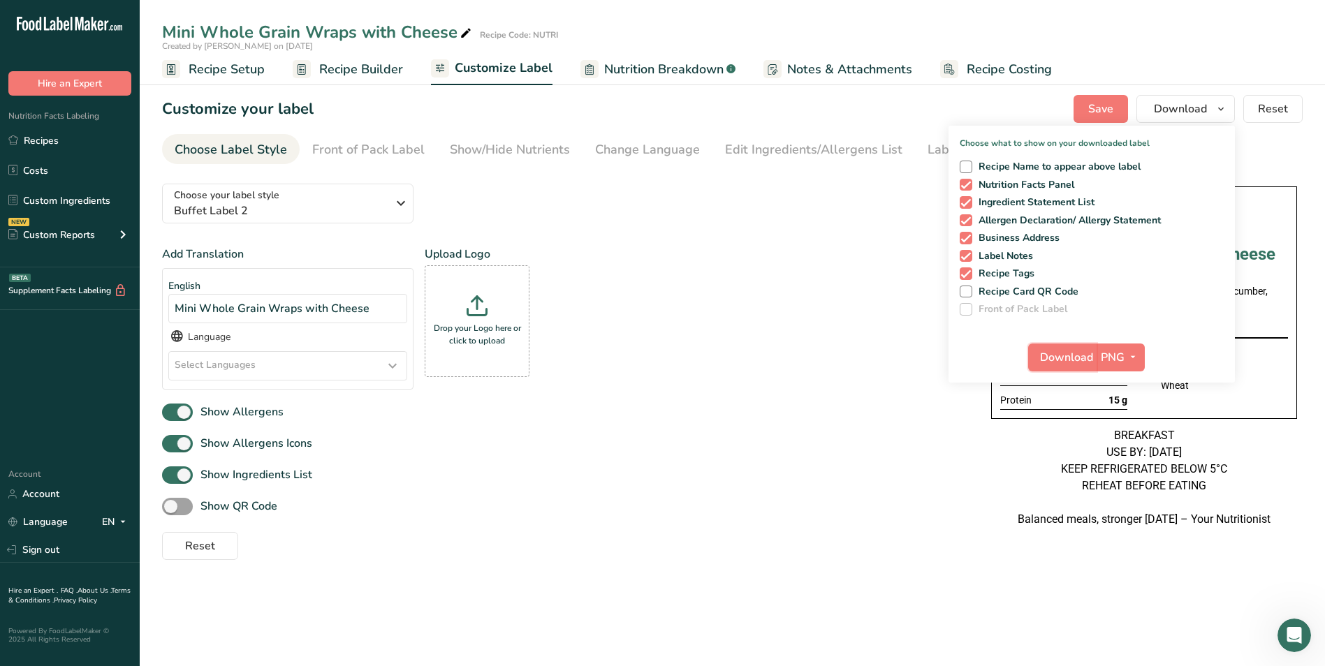
click at [1071, 360] on span "Download" at bounding box center [1066, 357] width 53 height 17
click at [62, 150] on link "Recipes" at bounding box center [70, 140] width 140 height 27
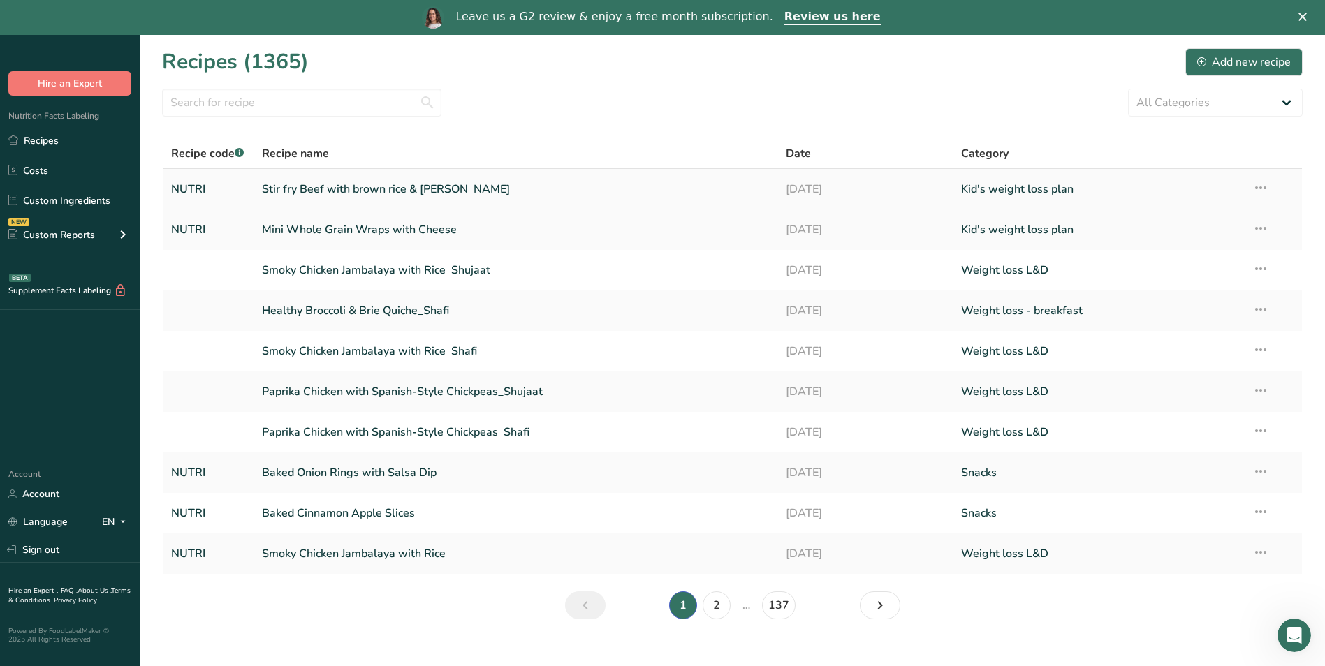
click at [366, 189] on link "Stir fry Beef with brown rice & [PERSON_NAME]" at bounding box center [516, 189] width 508 height 29
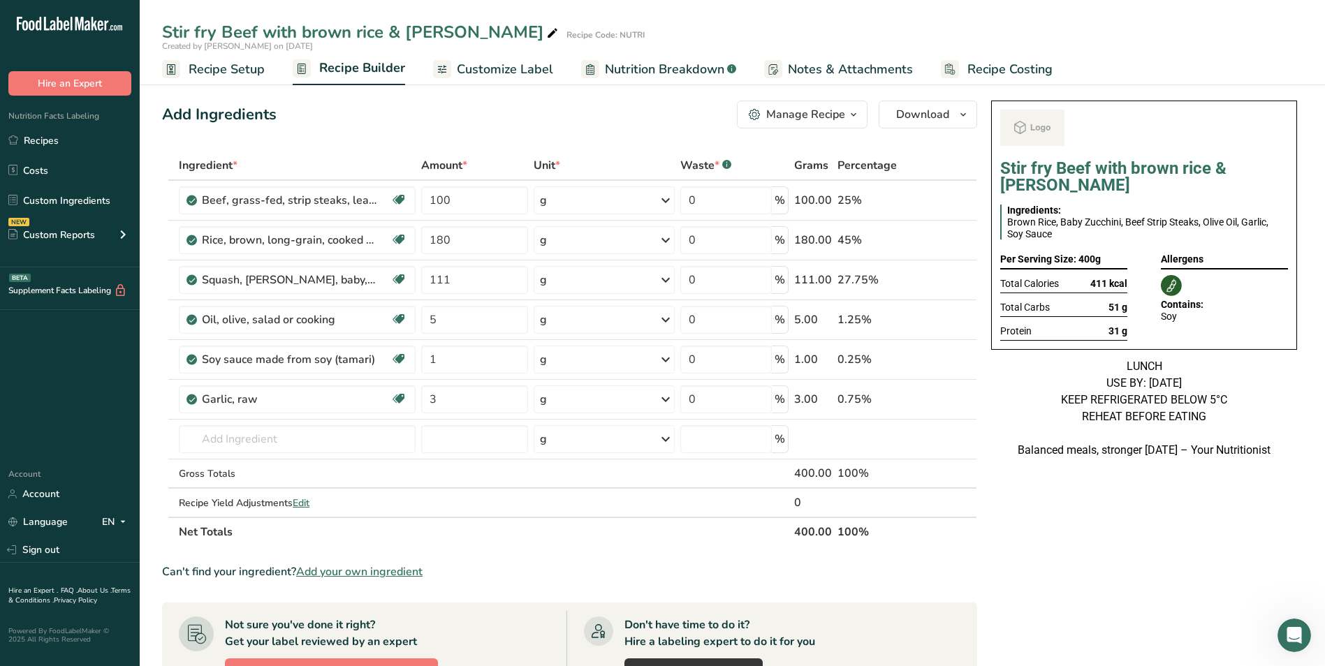
click at [468, 63] on span "Customize Label" at bounding box center [505, 69] width 96 height 19
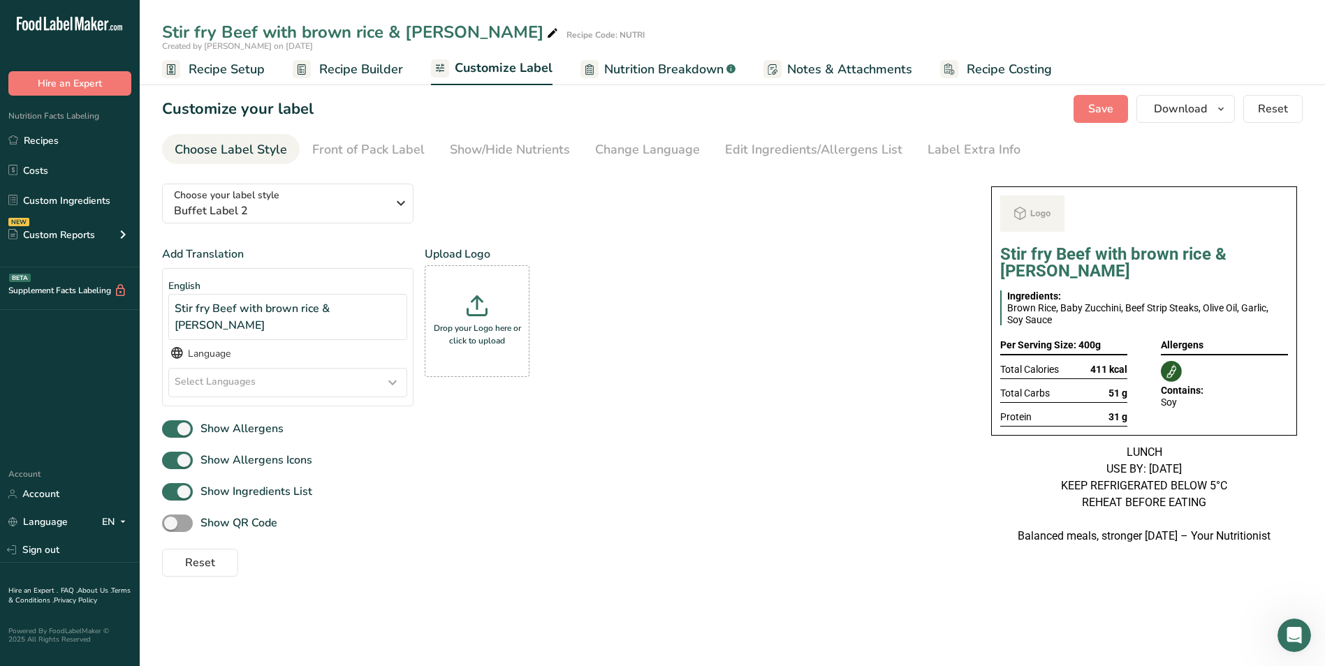
click at [1209, 87] on section "Customize your label Save Download Choose what to show on your downloaded label…" at bounding box center [732, 336] width 1185 height 526
click at [1209, 101] on button "Download" at bounding box center [1185, 109] width 98 height 28
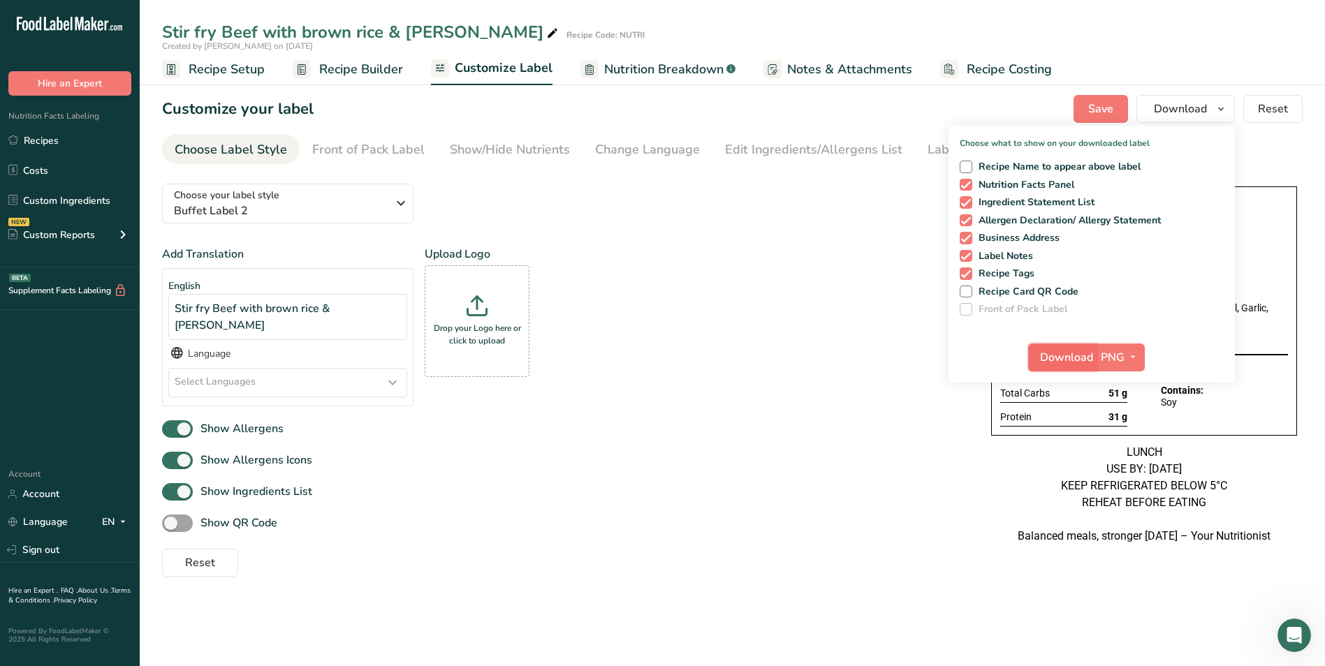
click at [1073, 360] on span "Download" at bounding box center [1066, 357] width 53 height 17
click at [32, 134] on link "Recipes" at bounding box center [70, 140] width 140 height 27
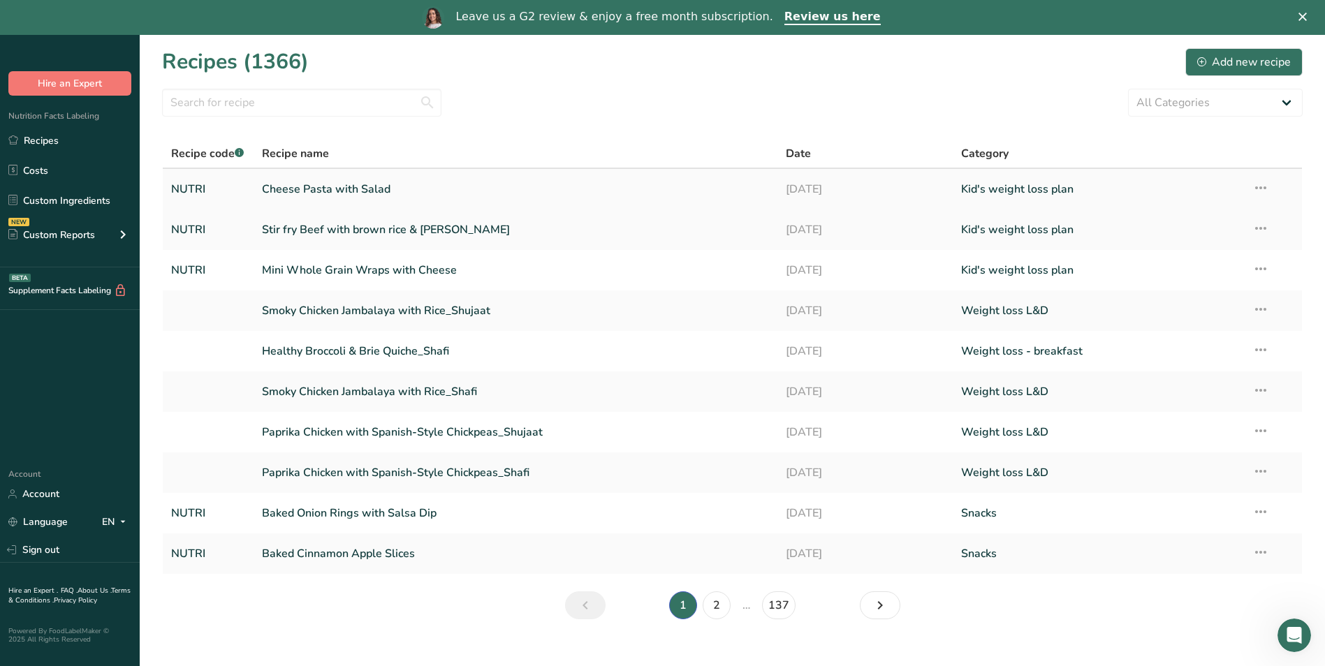
click at [602, 188] on link "Cheese Pasta with Salad" at bounding box center [516, 189] width 508 height 29
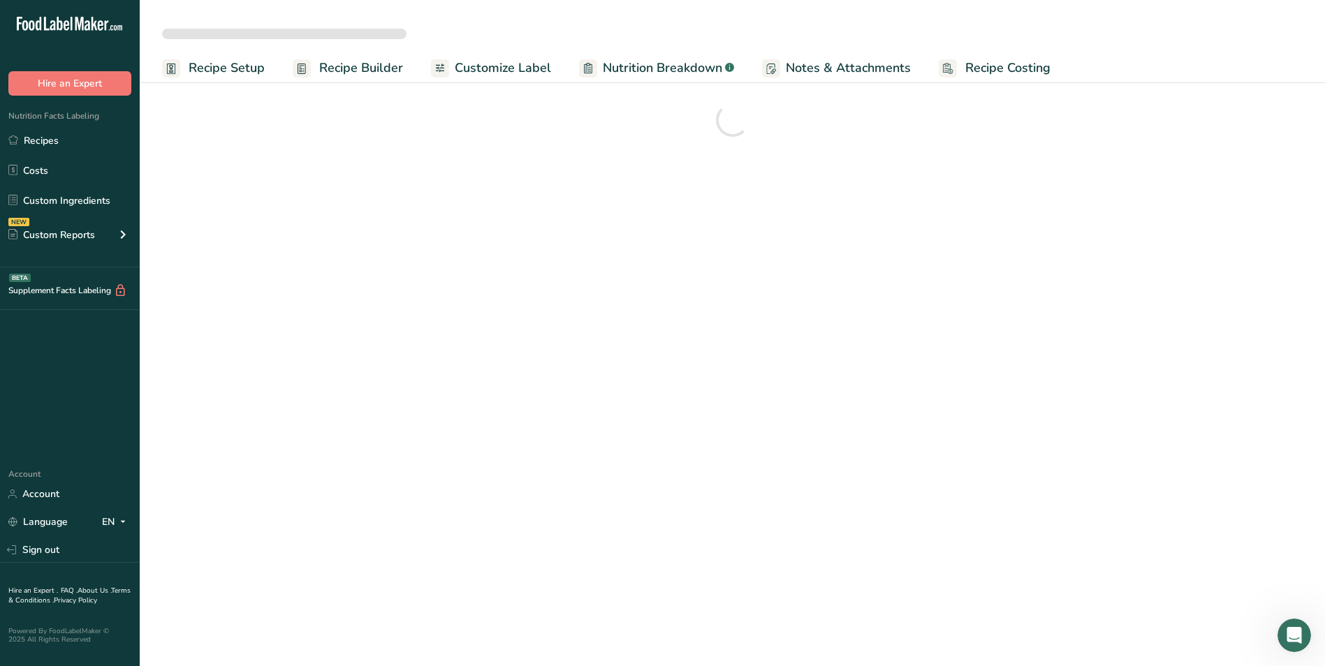
click at [506, 63] on span "Customize Label" at bounding box center [503, 68] width 96 height 19
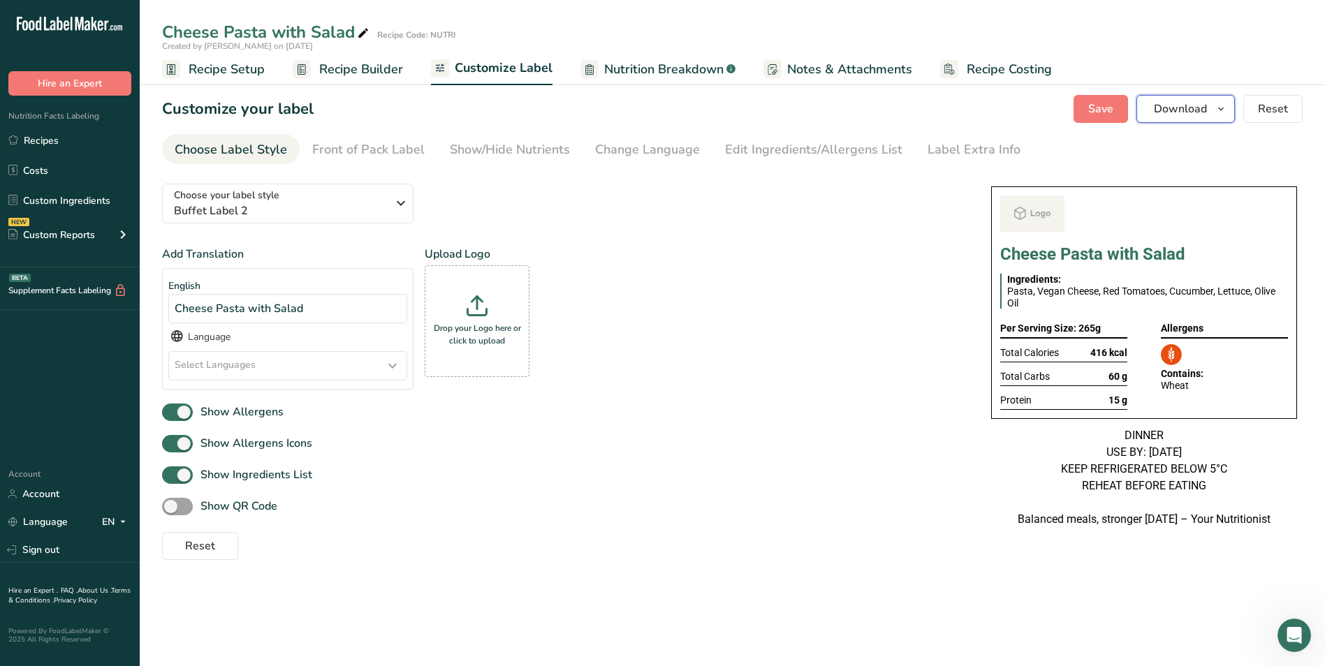
click at [1175, 109] on span "Download" at bounding box center [1179, 109] width 53 height 17
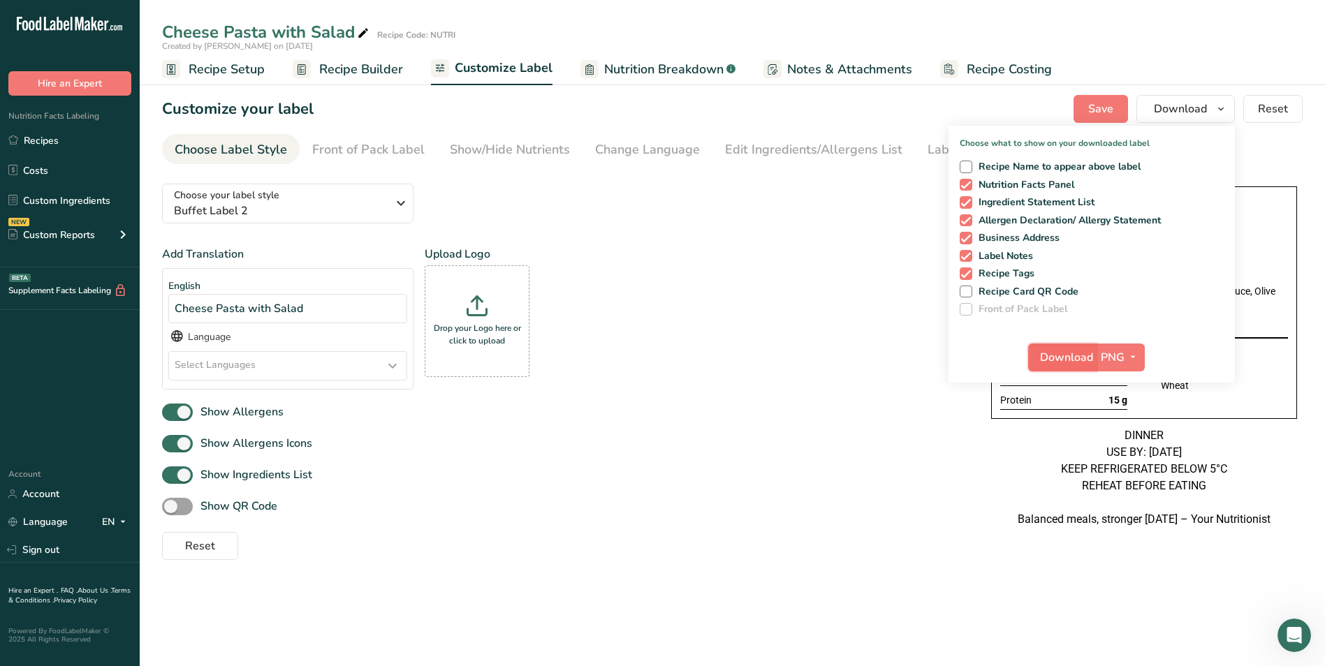
click at [1079, 356] on span "Download" at bounding box center [1066, 357] width 53 height 17
click at [84, 144] on link "Recipes" at bounding box center [70, 140] width 140 height 27
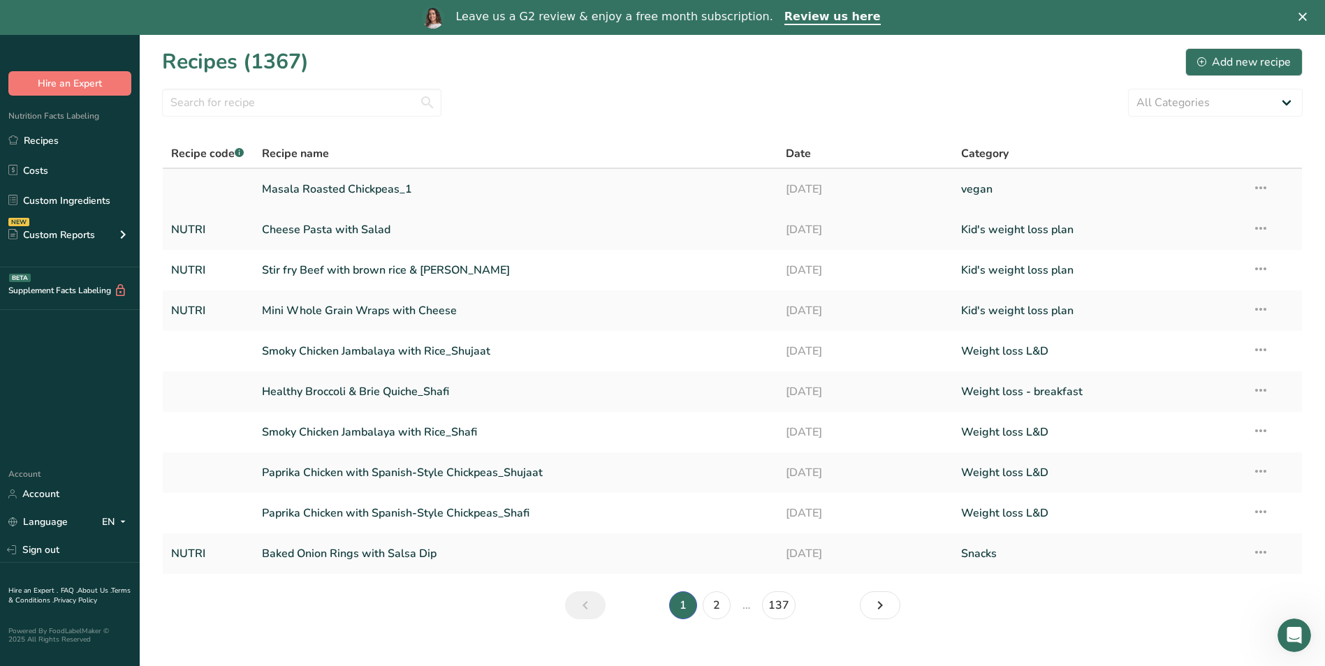
click at [449, 191] on link "Masala Roasted Chickpeas_1" at bounding box center [516, 189] width 508 height 29
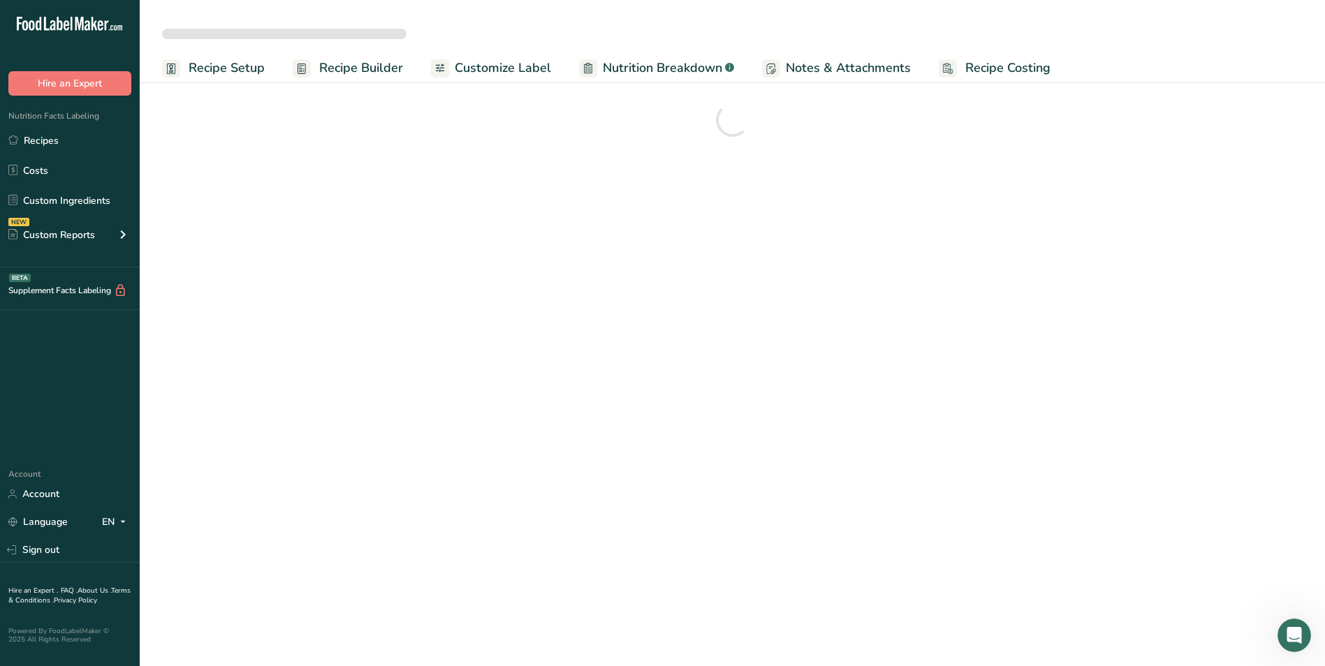
click at [524, 74] on span "Customize Label" at bounding box center [503, 68] width 96 height 19
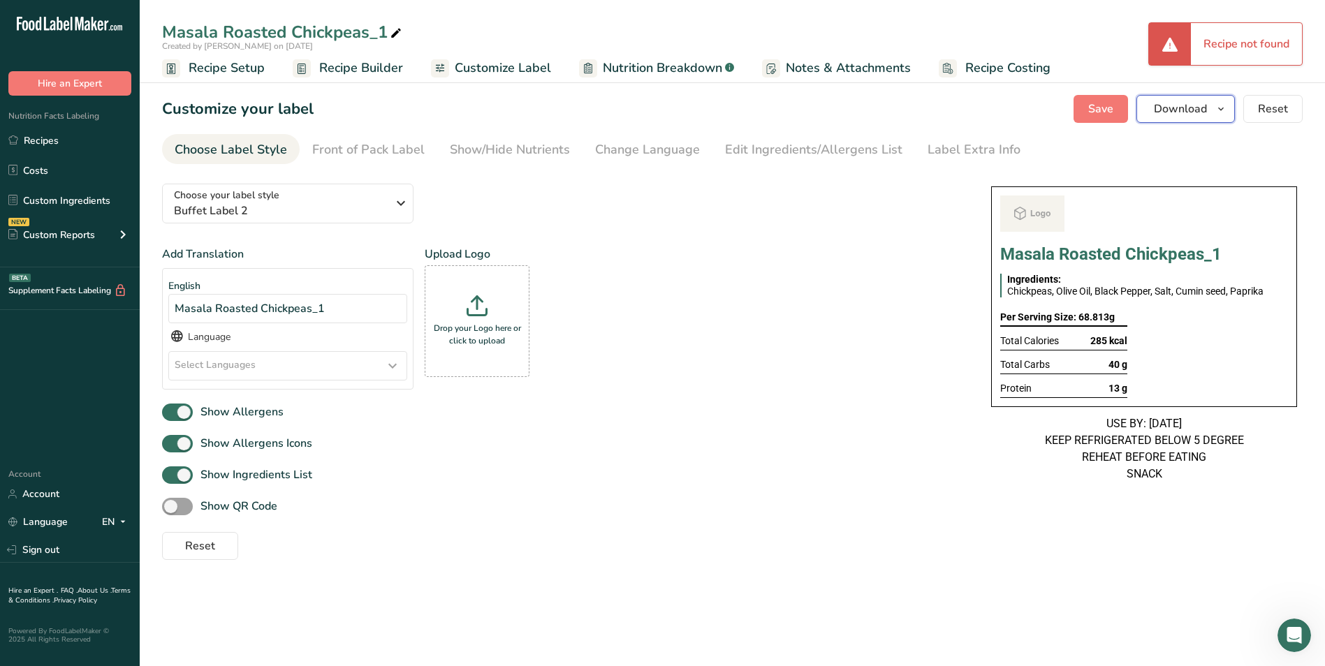
click at [1197, 110] on span "Download" at bounding box center [1179, 109] width 53 height 17
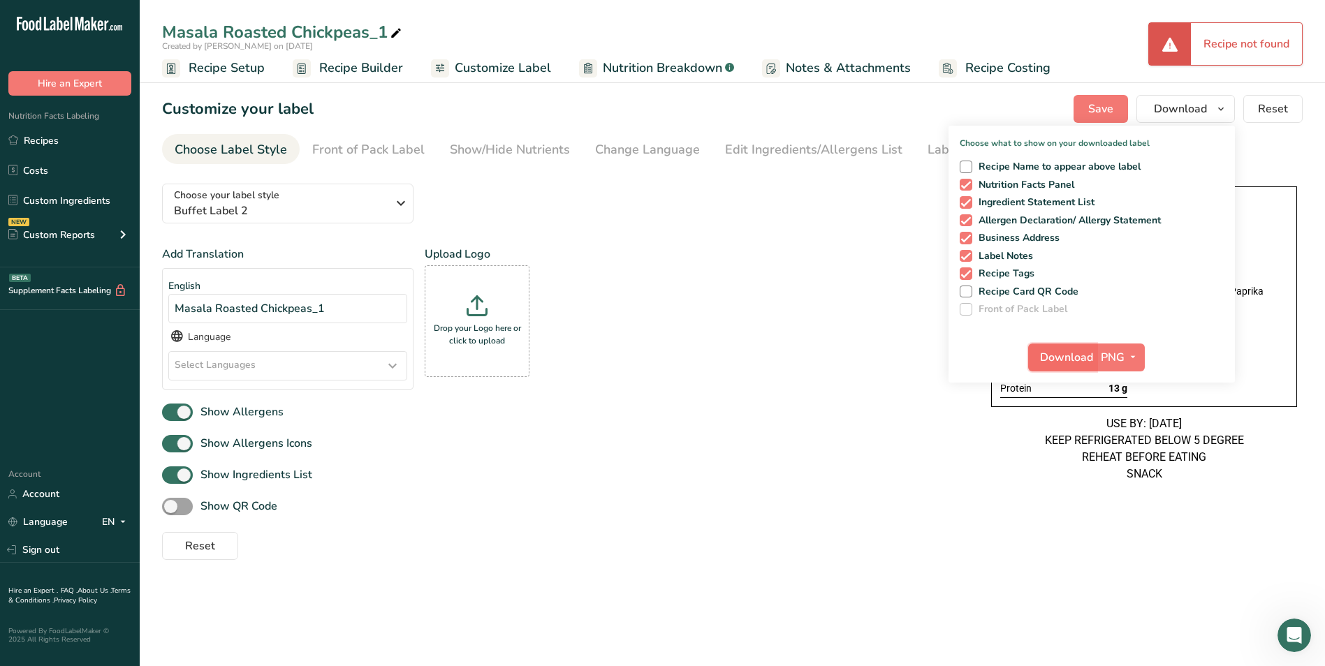
click at [1077, 347] on button "Download" at bounding box center [1062, 358] width 68 height 28
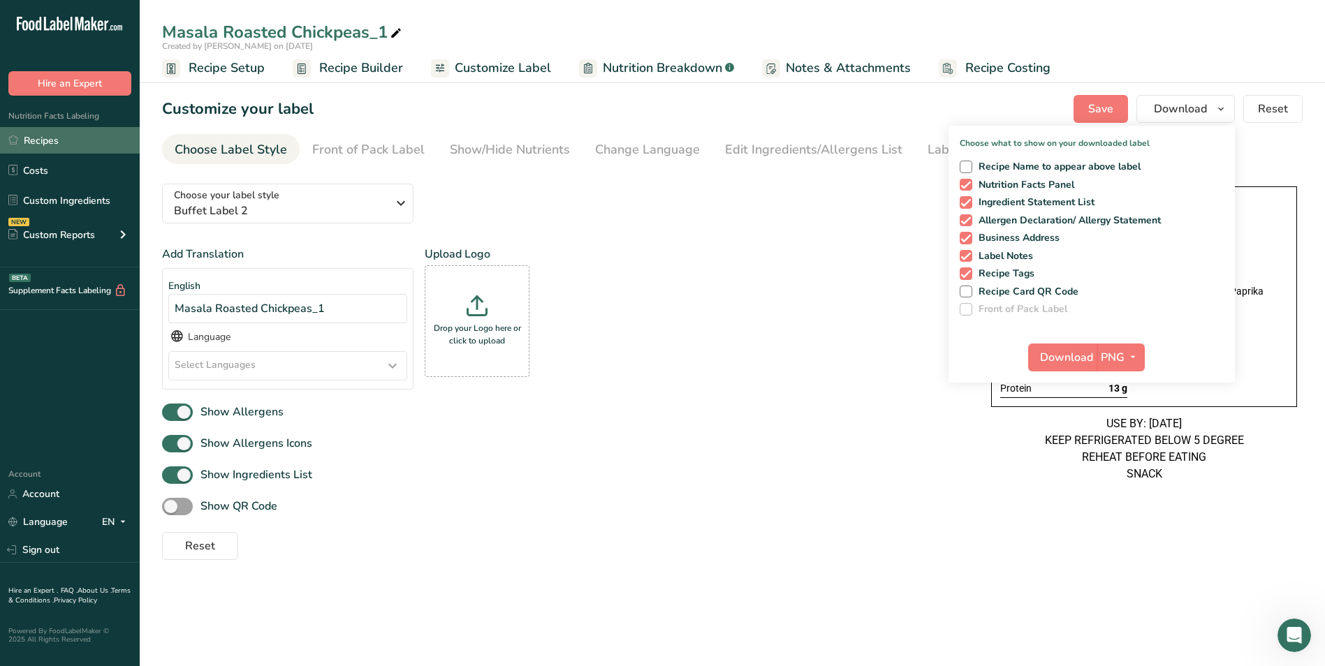
click at [89, 134] on link "Recipes" at bounding box center [70, 140] width 140 height 27
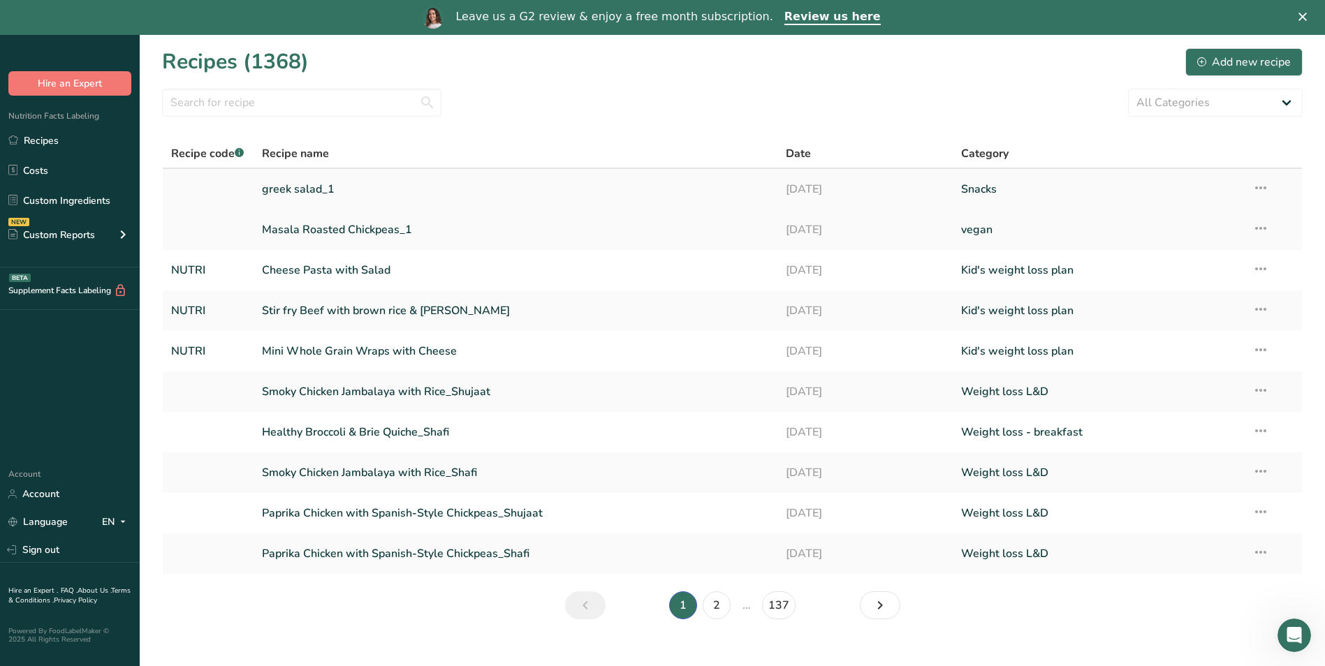
click at [346, 187] on link "greek salad_1" at bounding box center [516, 189] width 508 height 29
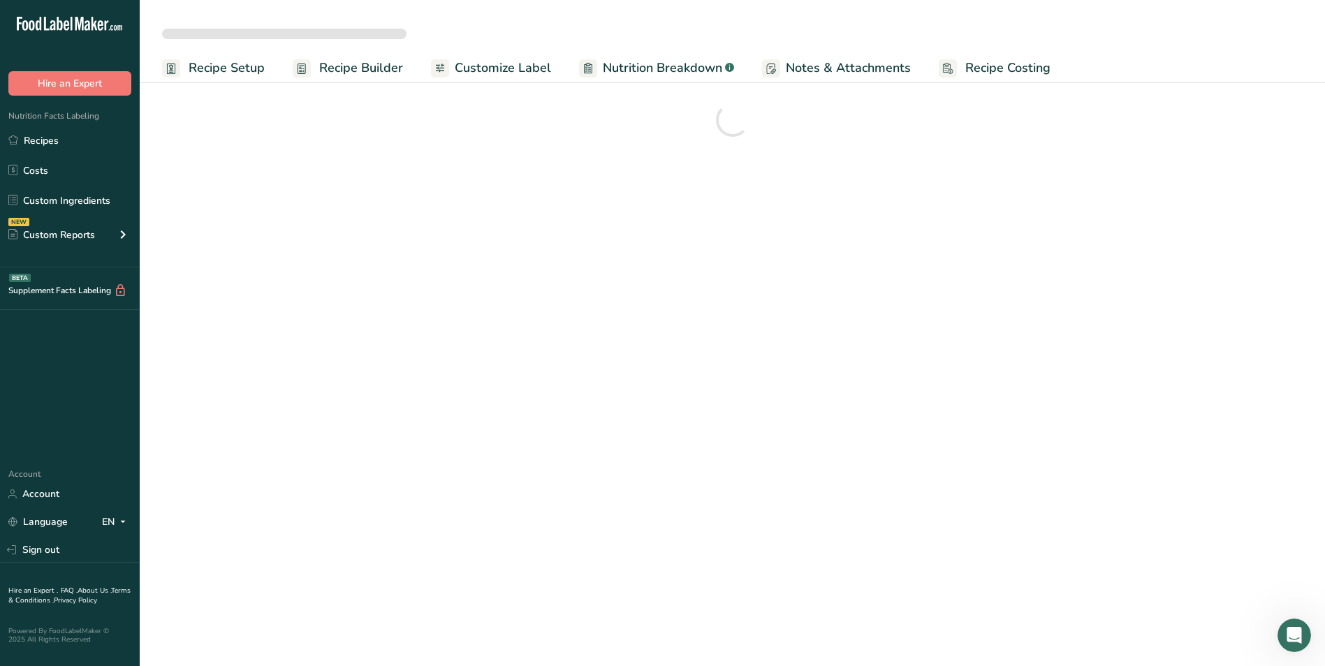
click at [499, 64] on span "Customize Label" at bounding box center [503, 68] width 96 height 19
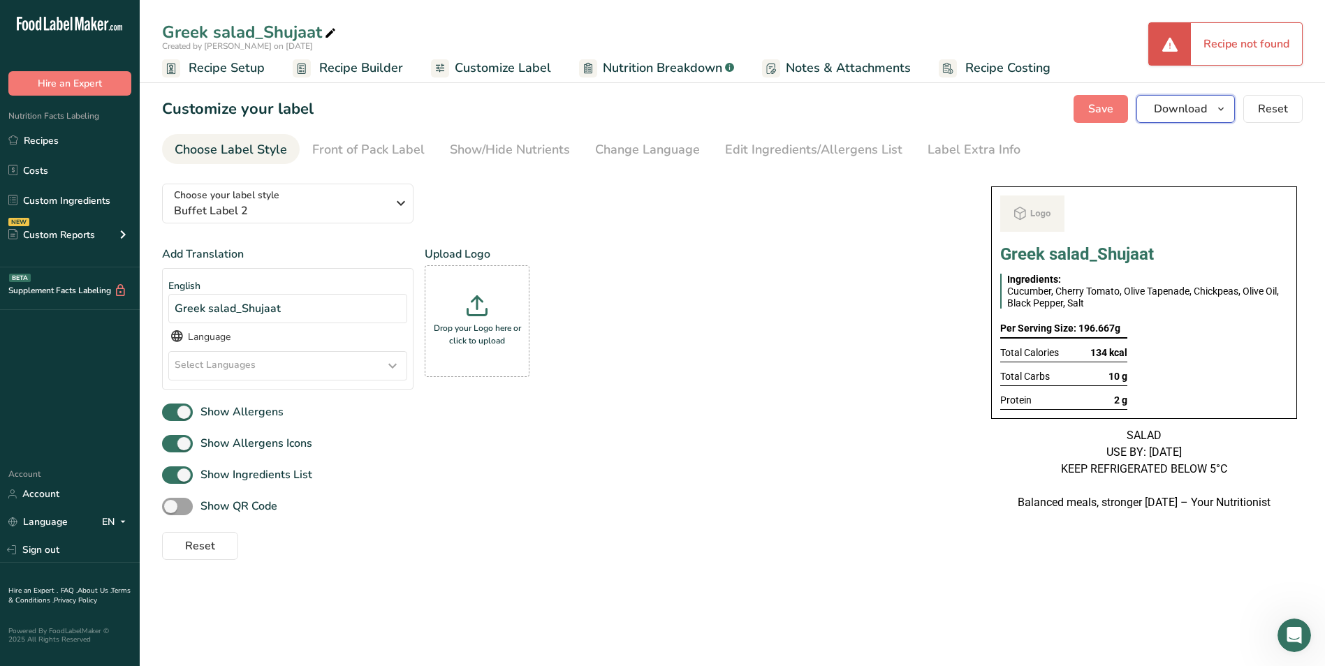
click at [1206, 119] on button "Download" at bounding box center [1185, 109] width 98 height 28
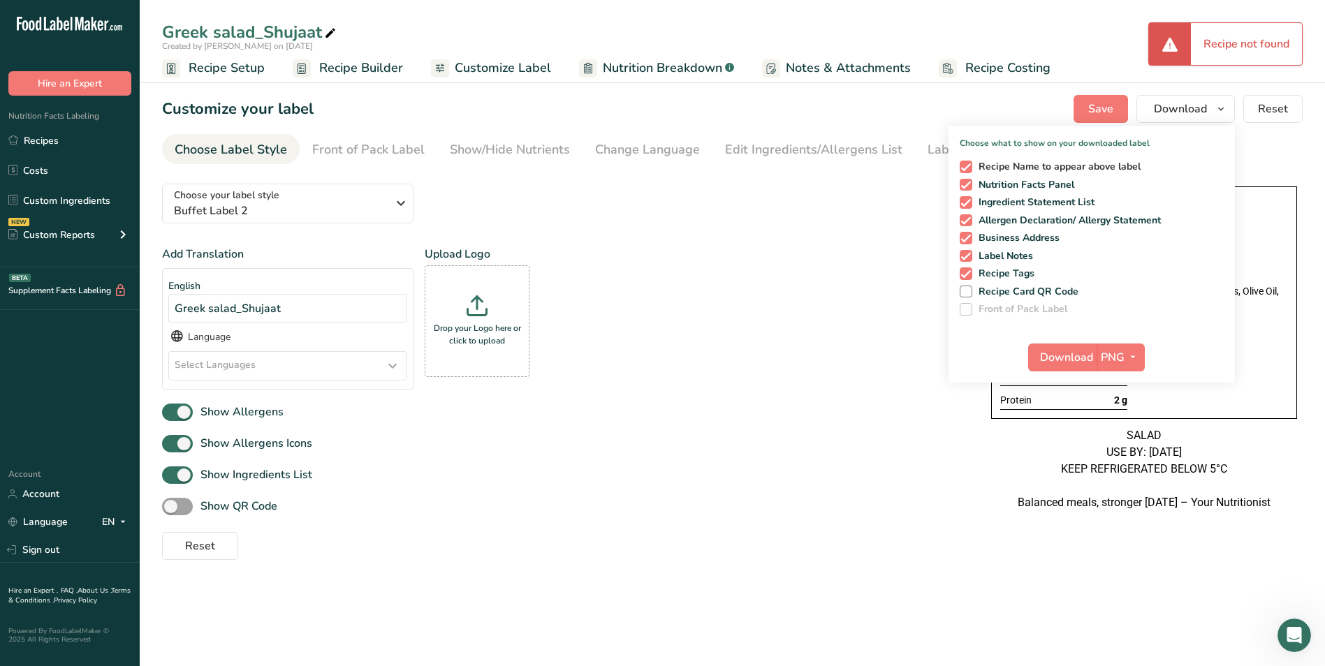
click at [973, 163] on span "Recipe Name to appear above label" at bounding box center [1056, 167] width 169 height 13
click at [968, 163] on input "Recipe Name to appear above label" at bounding box center [963, 166] width 9 height 9
checkbox input "false"
click at [1069, 362] on span "Download" at bounding box center [1066, 357] width 53 height 17
click at [40, 154] on ul "Recipes Costs Custom Ingredients NEW Custom Reports Menu Label Ingredient Compa…" at bounding box center [70, 189] width 140 height 125
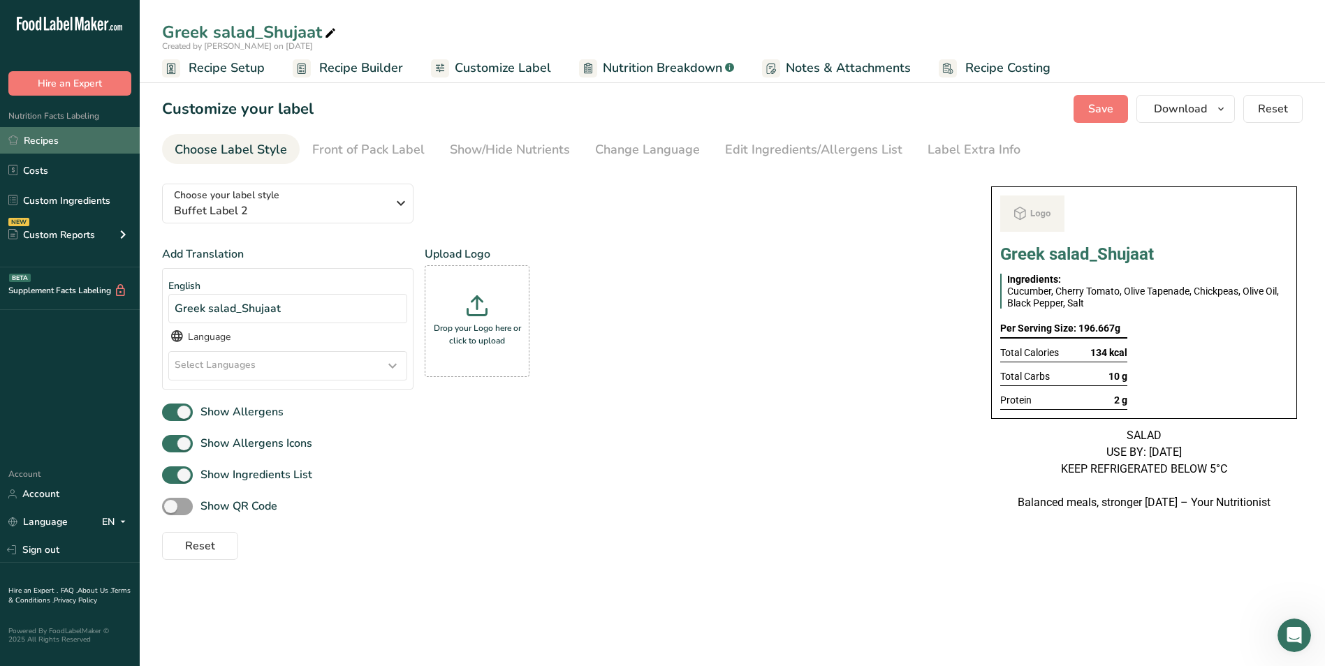
click at [44, 143] on link "Recipes" at bounding box center [70, 140] width 140 height 27
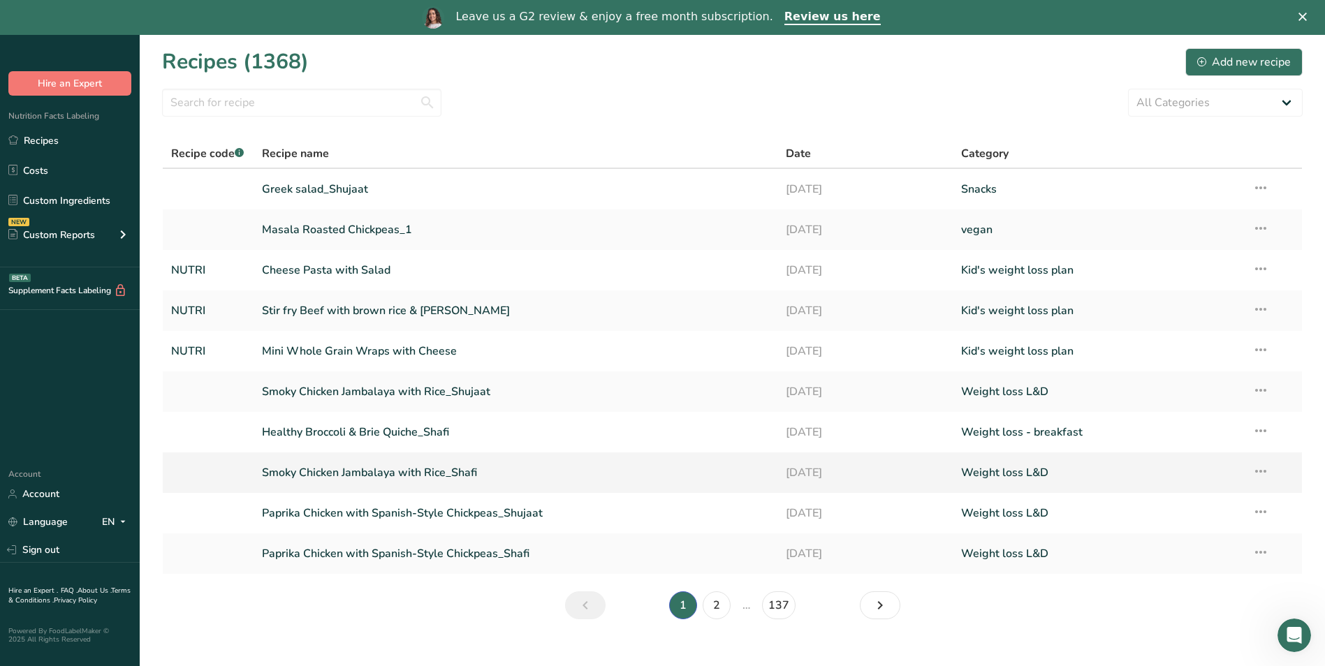
click at [399, 475] on link "Smoky Chicken Jambalaya with Rice_Shafi" at bounding box center [516, 472] width 508 height 29
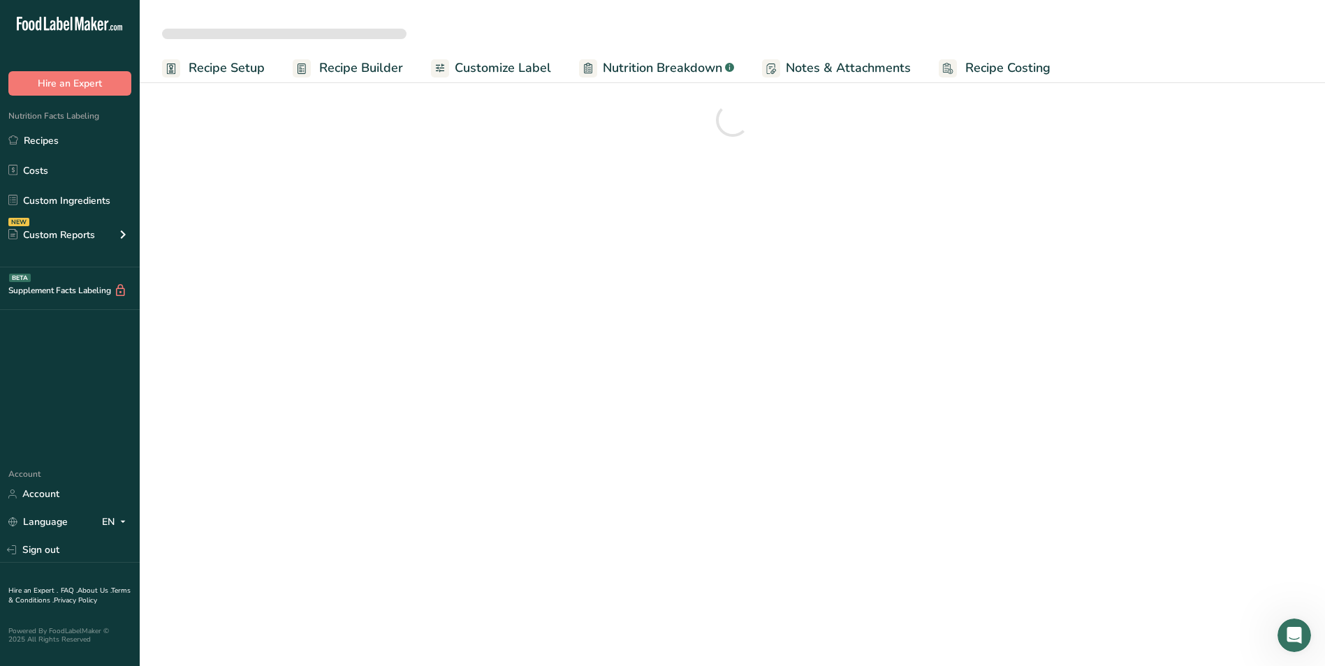
click at [530, 66] on span "Customize Label" at bounding box center [503, 68] width 96 height 19
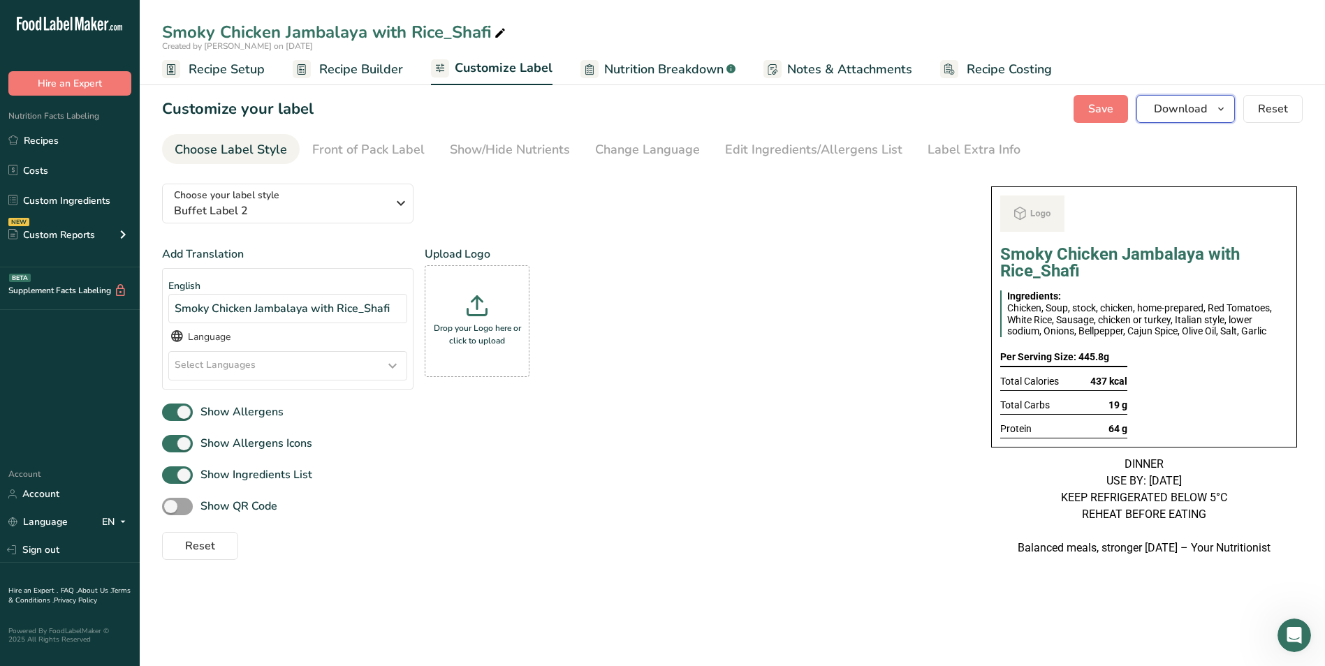
click at [1192, 117] on button "Download" at bounding box center [1185, 109] width 98 height 28
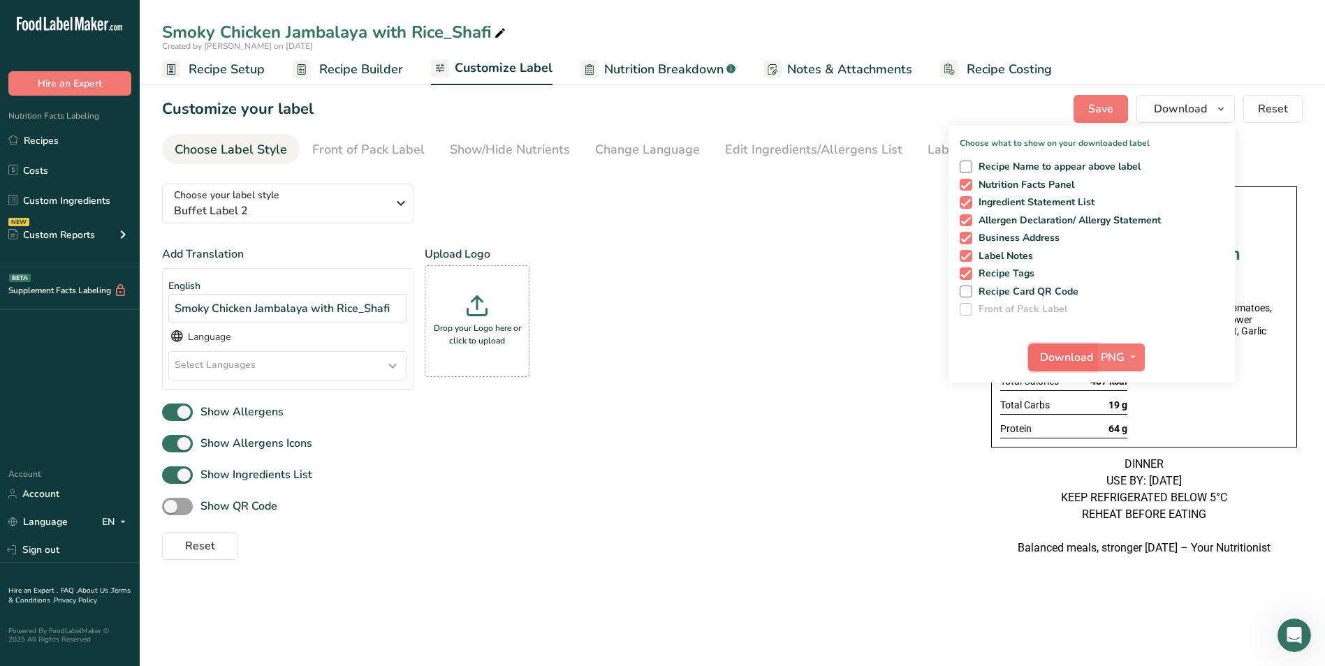
click at [1061, 361] on span "Download" at bounding box center [1066, 357] width 53 height 17
